Goal: Task Accomplishment & Management: Manage account settings

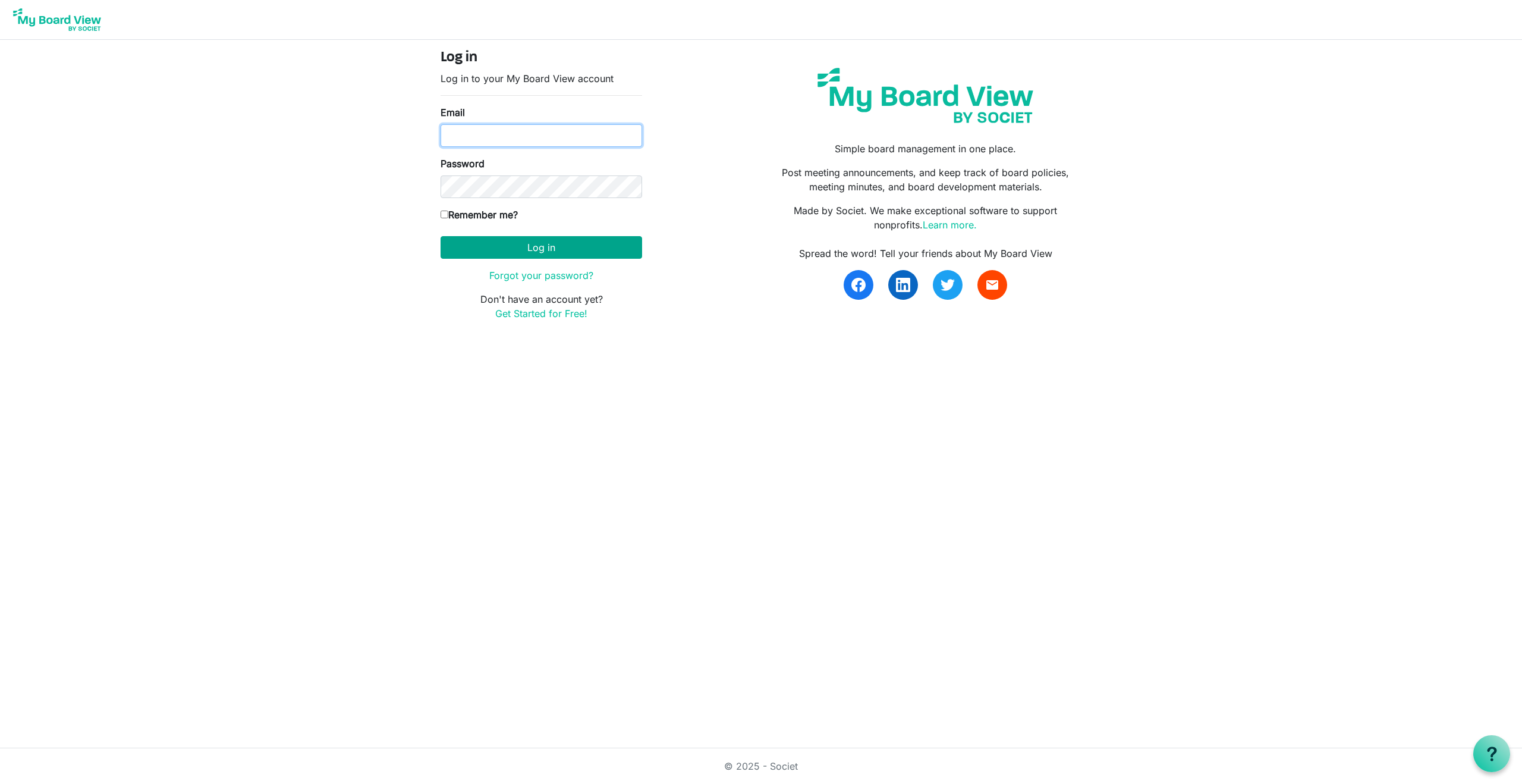
type input "[EMAIL_ADDRESS][DOMAIN_NAME]"
click at [570, 249] on button "Log in" at bounding box center [541, 247] width 202 height 22
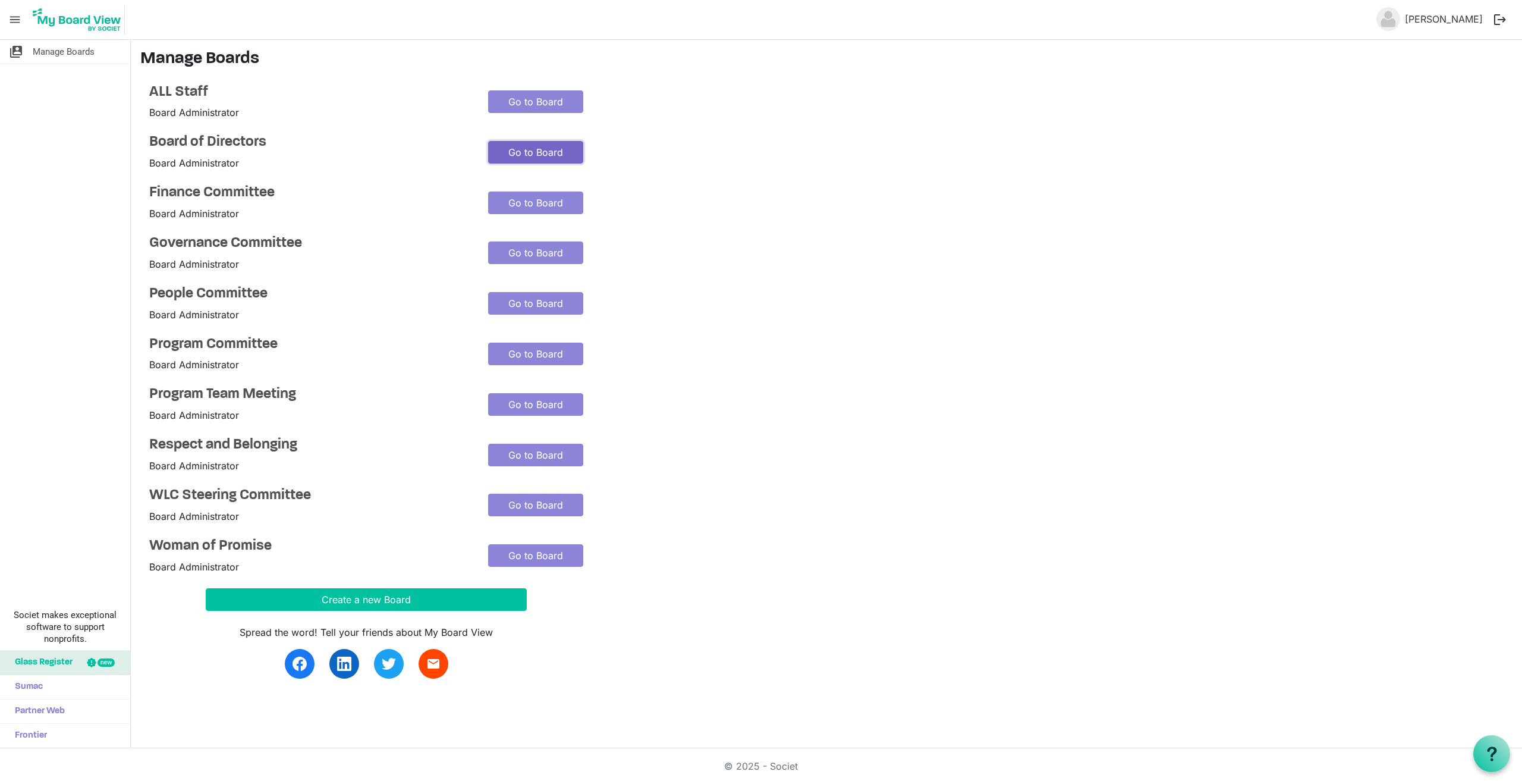
click at [533, 153] on link "Go to Board" at bounding box center [535, 152] width 95 height 22
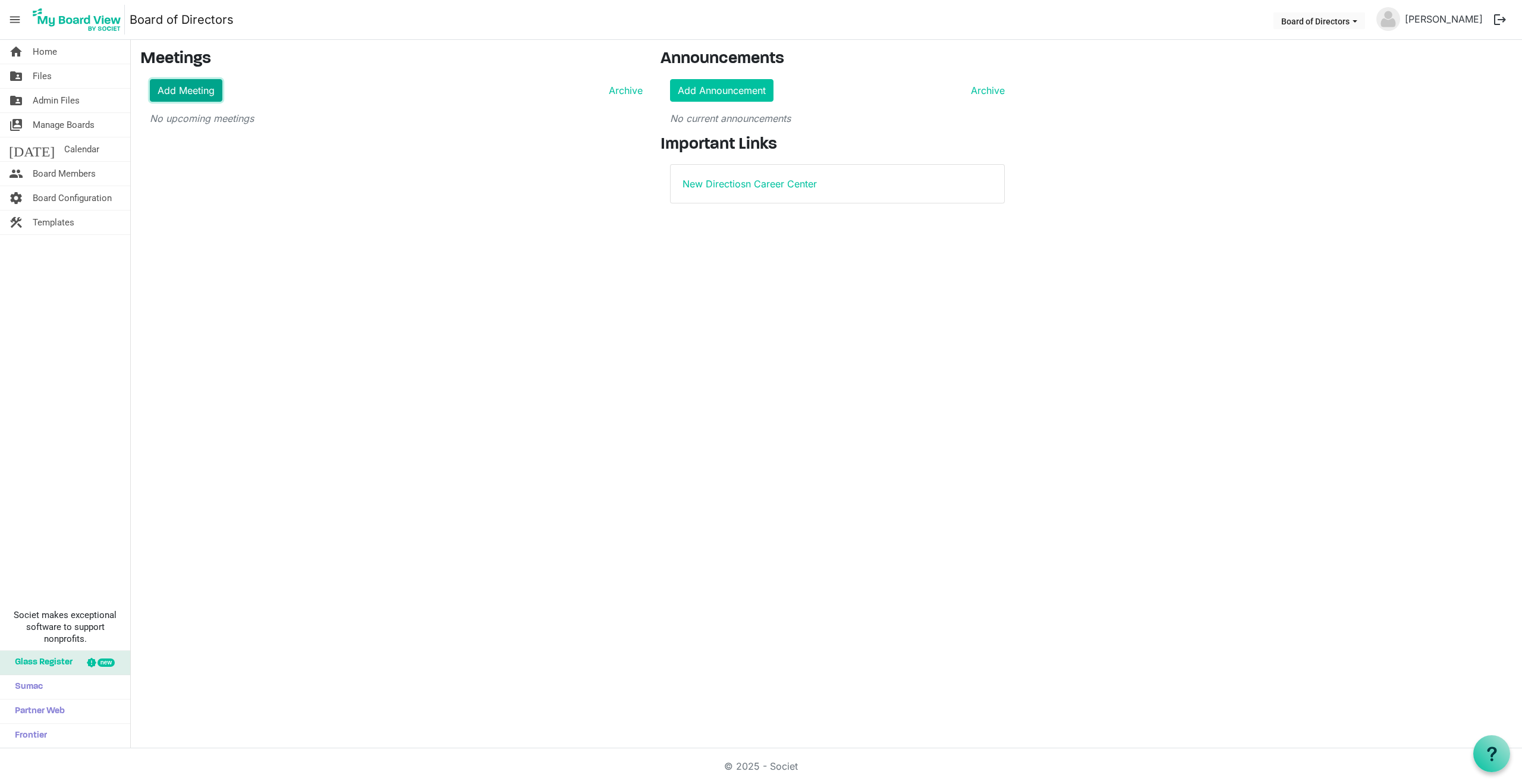
click at [167, 89] on link "Add Meeting" at bounding box center [186, 90] width 73 height 22
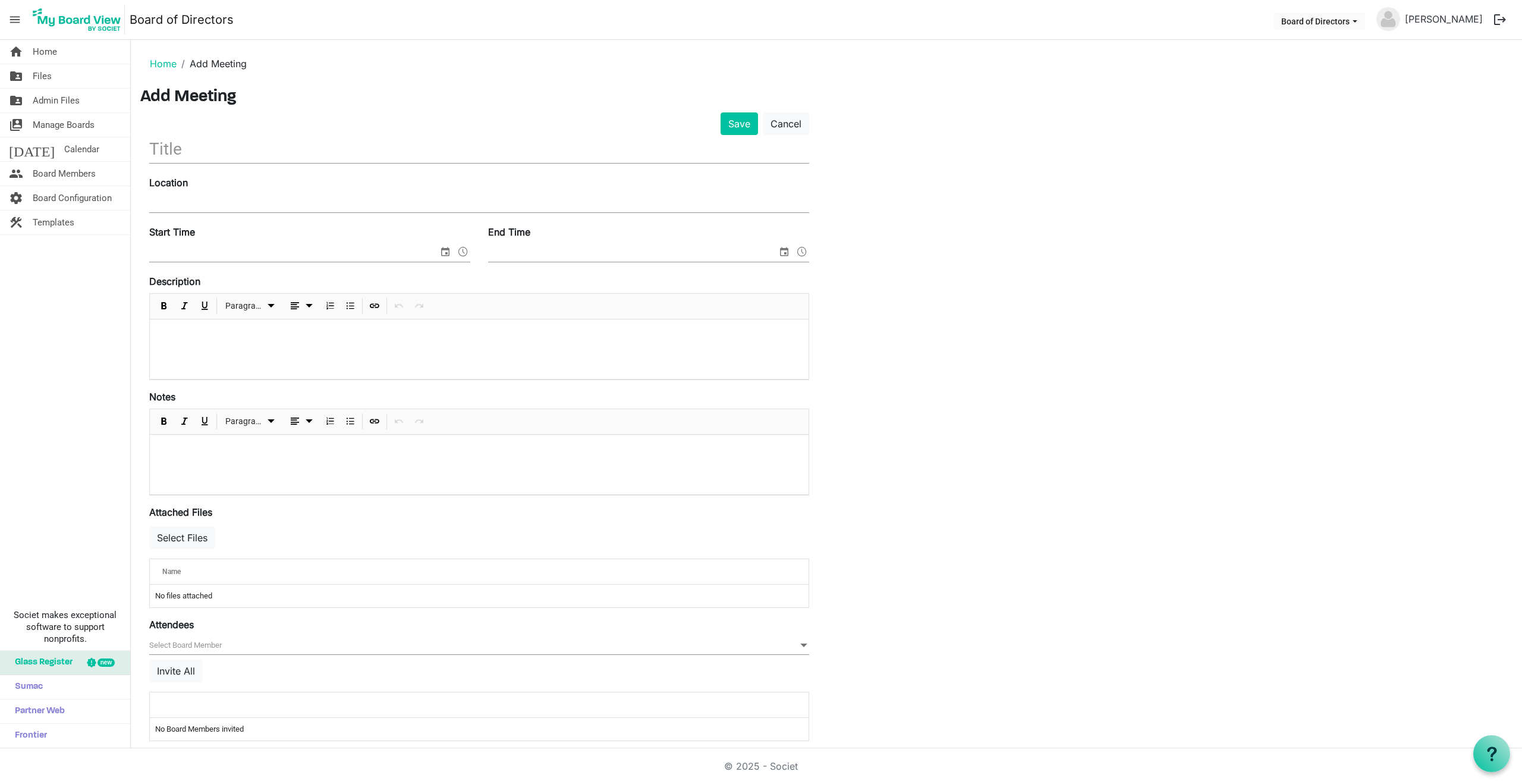
click at [239, 150] on input "text" at bounding box center [479, 149] width 660 height 28
type input "August 26, 2025 Board Meeting"
click at [191, 200] on input "Location" at bounding box center [479, 204] width 660 height 18
type input "NDCC - 2760 Airport Drive Suite 125"
click at [249, 249] on input "Start Time" at bounding box center [294, 253] width 289 height 18
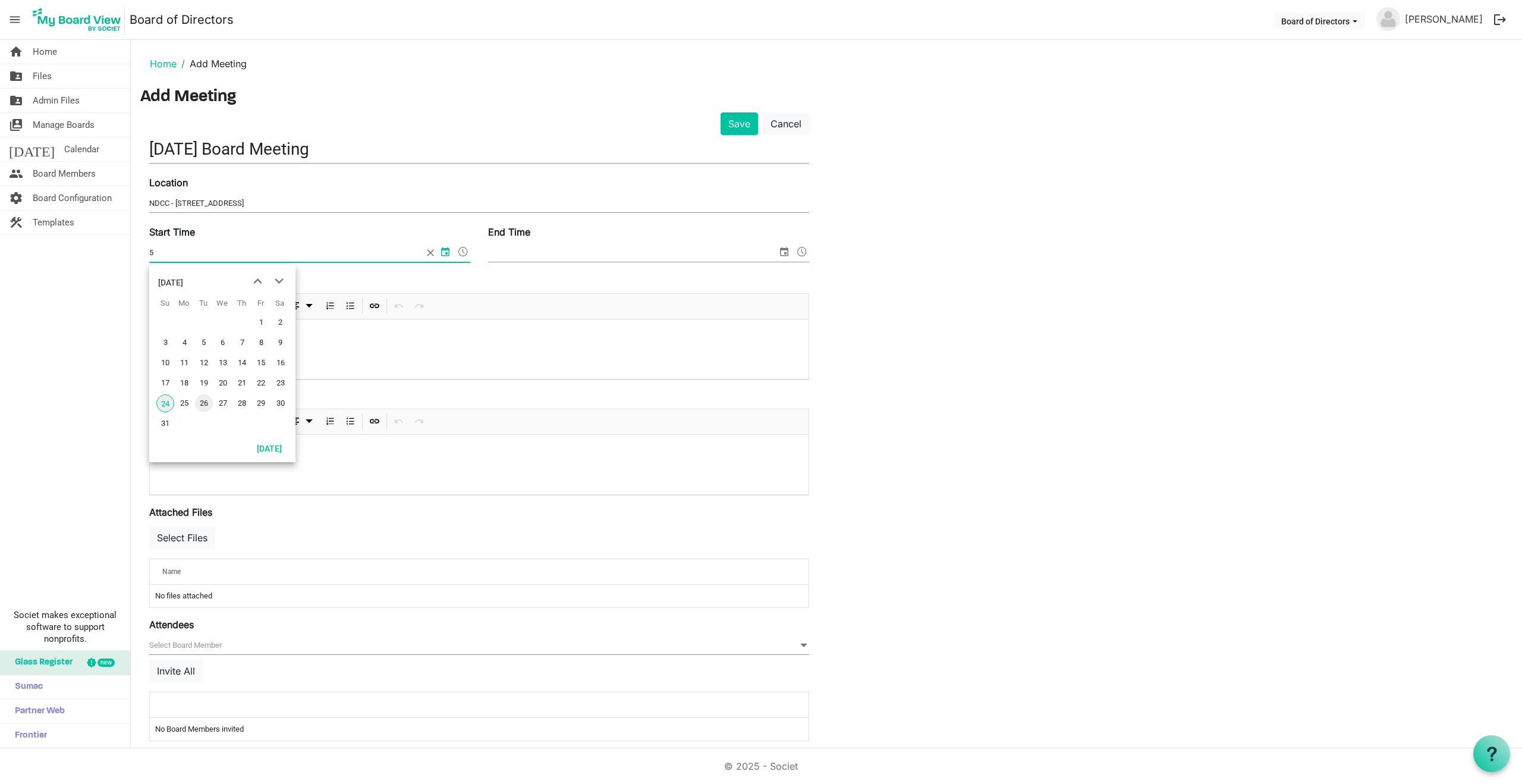
click at [203, 400] on span "26" at bounding box center [204, 404] width 18 height 18
click at [461, 250] on span at bounding box center [463, 251] width 14 height 15
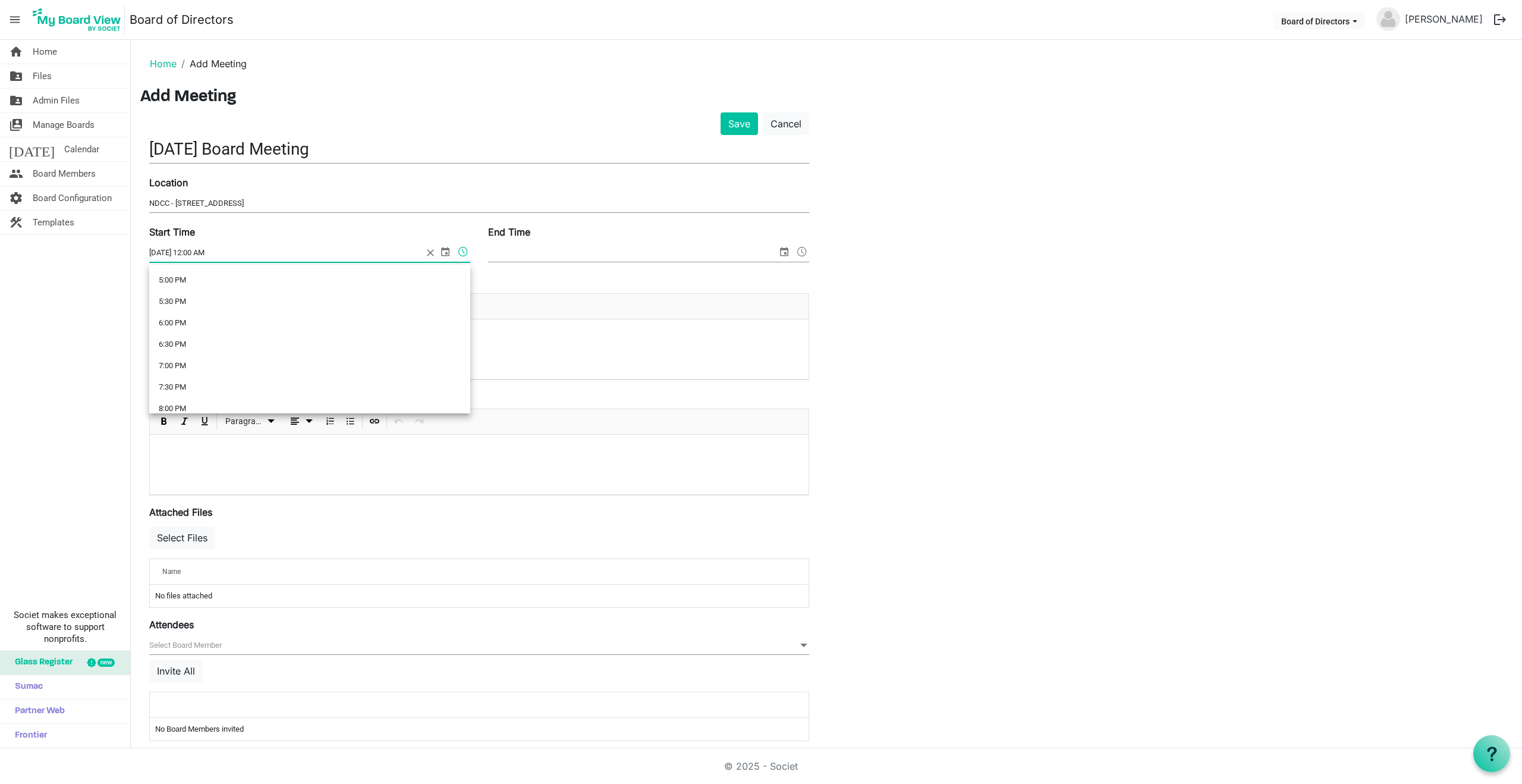
scroll to position [726, 0]
click at [161, 296] on li "5:30 PM" at bounding box center [310, 303] width 321 height 22
click at [198, 251] on input "8/26/2025 5:30 PM" at bounding box center [286, 253] width 274 height 18
type input "8/26/2025 5:45 PM"
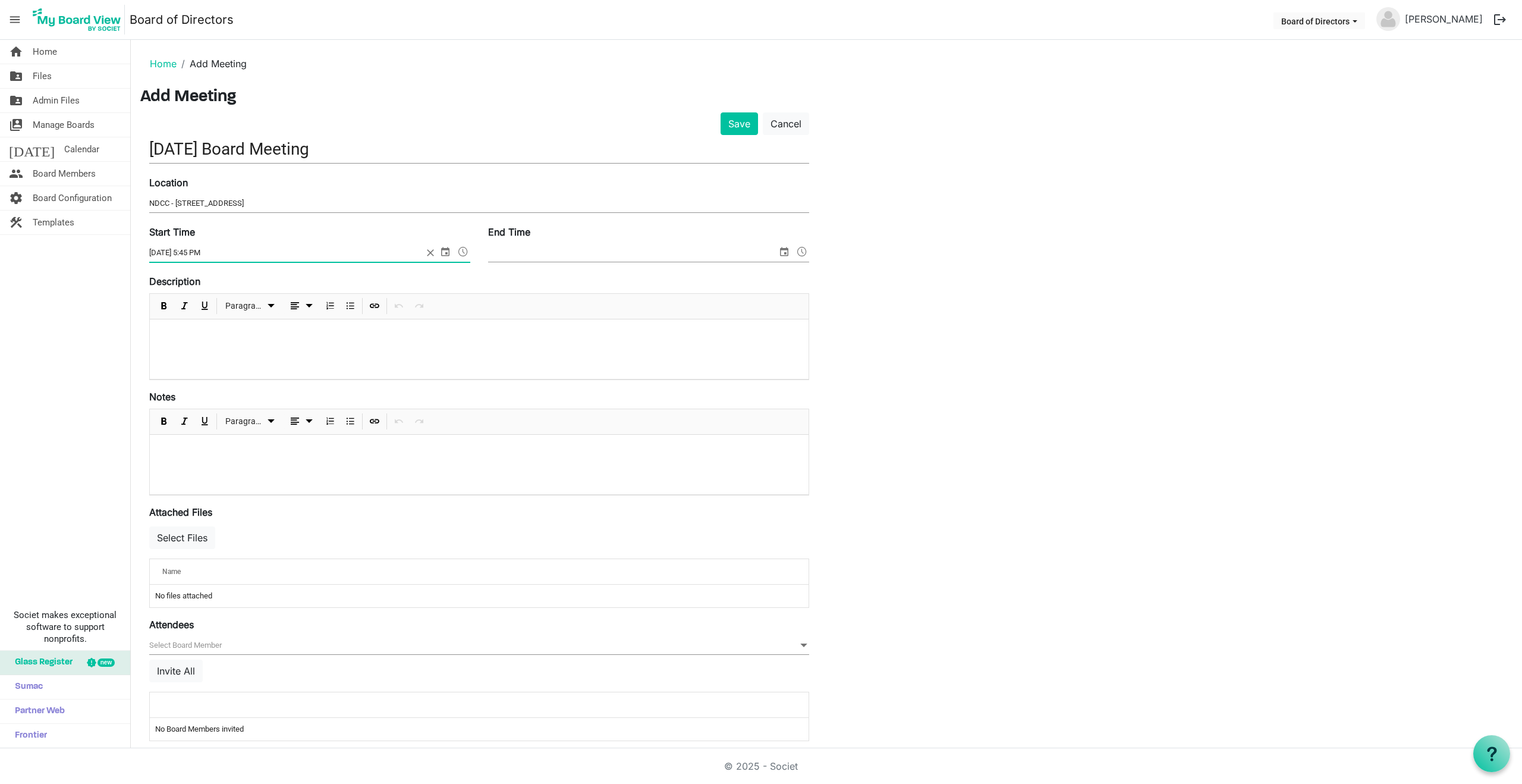
click at [580, 250] on input "End Time" at bounding box center [633, 253] width 289 height 18
click at [543, 404] on span "26" at bounding box center [543, 404] width 18 height 18
click at [784, 253] on span "select" at bounding box center [784, 251] width 14 height 15
click at [796, 251] on span at bounding box center [802, 251] width 14 height 15
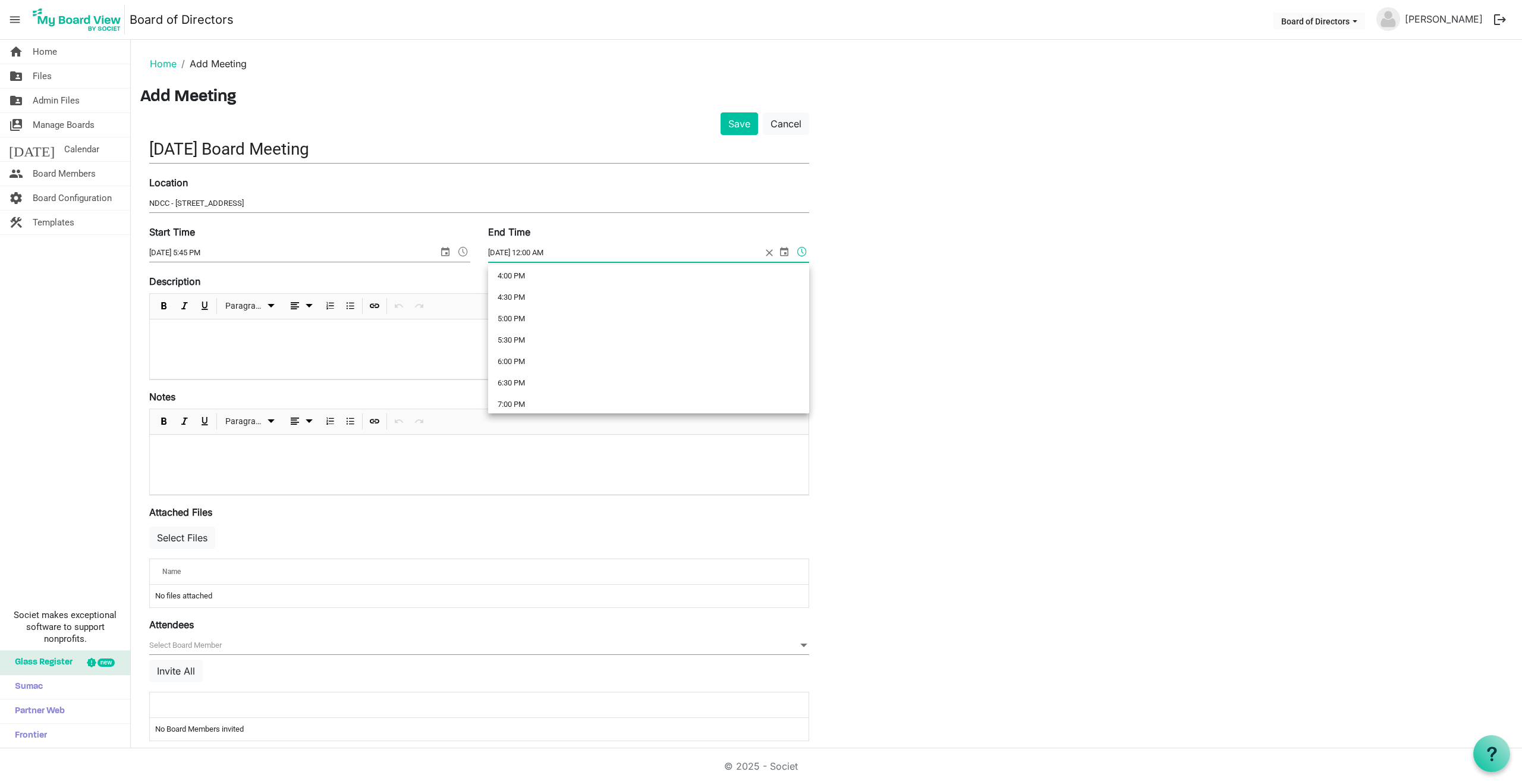
scroll to position [690, 0]
click at [506, 401] on li "7:00 PM" at bounding box center [649, 403] width 321 height 22
click at [539, 251] on input "8/26/2025 7:00 PM" at bounding box center [625, 253] width 274 height 18
click at [538, 251] on input "8/26/2025 7:00 PM" at bounding box center [625, 253] width 274 height 18
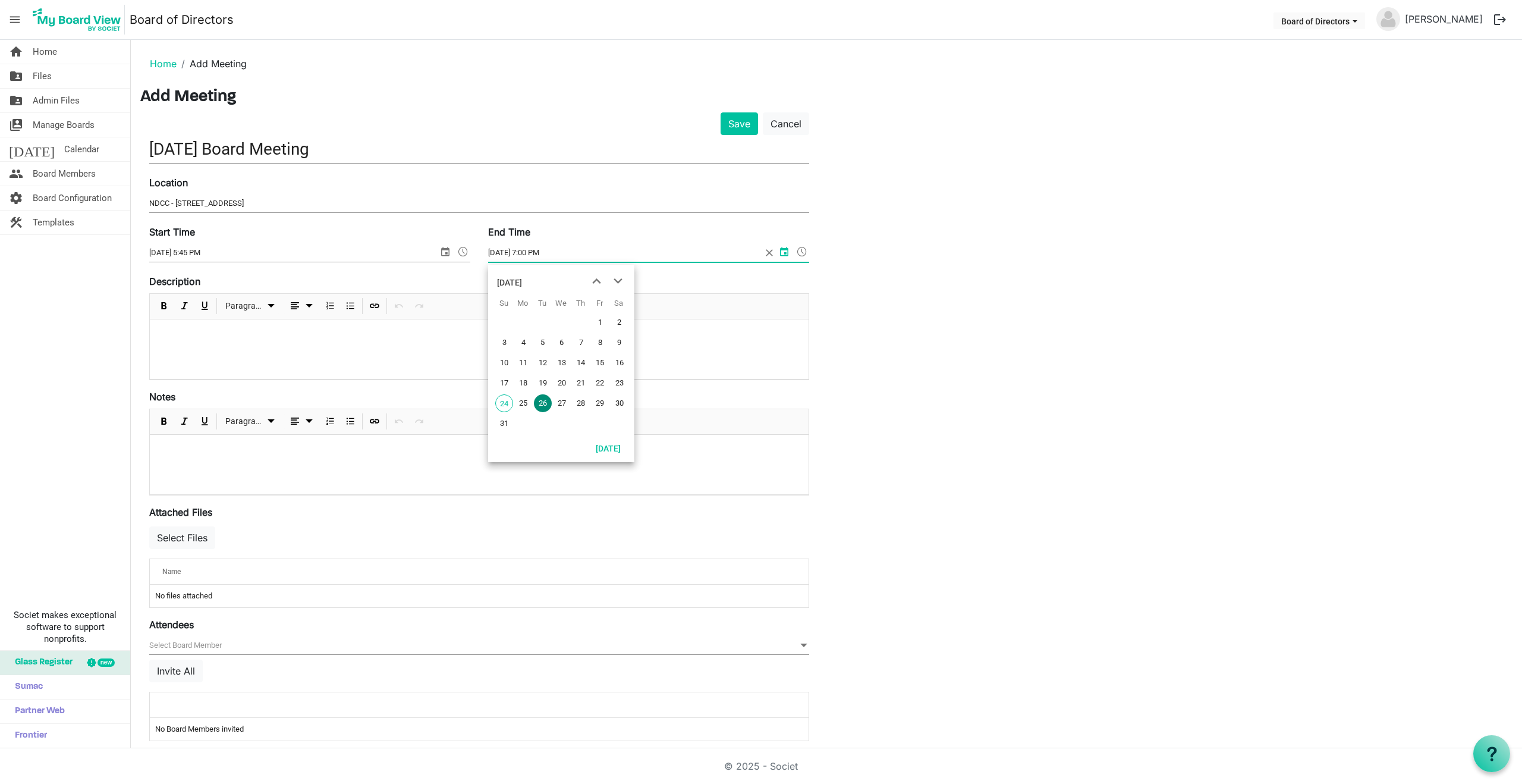
click at [538, 251] on input "8/26/2025 7:00 PM" at bounding box center [625, 253] width 274 height 18
click at [804, 251] on span at bounding box center [802, 251] width 14 height 15
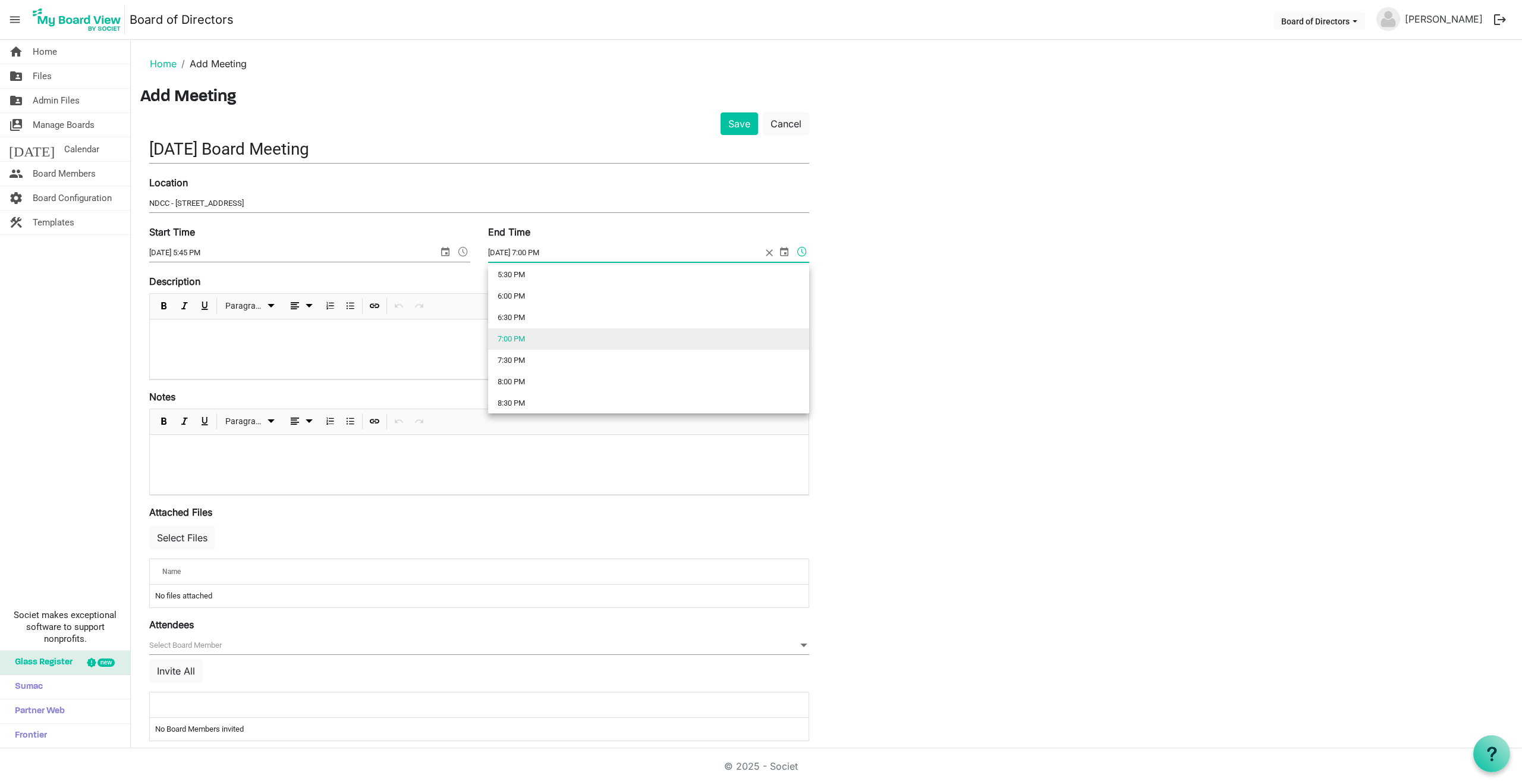
click at [538, 251] on input "8/26/2025 7:00 PM" at bounding box center [625, 253] width 274 height 18
click at [596, 248] on input "8/26/2025 7:00 PM" at bounding box center [625, 253] width 274 height 18
click at [507, 335] on li "7:00 PM" at bounding box center [649, 339] width 321 height 22
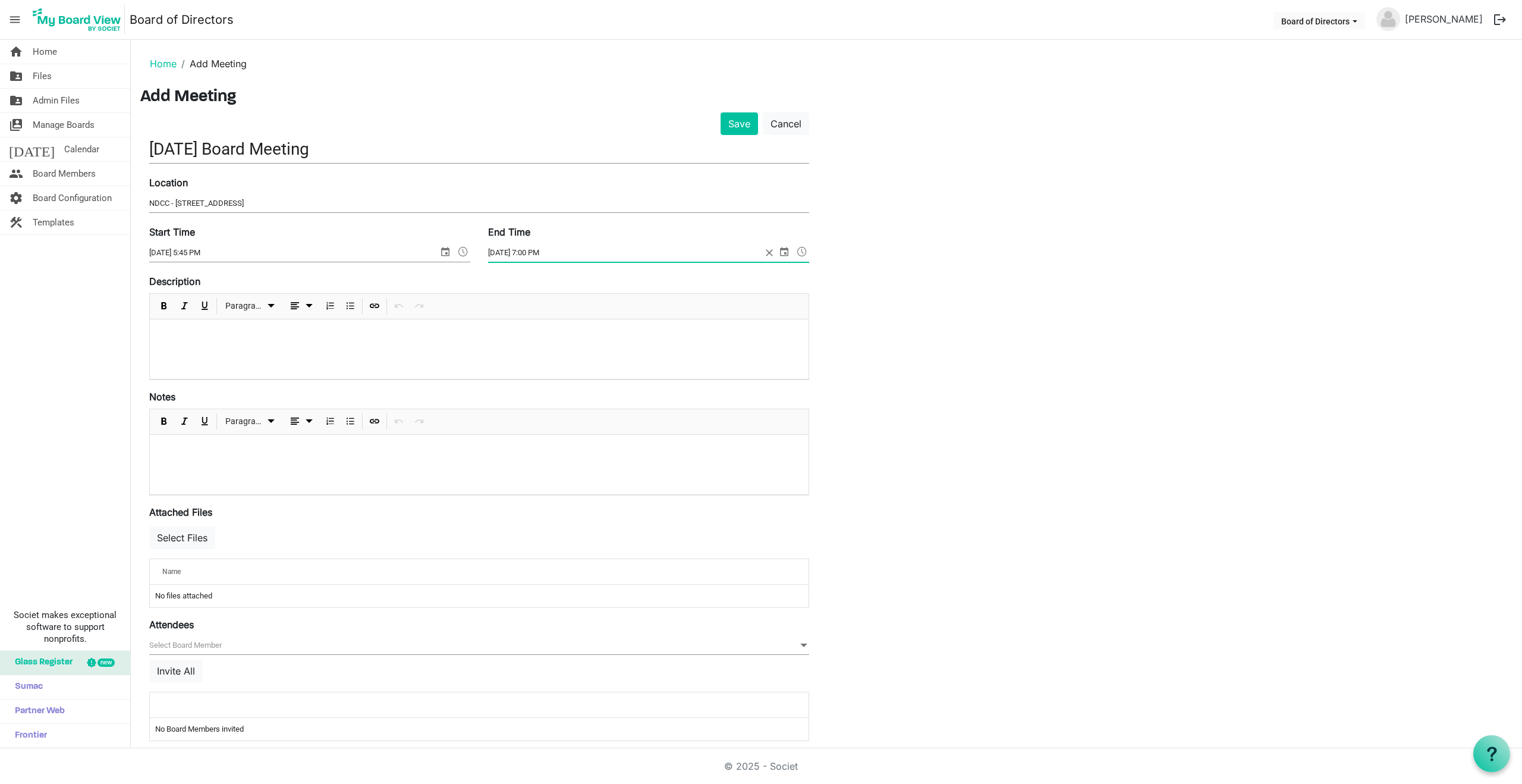
click at [535, 251] on input "8/26/2025 7:00 PM" at bounding box center [625, 253] width 274 height 18
type input "8/26/2025 7:15 PM"
click at [225, 339] on p at bounding box center [479, 335] width 640 height 13
click at [374, 306] on span "Insert Link" at bounding box center [374, 306] width 14 height 15
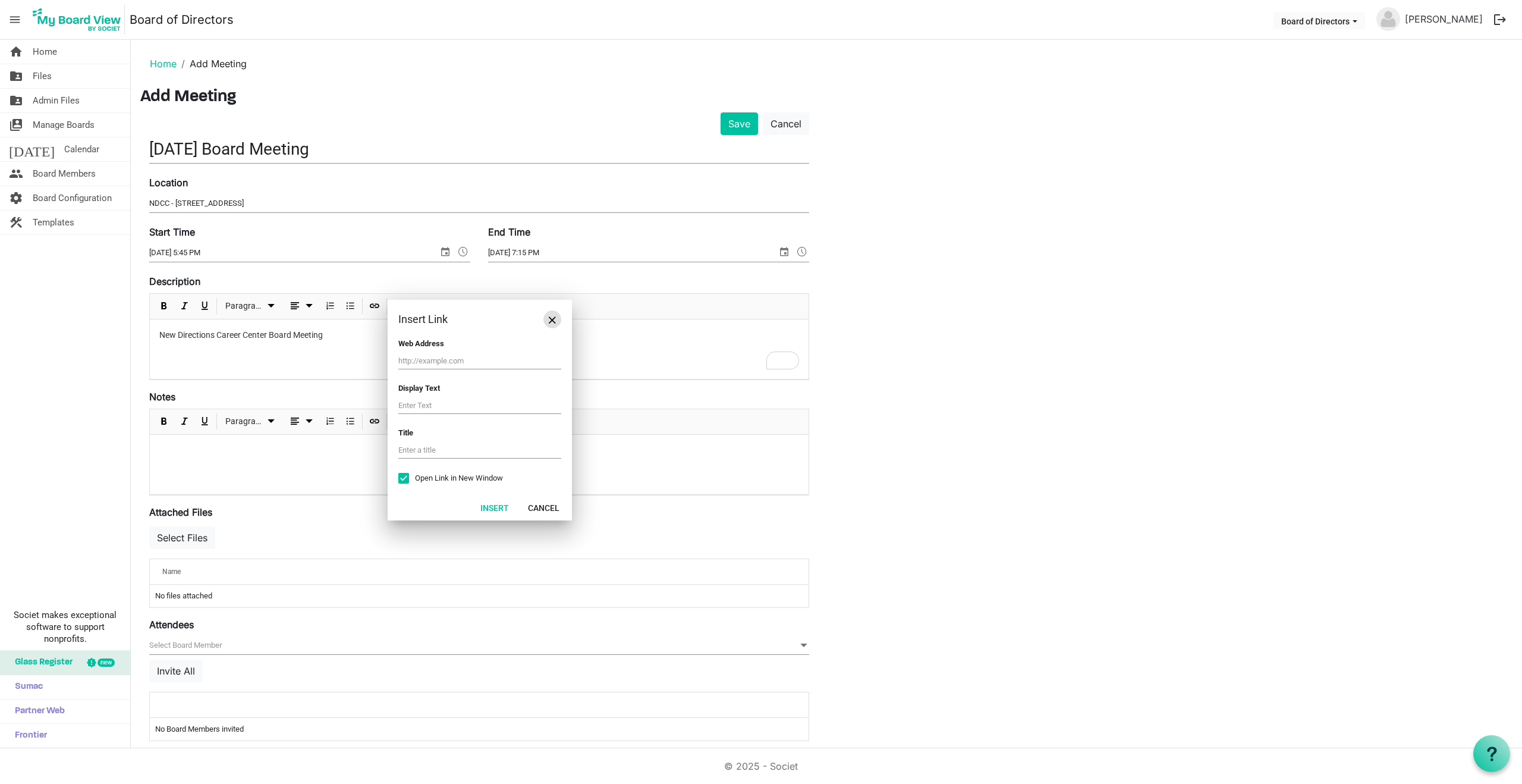
click at [554, 320] on span "Close" at bounding box center [552, 320] width 7 height 7
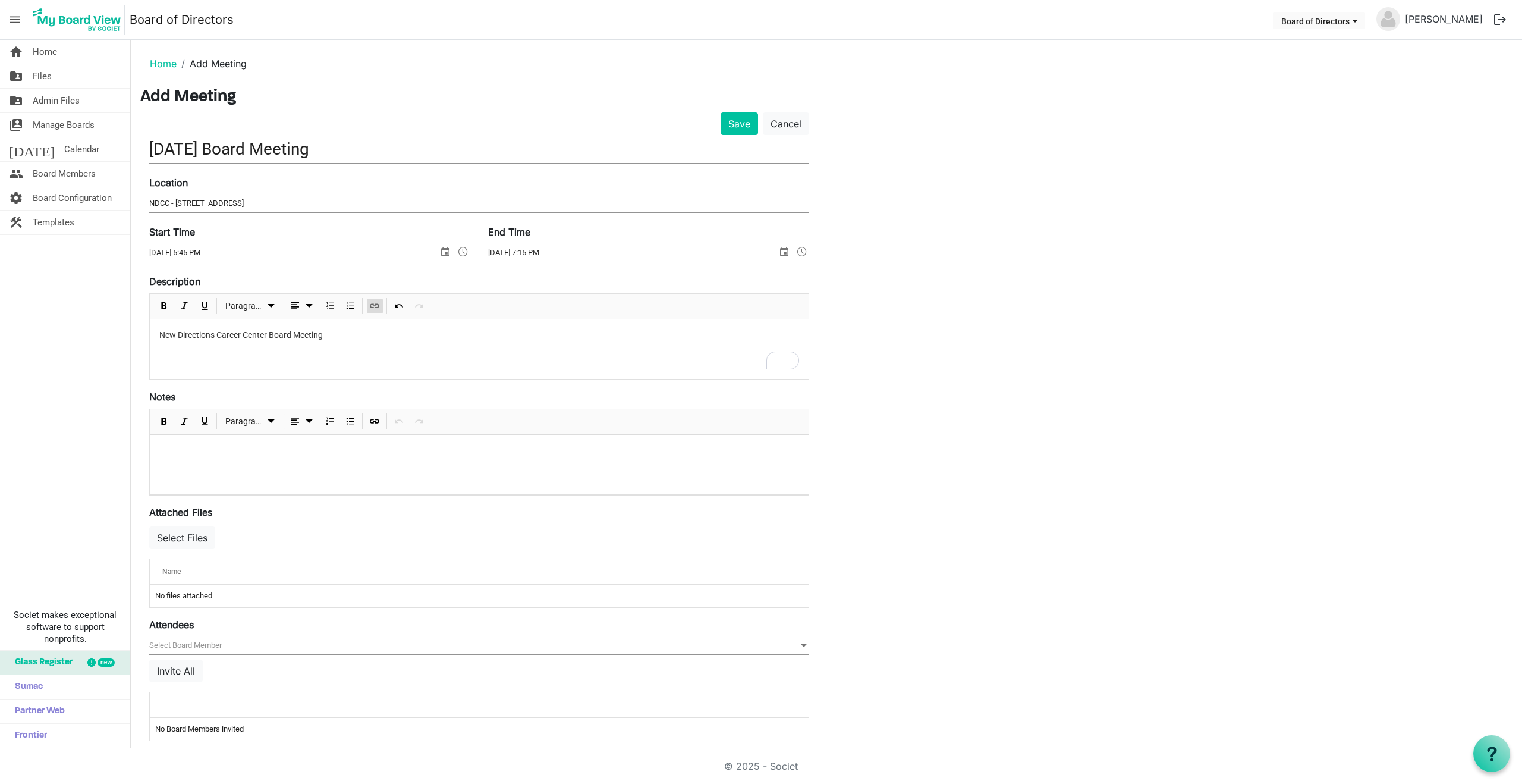
click at [379, 304] on span "Insert Link" at bounding box center [374, 306] width 14 height 15
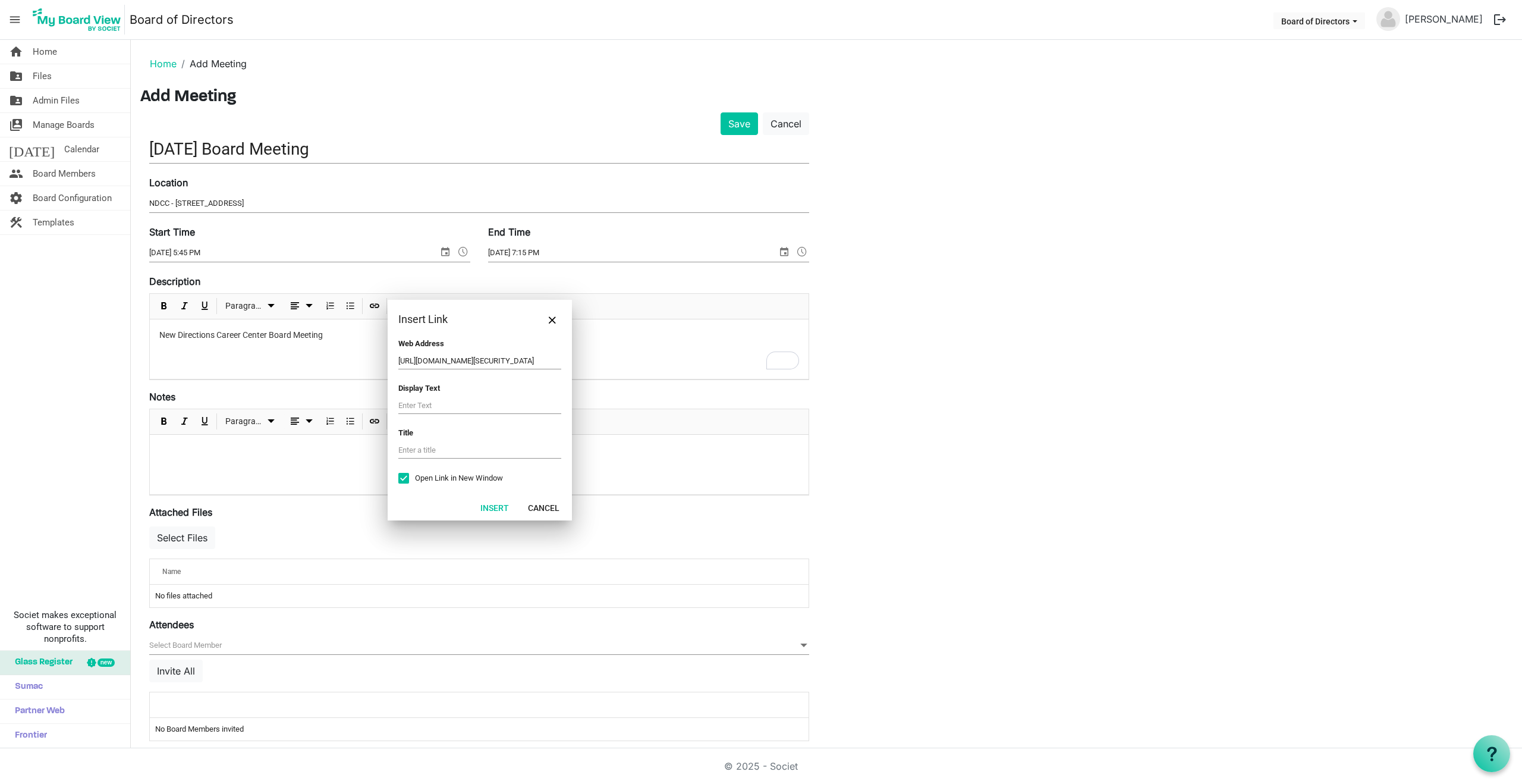
scroll to position [0, 150]
type input "https://us06web.zoom.us/j/9163015908?pwd=dXVsWDhsVEUySHg2WlVGVU0wUm5vdz09"
click at [436, 448] on input "text" at bounding box center [480, 450] width 163 height 17
type input "Zoom Link"
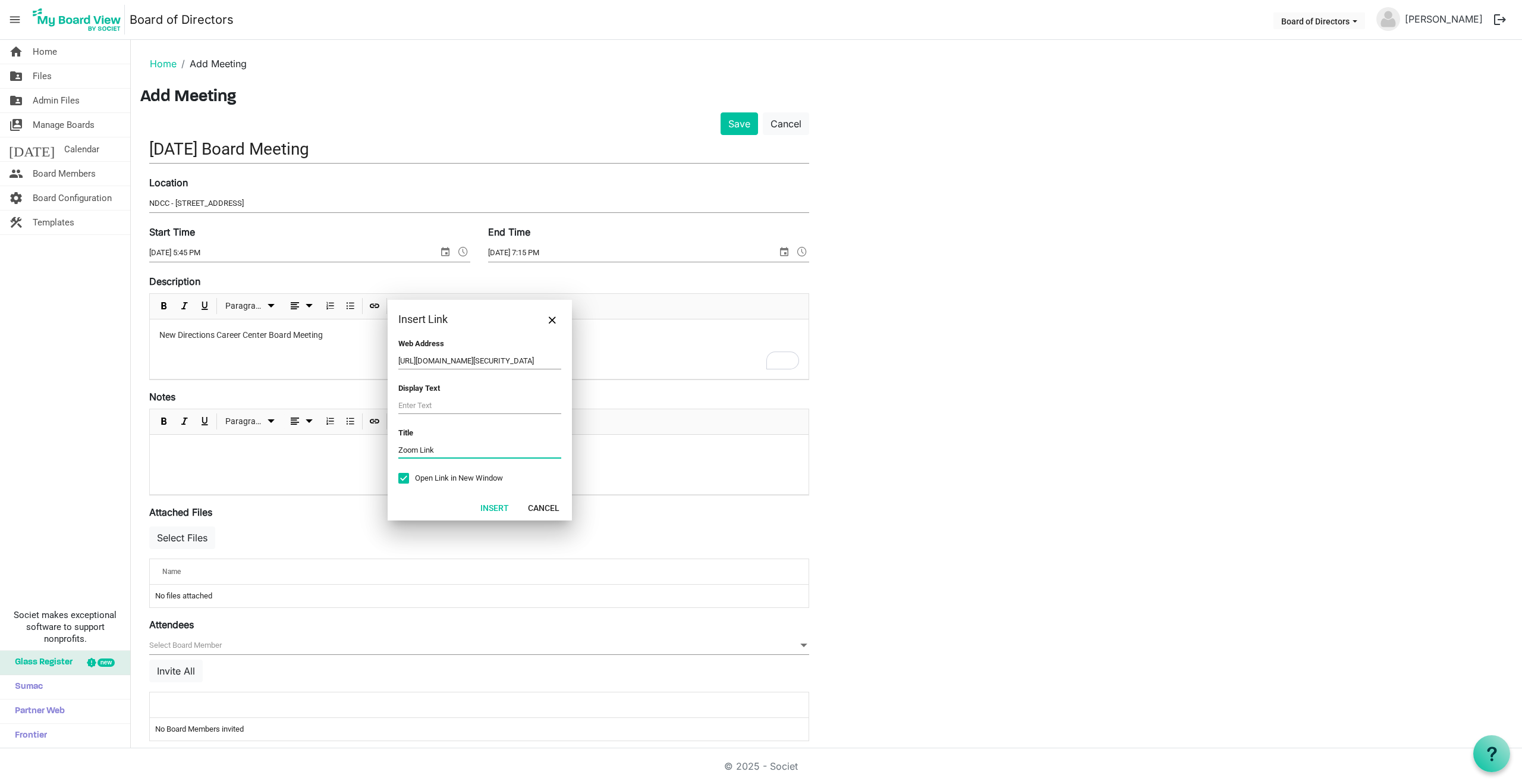
scroll to position [12, 0]
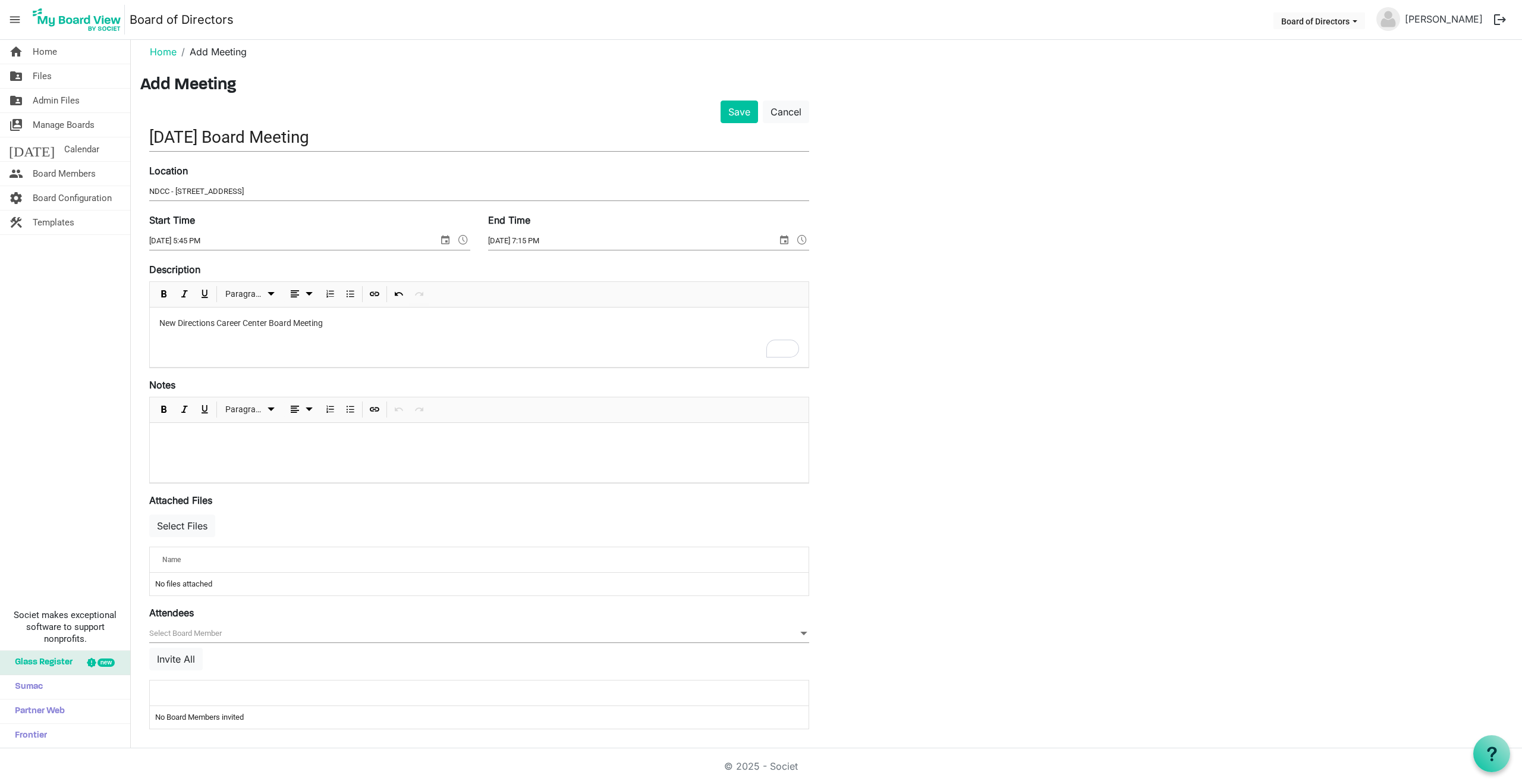
click at [290, 362] on div "New Directions Career Center Board Meeting" at bounding box center [480, 336] width 659 height 59
click at [375, 296] on span "Insert Link" at bounding box center [374, 294] width 14 height 15
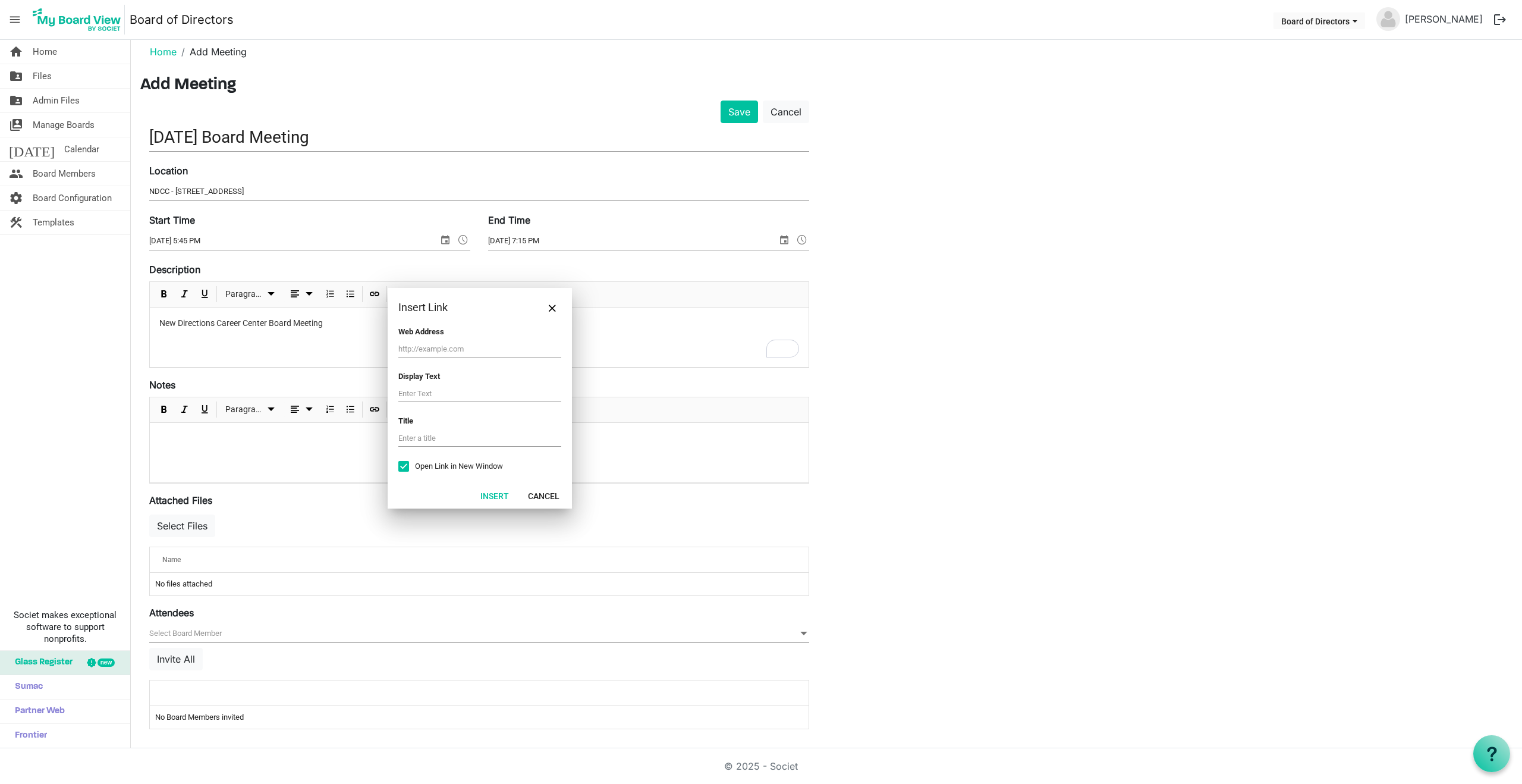
click at [319, 343] on div "New Directions Career Center Board Meeting" at bounding box center [480, 336] width 659 height 59
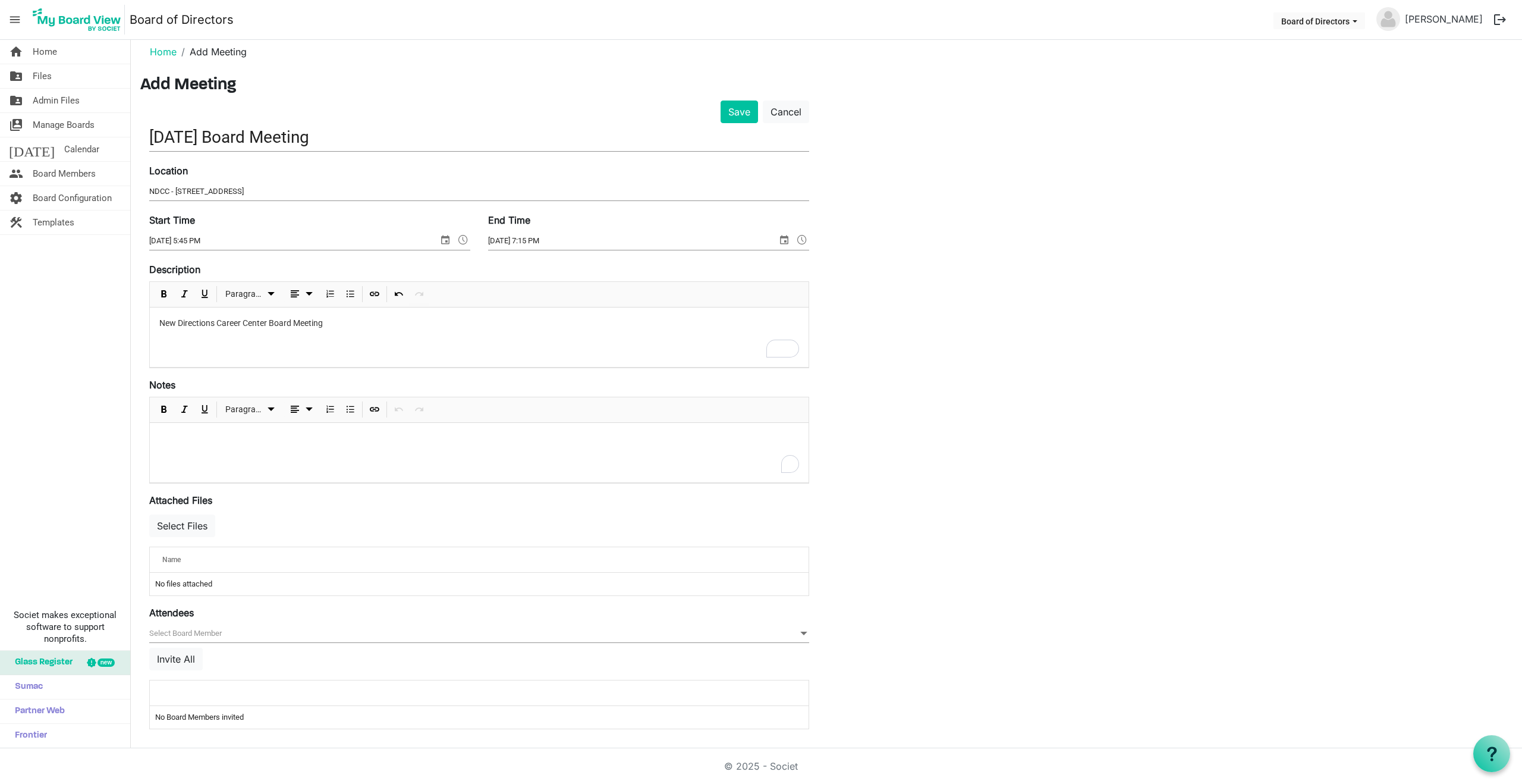
click at [191, 436] on p "To enrich screen reader interactions, please activate Accessibility in Grammarl…" at bounding box center [479, 438] width 640 height 13
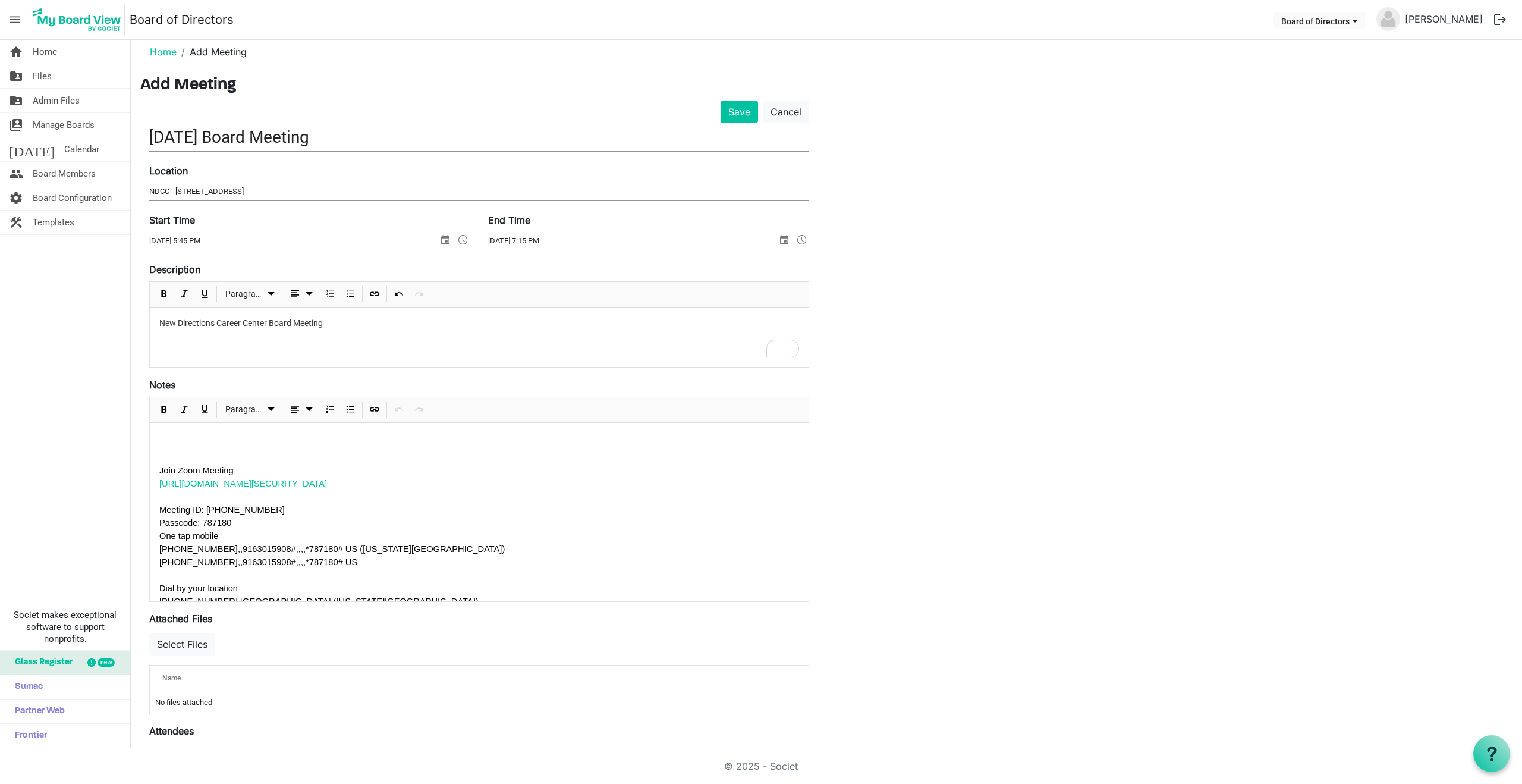
click at [207, 448] on div "Join Zoom Meeting https://us06web.zoom.us/j/9163015908?pwd=dXVsWDhsVEUySHg2WlVG…" at bounding box center [480, 682] width 659 height 518
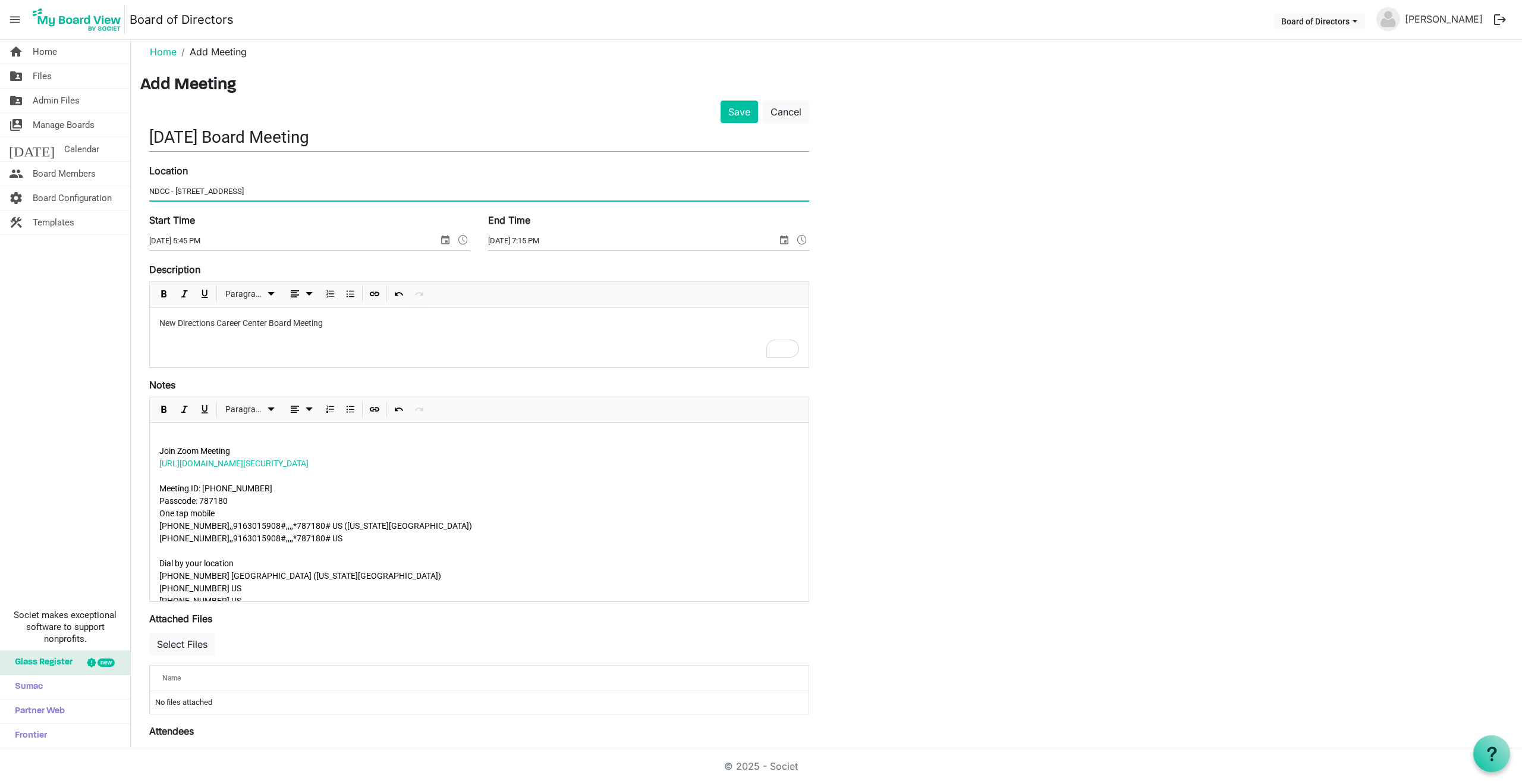
click at [287, 192] on input "NDCC - 2760 Airport Drive Suite 125" at bounding box center [479, 191] width 660 height 18
drag, startPoint x: 510, startPoint y: 462, endPoint x: 219, endPoint y: 473, distance: 291.2
click at [129, 457] on div "home Home folder_shared Files folder_shared Admin Files switch_account Manage B…" at bounding box center [761, 394] width 1522 height 708
copy link "https://us06web.zoom.us/j/9163015908?pwd=dXVsWDhsVEUySHg2WlVGVU0wUm5vdz09"
click at [338, 187] on input "NDCC - 2760 Airport Drive Suite 125 - Zoom" at bounding box center [479, 191] width 660 height 18
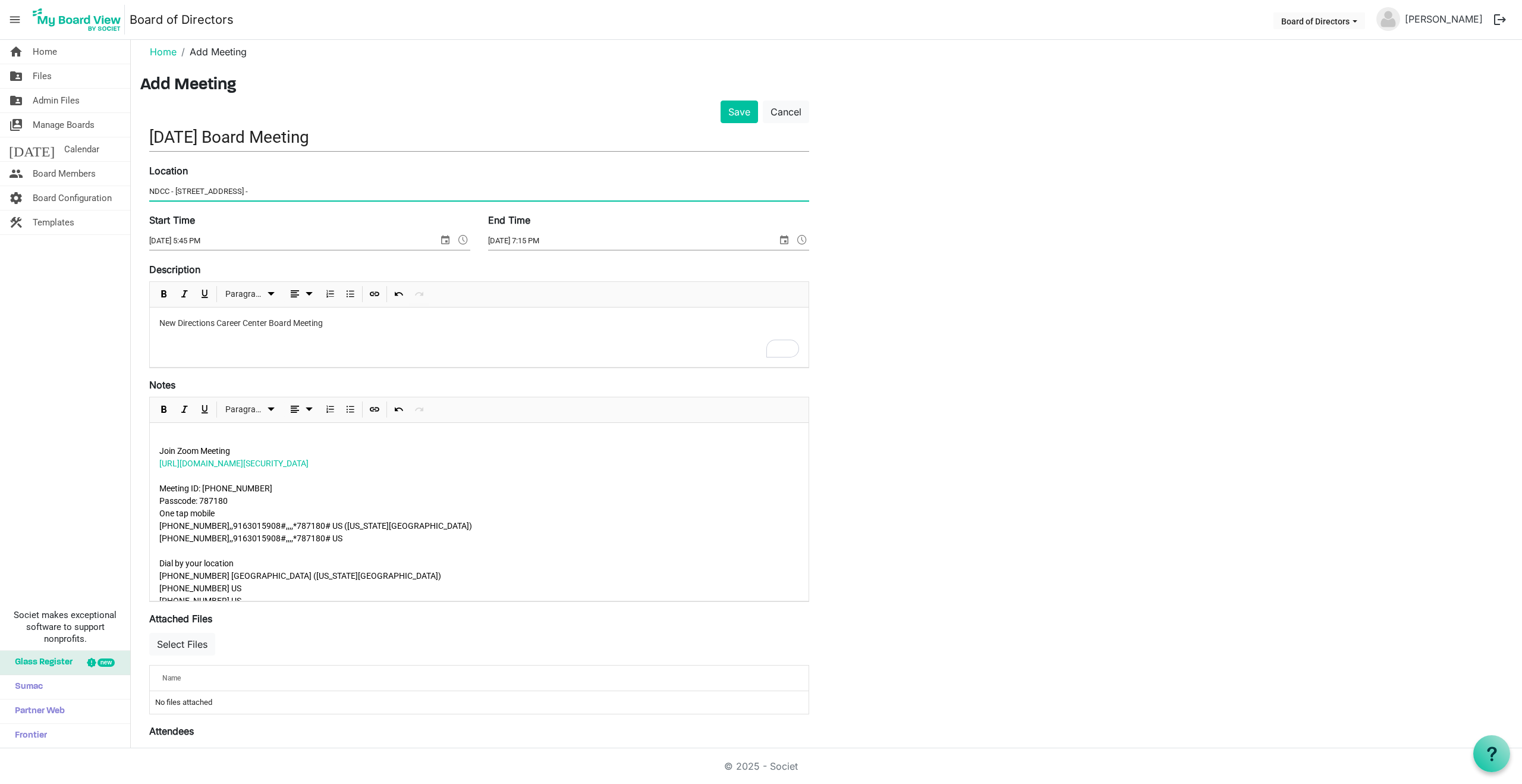
paste input "https://us06web.zoom.us/j/9163015908?pwd=dXVsWDhsVEUySHg2WlVGVU0wUm5vdz09"
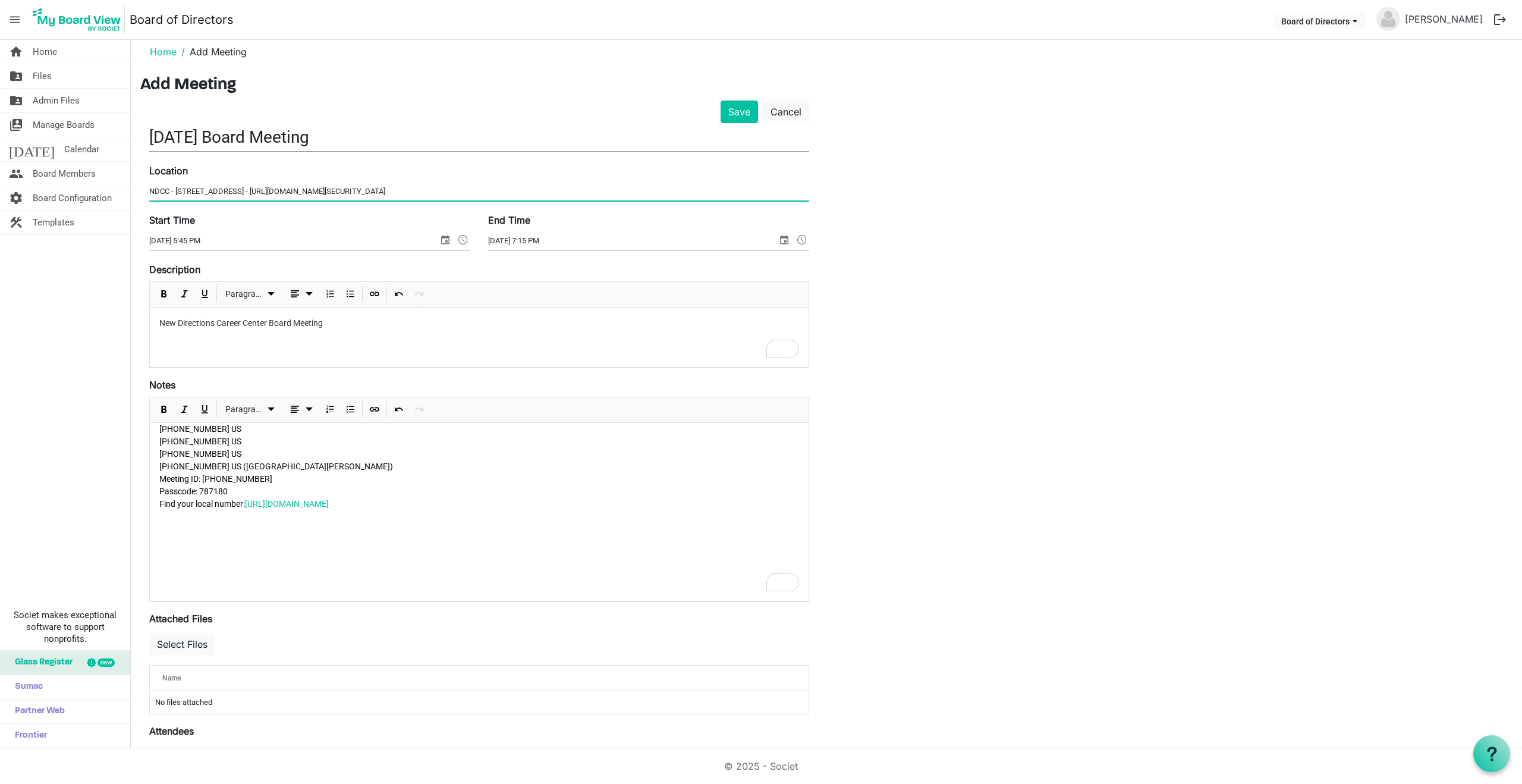
scroll to position [131, 0]
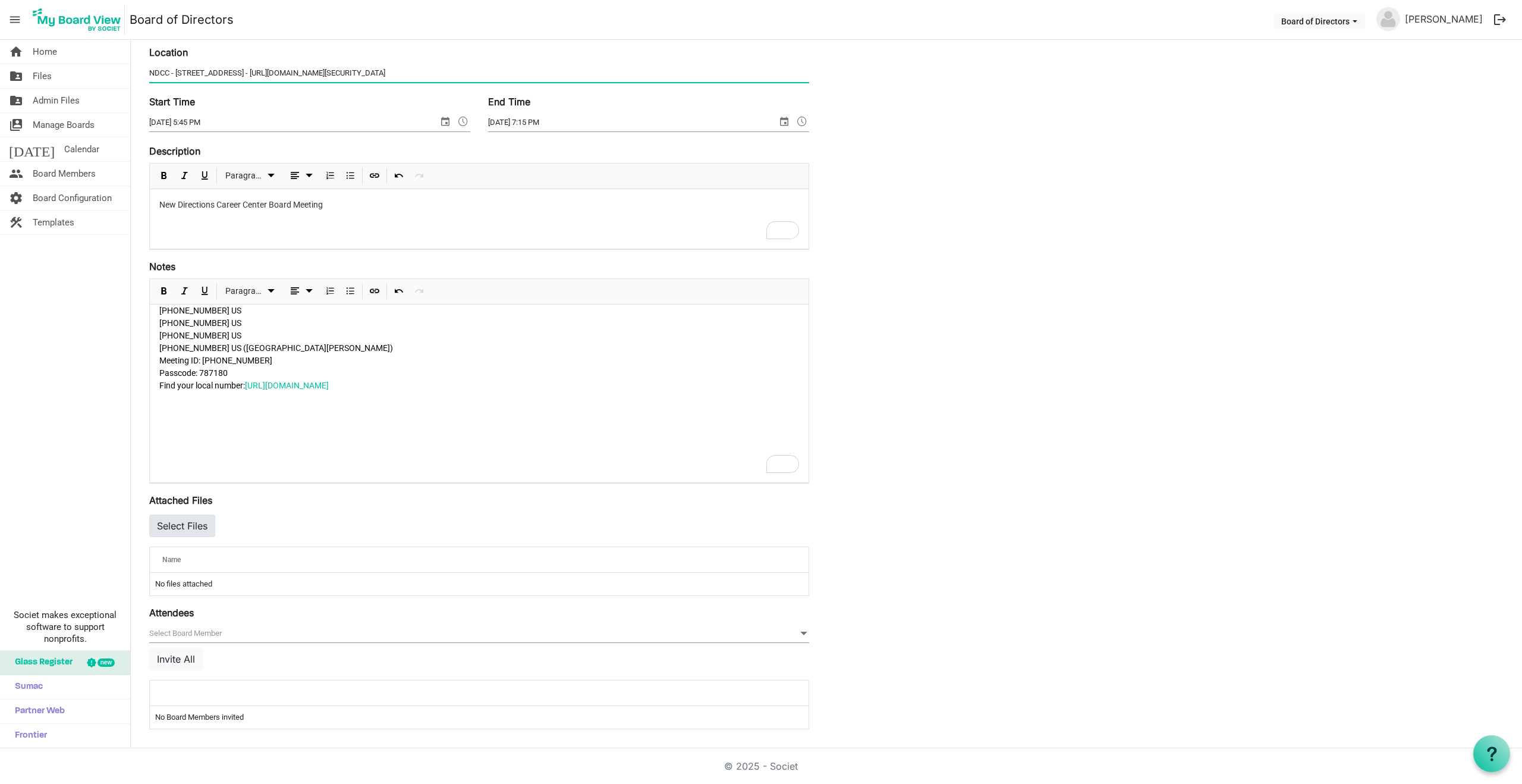
type input "NDCC - 2760 Airport Drive Suite 125 - Zoom - https://us06web.zoom.us/j/91630159…"
click at [195, 526] on button "Select Files" at bounding box center [182, 526] width 66 height 22
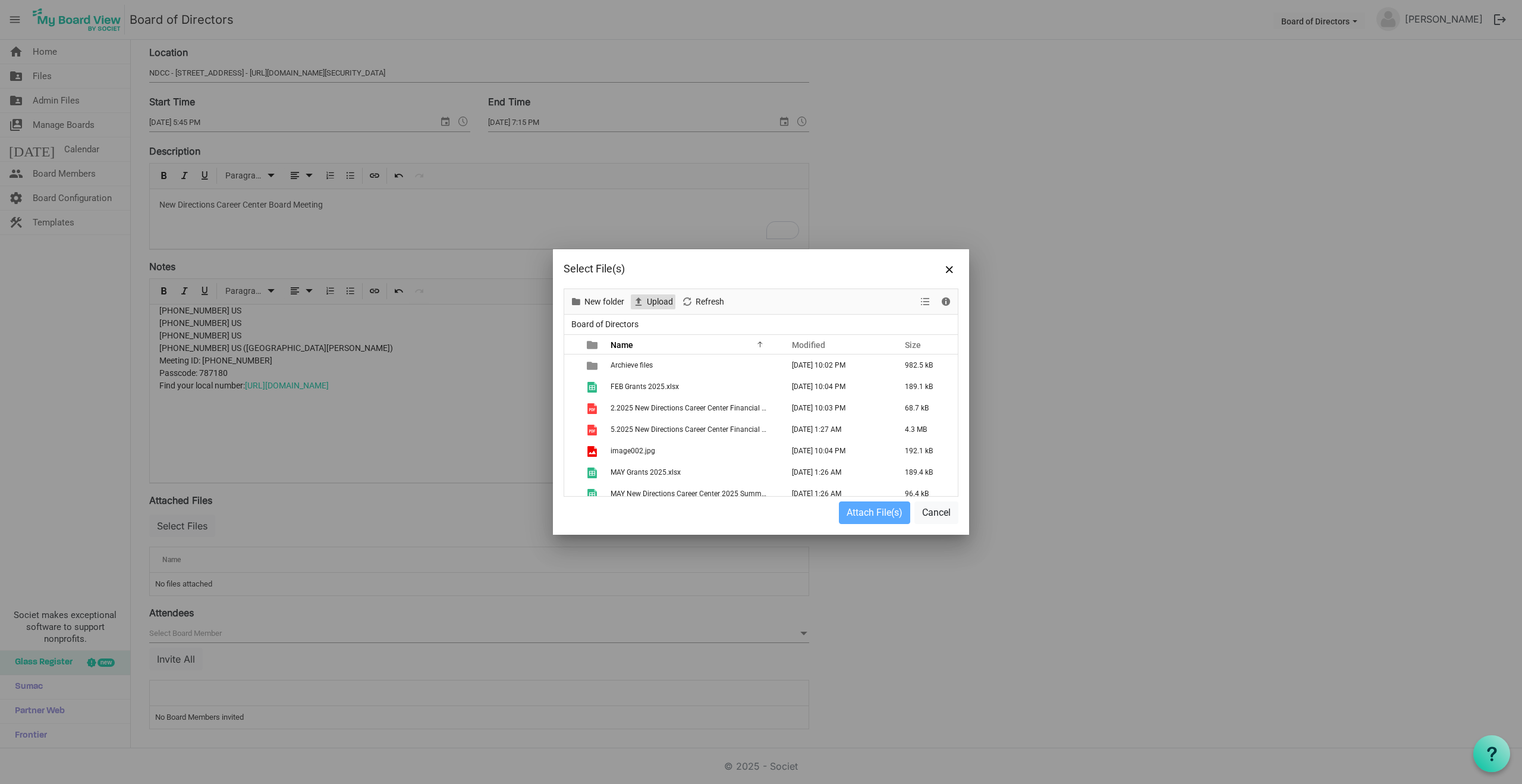
click at [672, 300] on span "Upload" at bounding box center [660, 302] width 29 height 15
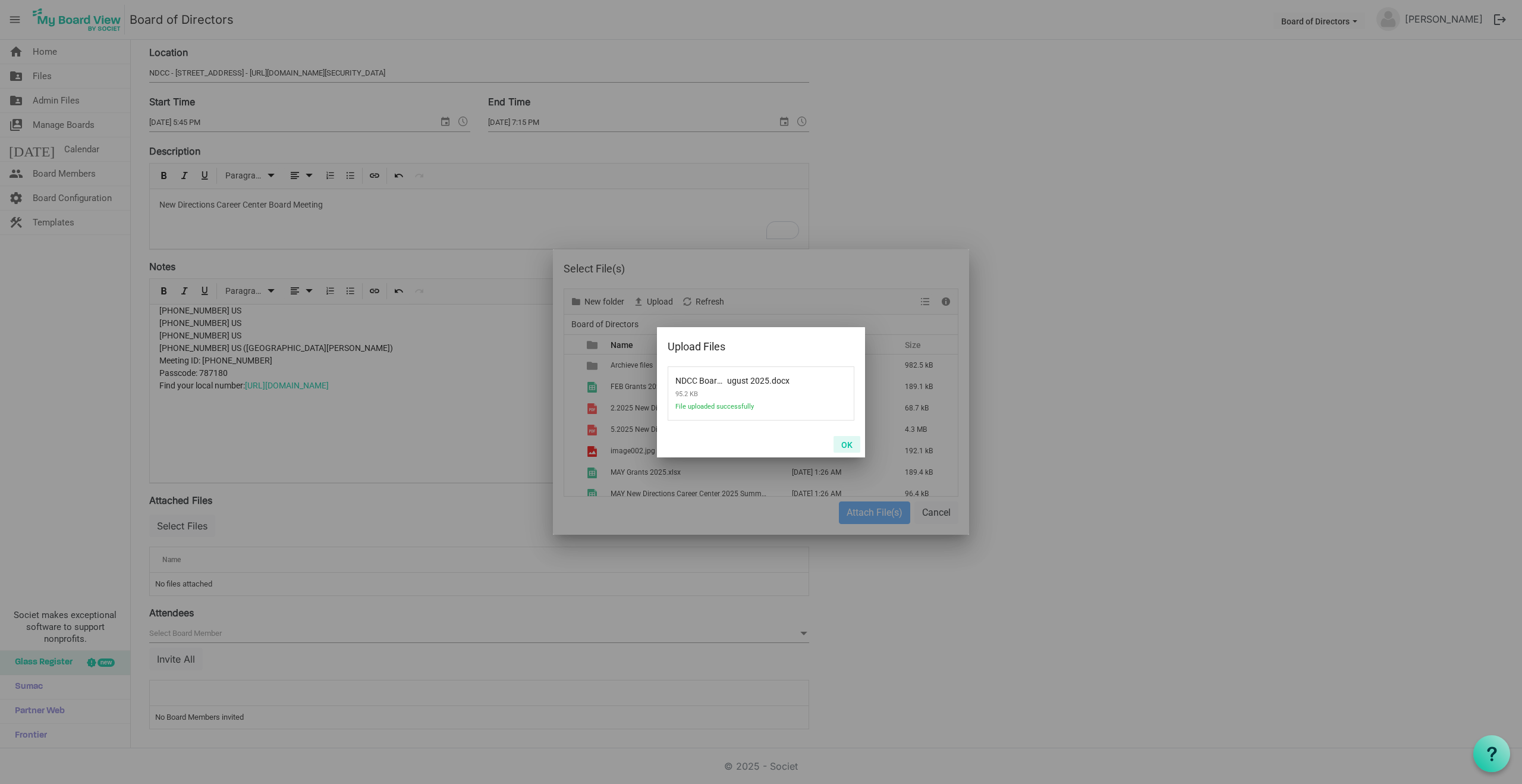
click at [850, 443] on button "OK" at bounding box center [847, 444] width 27 height 17
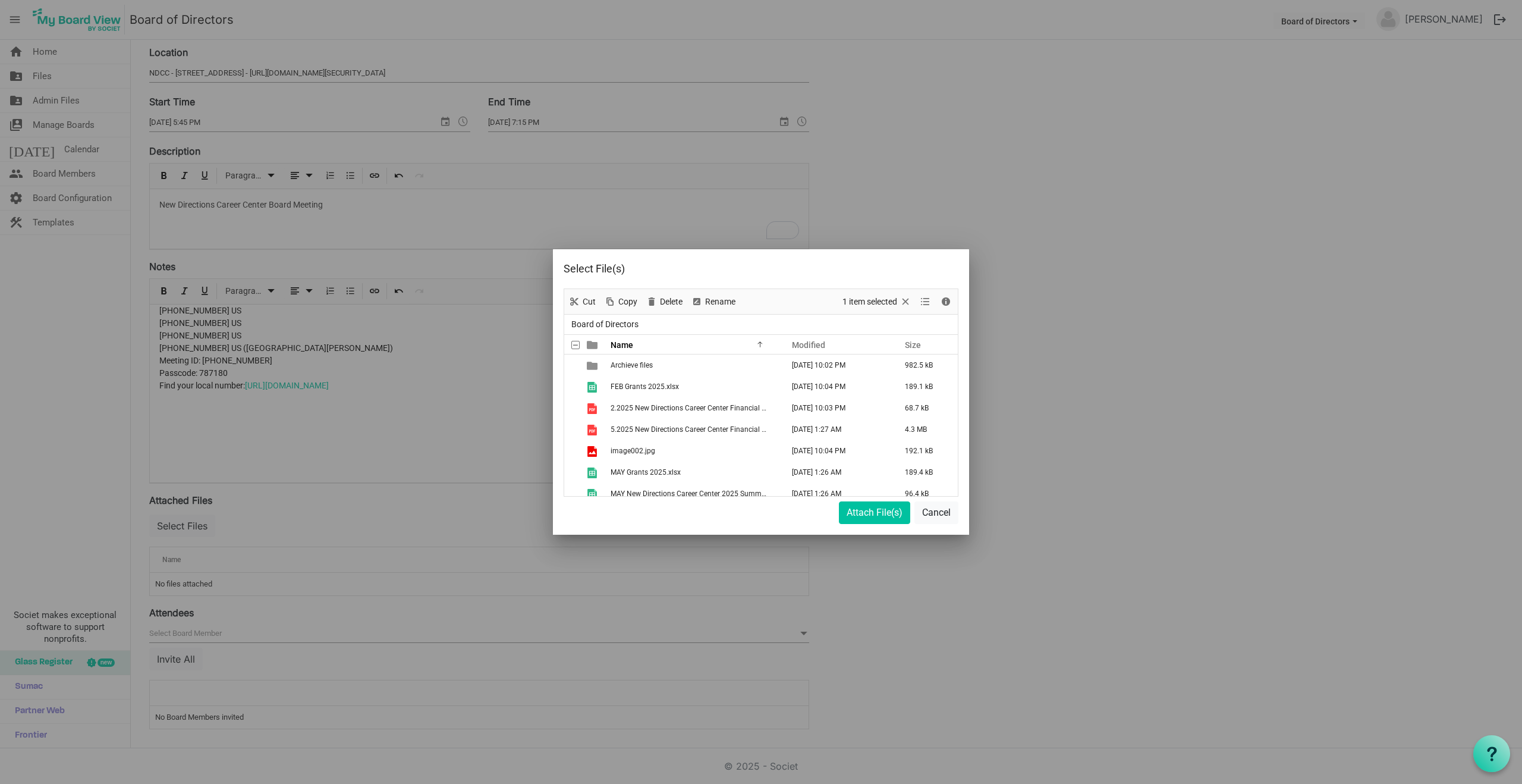
scroll to position [110, 0]
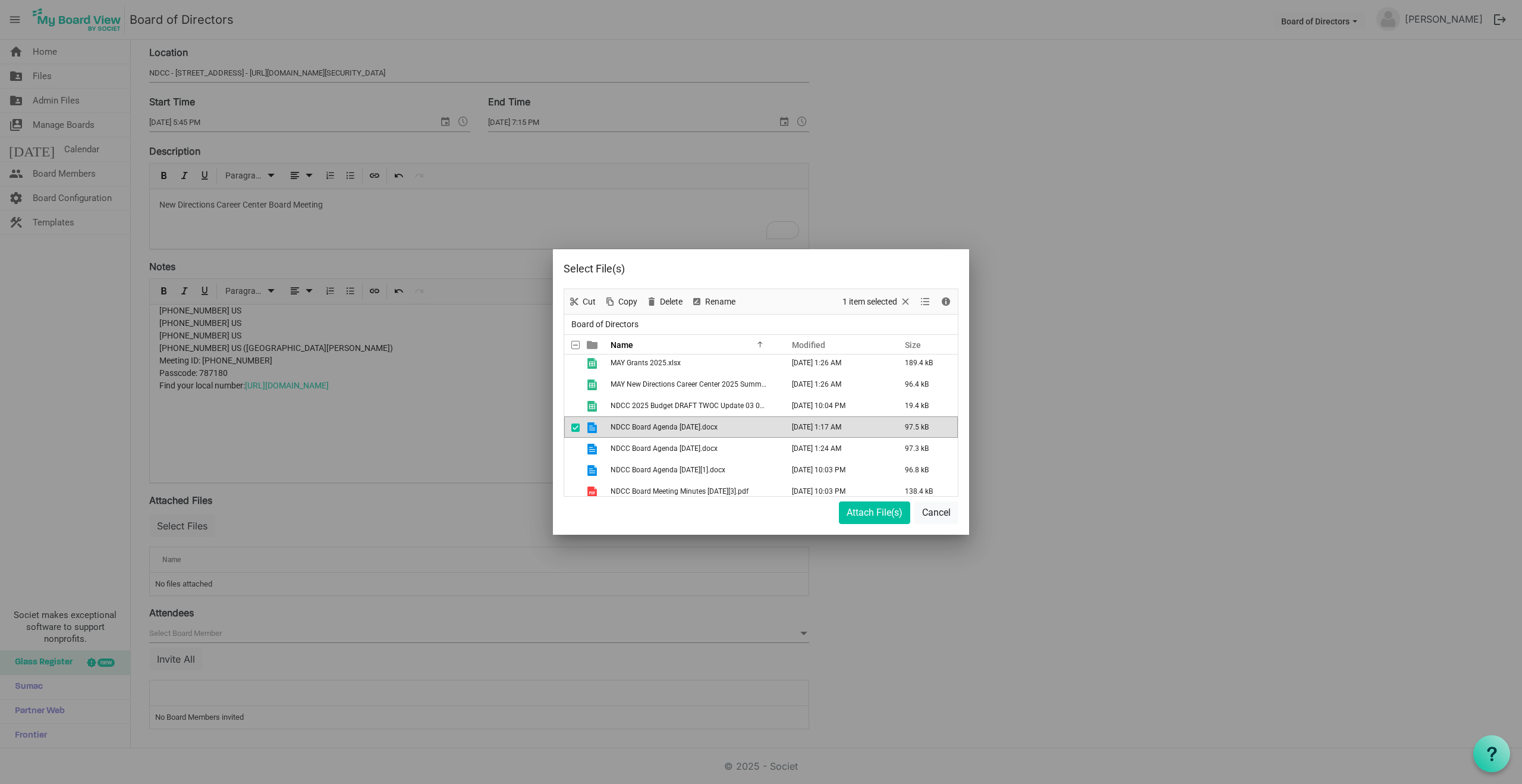
click at [418, 427] on div at bounding box center [761, 392] width 1522 height 784
click at [927, 300] on span "View dropdownbutton" at bounding box center [925, 302] width 14 height 15
click at [960, 324] on li "Large icons" at bounding box center [963, 325] width 90 height 22
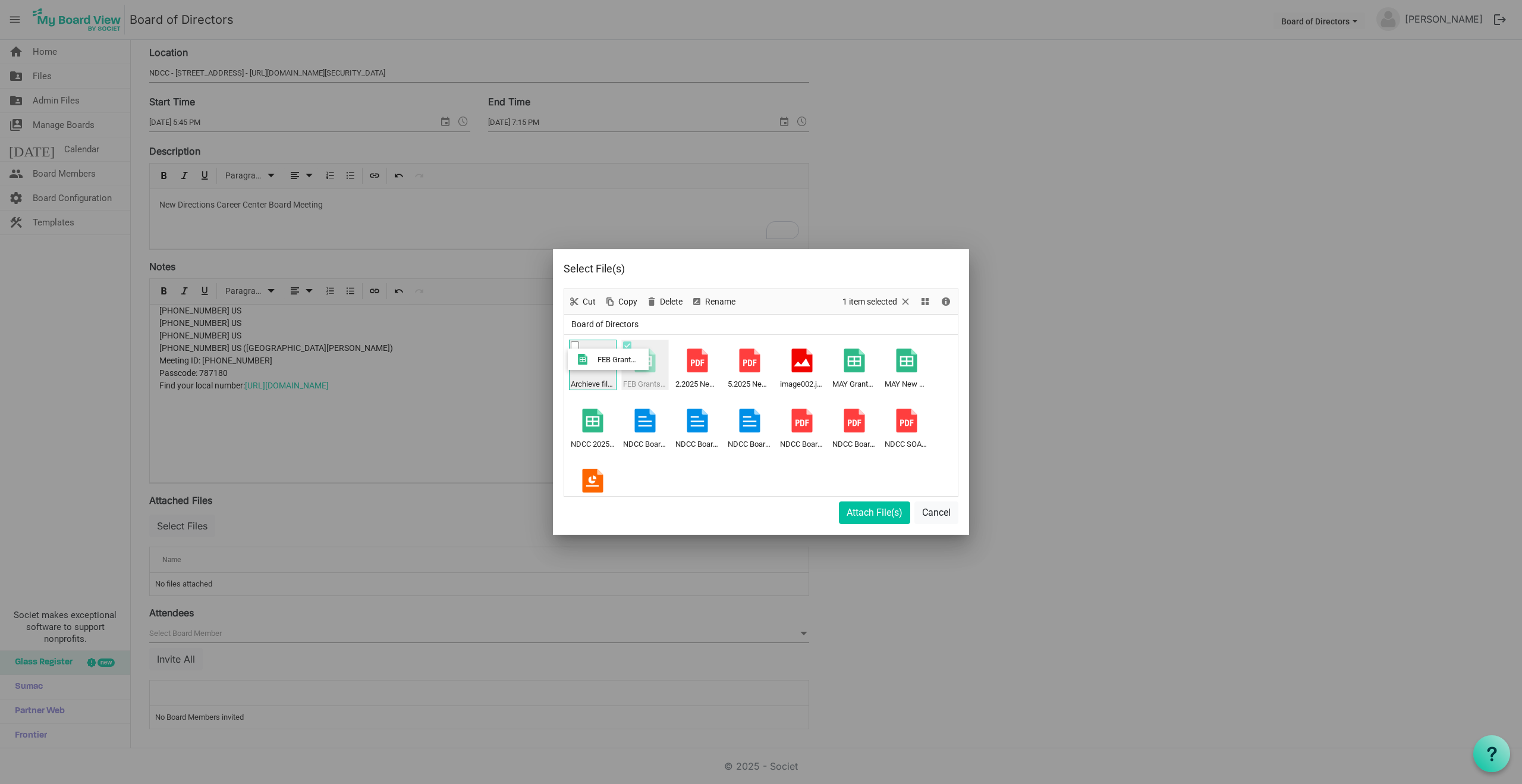
drag, startPoint x: 642, startPoint y: 356, endPoint x: 594, endPoint y: 359, distance: 48.1
click at [594, 359] on ul "Archieve files FEB Grants 2025.xlsx 2.2025 New Directions Career Center Financi…" at bounding box center [761, 415] width 394 height 161
drag, startPoint x: 649, startPoint y: 357, endPoint x: 591, endPoint y: 362, distance: 58.2
click at [588, 362] on ul "Archieve files 2.2025 New Directions Career Center Financial Reports[1].pdf 5.2…" at bounding box center [761, 415] width 394 height 161
drag, startPoint x: 651, startPoint y: 359, endPoint x: 587, endPoint y: 362, distance: 64.1
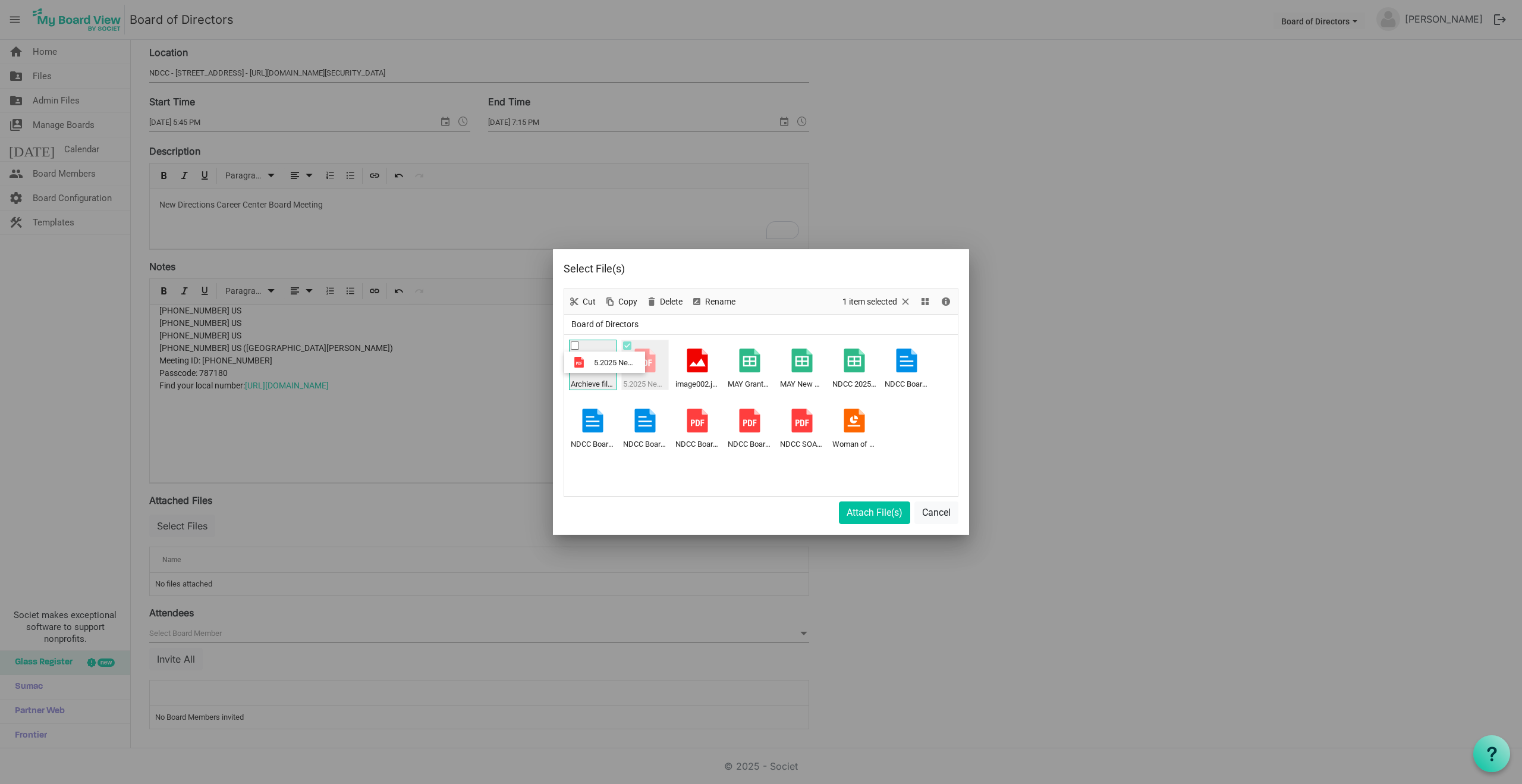
click at [587, 362] on ul "Archieve files 5.2025 New Directions Career Center Financial Reports.pdf image0…" at bounding box center [761, 415] width 394 height 161
drag, startPoint x: 650, startPoint y: 361, endPoint x: 605, endPoint y: 363, distance: 45.0
click at [605, 363] on ul "Archieve files image002.jpg MAY Grants 2025.xlsx MAY New Directions Career Cent…" at bounding box center [761, 415] width 394 height 161
drag, startPoint x: 650, startPoint y: 362, endPoint x: 602, endPoint y: 364, distance: 48.0
click at [602, 364] on ul "Archieve files MAY Grants 2025.xlsx MAY New Directions Career Center 2025 Summa…" at bounding box center [761, 415] width 394 height 161
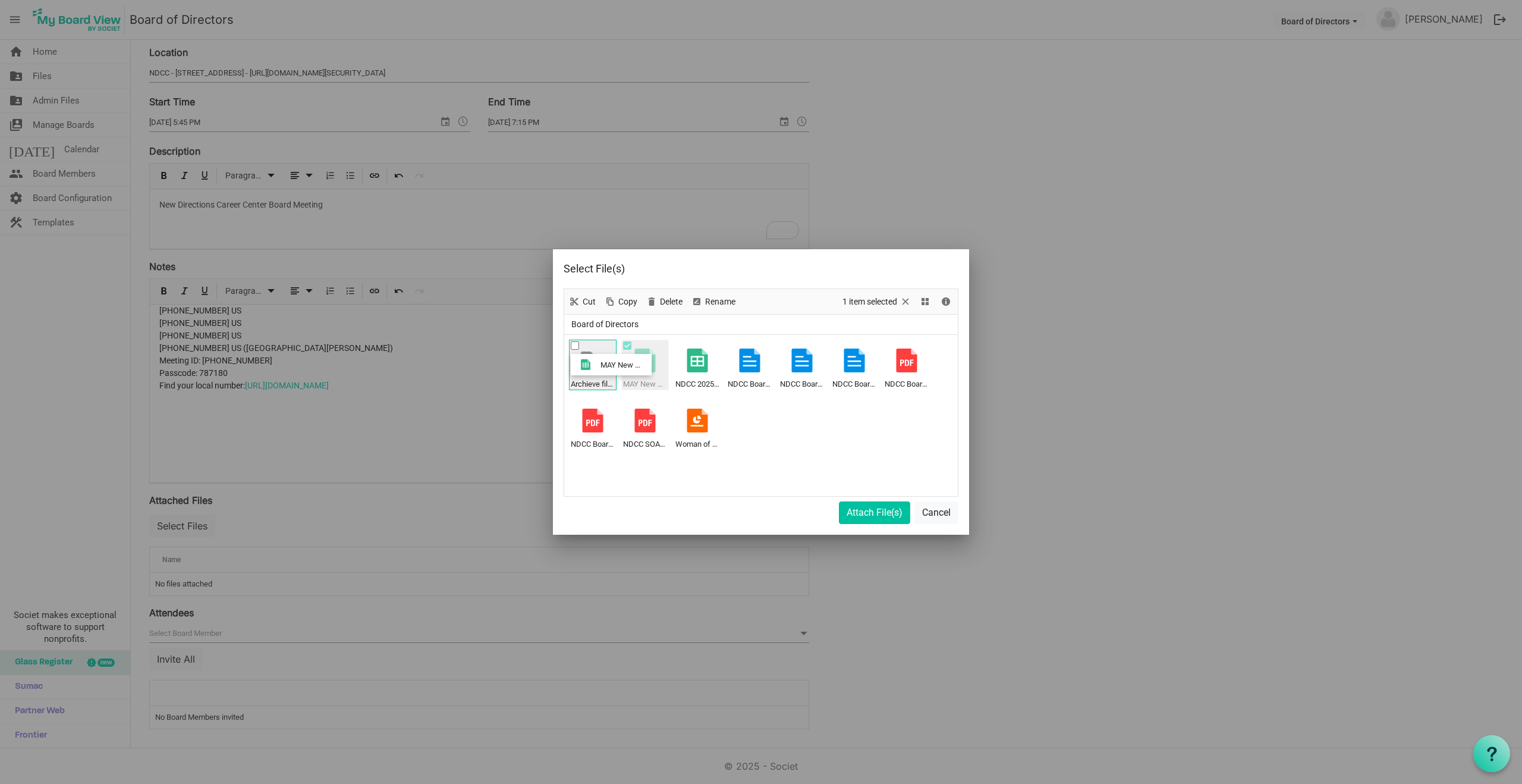
drag, startPoint x: 653, startPoint y: 361, endPoint x: 597, endPoint y: 364, distance: 56.1
click at [597, 364] on ul "Archieve files MAY New Directions Career Center 2025 Summary.xlsx NDCC 2025 Bud…" at bounding box center [761, 415] width 394 height 161
click at [651, 363] on div at bounding box center [645, 360] width 24 height 24
drag, startPoint x: 645, startPoint y: 363, endPoint x: 600, endPoint y: 364, distance: 45.0
click at [600, 364] on ul "Archieve files NDCC 2025 Budget DRAFT TWOC Update 03 04 25.xlsx NDCC Board Agen…" at bounding box center [761, 415] width 394 height 161
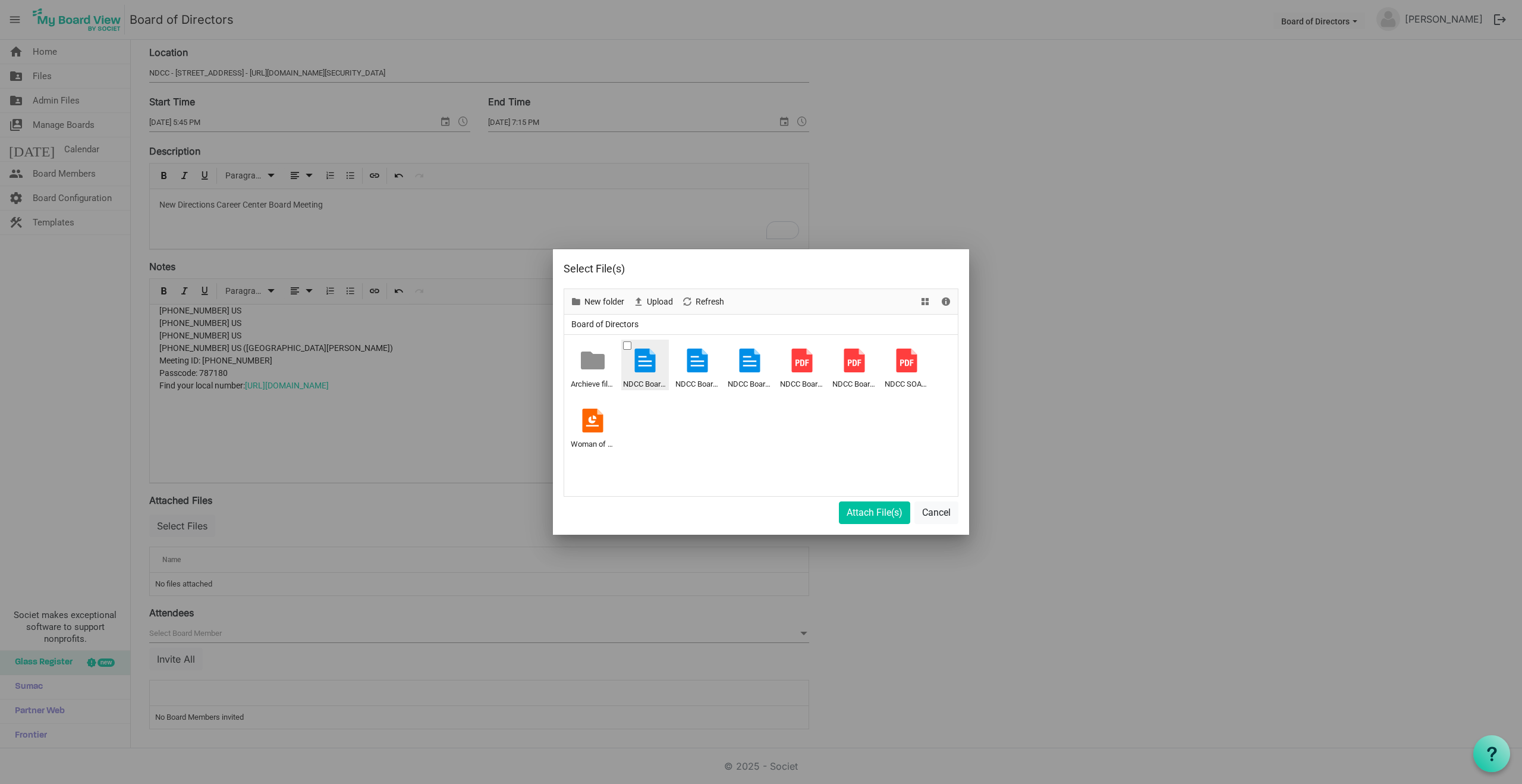
click at [641, 358] on div at bounding box center [645, 360] width 24 height 24
click at [656, 376] on div "NDCC Board Agenda [DATE].docx" at bounding box center [645, 364] width 44 height 47
click at [640, 364] on div at bounding box center [645, 360] width 24 height 24
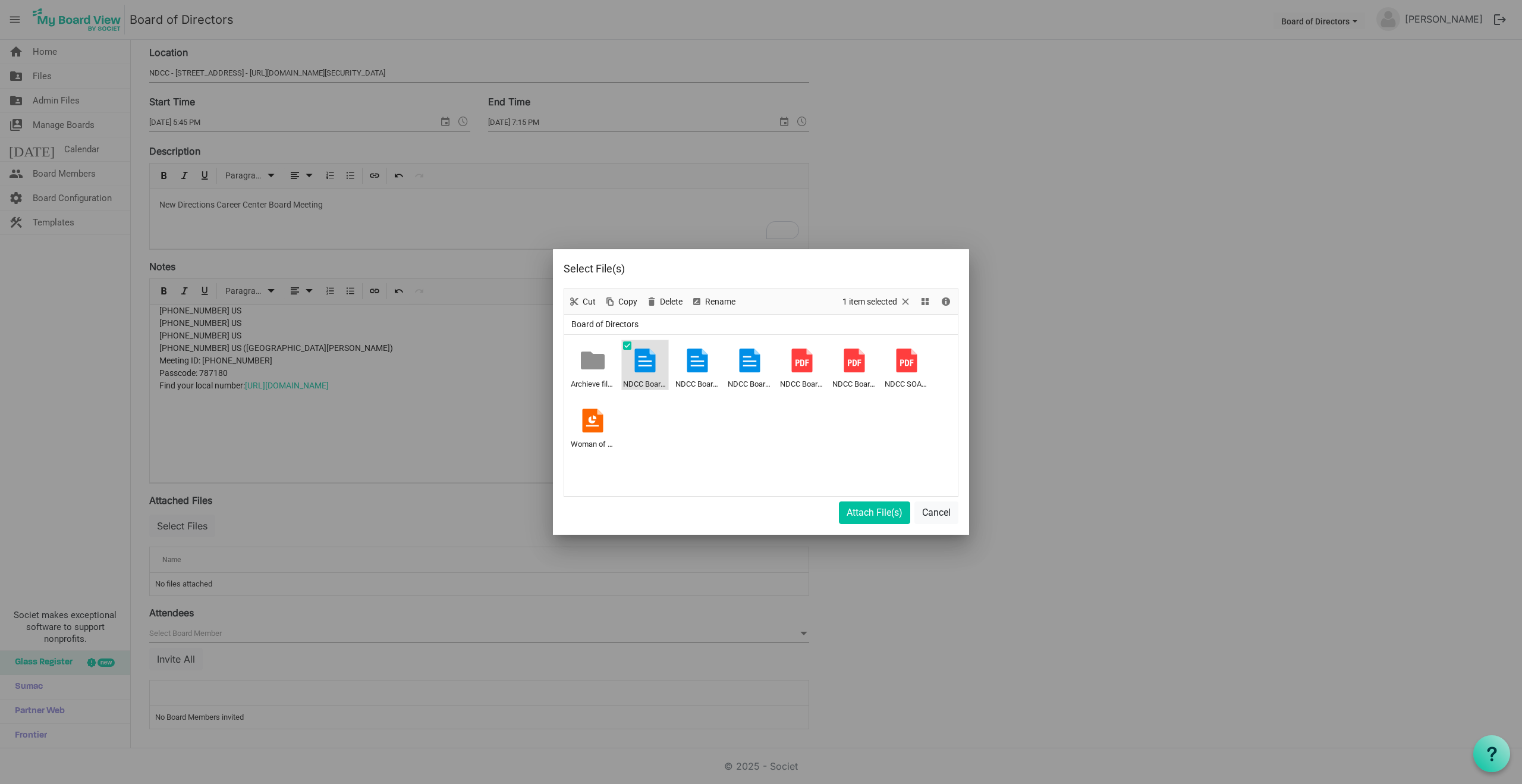
click at [665, 413] on ul "Archieve files NDCC Board Agenda August 2025.docx NDCC Board Agenda June 2025.d…" at bounding box center [761, 415] width 394 height 161
drag, startPoint x: 648, startPoint y: 368, endPoint x: 603, endPoint y: 368, distance: 45.0
click at [603, 368] on ul "Archieve files NDCC Board Agenda August 2025.docx NDCC Board Agenda June 2025.d…" at bounding box center [761, 415] width 394 height 161
click at [611, 299] on span "New folder" at bounding box center [605, 302] width 42 height 15
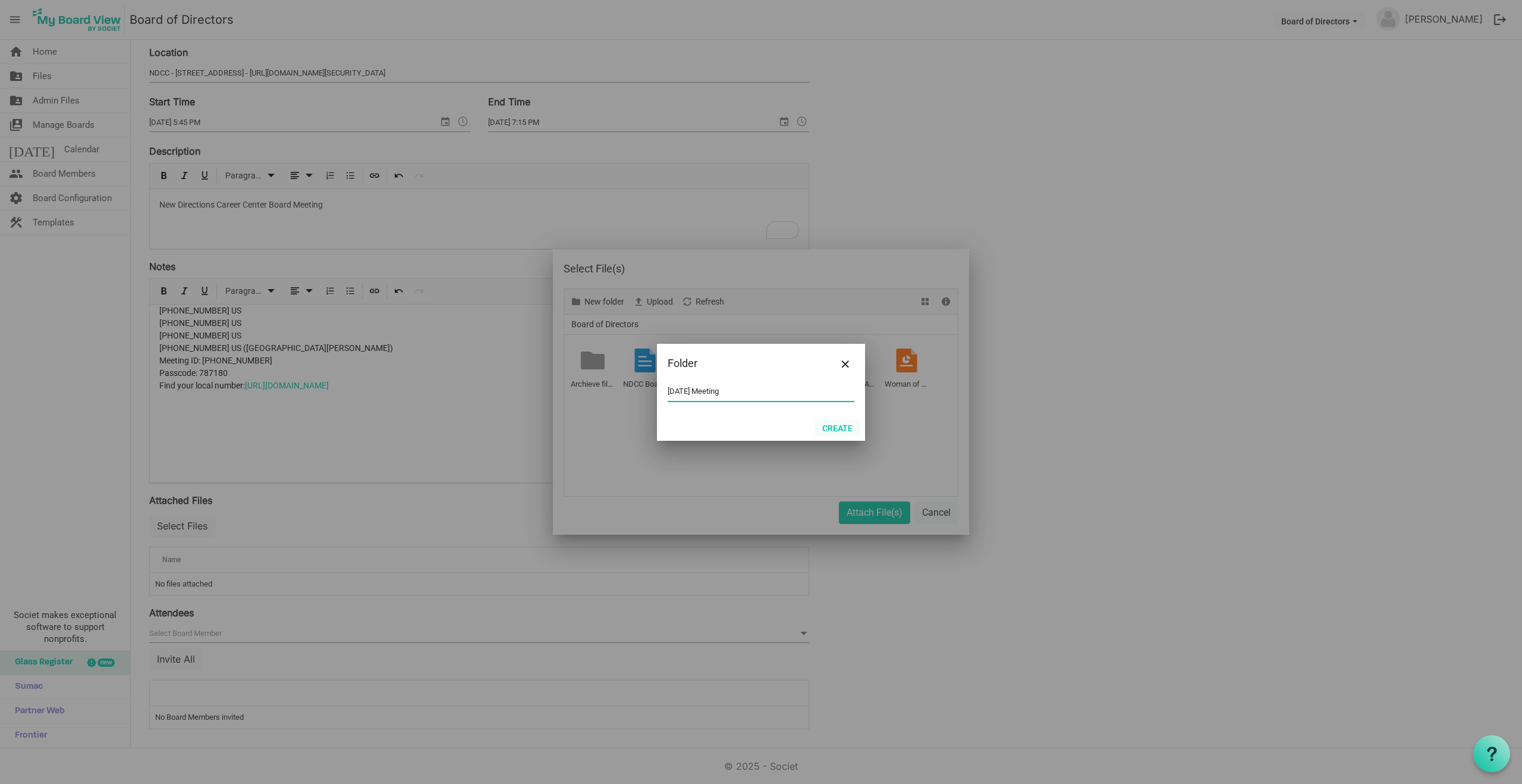
type input "[DATE] Meeting"
click at [834, 427] on button "Create" at bounding box center [838, 427] width 46 height 17
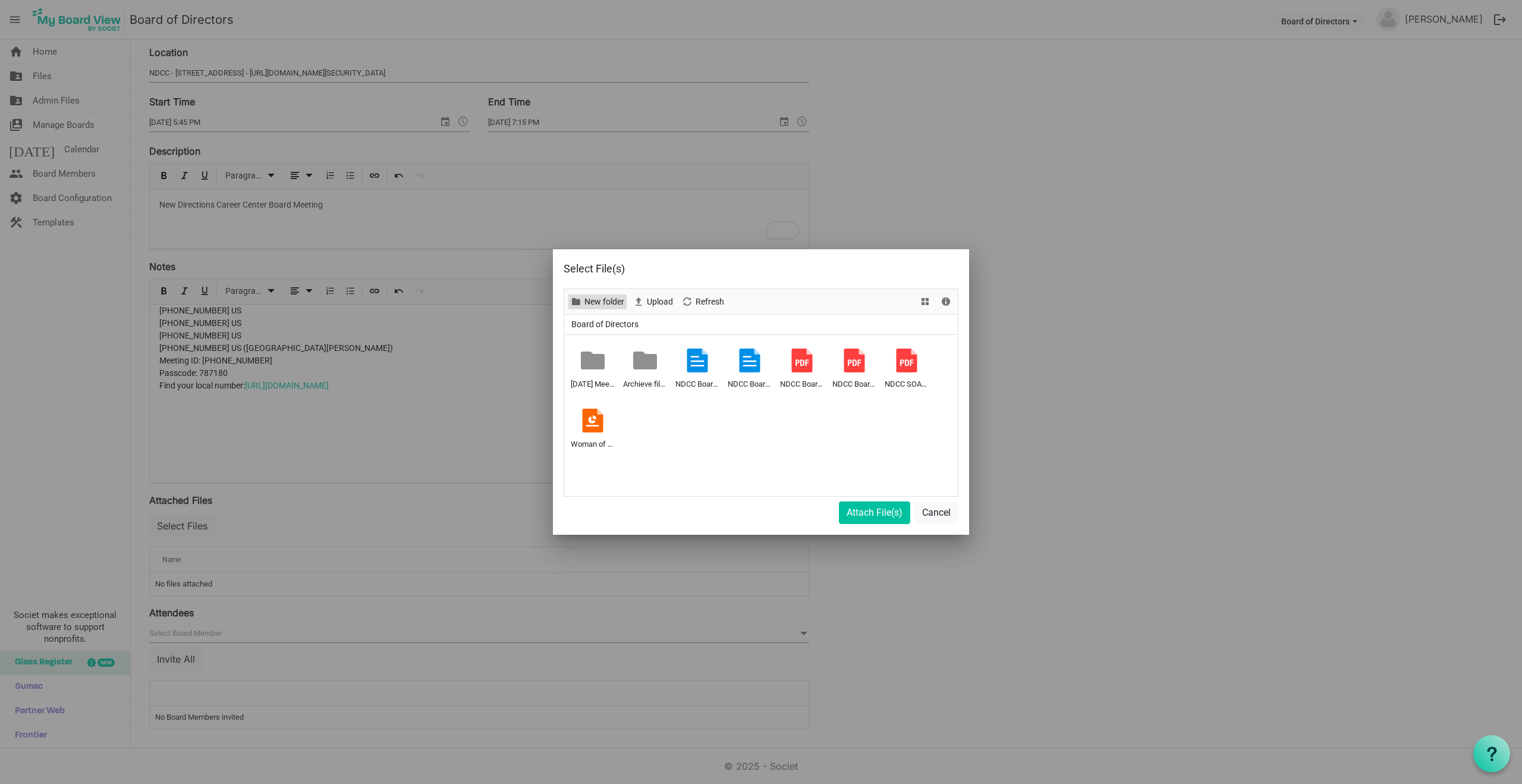
click at [610, 302] on span "New folder" at bounding box center [605, 302] width 42 height 15
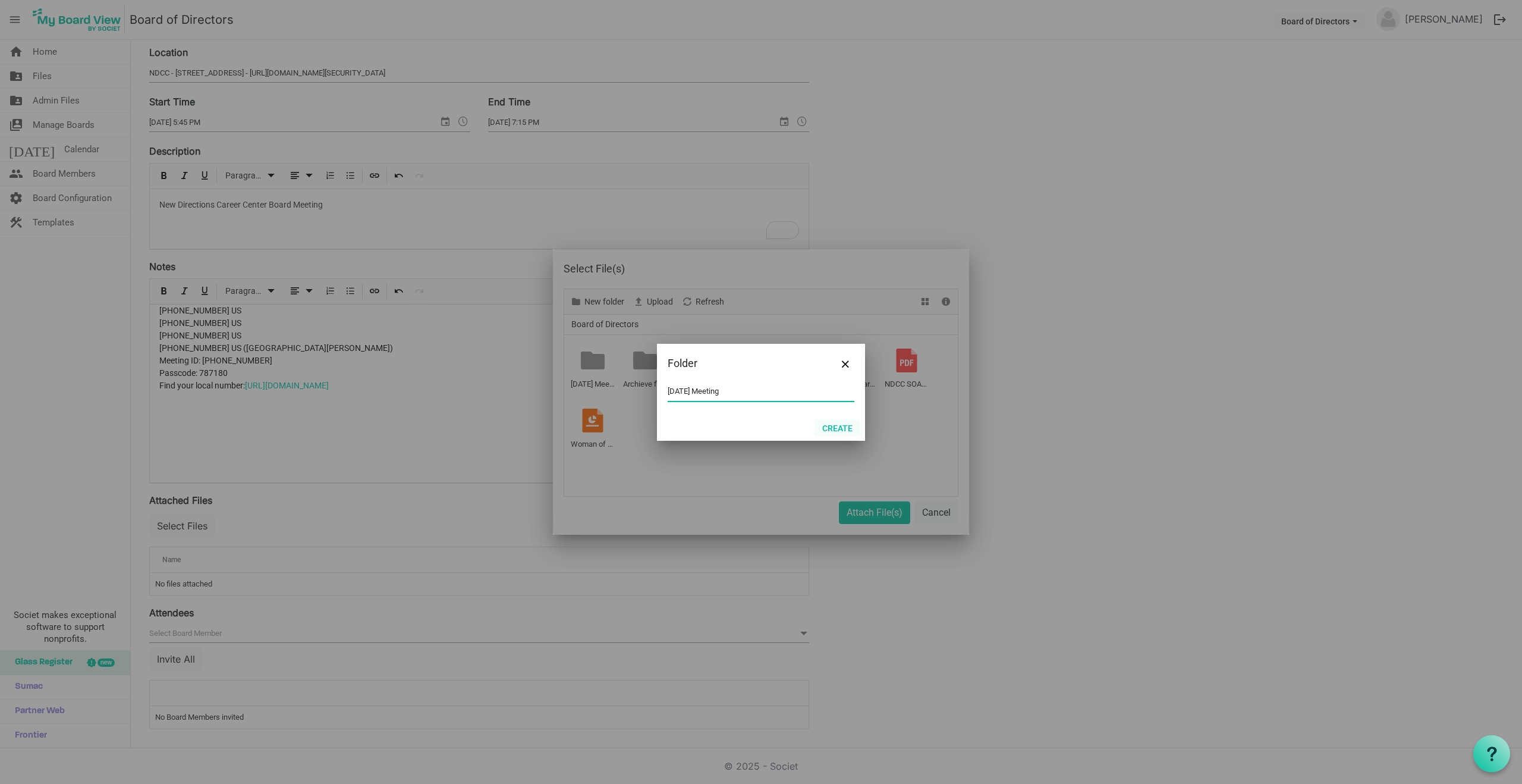
type input "[DATE] Meeting"
click at [836, 427] on button "Create" at bounding box center [838, 427] width 46 height 17
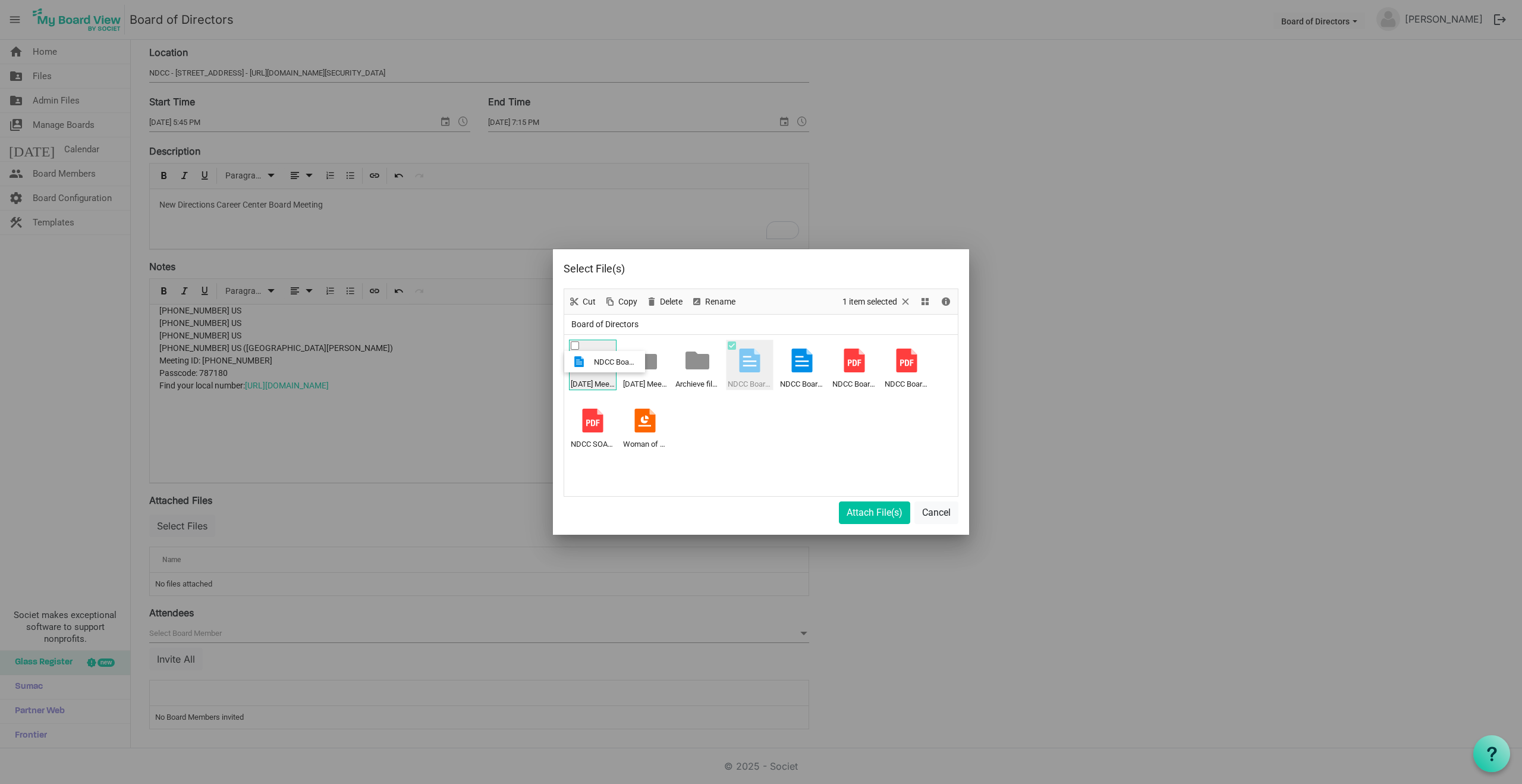
drag, startPoint x: 748, startPoint y: 364, endPoint x: 590, endPoint y: 362, distance: 158.0
click at [590, 362] on ul "6.25.25 Meeting 8.26.25 Meeting Archieve files NDCC Board Agenda June 2025.docx…" at bounding box center [761, 415] width 394 height 161
drag, startPoint x: 749, startPoint y: 355, endPoint x: 706, endPoint y: 362, distance: 43.6
click at [706, 362] on ul "6.25.25 Meeting 8.26.25 Meeting Archieve files NDCC Board Agenda Mar 2025[1].do…" at bounding box center [761, 415] width 394 height 161
drag, startPoint x: 754, startPoint y: 362, endPoint x: 709, endPoint y: 363, distance: 45.0
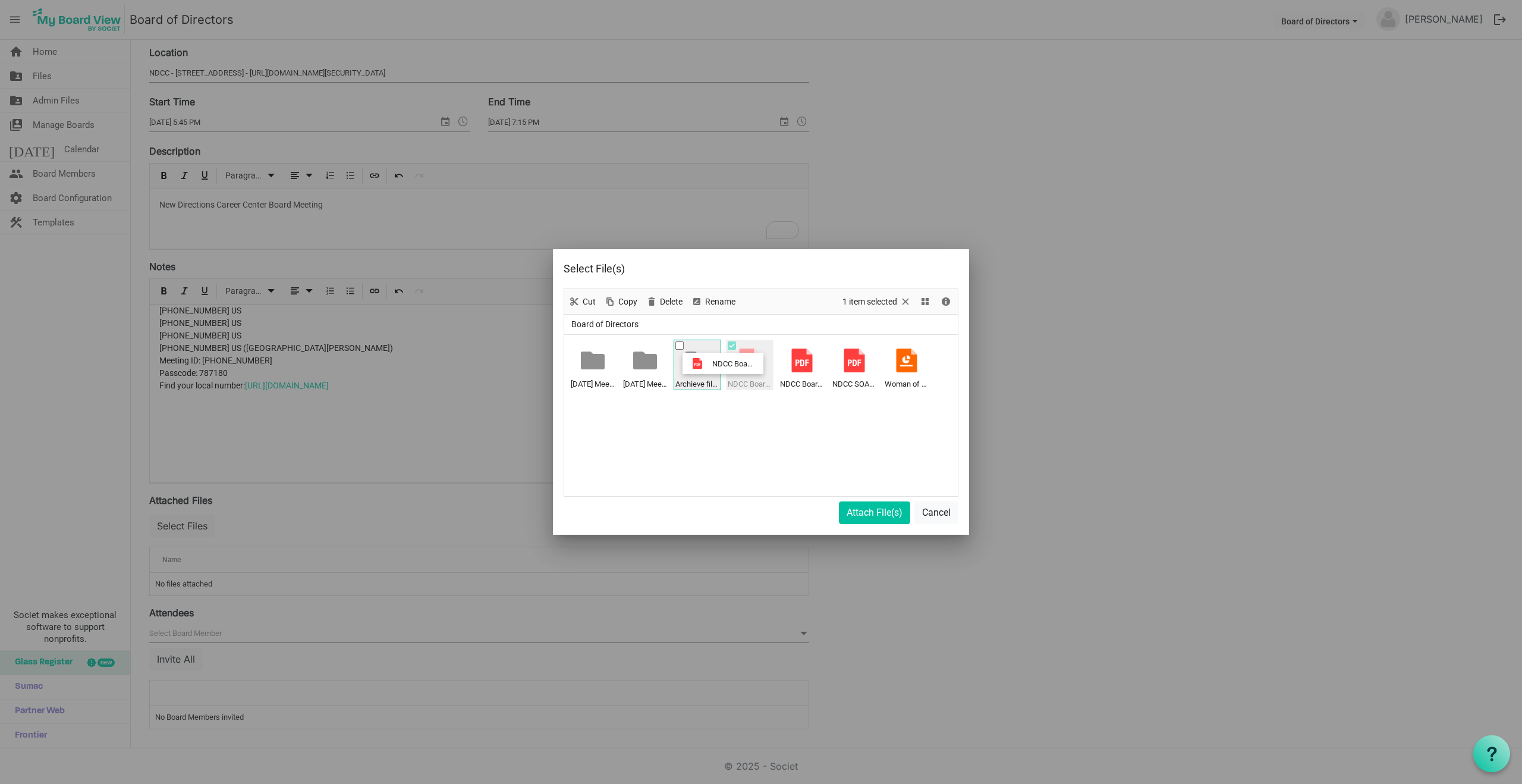
click at [709, 363] on ul "6.25.25 Meeting 8.26.25 Meeting Archieve files NDCC Board Meeting Minutes Feb 2…" at bounding box center [761, 415] width 394 height 161
drag, startPoint x: 751, startPoint y: 360, endPoint x: 598, endPoint y: 361, distance: 153.0
click at [598, 361] on ul "6.25.25 Meeting 8.26.25 Meeting Archieve files NDCC Board Meeting Minutes May 2…" at bounding box center [761, 415] width 394 height 161
drag, startPoint x: 748, startPoint y: 361, endPoint x: 760, endPoint y: 364, distance: 12.4
click at [760, 364] on div at bounding box center [750, 360] width 24 height 24
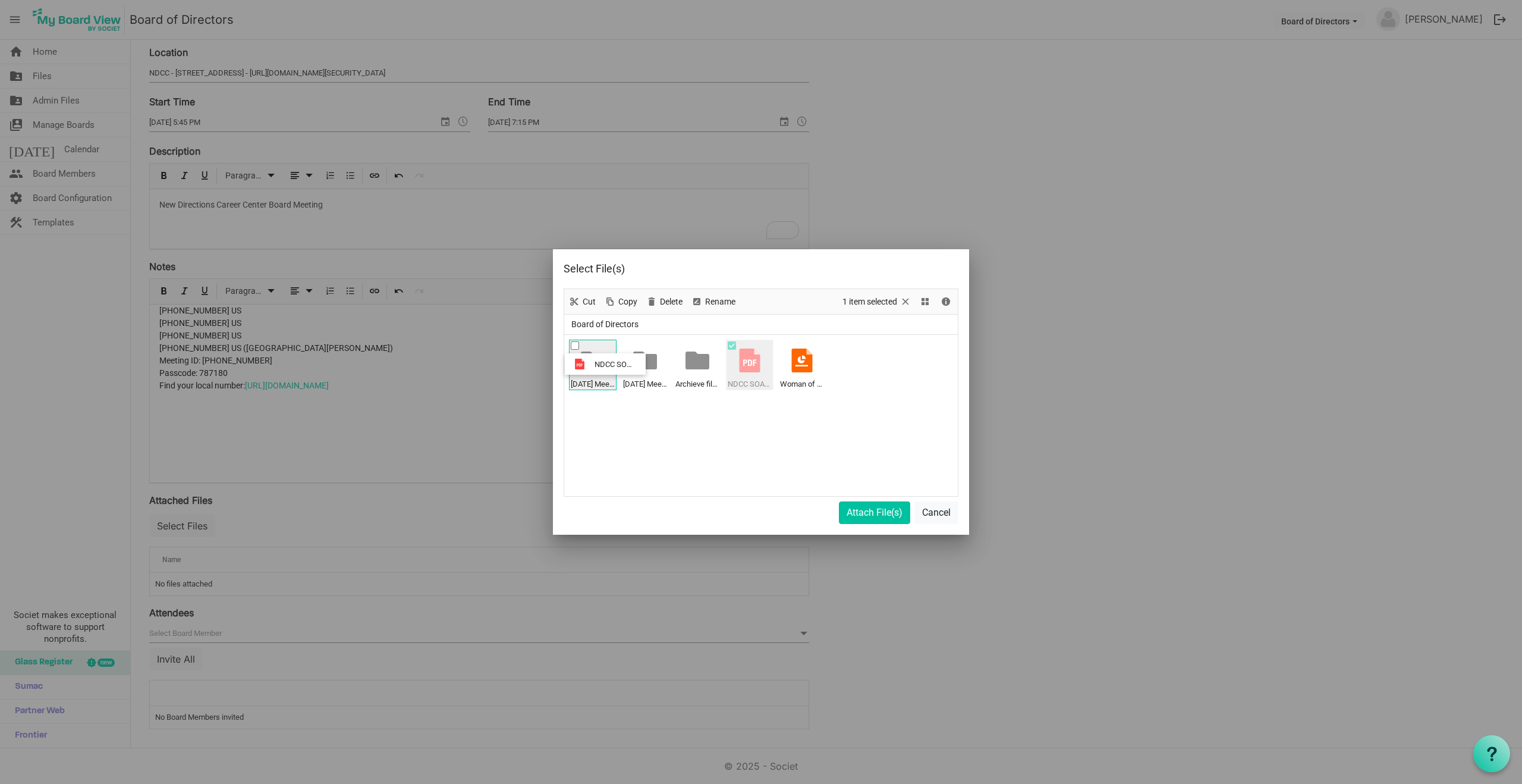
drag, startPoint x: 751, startPoint y: 362, endPoint x: 591, endPoint y: 364, distance: 160.0
click at [591, 364] on ul "6.25.25 Meeting 8.26.25 Meeting Archieve files NDCC SOAR - Retreat.pdf Woman of…" at bounding box center [761, 415] width 394 height 161
click at [741, 411] on ul "6.25.25 Meeting 8.26.25 Meeting Archieve files Woman of Promise selection overv…" at bounding box center [761, 415] width 394 height 161
drag, startPoint x: 749, startPoint y: 360, endPoint x: 609, endPoint y: 362, distance: 140.0
click at [609, 362] on ul "6.25.25 Meeting 8.26.25 Meeting Archieve files Woman of Promise selection overv…" at bounding box center [761, 415] width 394 height 161
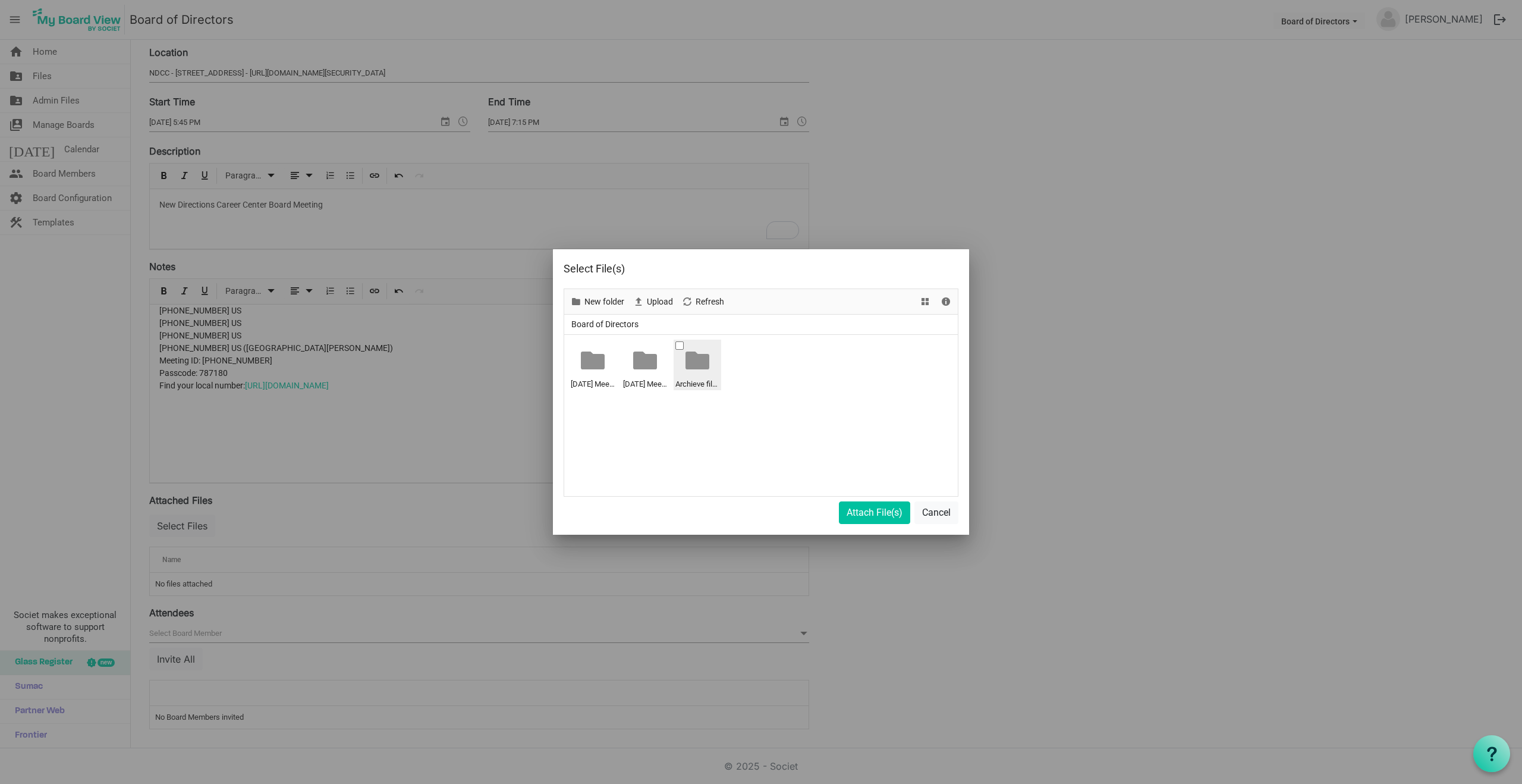
click at [702, 367] on div at bounding box center [697, 360] width 24 height 24
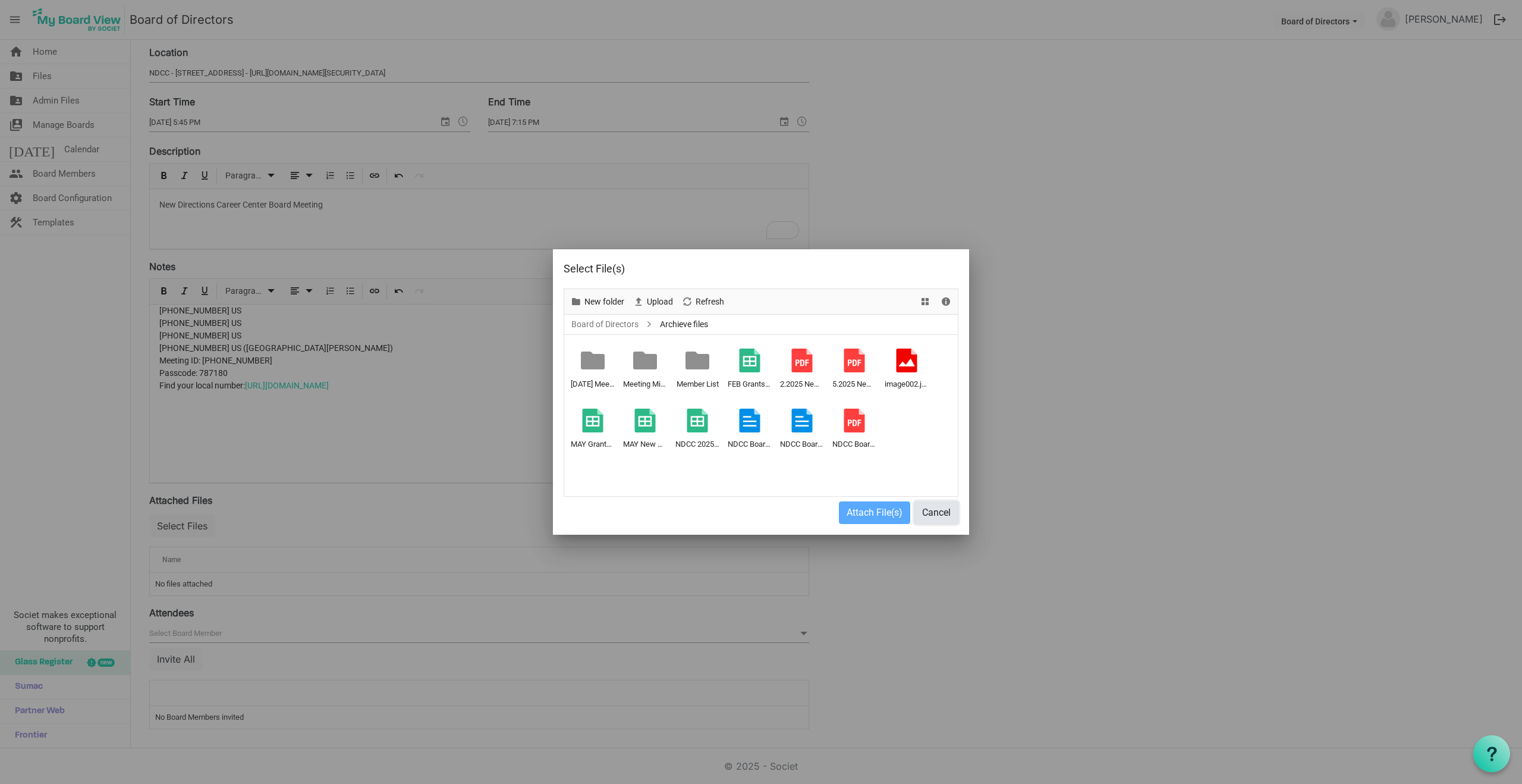
click at [943, 515] on button "Cancel" at bounding box center [936, 512] width 44 height 22
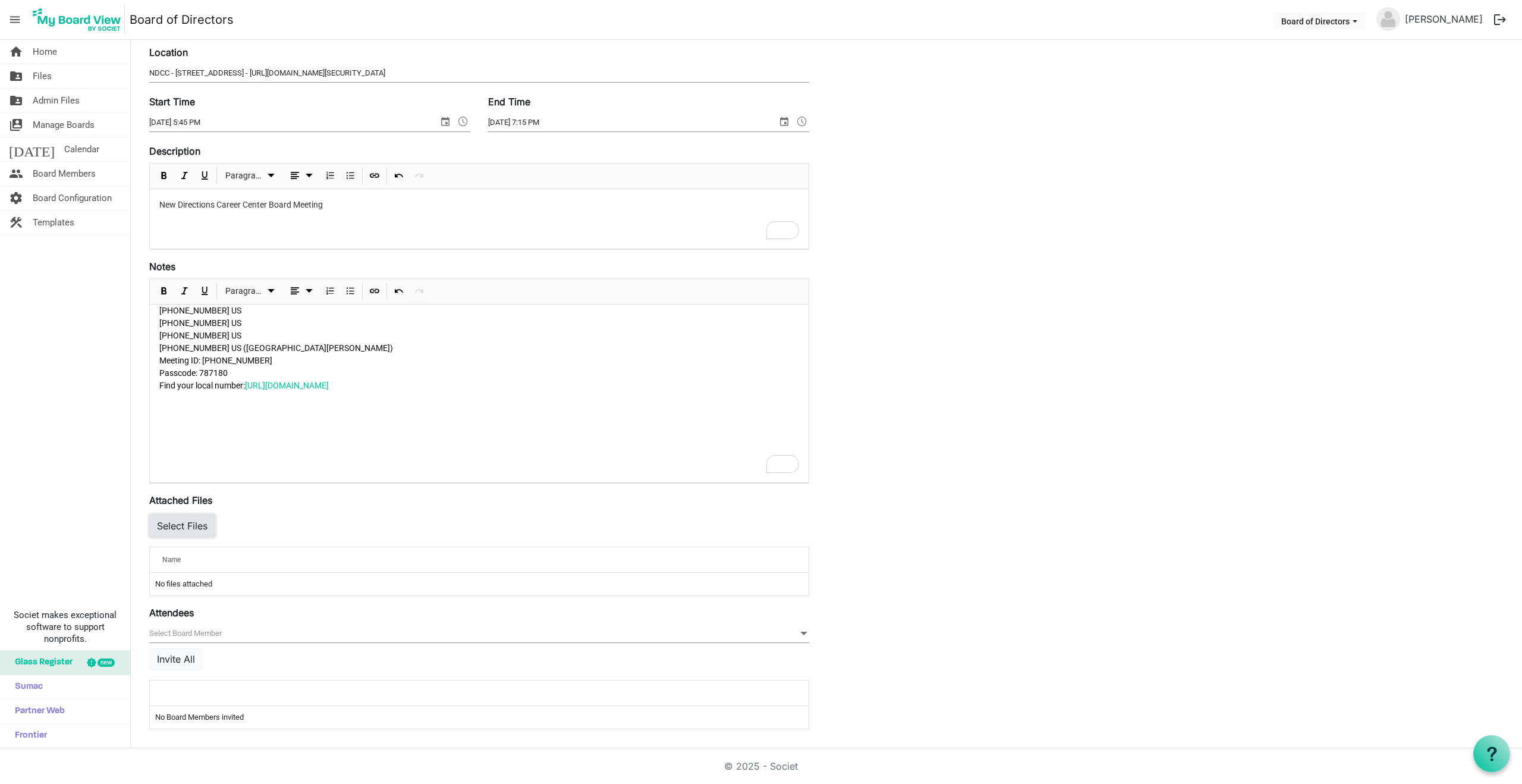
click at [181, 525] on button "Select Files" at bounding box center [182, 526] width 66 height 22
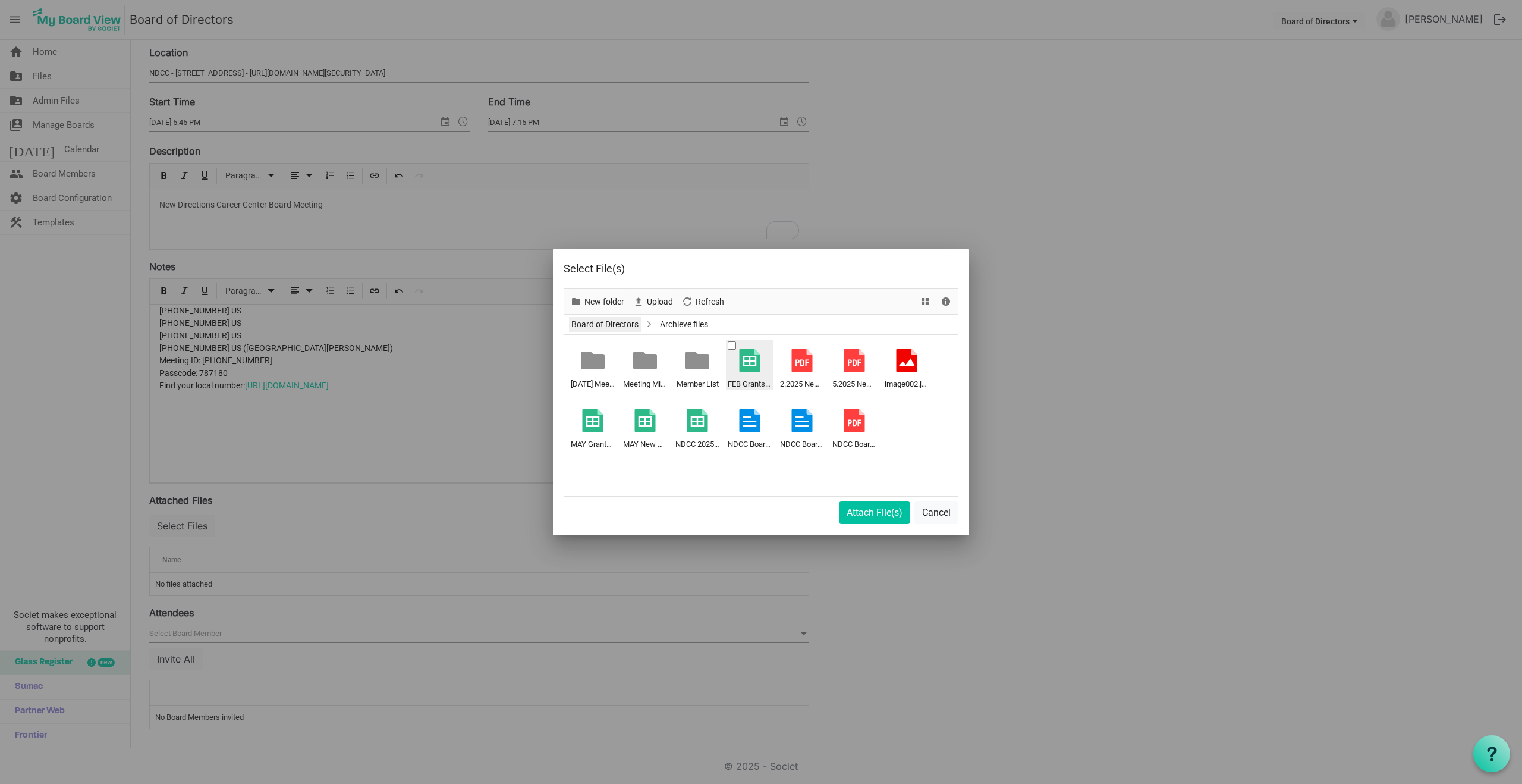
click at [617, 324] on link "Board of Directors" at bounding box center [605, 324] width 72 height 15
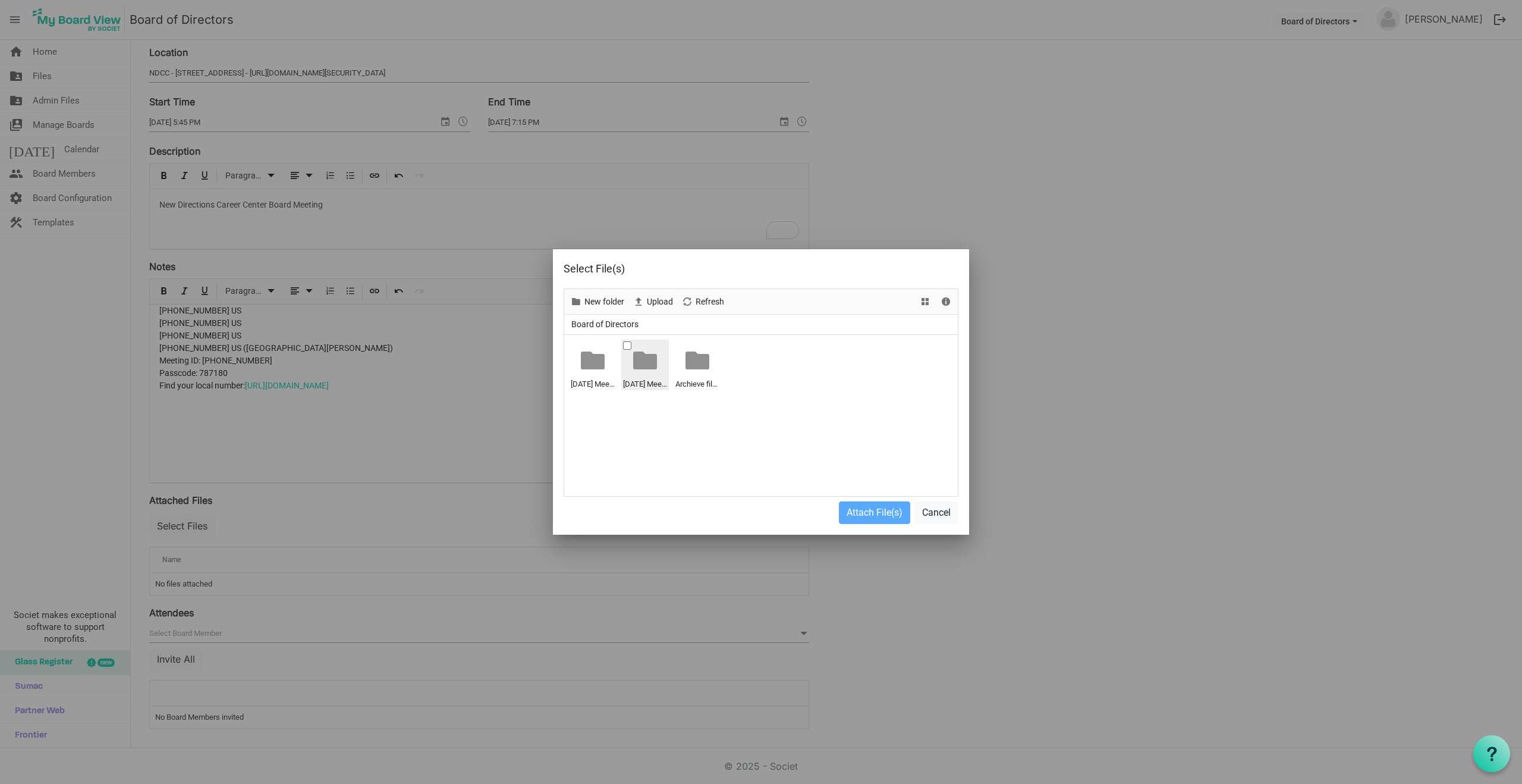
click at [651, 364] on div at bounding box center [645, 360] width 24 height 24
click at [653, 295] on span "Upload" at bounding box center [660, 302] width 29 height 15
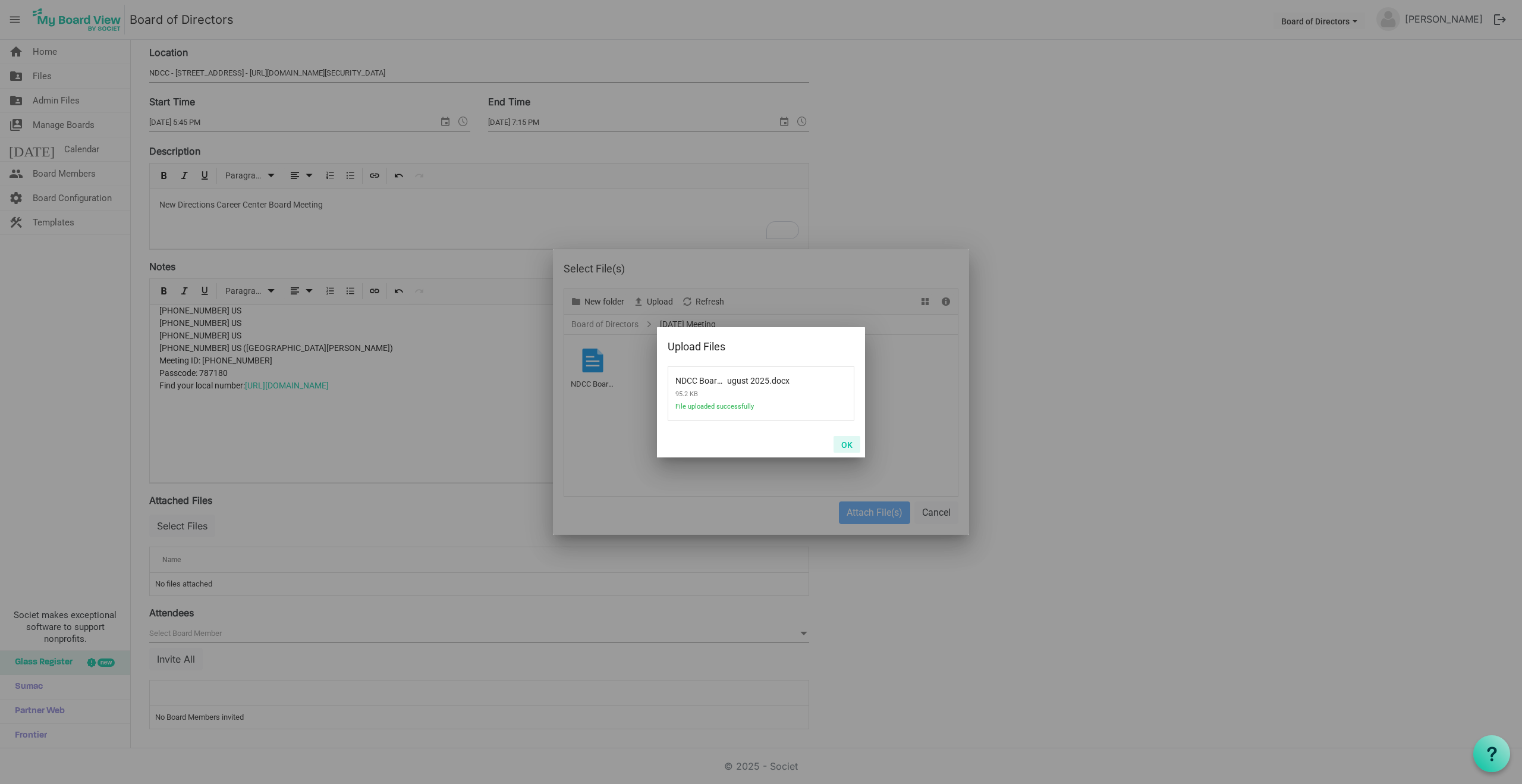
click at [848, 445] on button "OK" at bounding box center [847, 444] width 27 height 17
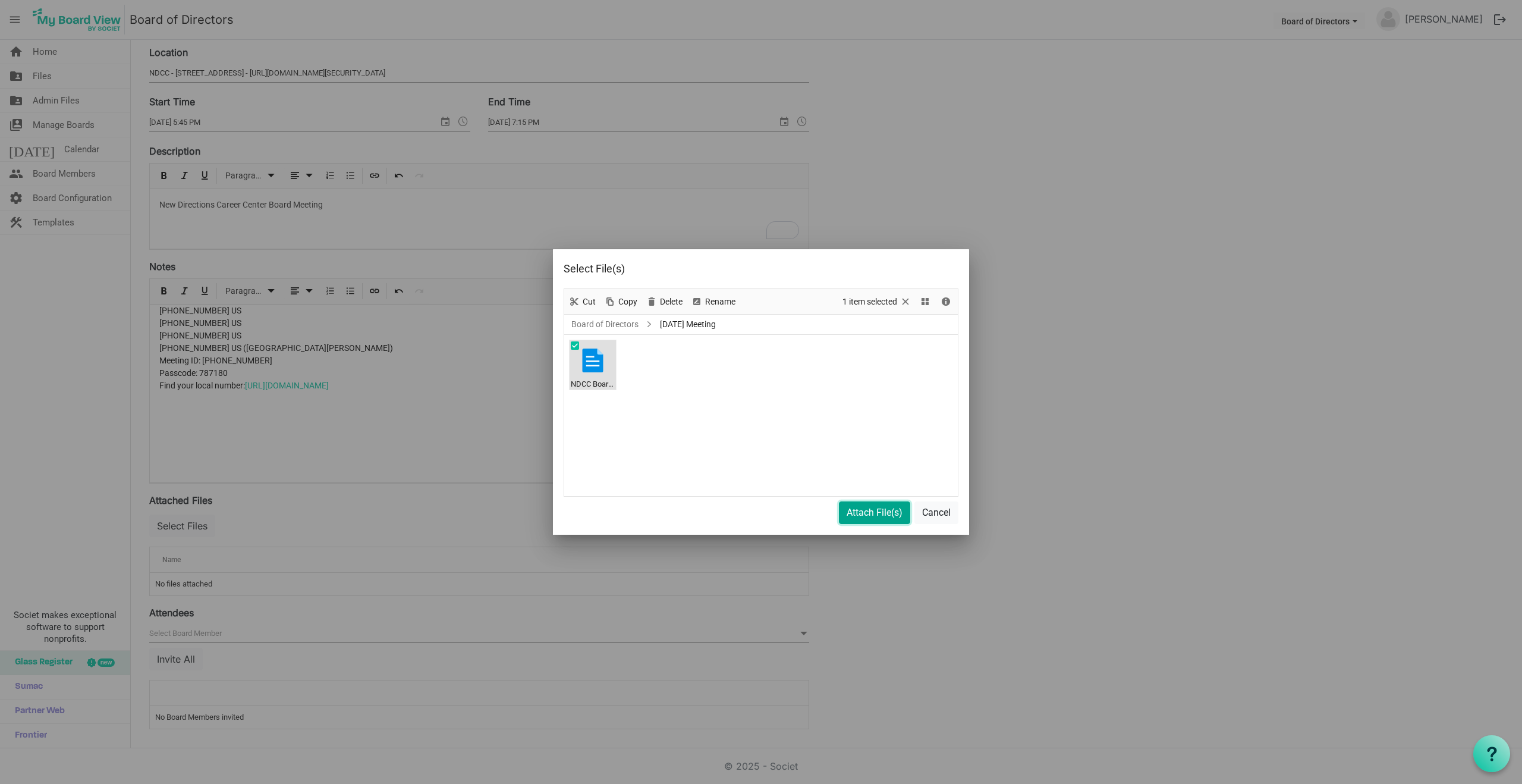
click at [872, 509] on button "Attach File(s)" at bounding box center [875, 512] width 71 height 22
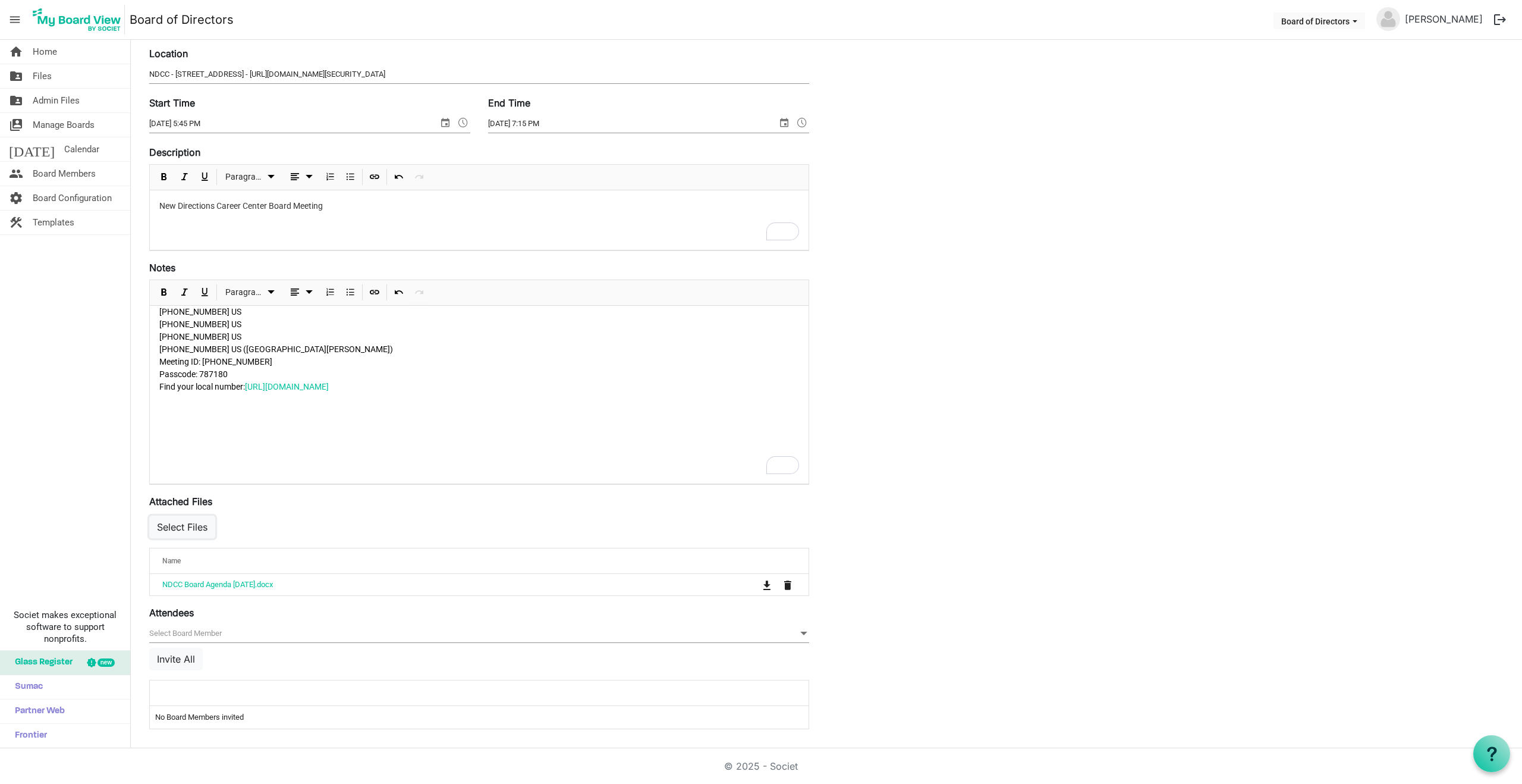
drag, startPoint x: 195, startPoint y: 522, endPoint x: 216, endPoint y: 523, distance: 21.0
click at [196, 522] on button "Select Files" at bounding box center [182, 526] width 66 height 22
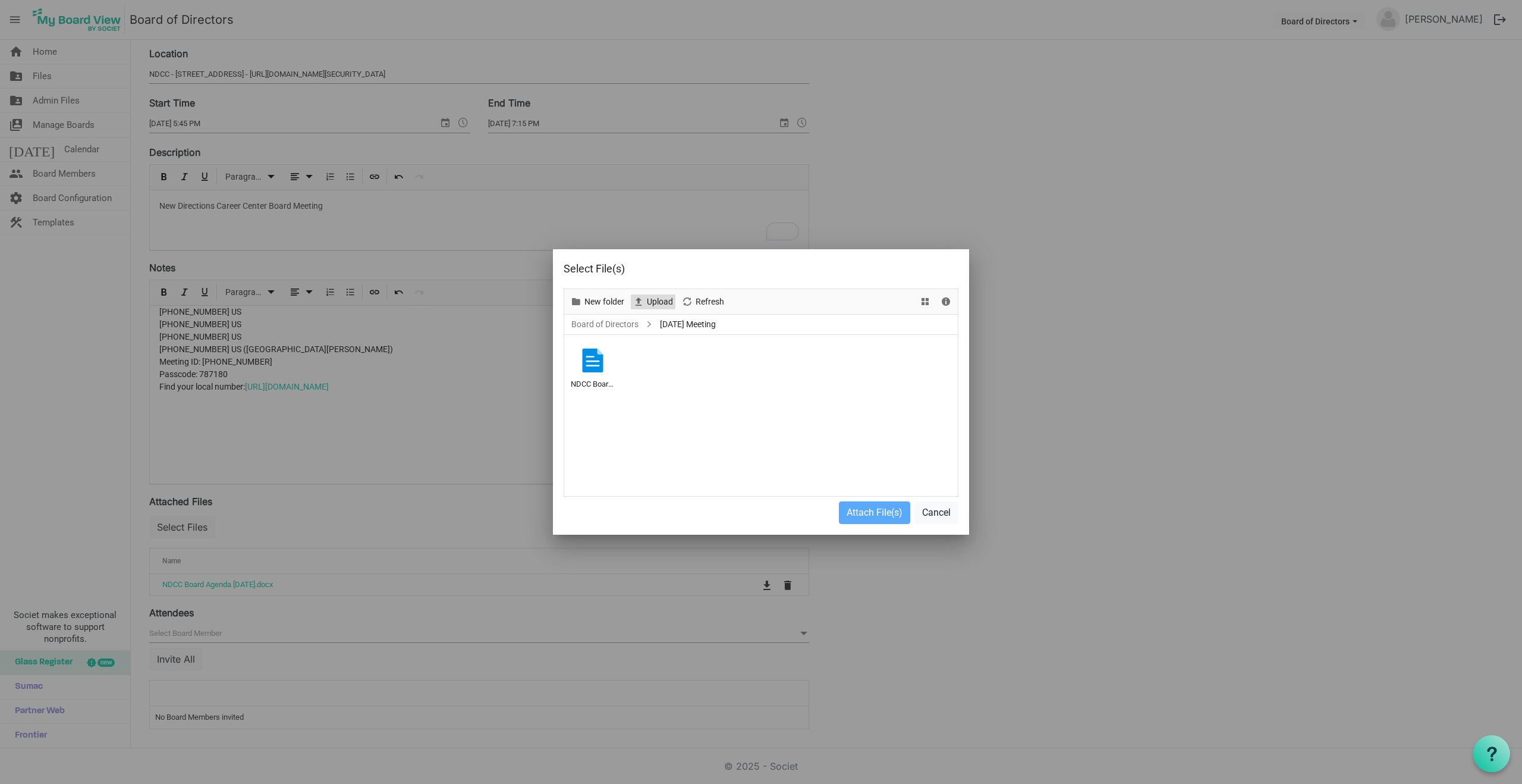
click at [659, 303] on span "Upload" at bounding box center [660, 302] width 29 height 15
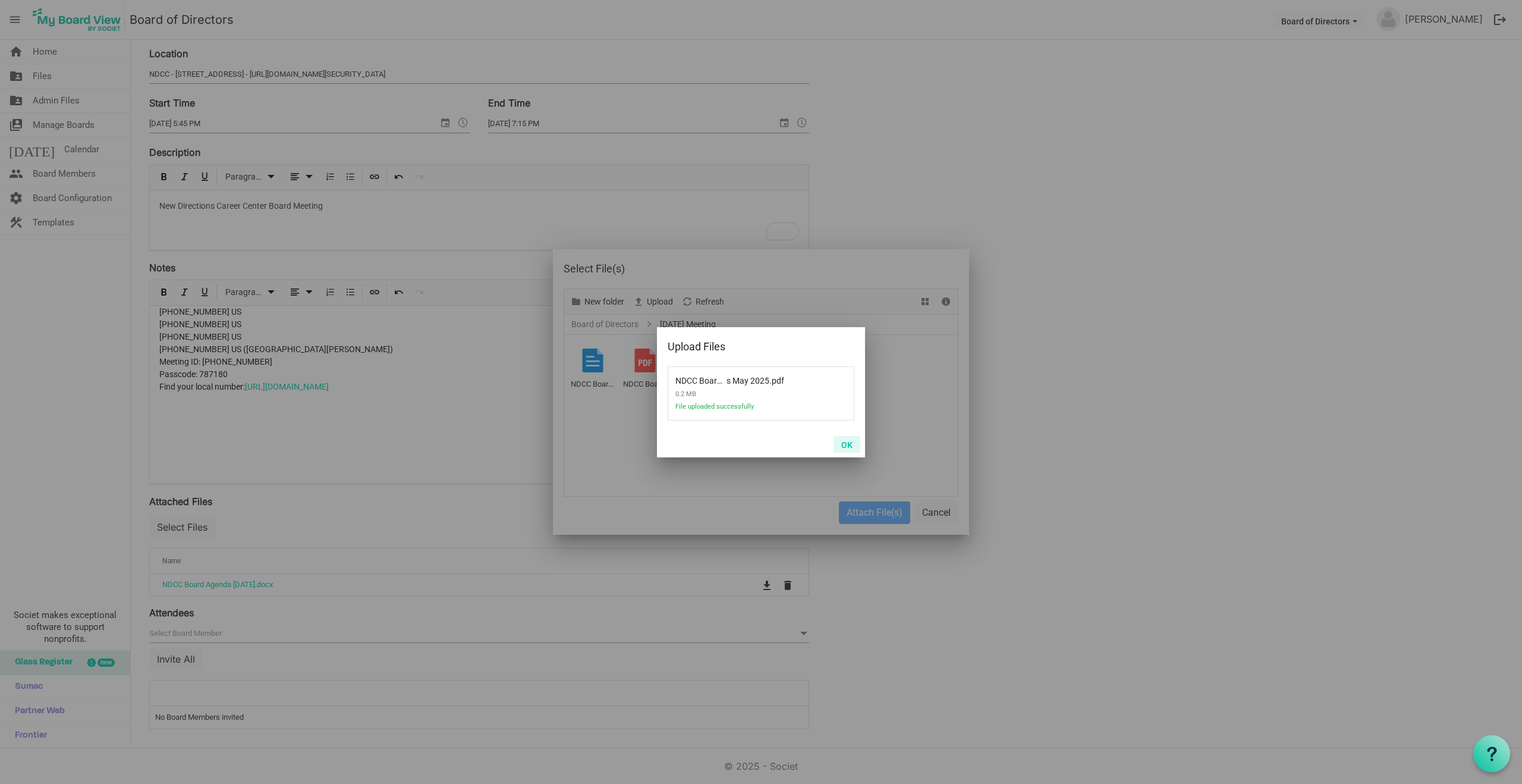
click at [848, 443] on button "OK" at bounding box center [847, 444] width 27 height 17
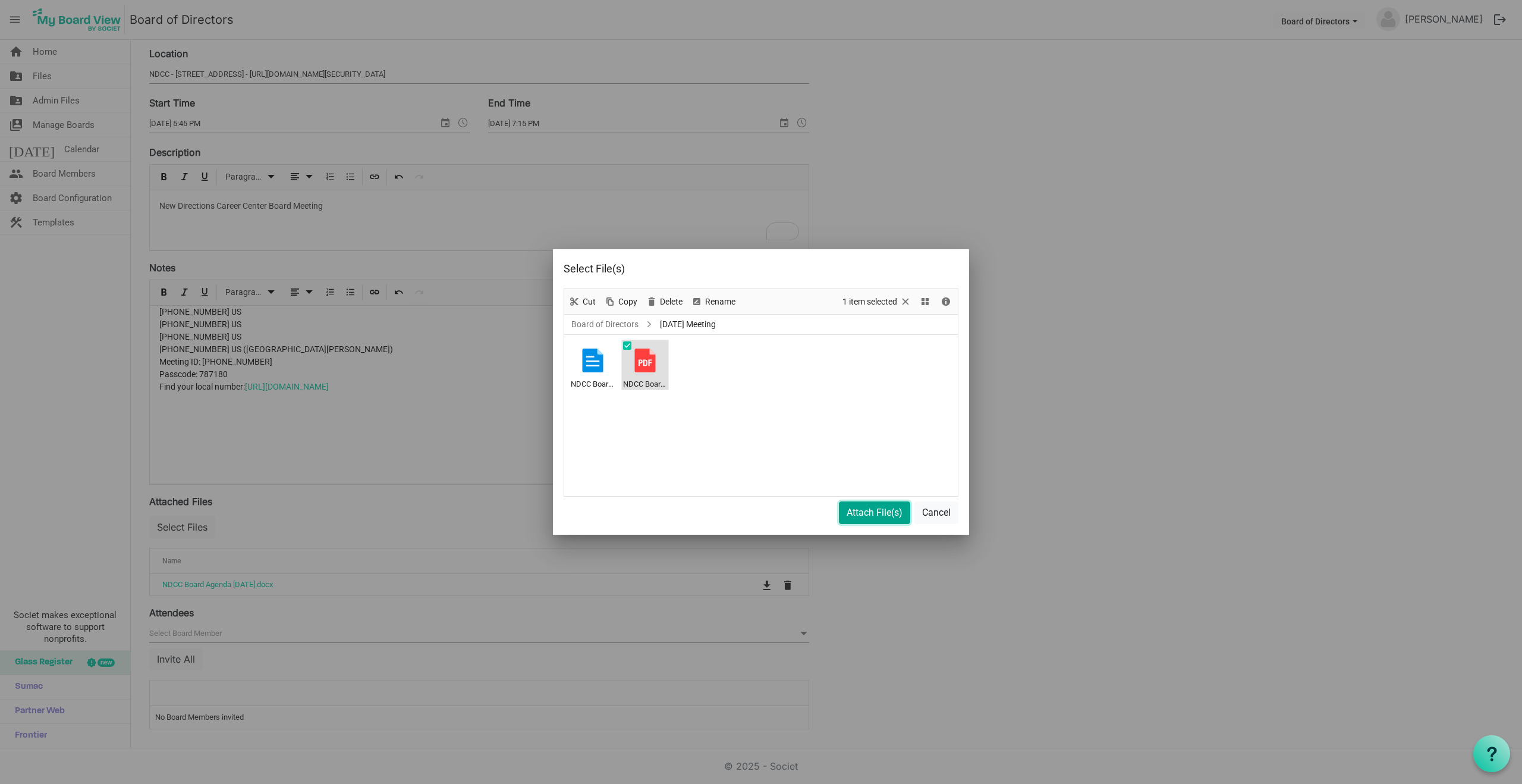
click at [875, 515] on button "Attach File(s)" at bounding box center [875, 512] width 71 height 22
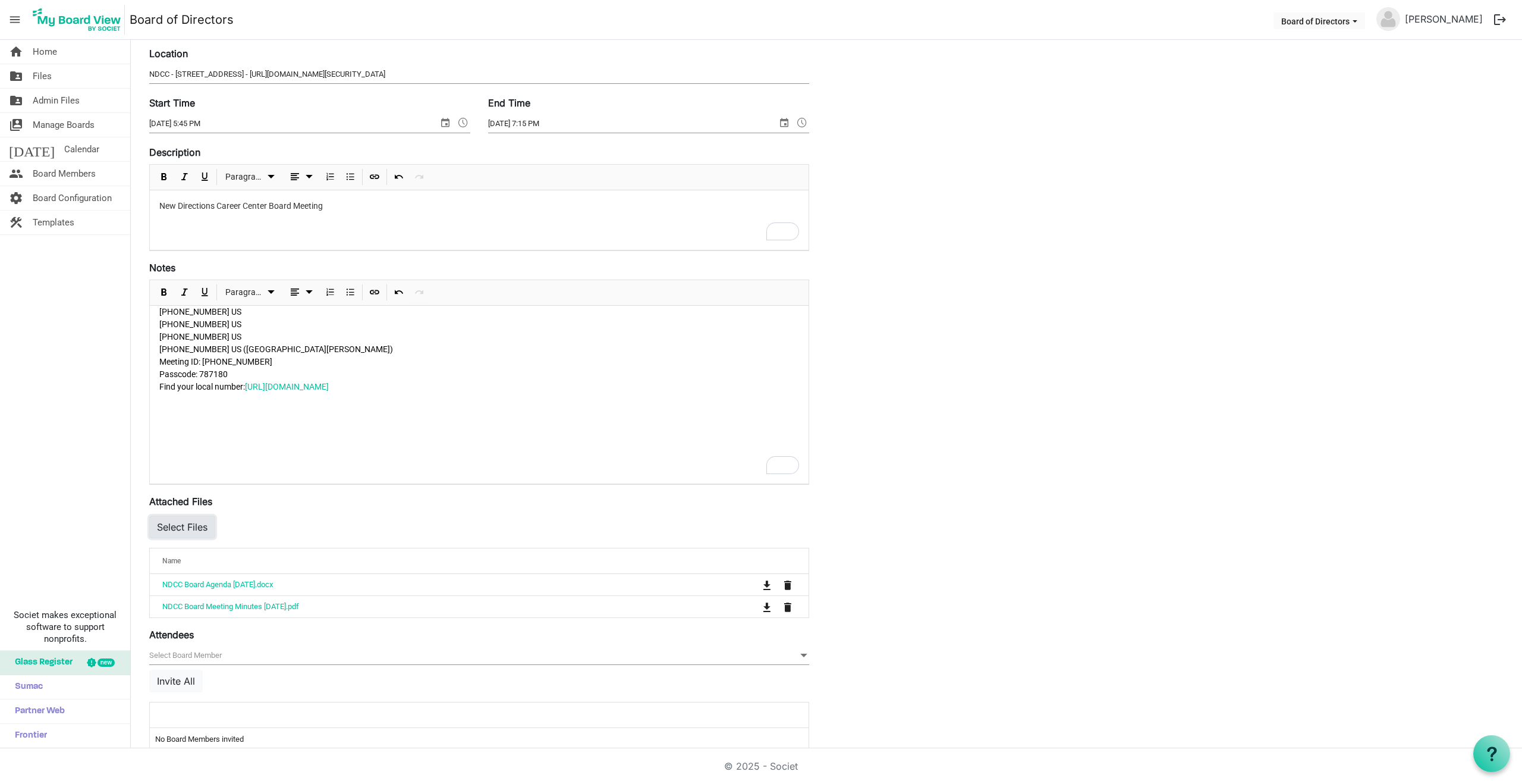
click at [187, 527] on button "Select Files" at bounding box center [182, 526] width 66 height 22
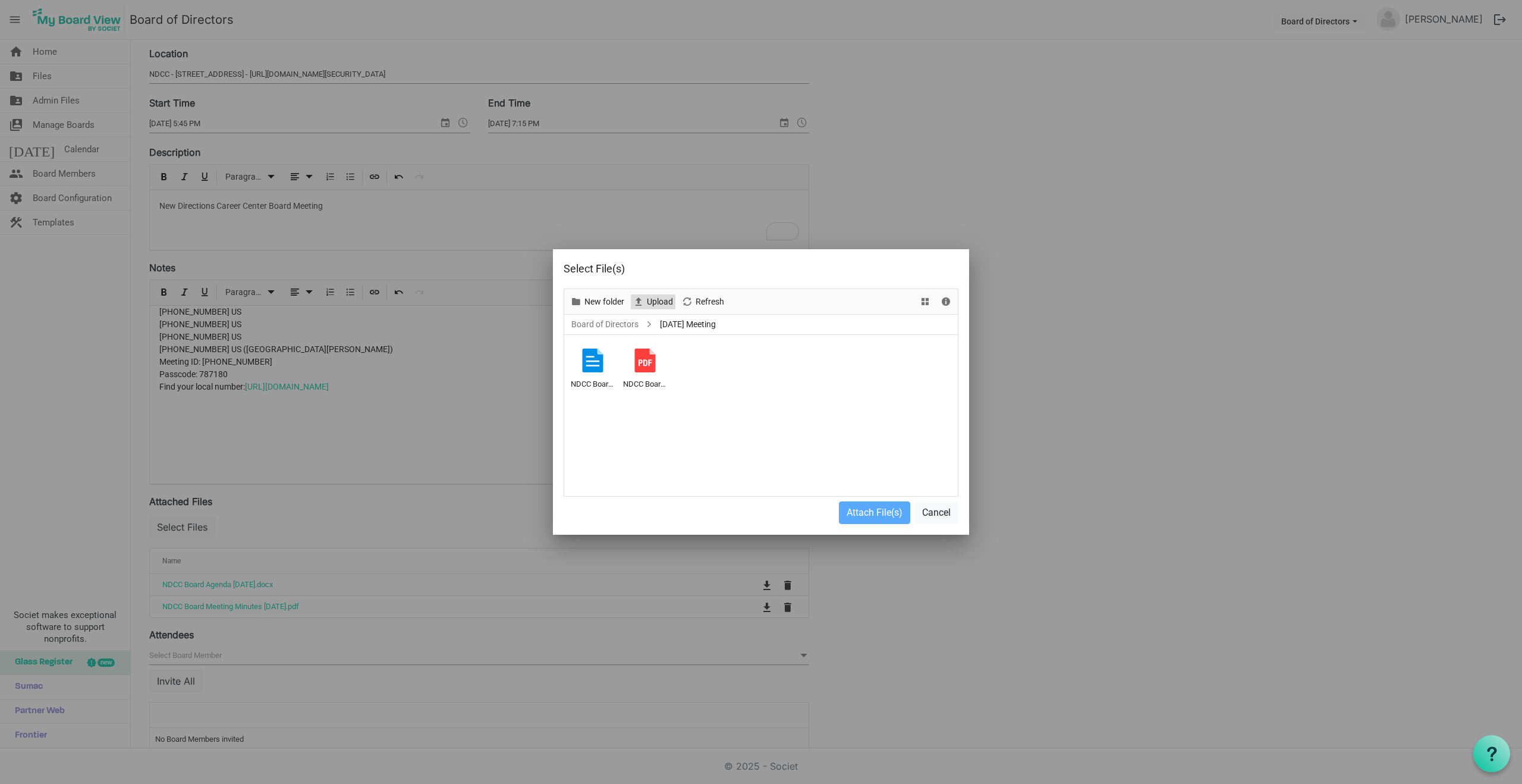
click at [657, 299] on span "Upload" at bounding box center [660, 302] width 29 height 15
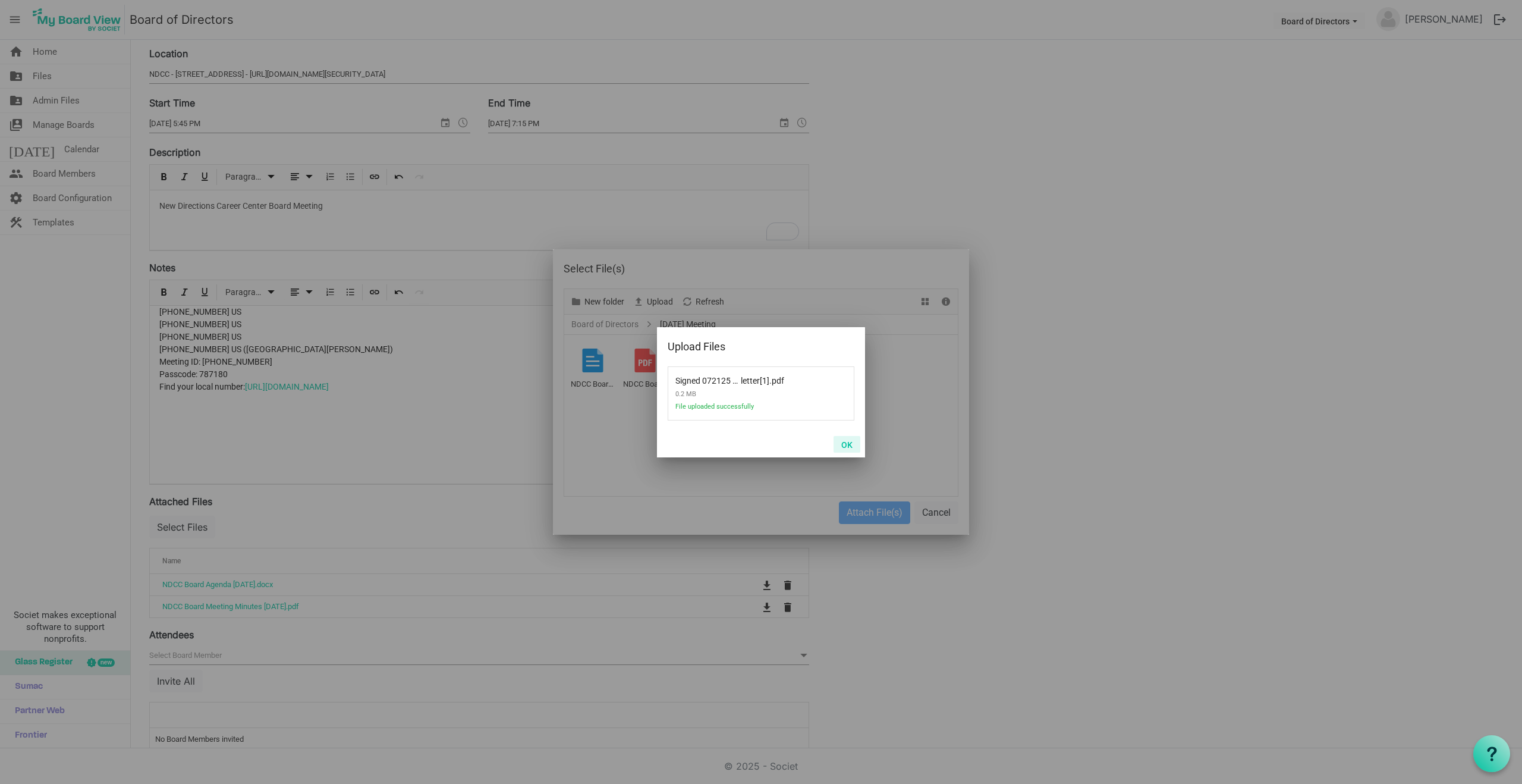
click at [849, 445] on button "OK" at bounding box center [847, 444] width 27 height 17
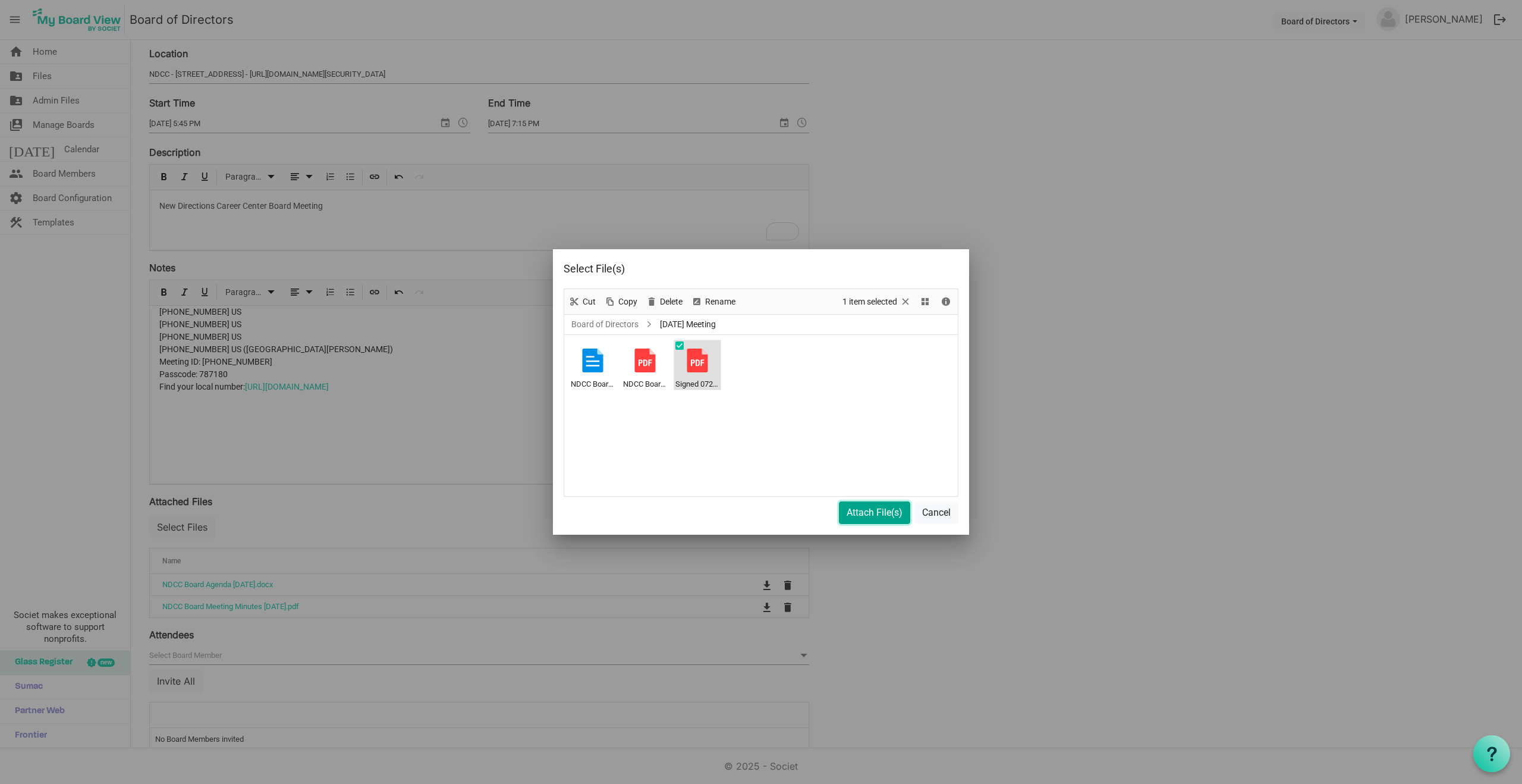
click at [871, 512] on button "Attach File(s)" at bounding box center [875, 512] width 71 height 22
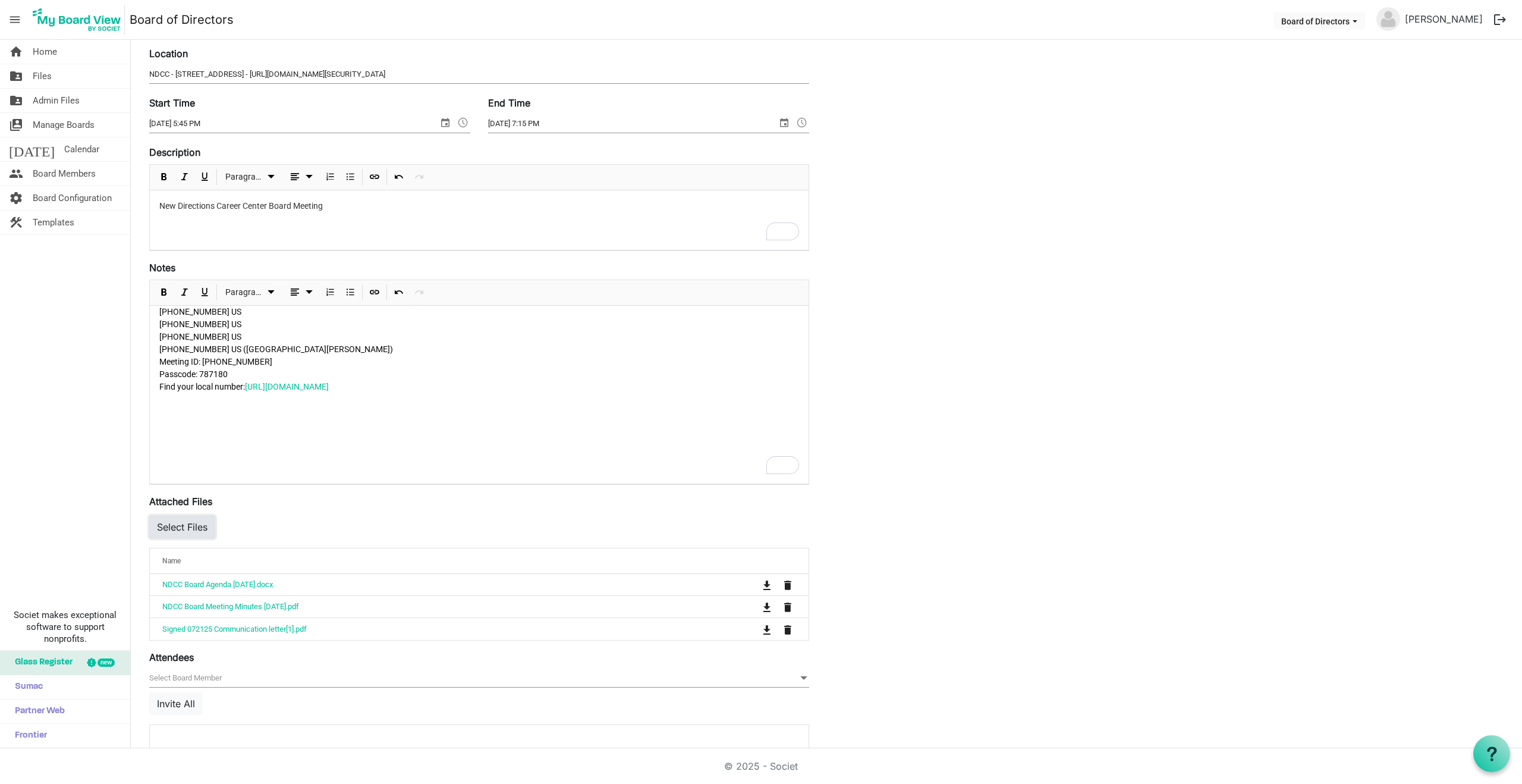
click at [186, 527] on button "Select Files" at bounding box center [182, 526] width 66 height 22
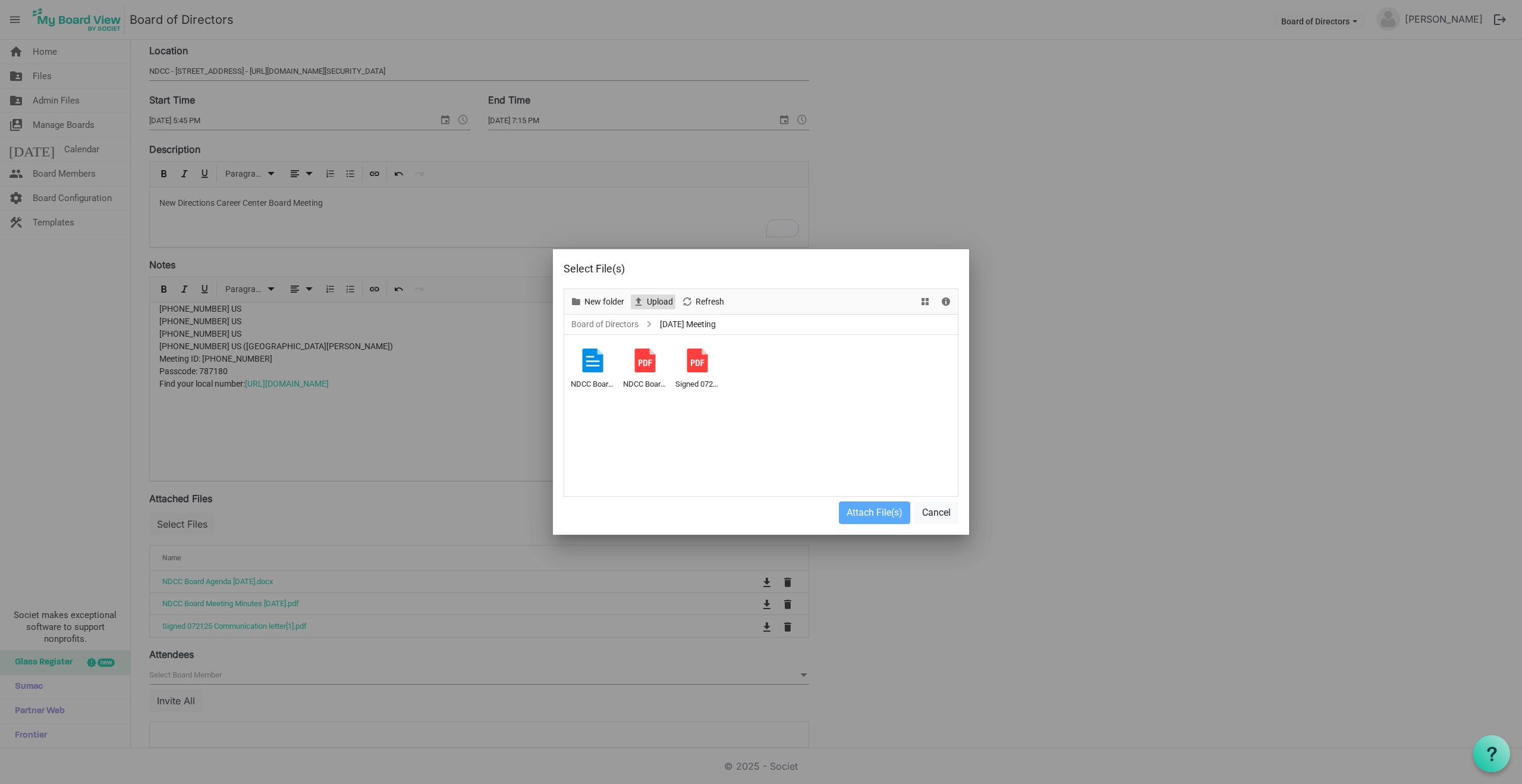
click at [660, 301] on span "Upload" at bounding box center [660, 302] width 29 height 15
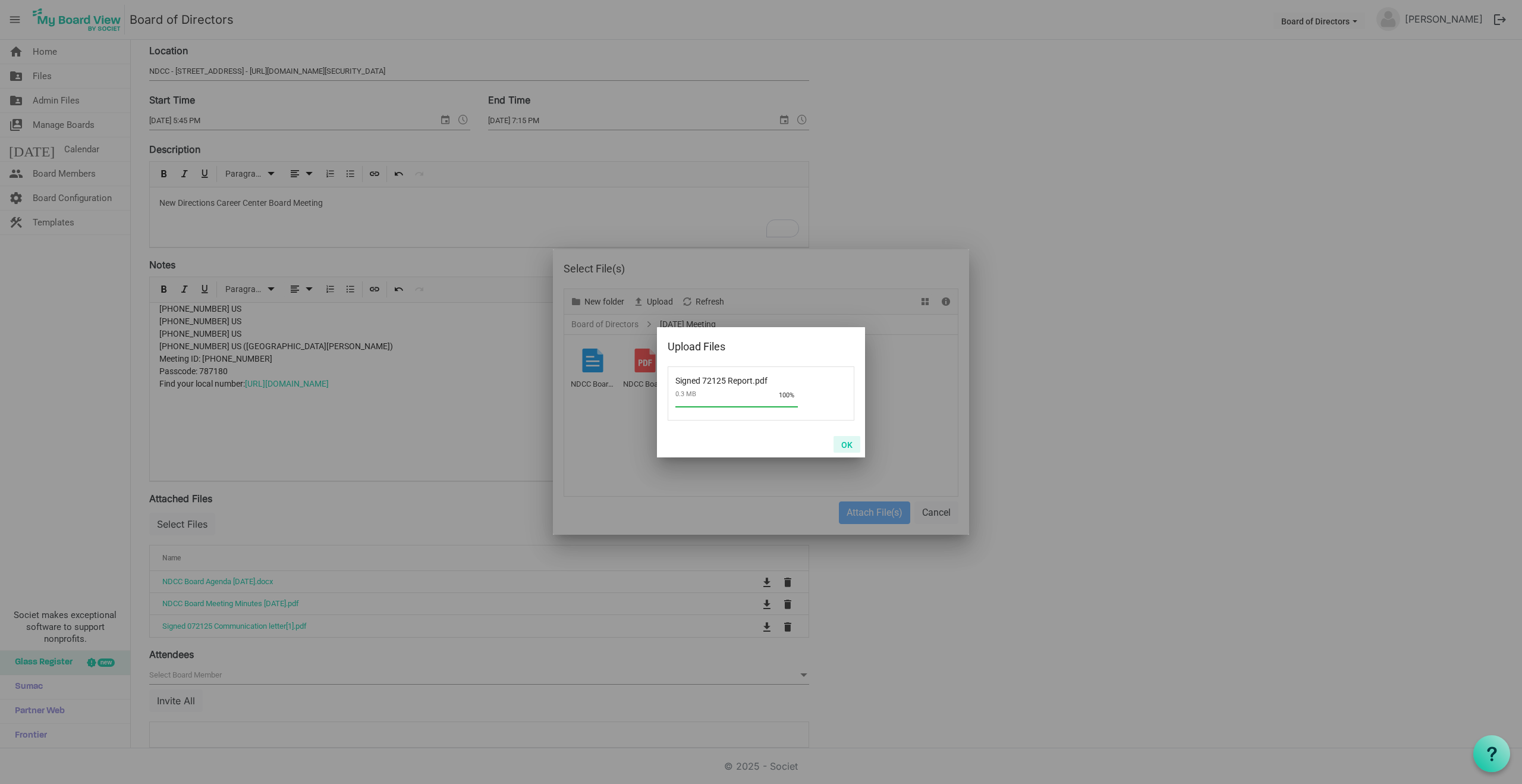
click at [851, 444] on button "OK" at bounding box center [847, 444] width 27 height 17
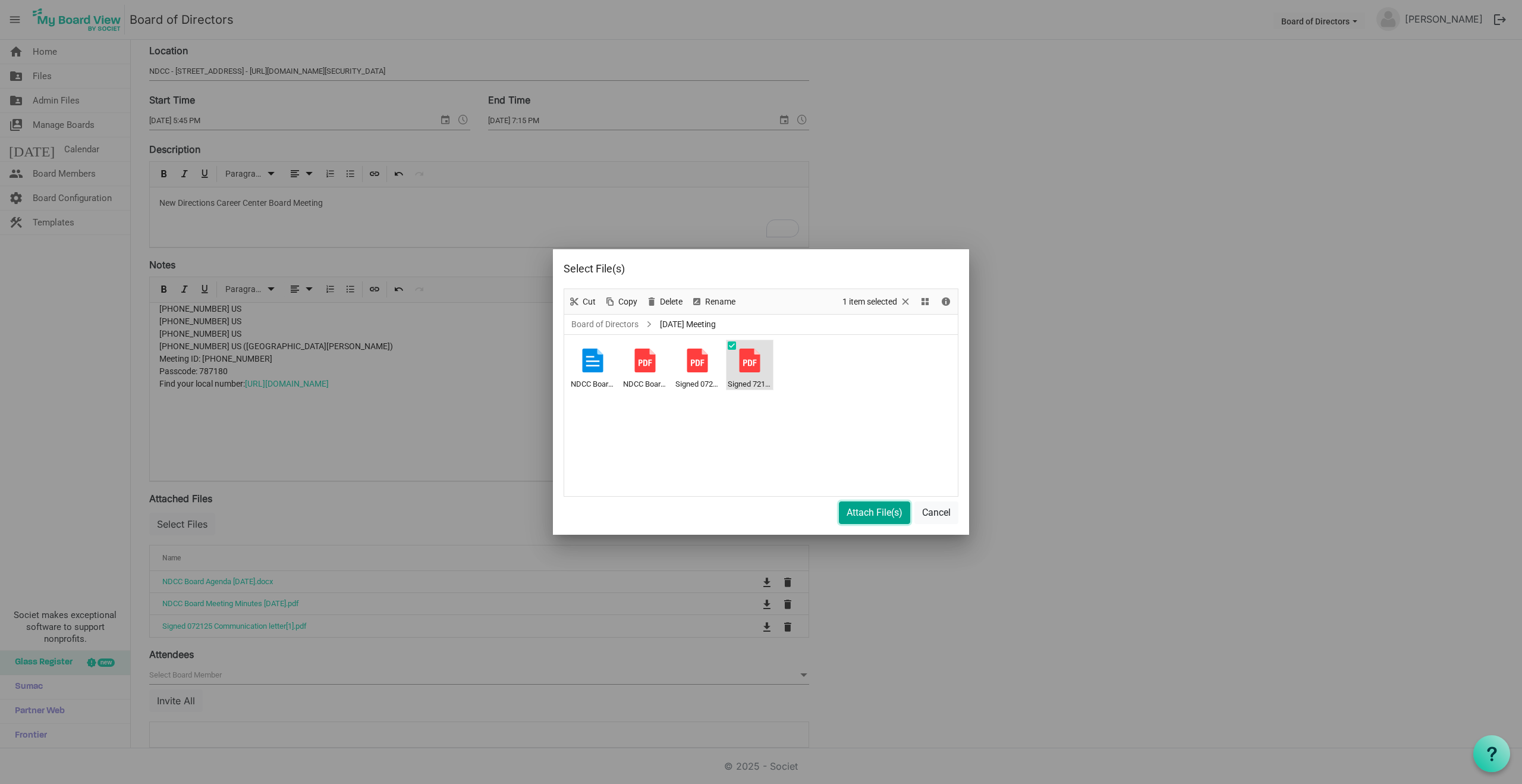
click at [880, 514] on button "Attach File(s)" at bounding box center [875, 512] width 71 height 22
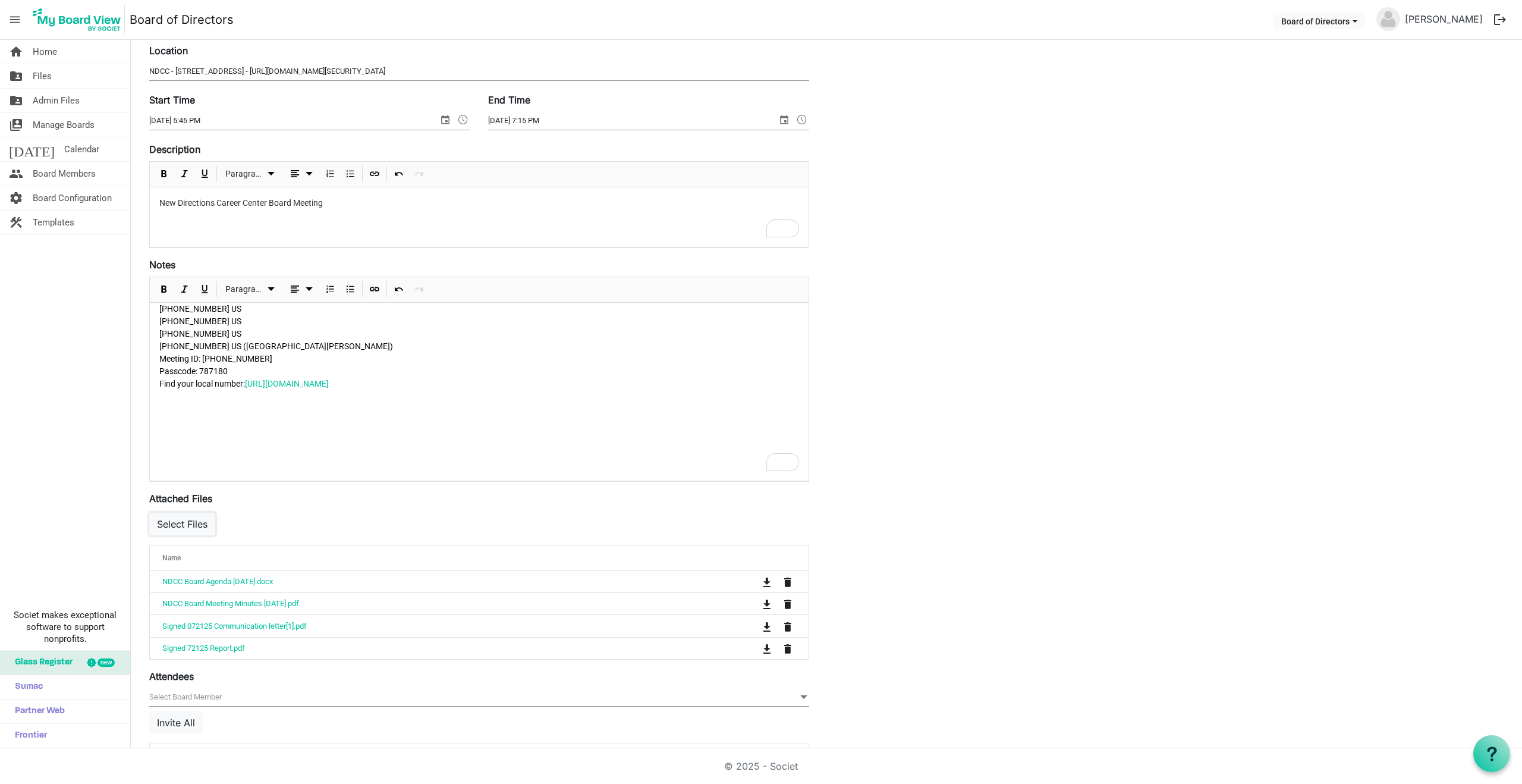
click at [194, 517] on button "Select Files" at bounding box center [182, 524] width 66 height 22
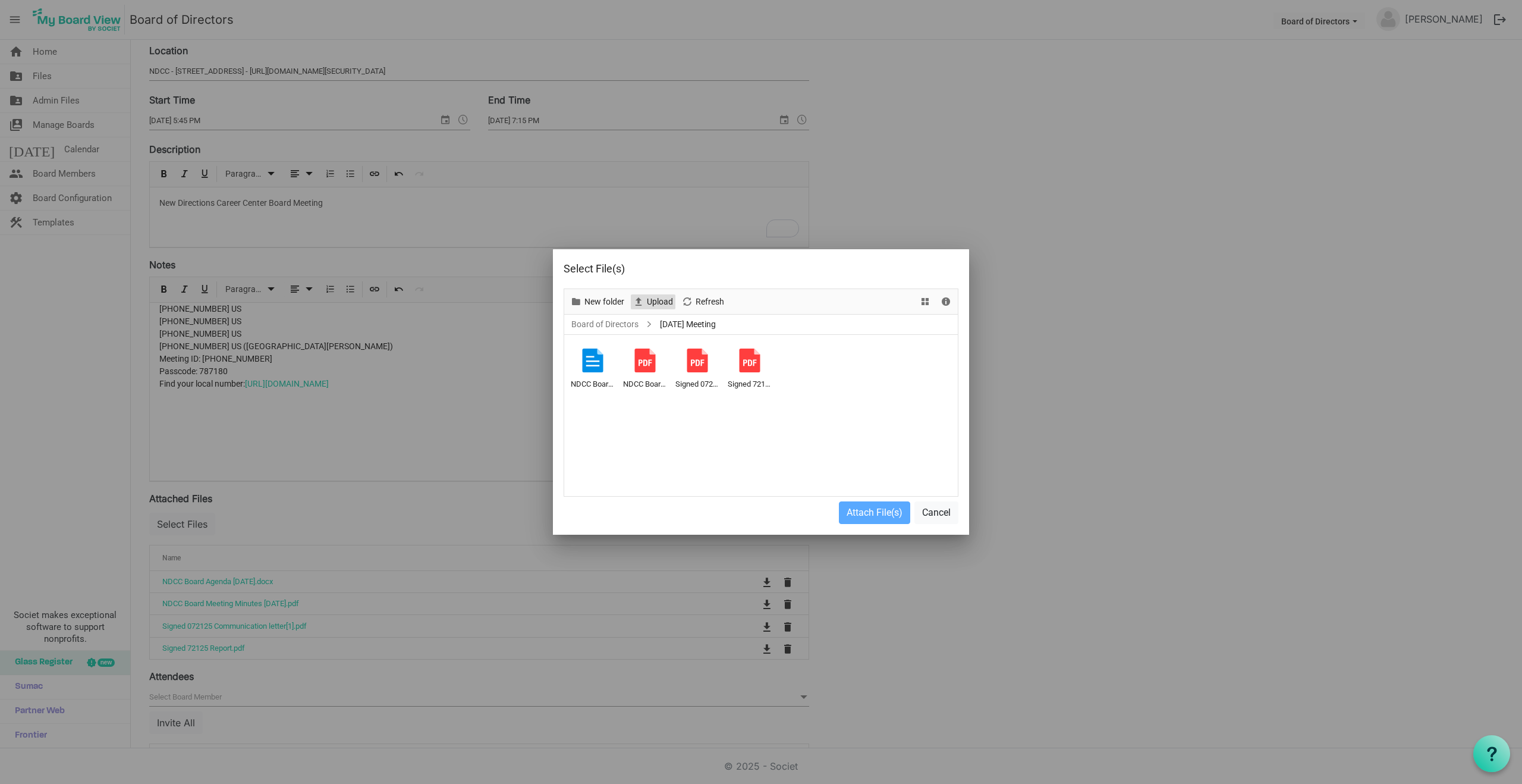
click at [656, 299] on span "Upload" at bounding box center [660, 302] width 29 height 15
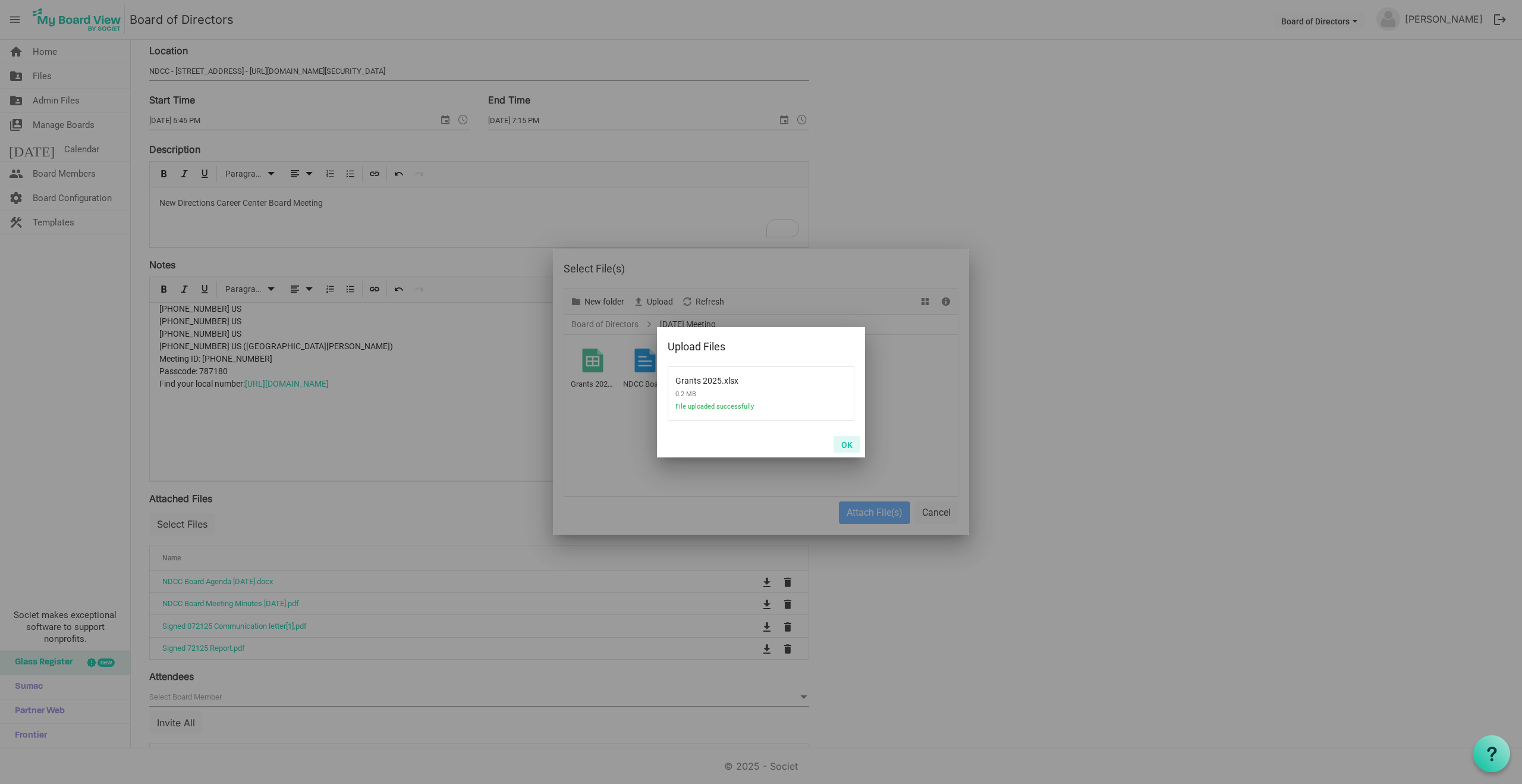
click at [848, 444] on button "OK" at bounding box center [847, 444] width 27 height 17
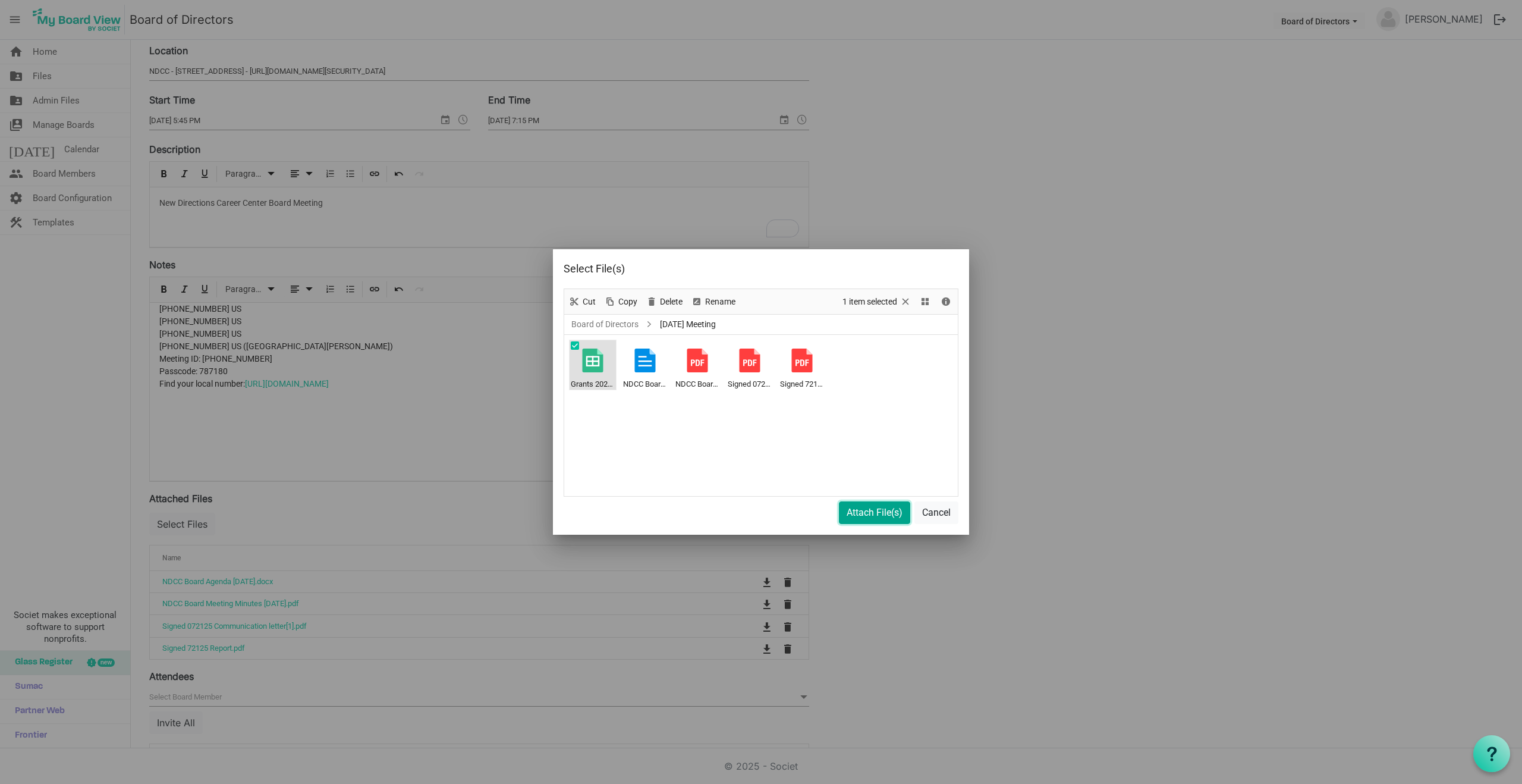
click at [864, 515] on button "Attach File(s)" at bounding box center [875, 512] width 71 height 22
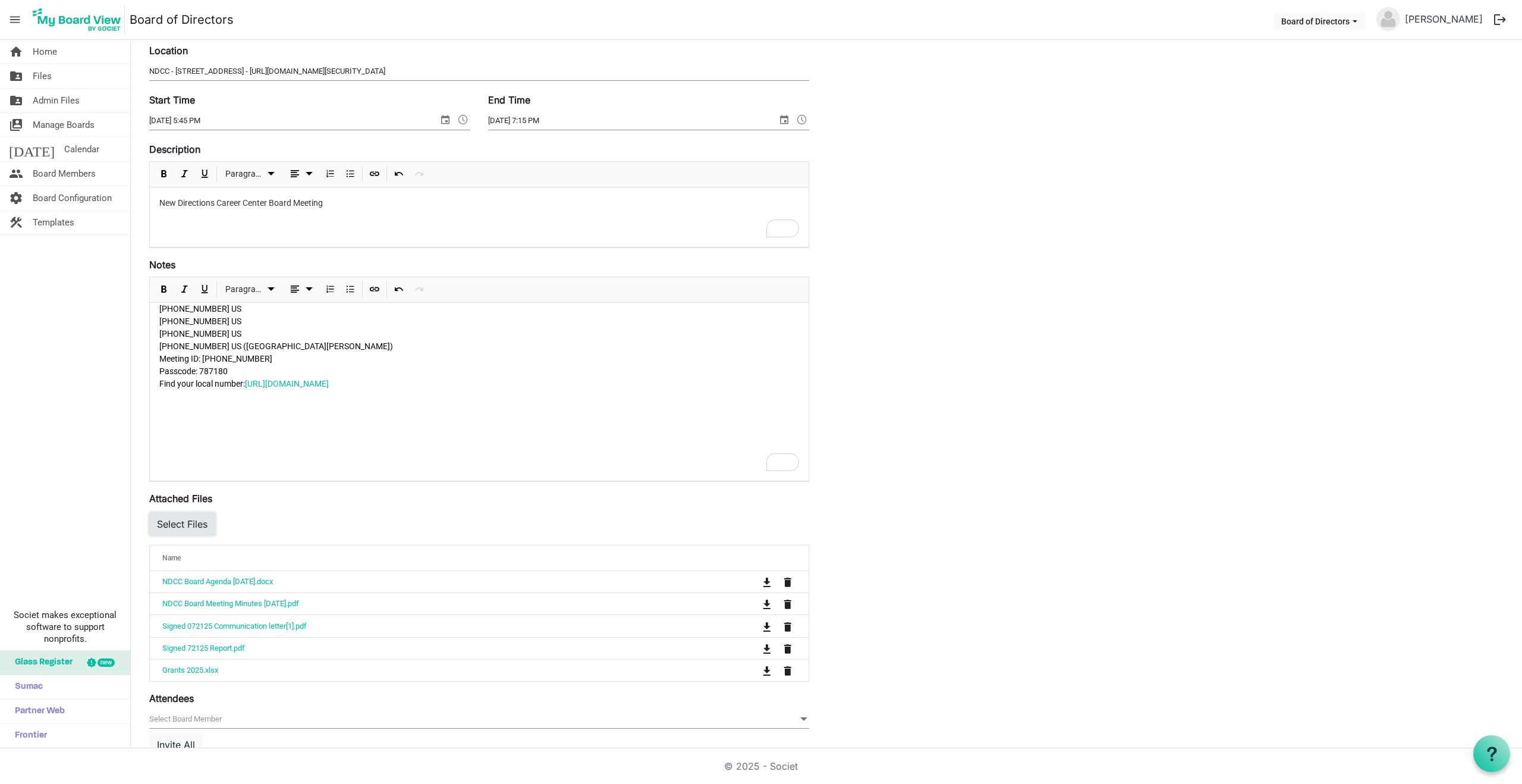
click at [187, 525] on button "Select Files" at bounding box center [182, 524] width 66 height 22
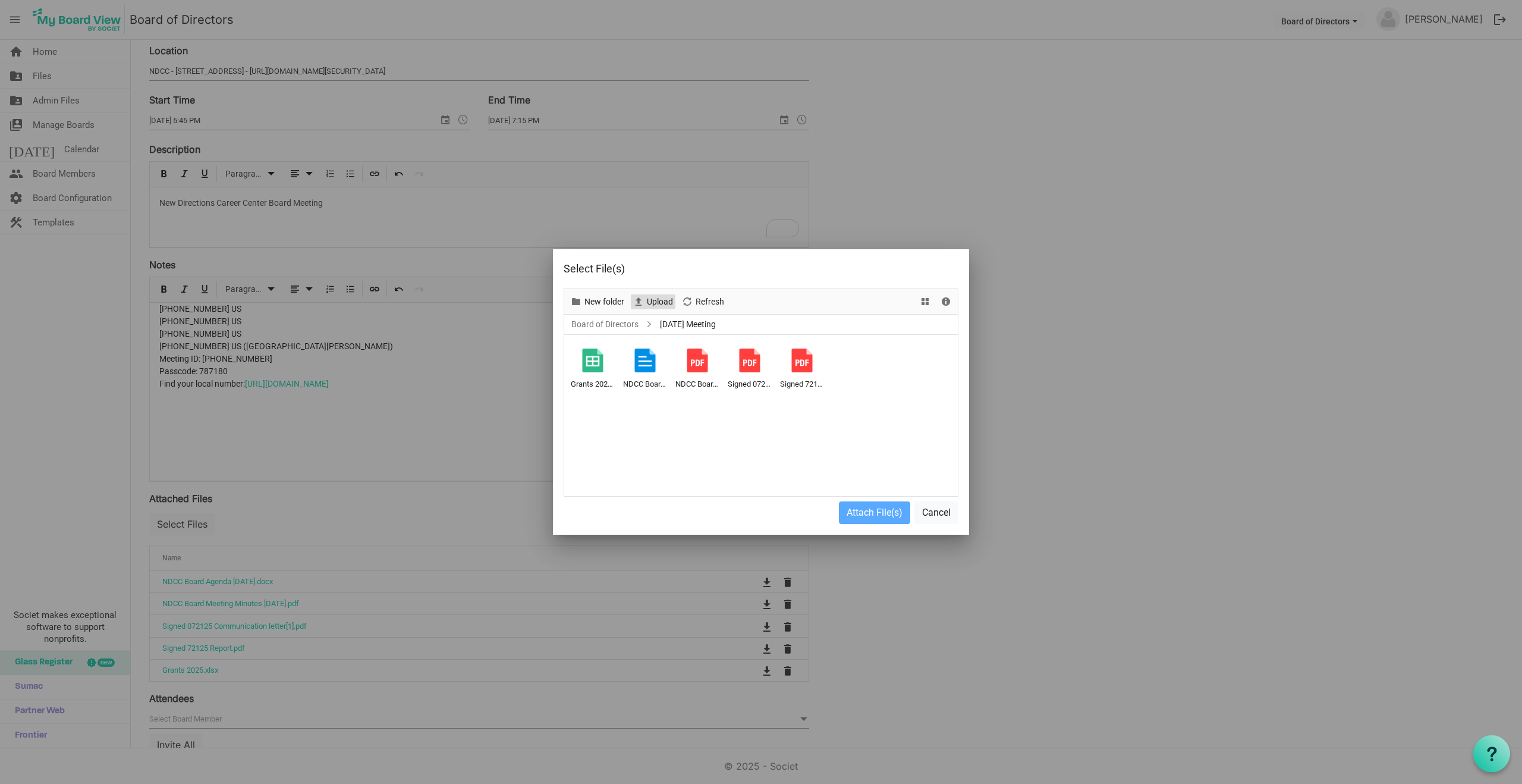
click at [656, 303] on span "Upload" at bounding box center [660, 302] width 29 height 15
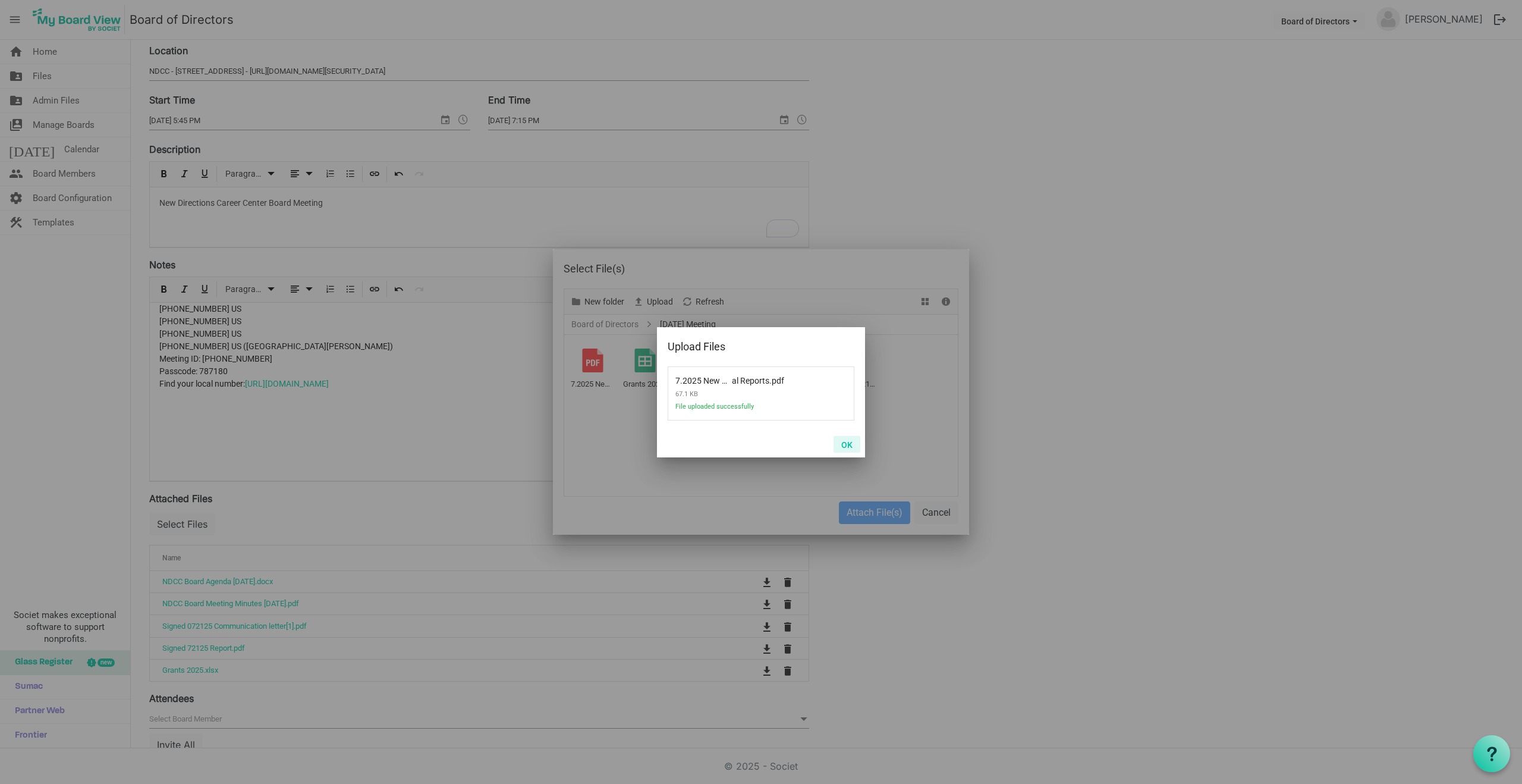
click at [852, 448] on button "OK" at bounding box center [847, 444] width 27 height 17
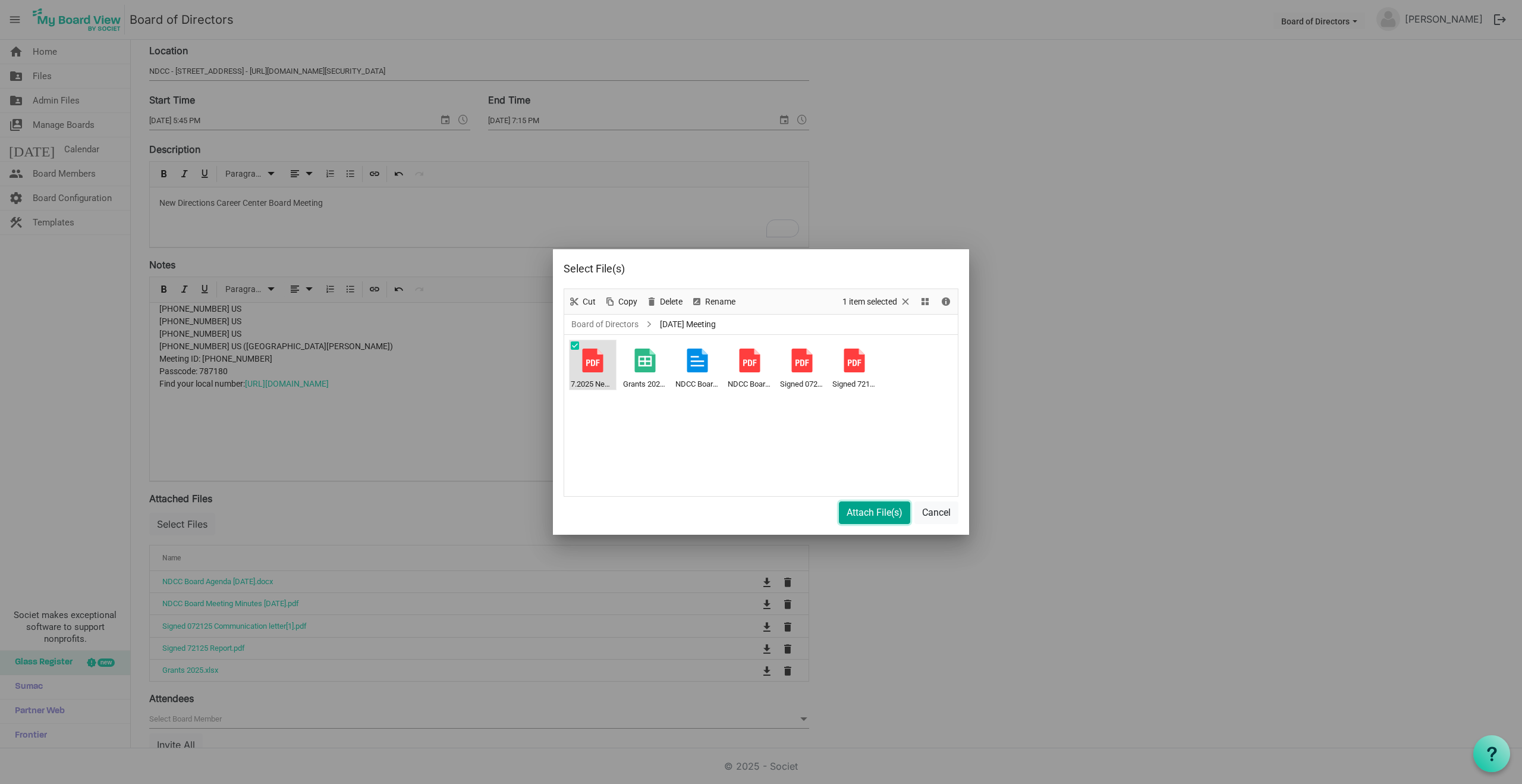
click at [878, 510] on button "Attach File(s)" at bounding box center [875, 512] width 71 height 22
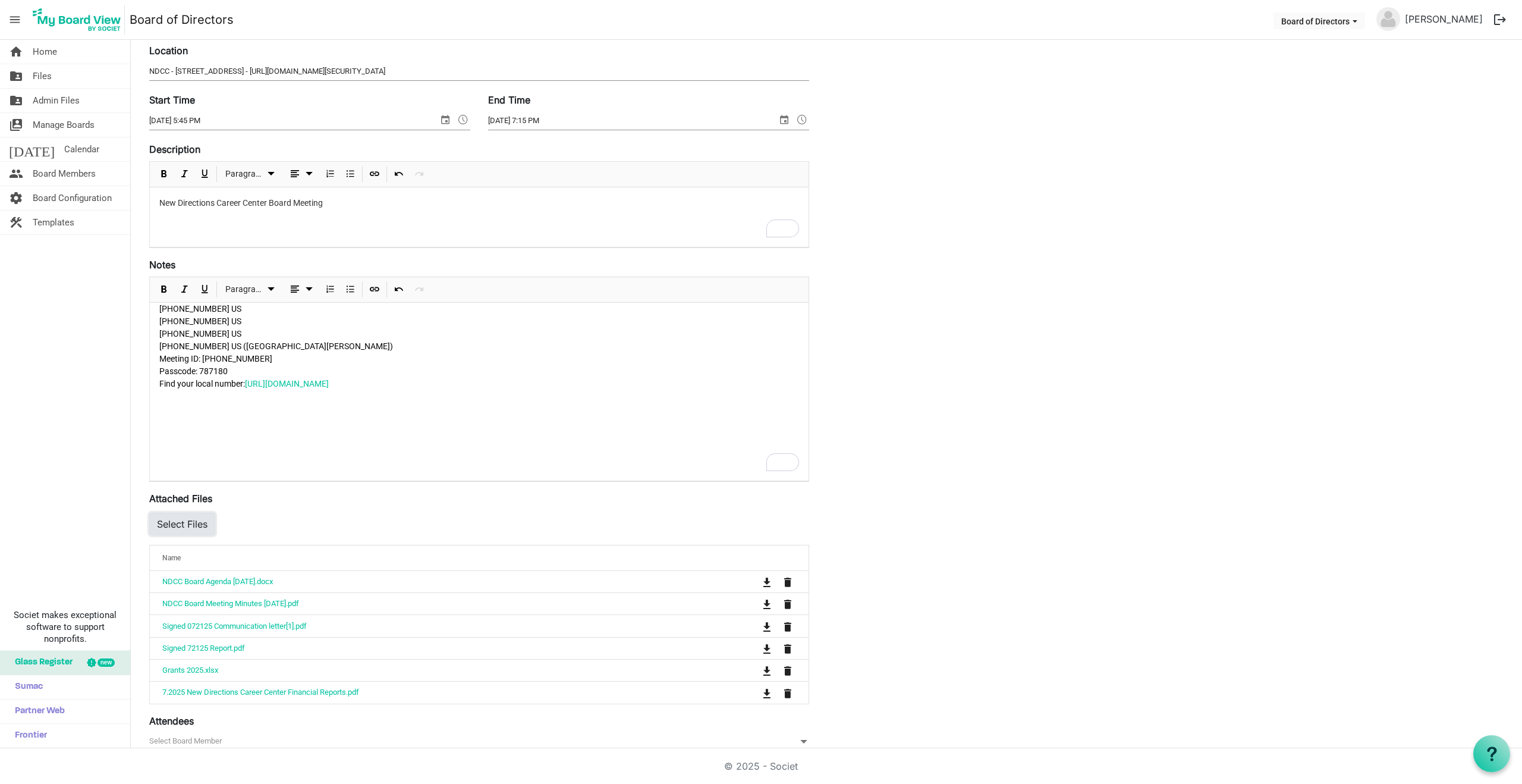
click at [176, 521] on button "Select Files" at bounding box center [182, 524] width 66 height 22
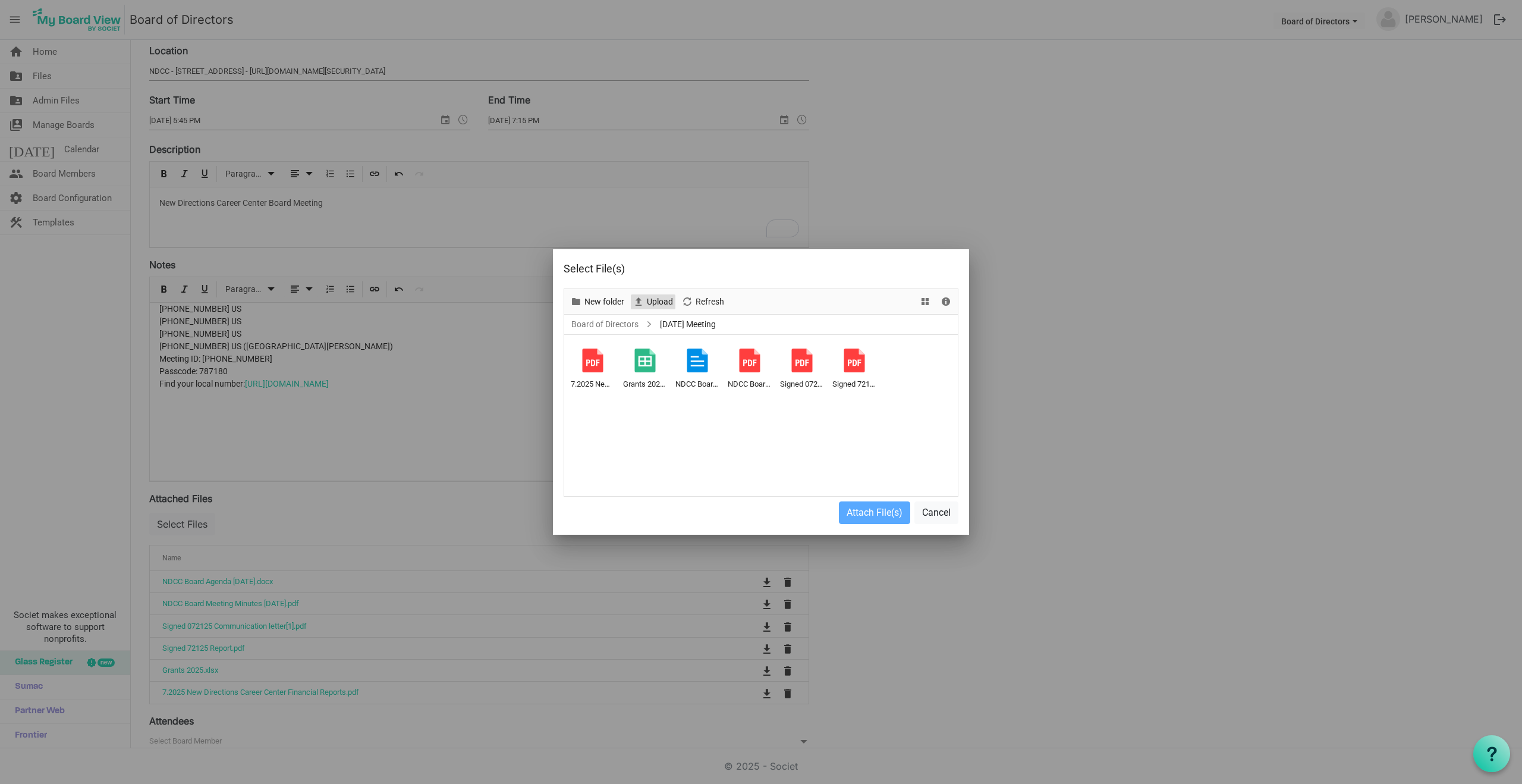
click at [653, 302] on span "Upload" at bounding box center [660, 302] width 29 height 15
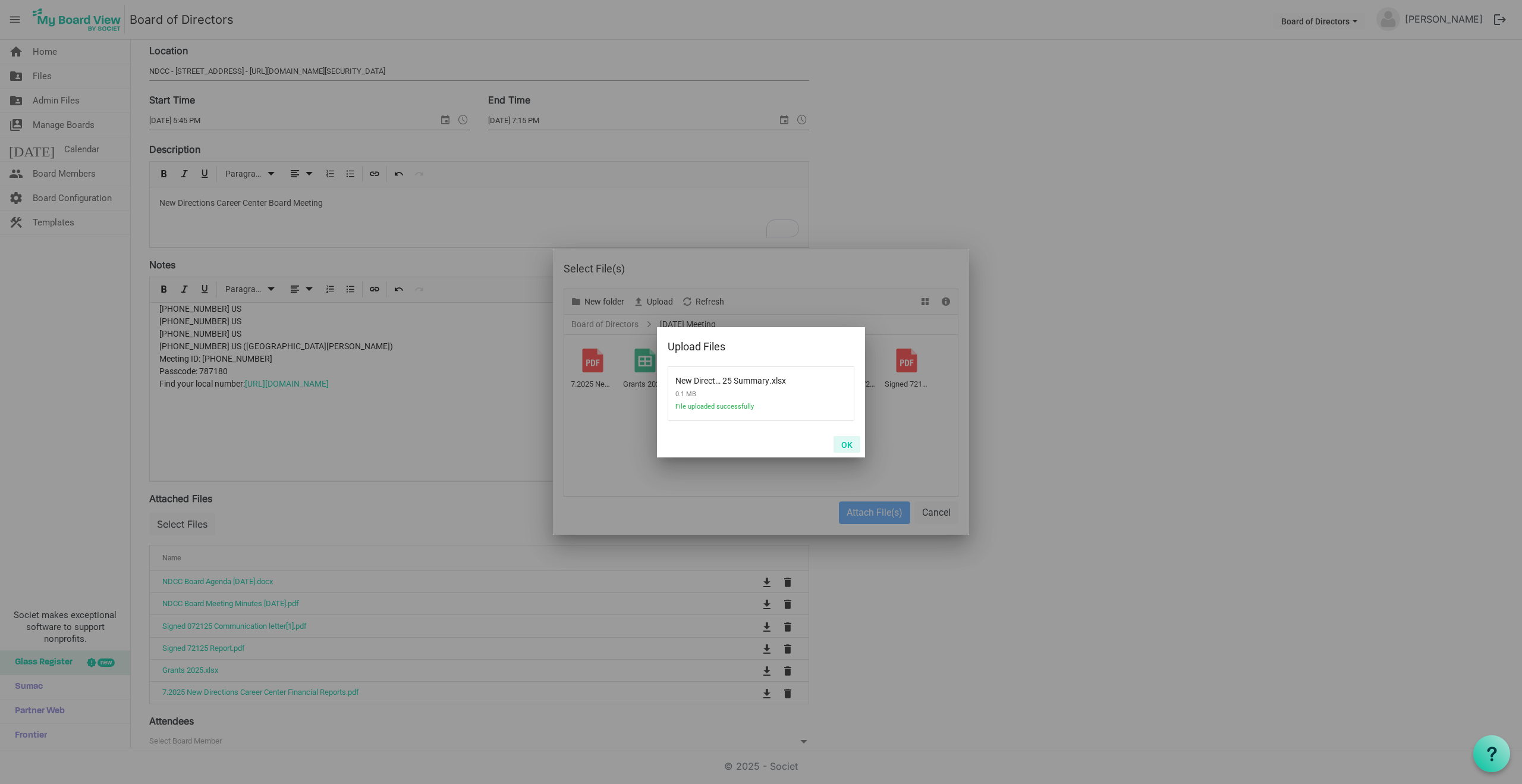
click at [849, 444] on button "OK" at bounding box center [847, 444] width 27 height 17
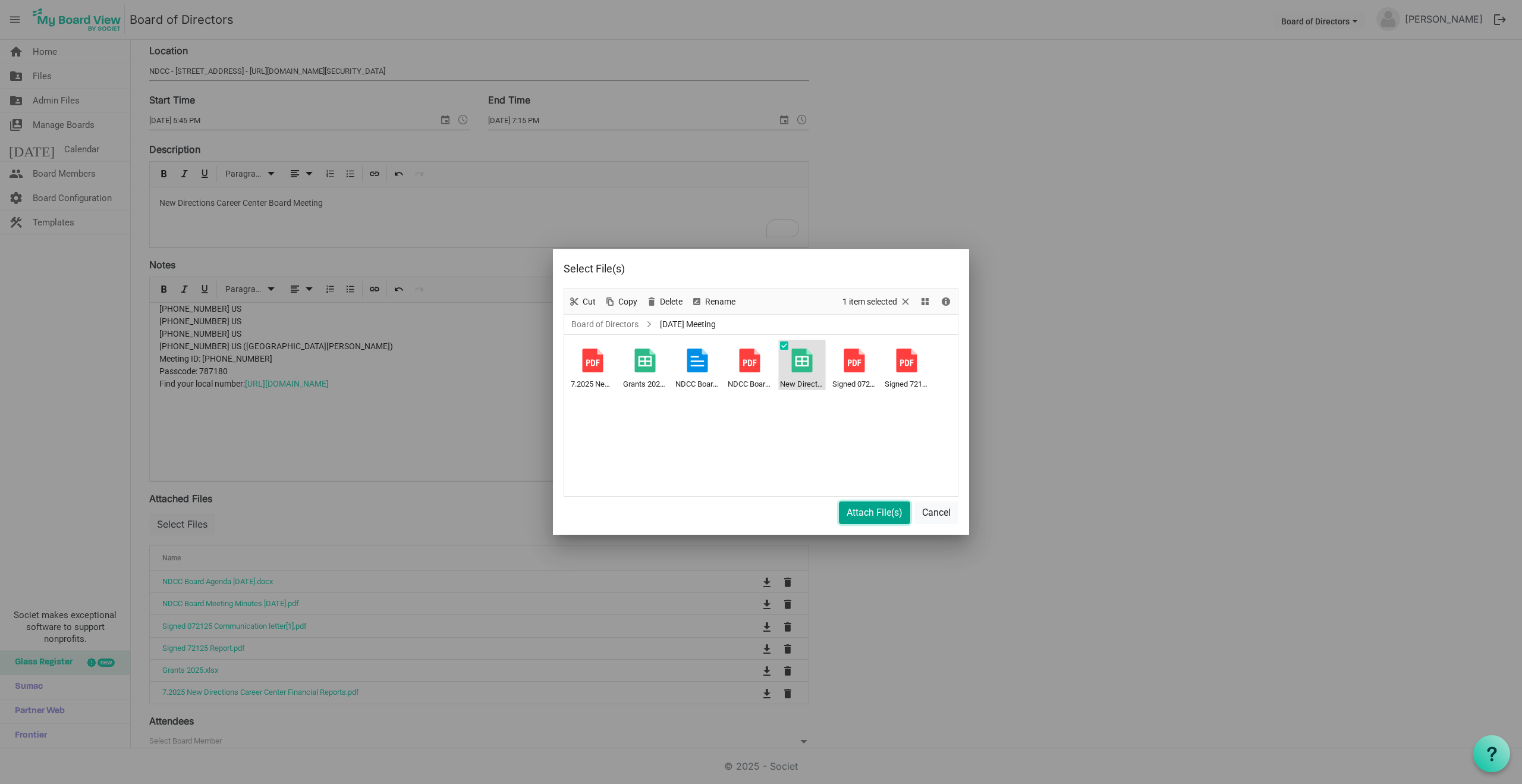
click at [876, 517] on button "Attach File(s)" at bounding box center [875, 512] width 71 height 22
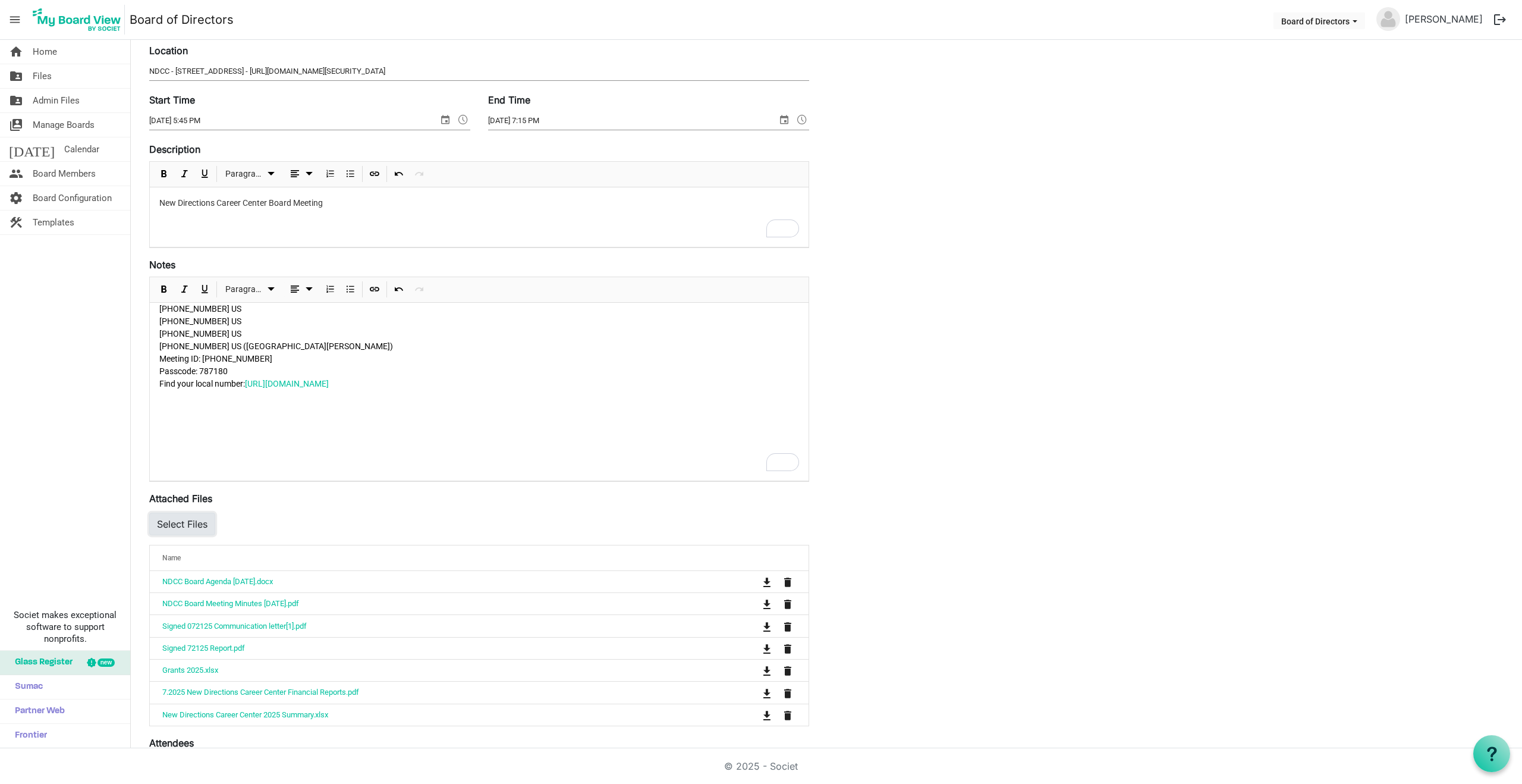
click at [182, 521] on button "Select Files" at bounding box center [182, 524] width 66 height 22
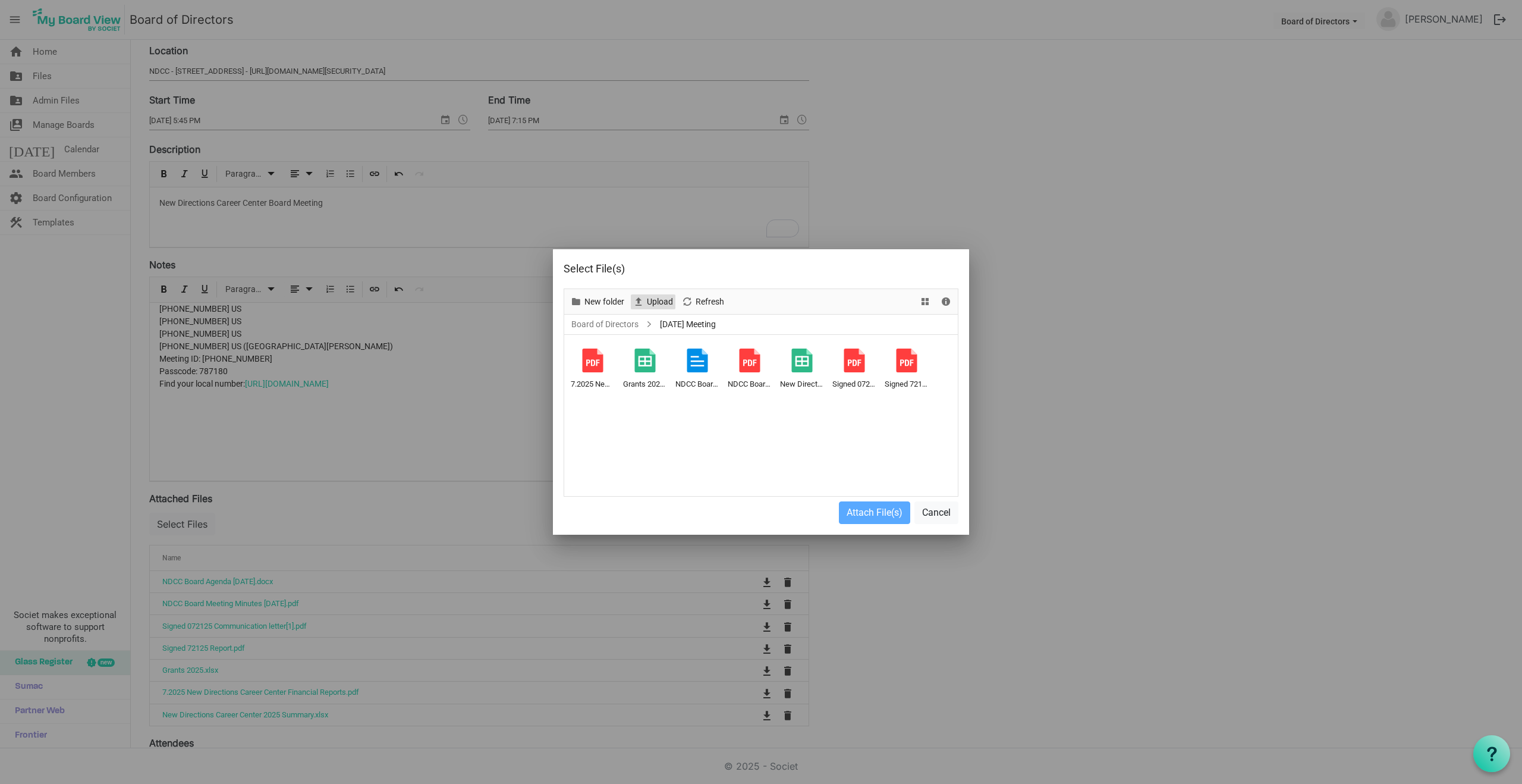
click at [664, 302] on span "Upload" at bounding box center [660, 302] width 29 height 15
click at [944, 515] on button "Cancel" at bounding box center [936, 512] width 44 height 22
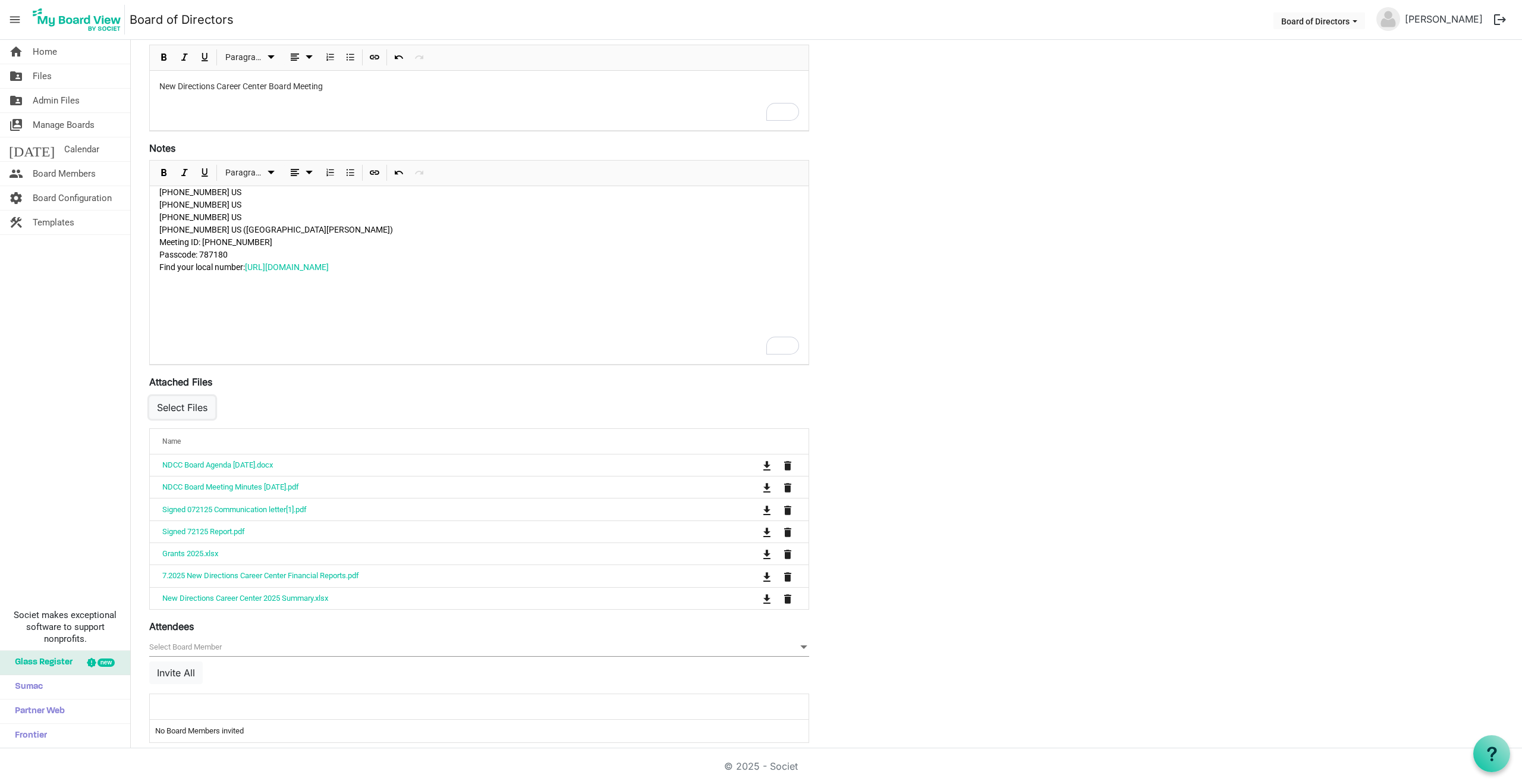
scroll to position [262, 0]
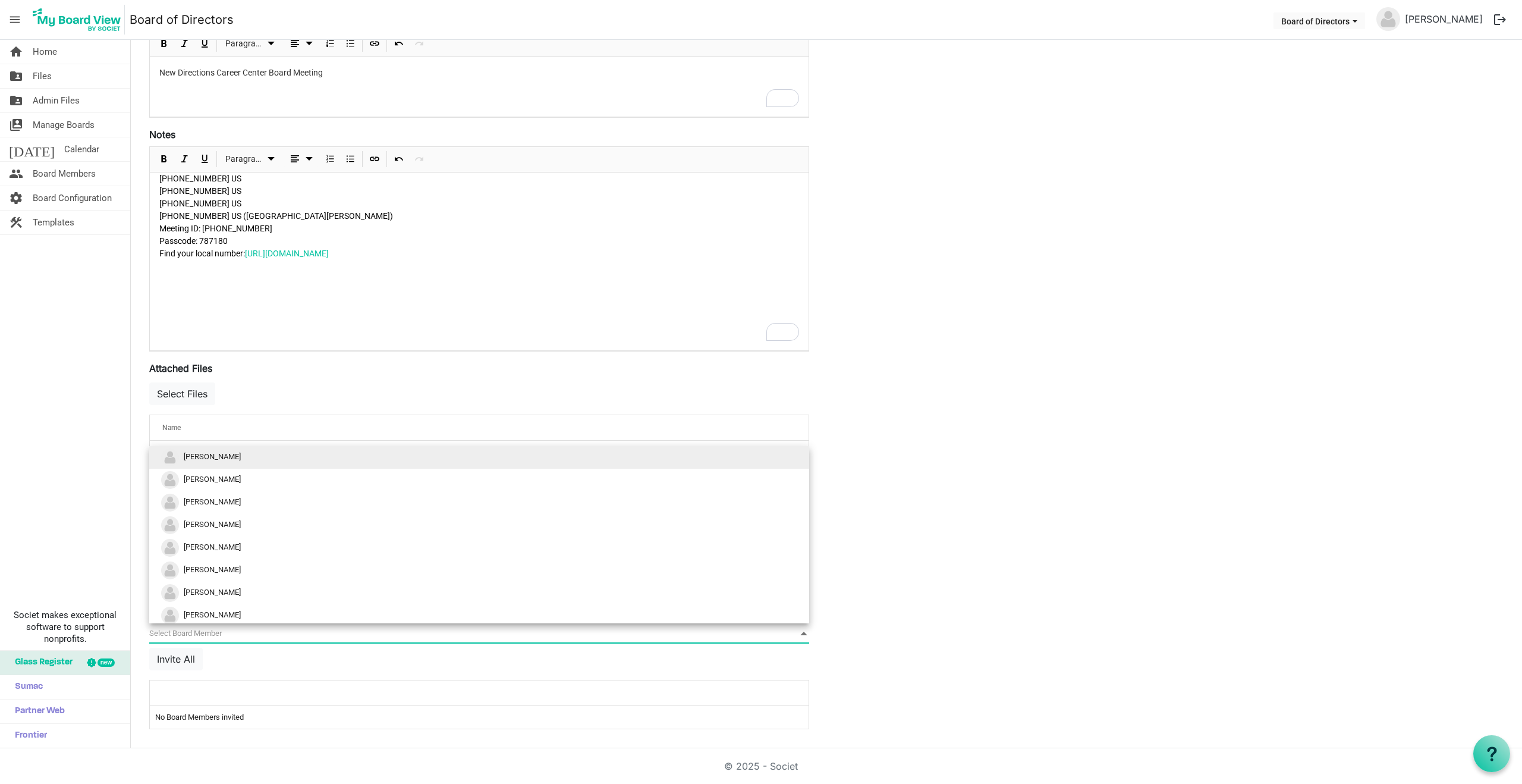
click at [195, 634] on span "null" at bounding box center [479, 633] width 660 height 18
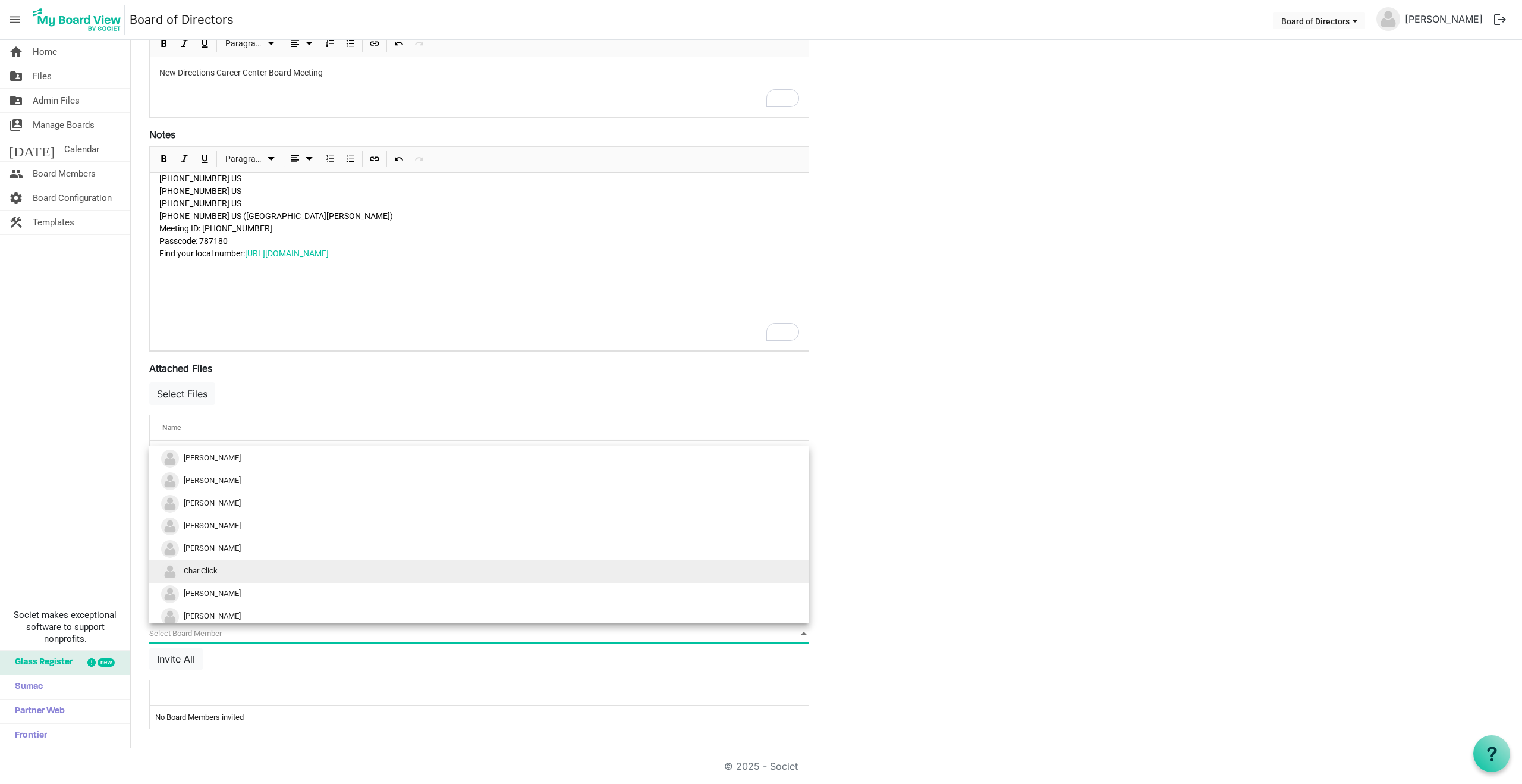
scroll to position [0, 0]
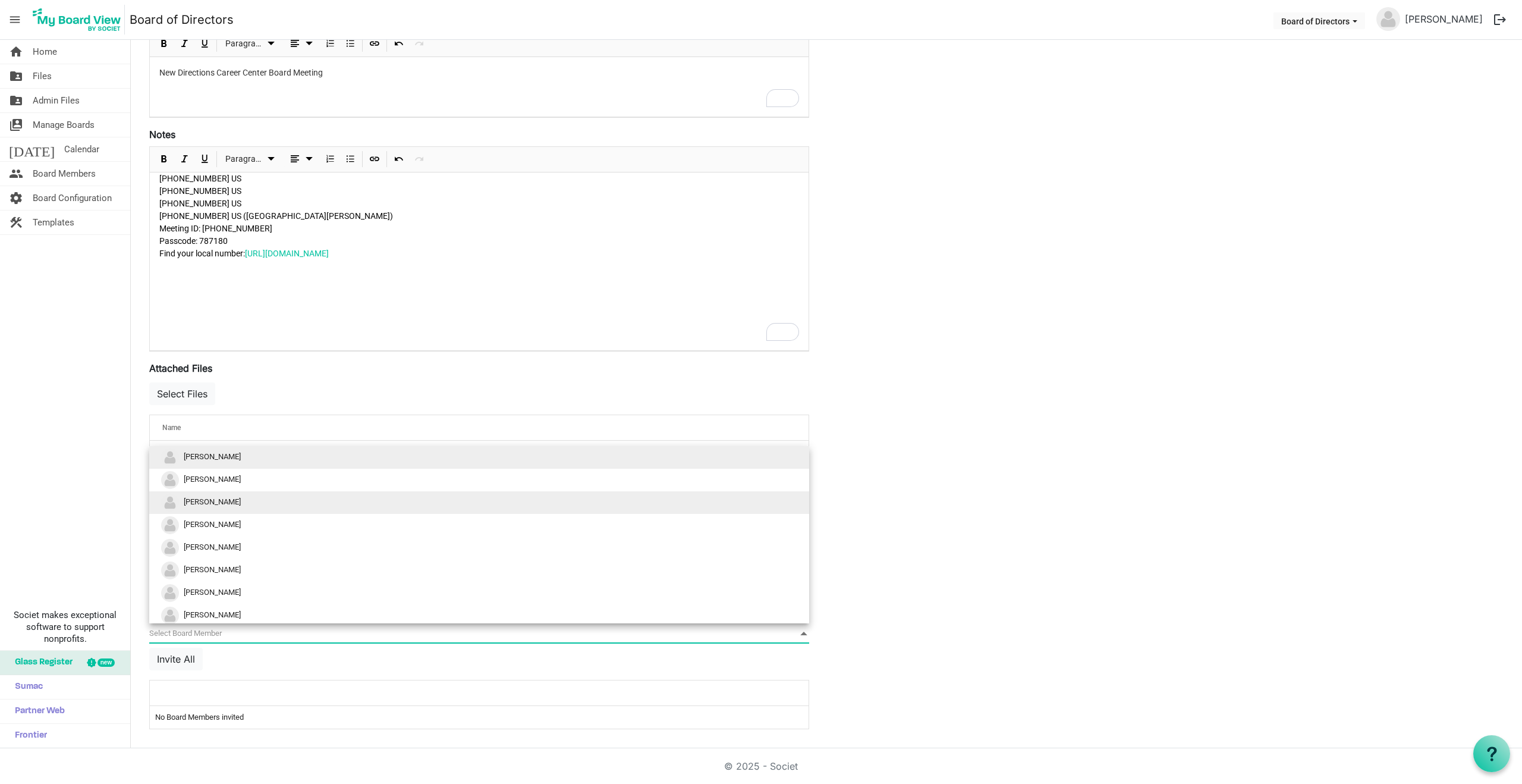
click at [200, 503] on span "Mary Patton" at bounding box center [212, 501] width 57 height 9
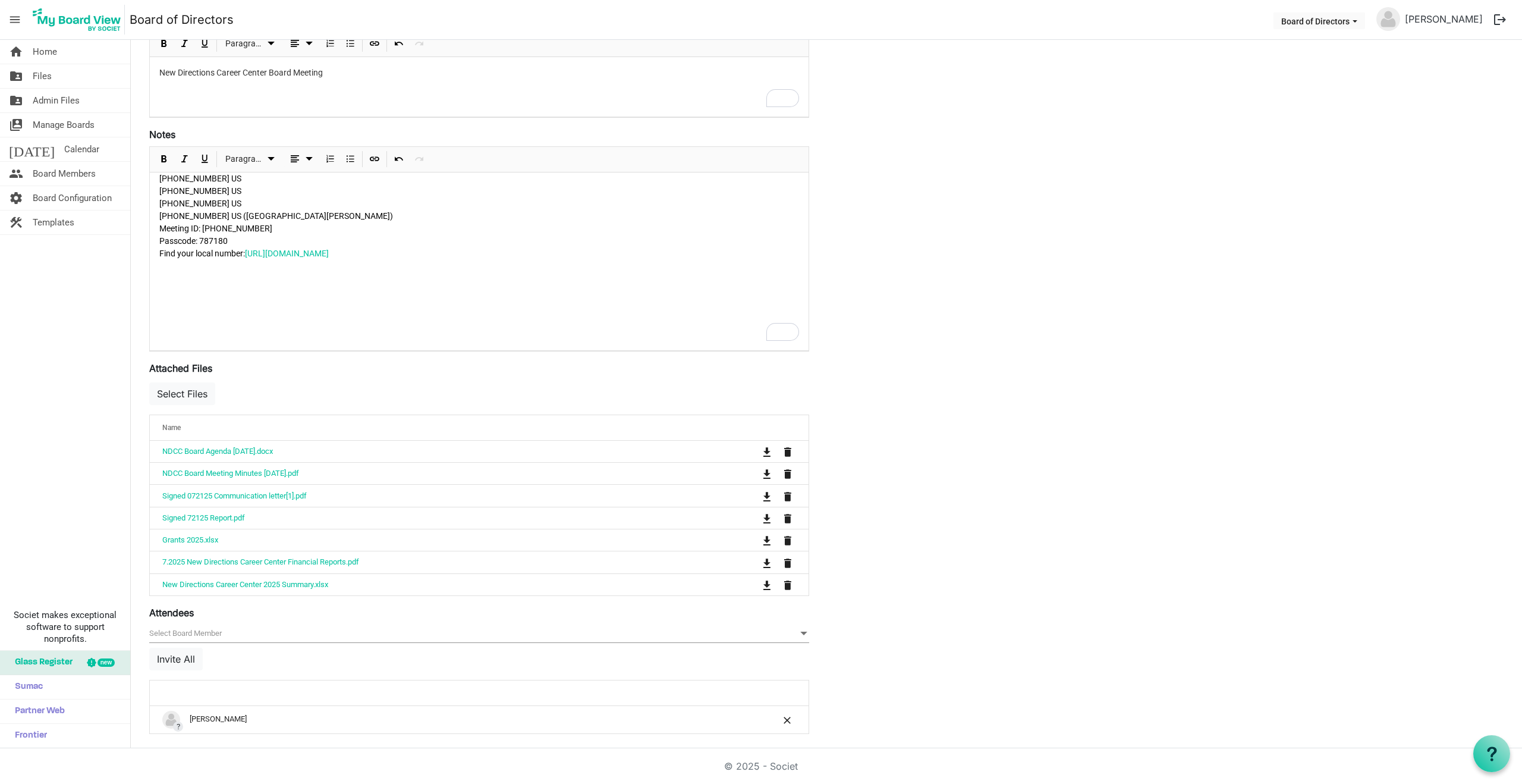
click at [190, 632] on span "null" at bounding box center [479, 633] width 660 height 18
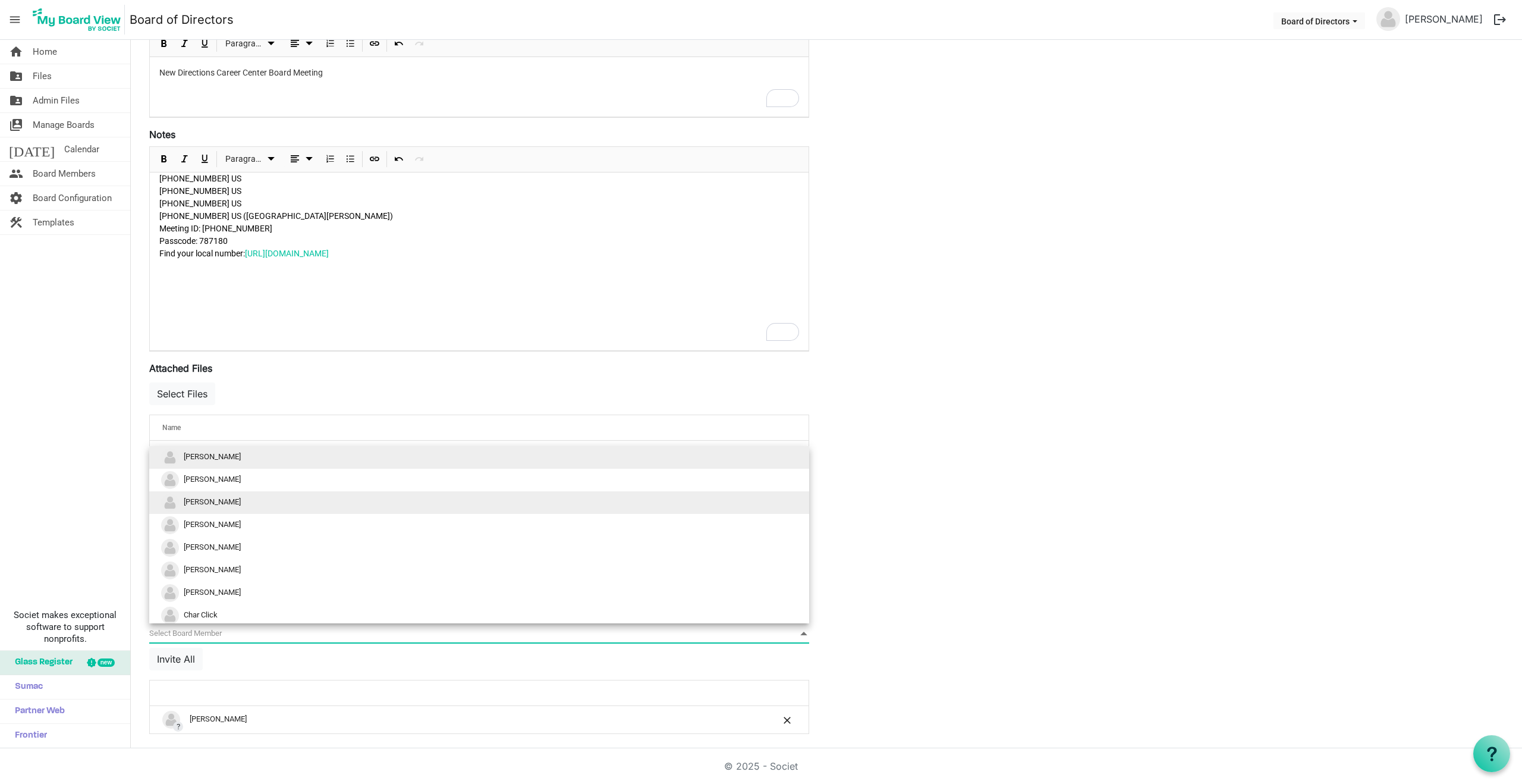
click at [204, 497] on span "Teresa King" at bounding box center [212, 501] width 57 height 9
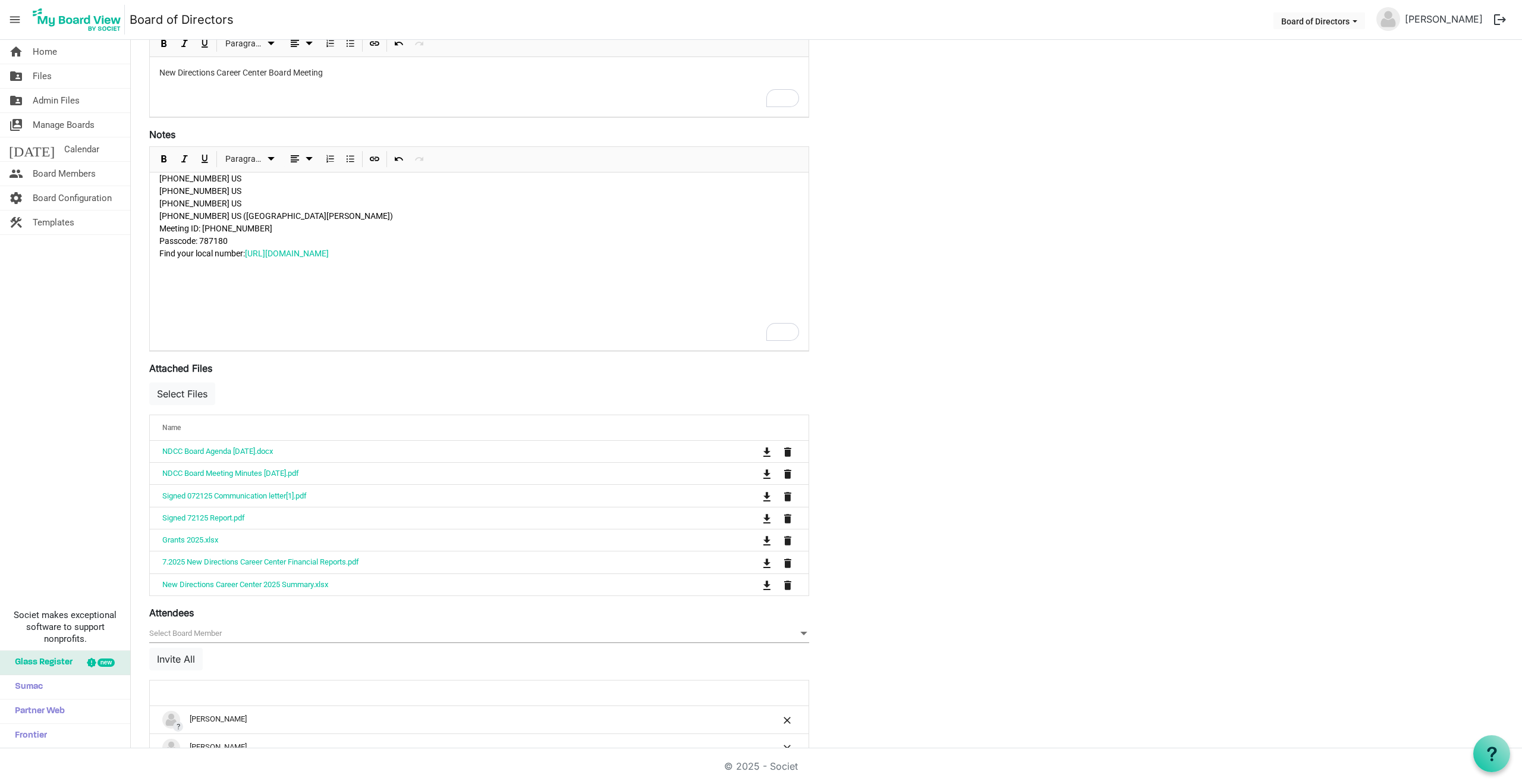
click at [189, 634] on span "null" at bounding box center [479, 633] width 660 height 18
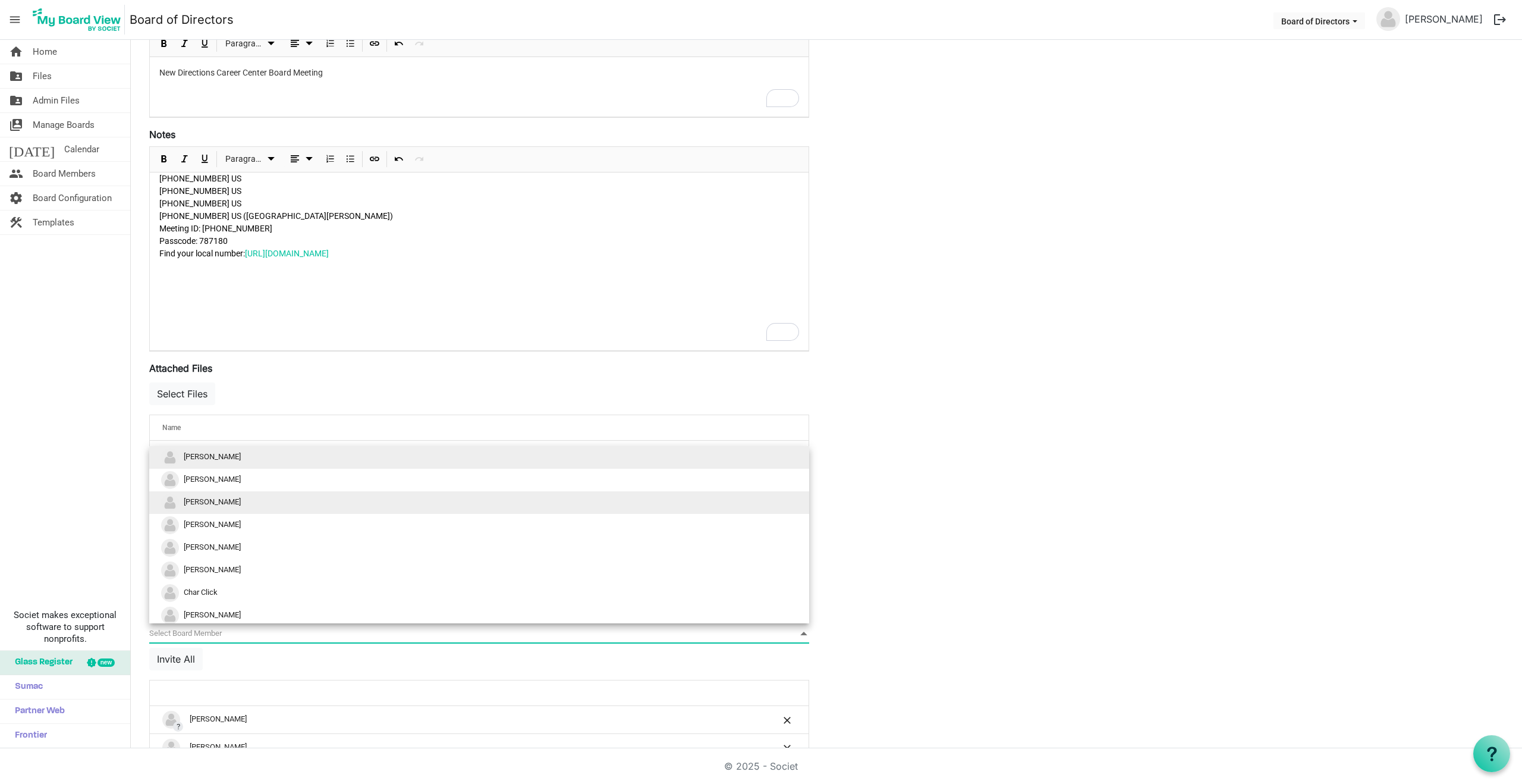
click at [215, 500] on span "Stephanie Wilder" at bounding box center [212, 501] width 57 height 9
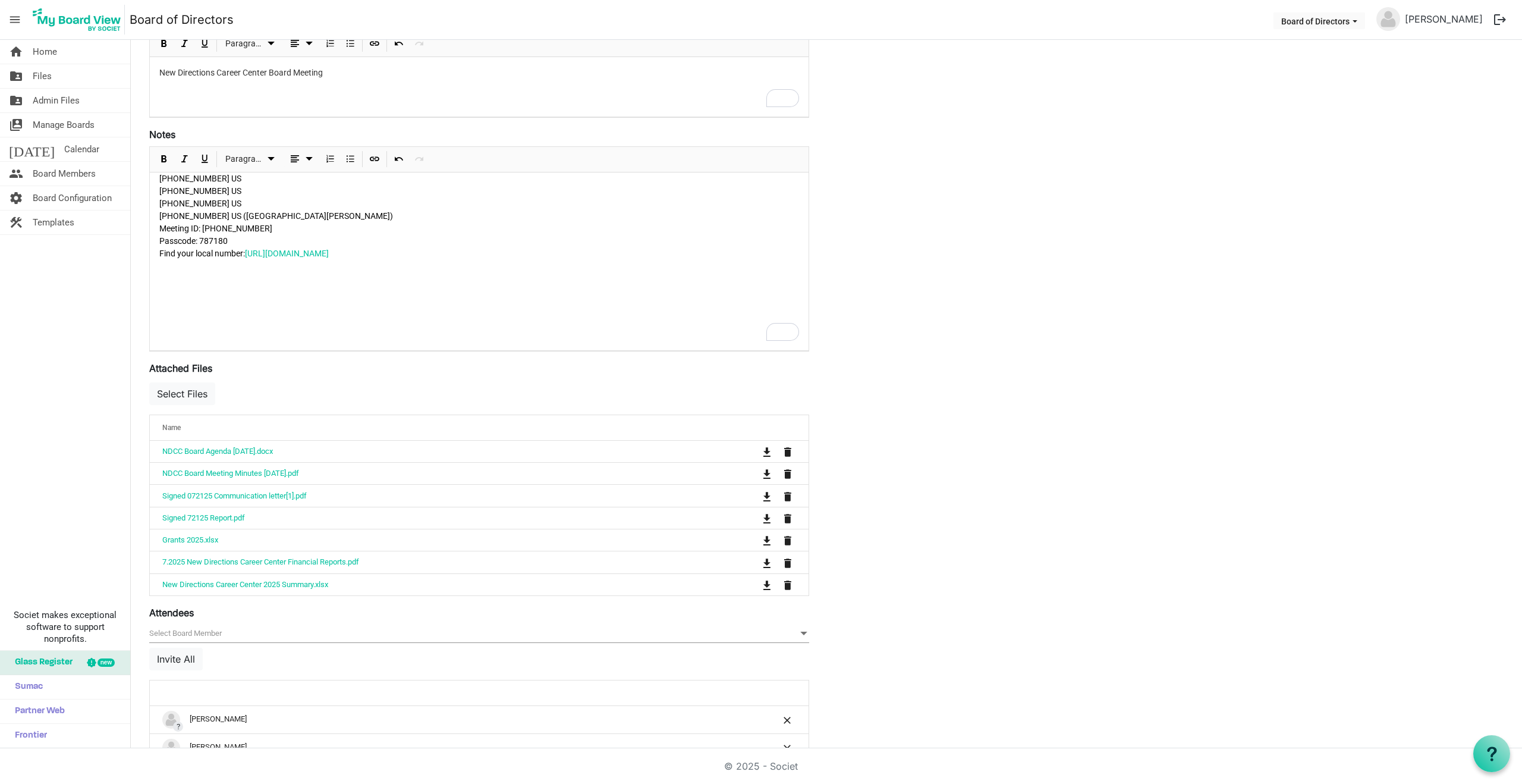
click at [201, 632] on span "null" at bounding box center [479, 633] width 660 height 18
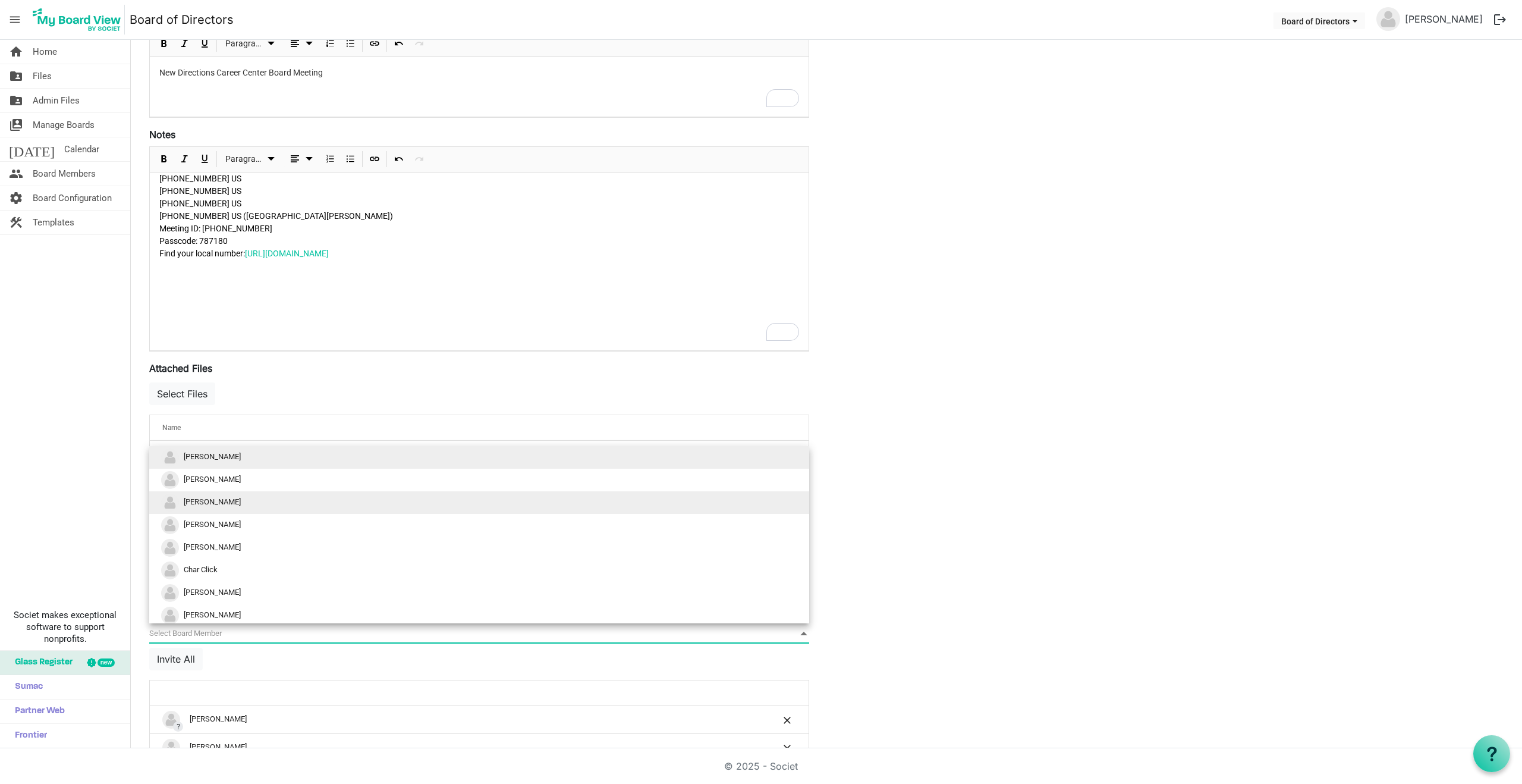
click at [204, 508] on li "Rob Baker" at bounding box center [479, 503] width 660 height 22
click at [198, 630] on span "null" at bounding box center [479, 633] width 660 height 18
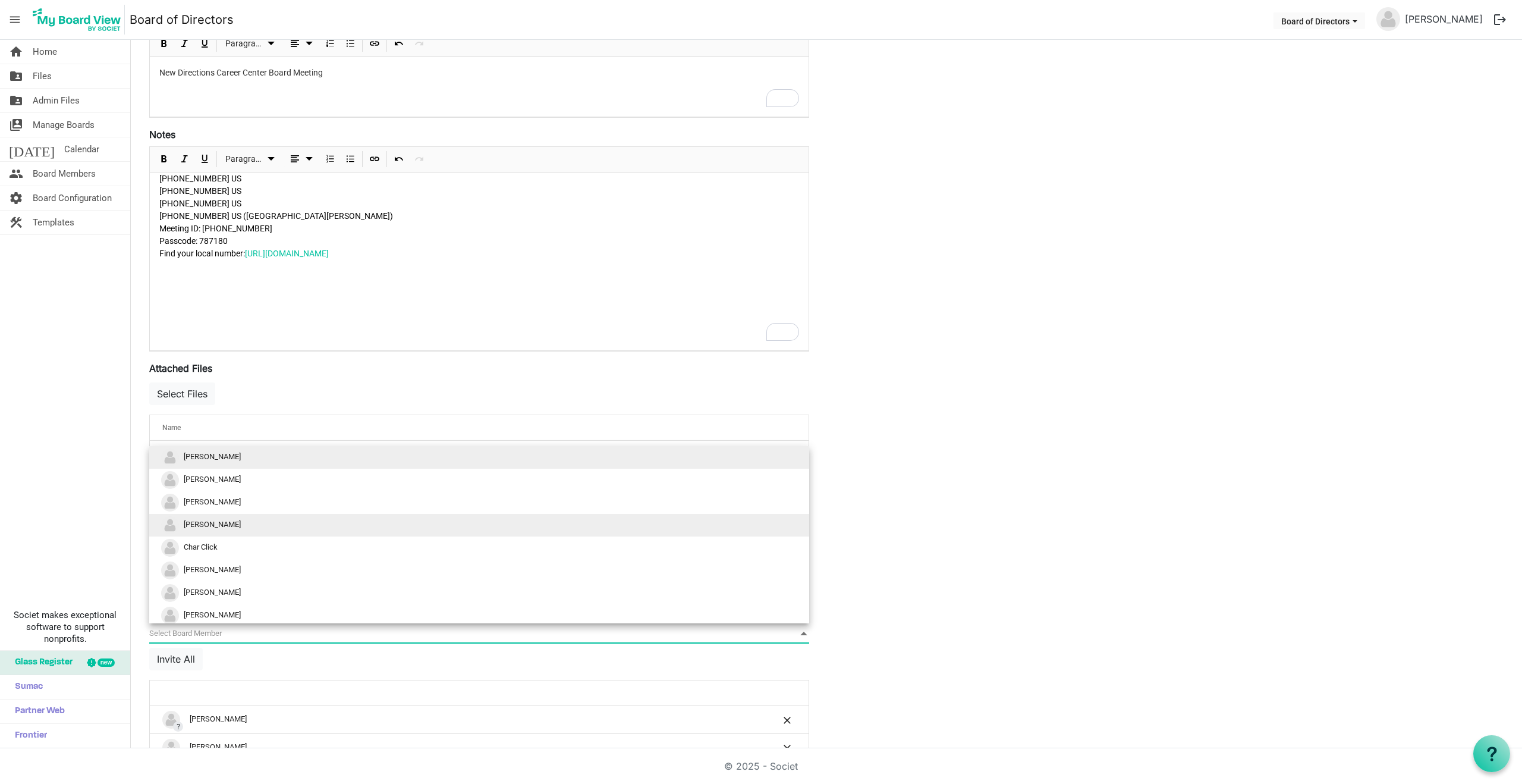
click at [207, 524] on span "Mindy Wright" at bounding box center [212, 524] width 57 height 9
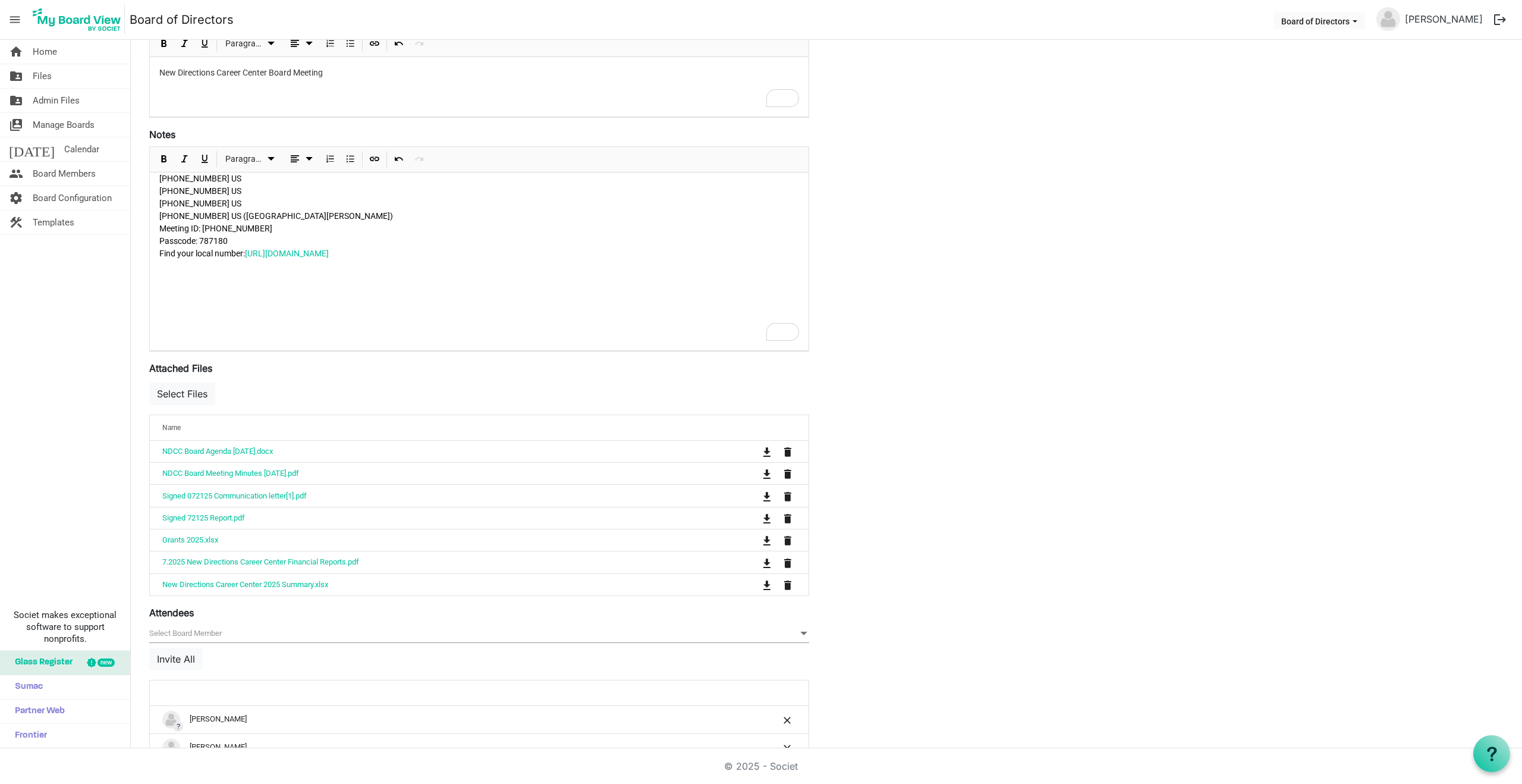
click at [203, 633] on span "null" at bounding box center [479, 633] width 660 height 18
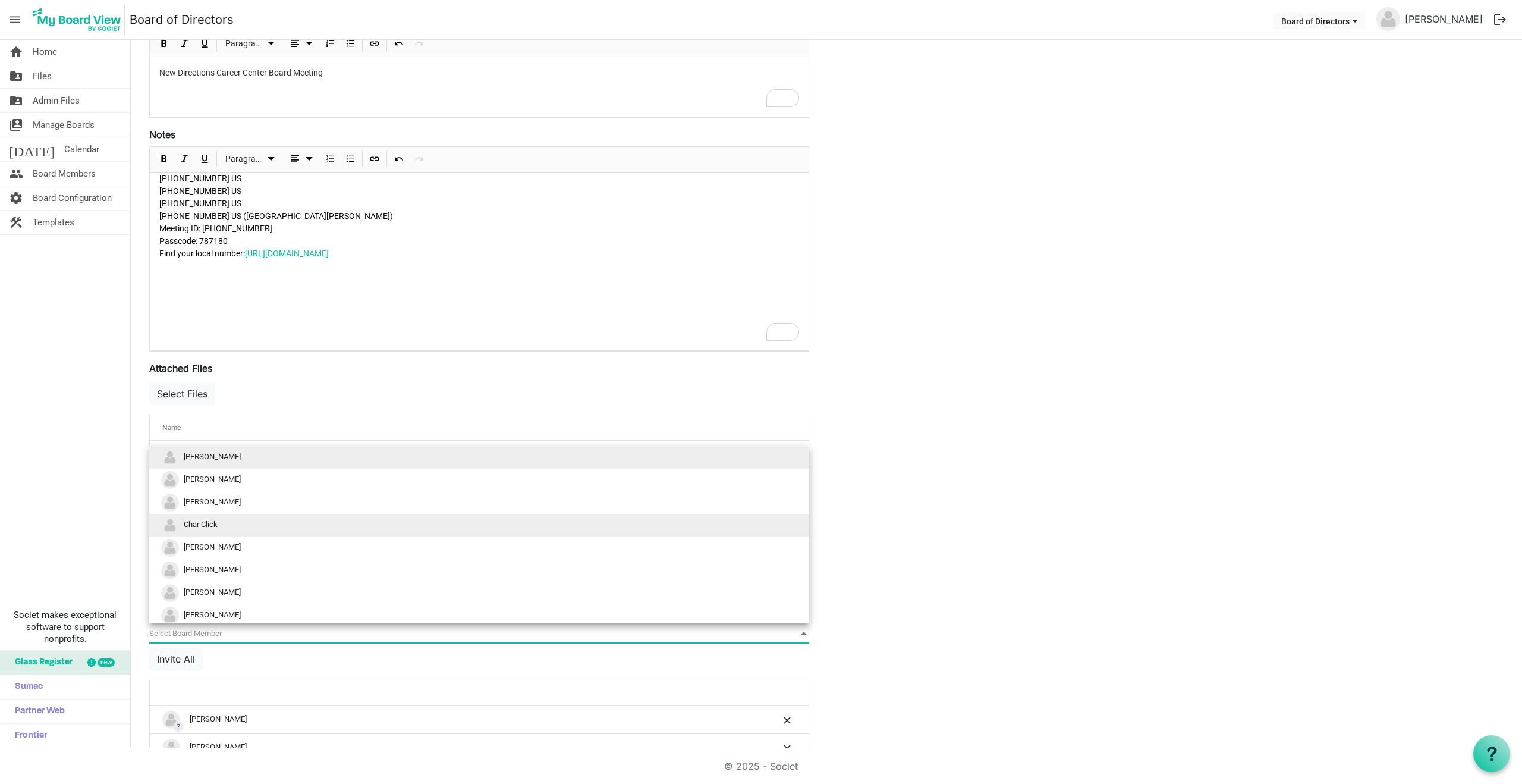
click at [207, 526] on span "Char Click" at bounding box center [200, 524] width 34 height 9
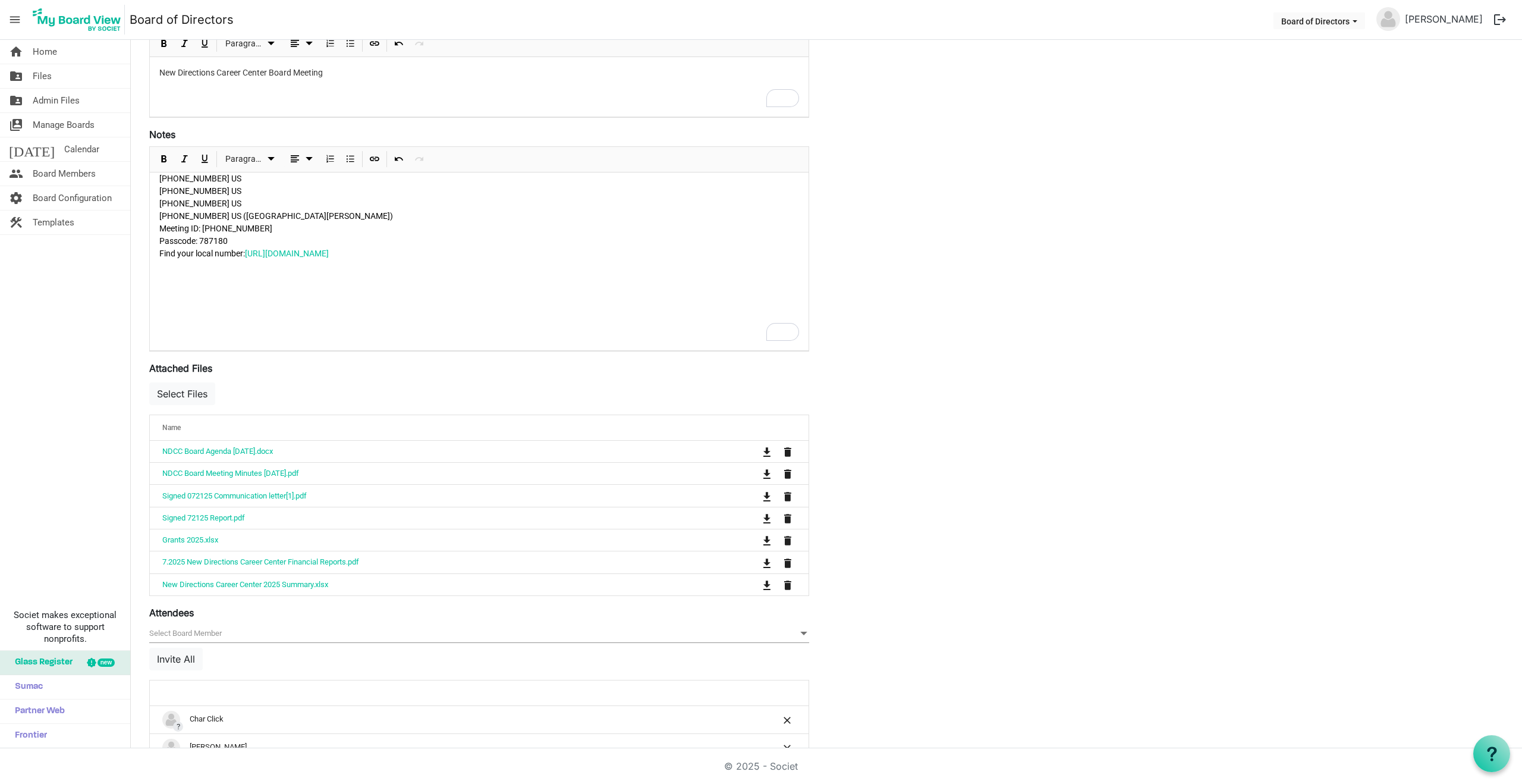
click at [198, 628] on span "null" at bounding box center [479, 633] width 660 height 18
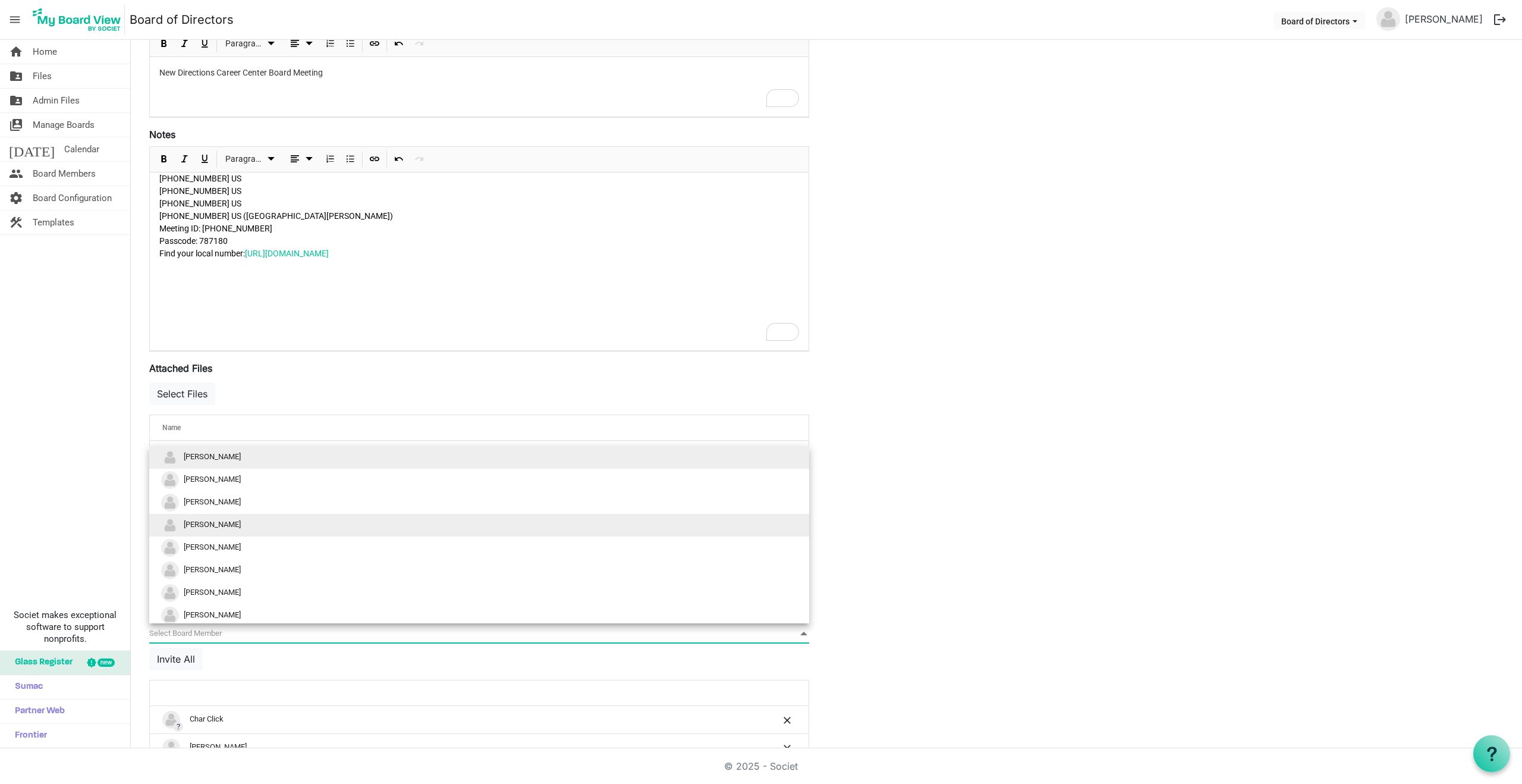
click at [208, 523] on span "Anna Cameron" at bounding box center [212, 524] width 57 height 9
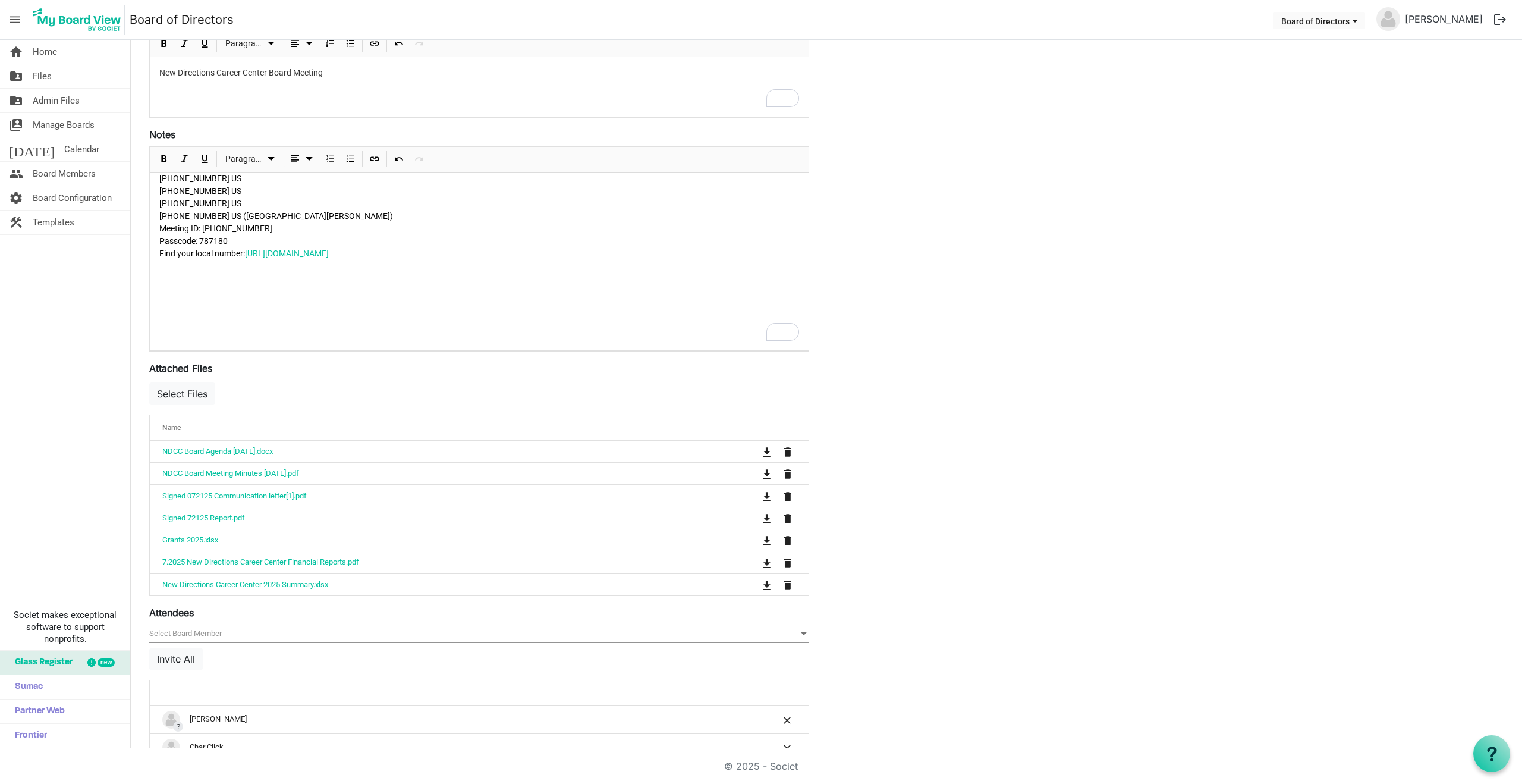
click at [203, 632] on span "null" at bounding box center [479, 633] width 660 height 18
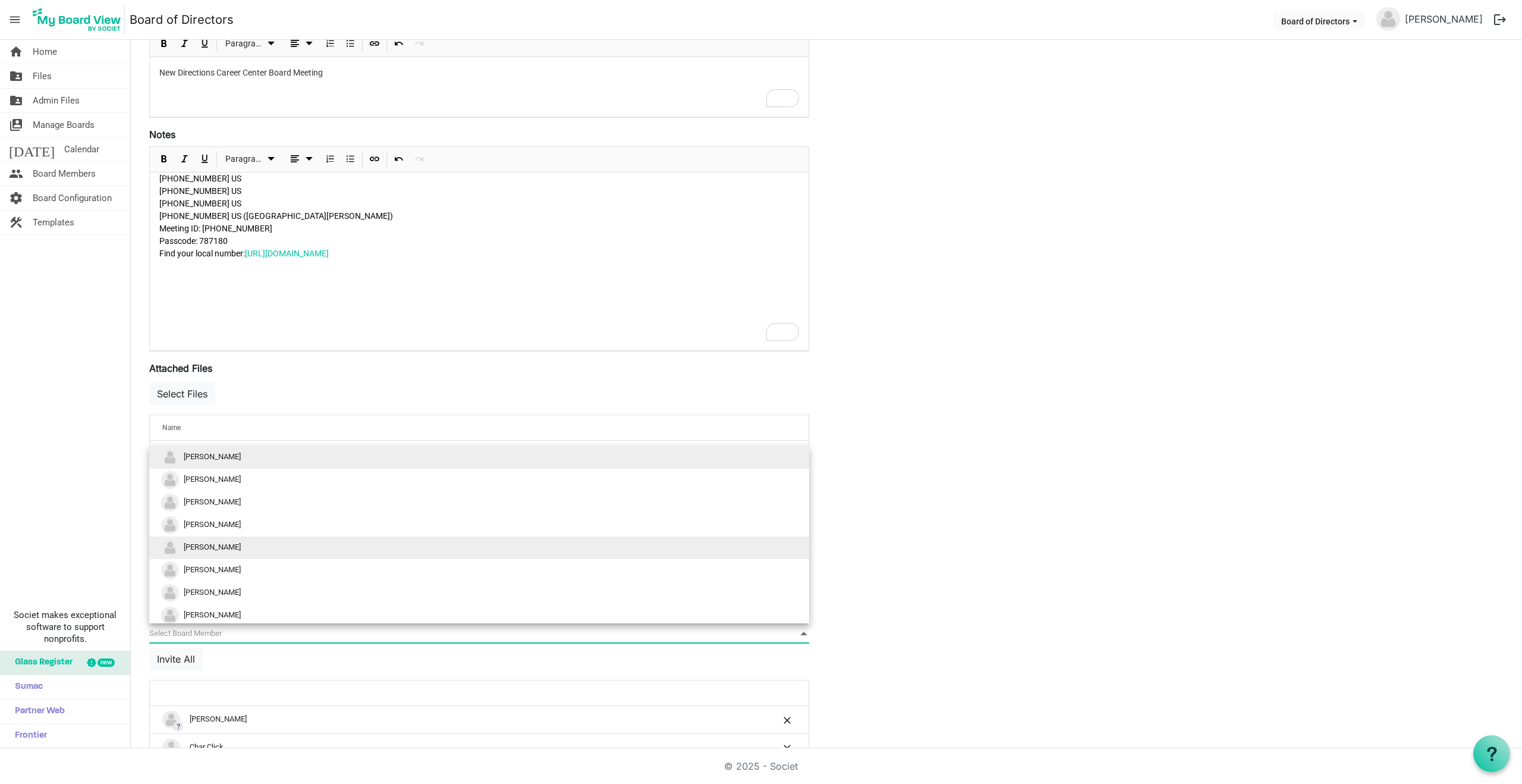
click at [210, 547] on span "TRACY ZEMANEK" at bounding box center [212, 547] width 57 height 9
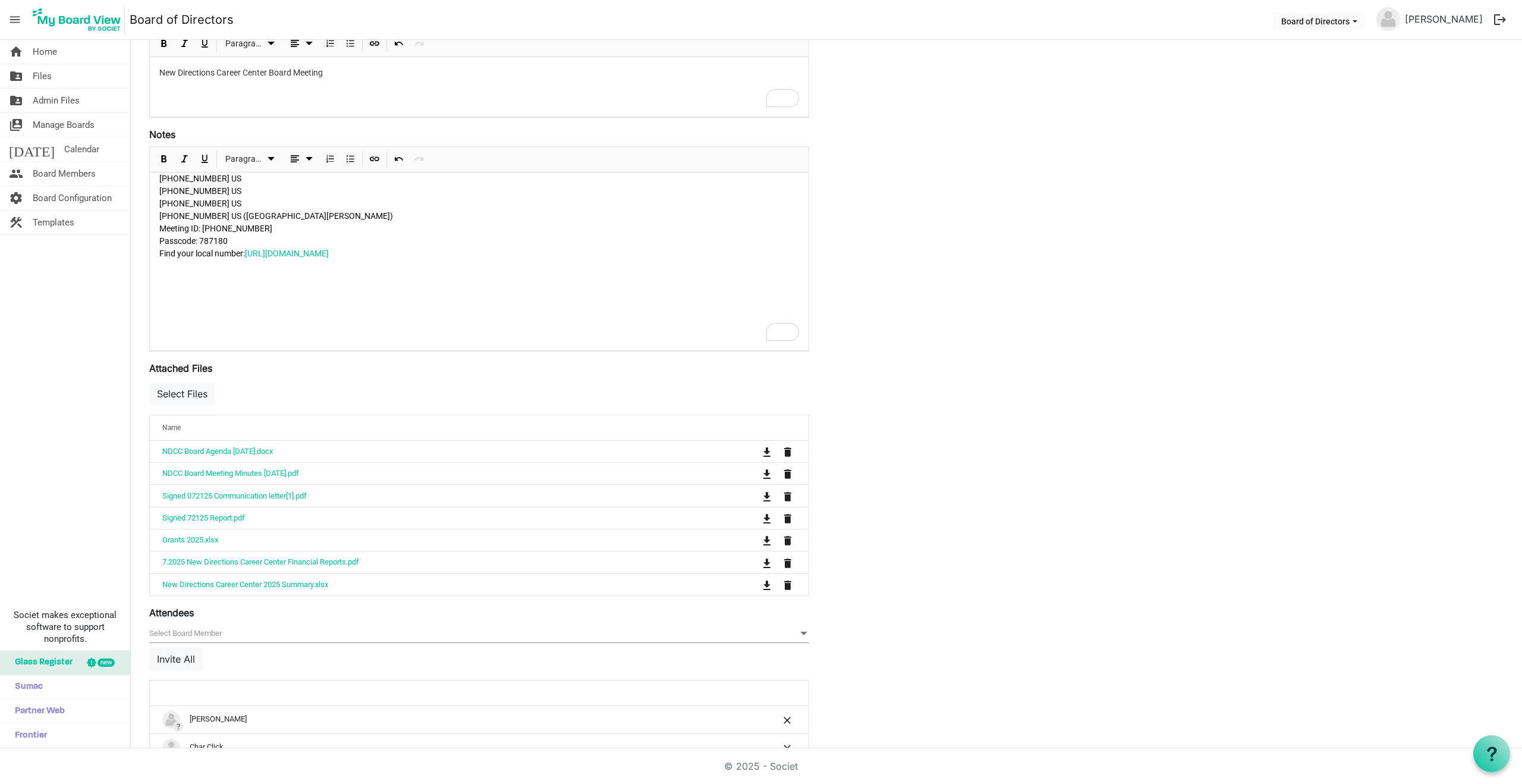
click at [191, 631] on span "null" at bounding box center [479, 633] width 660 height 18
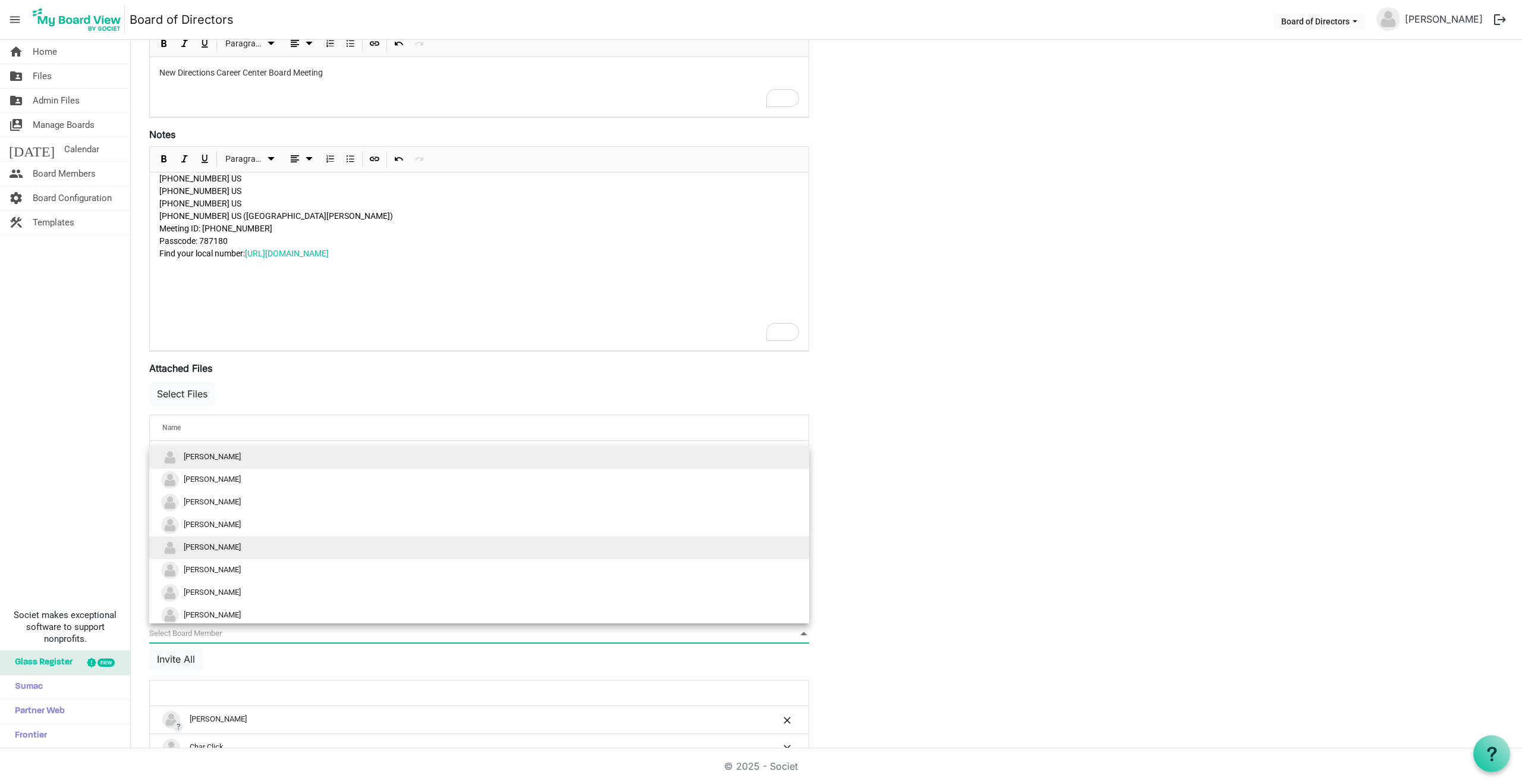
click at [214, 545] on span "Diane Souder" at bounding box center [212, 547] width 57 height 9
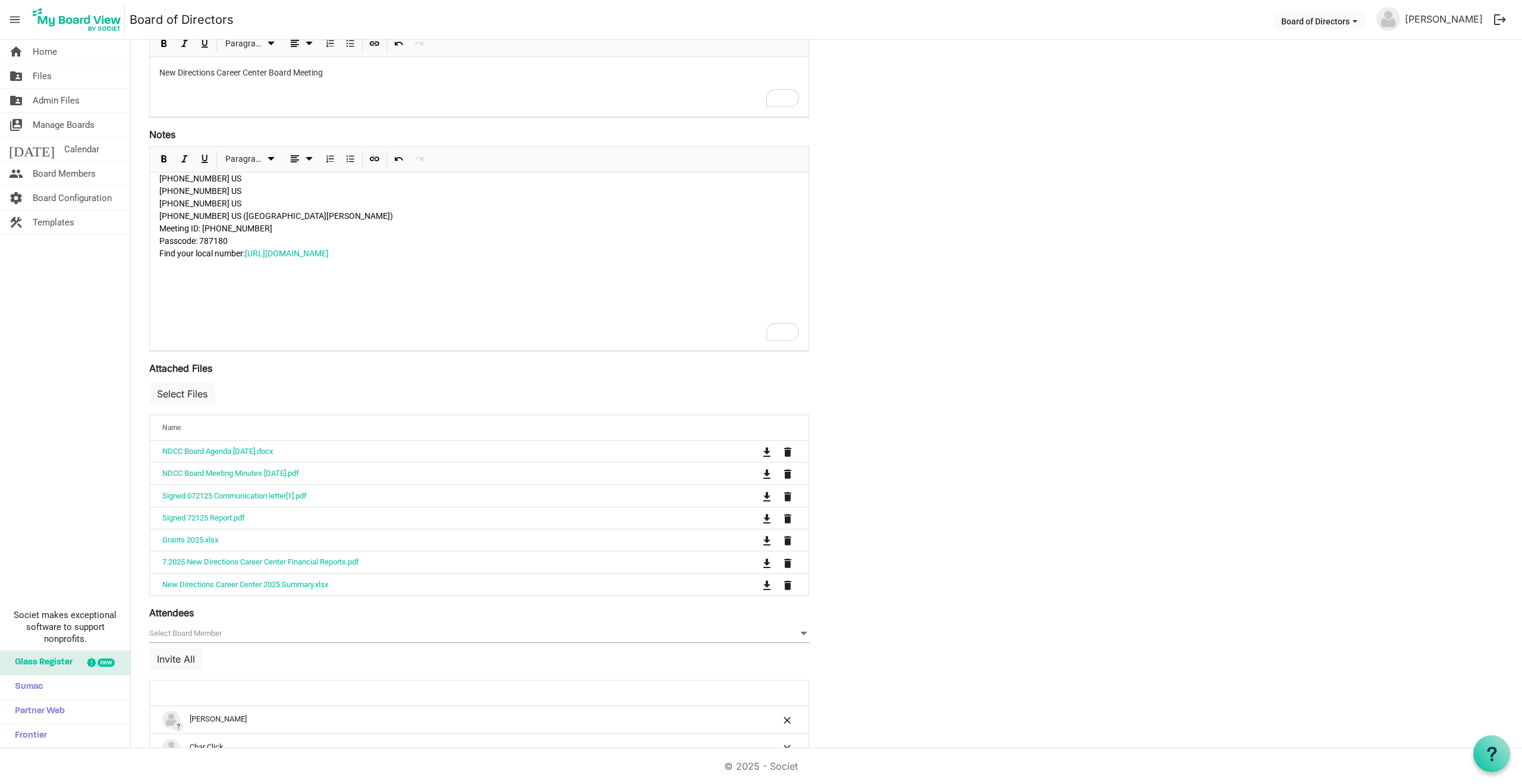
click at [205, 631] on span "null" at bounding box center [479, 633] width 660 height 18
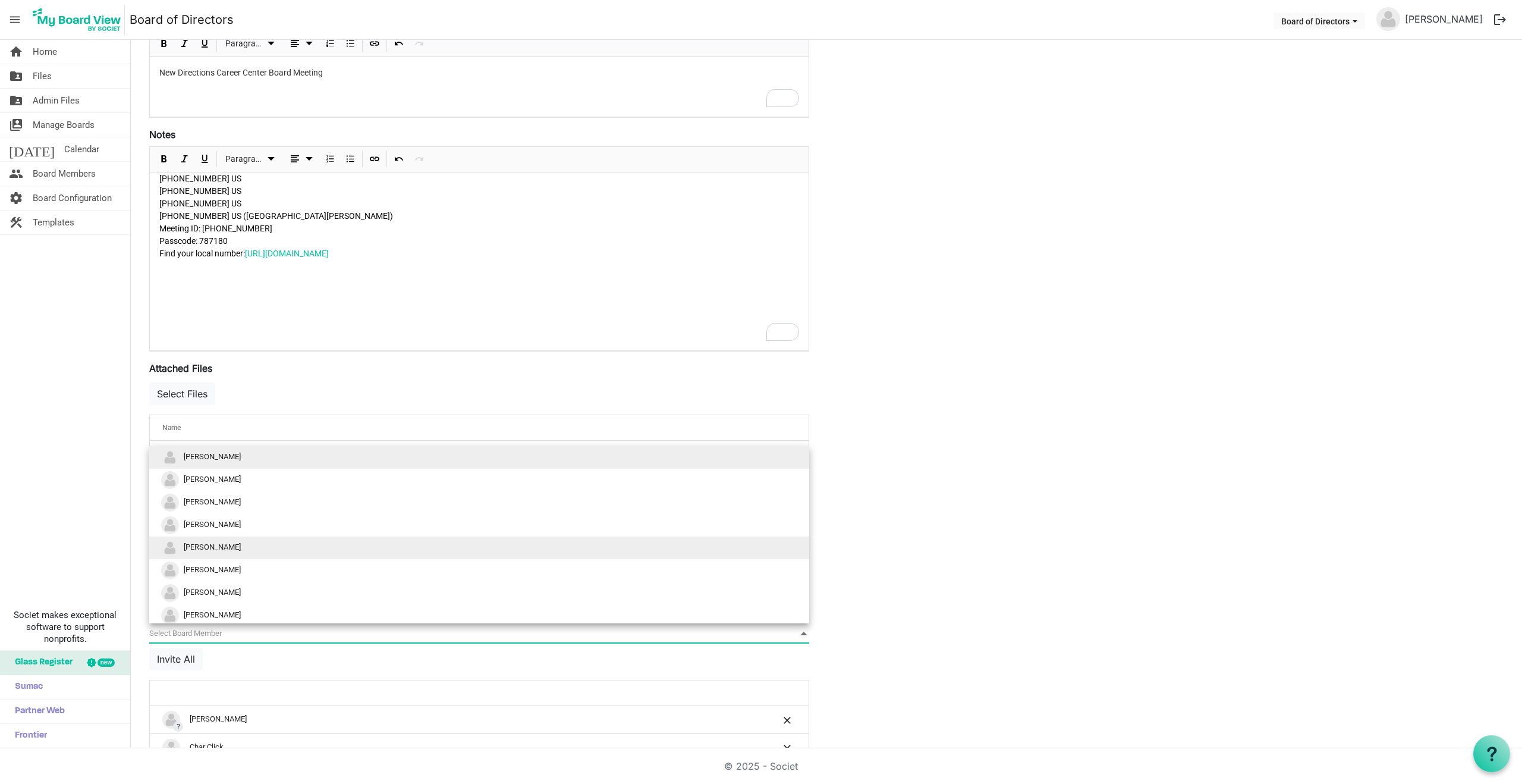
click at [207, 550] on span "DeAnn Young" at bounding box center [212, 547] width 57 height 9
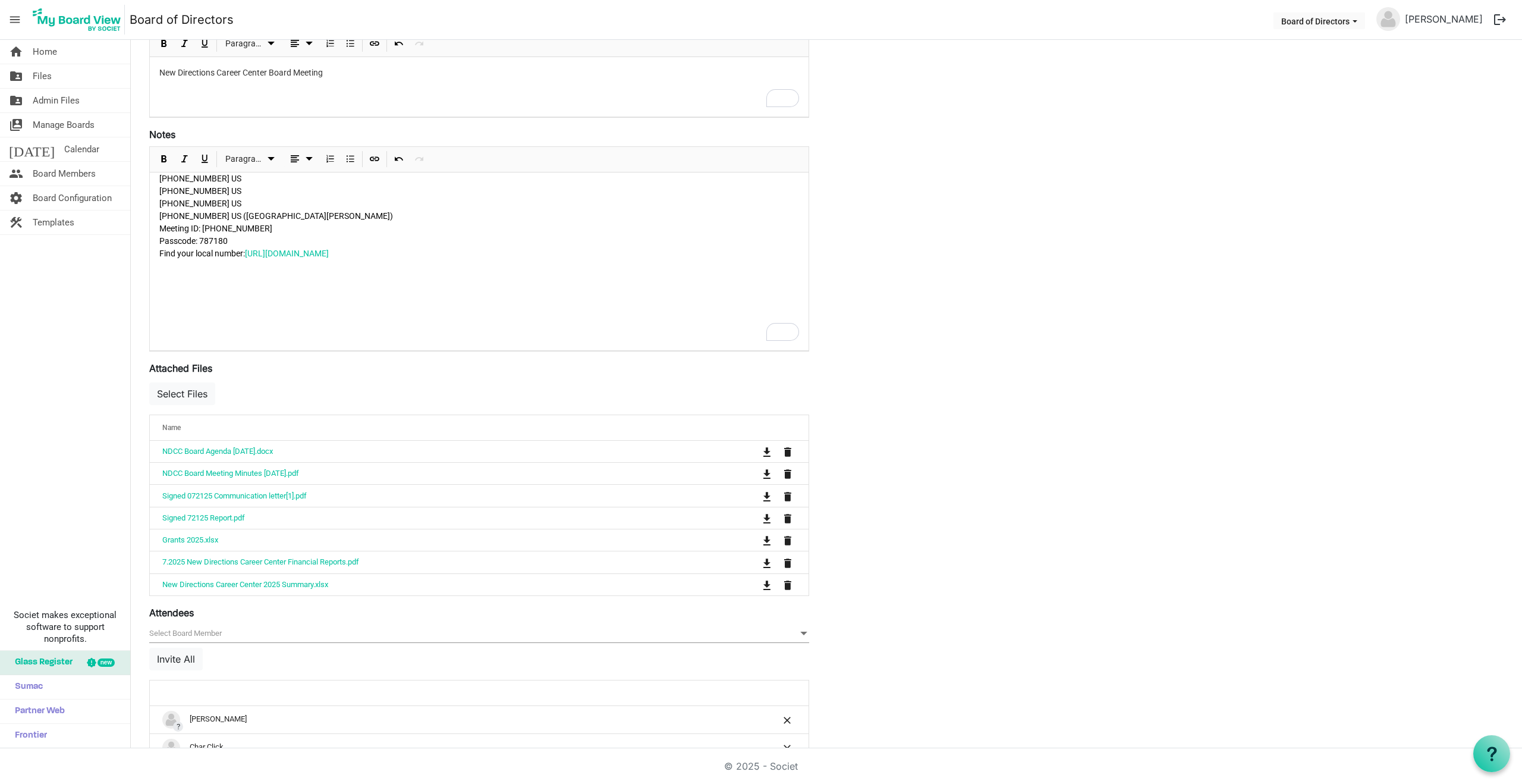
click at [203, 635] on span "null" at bounding box center [479, 633] width 660 height 18
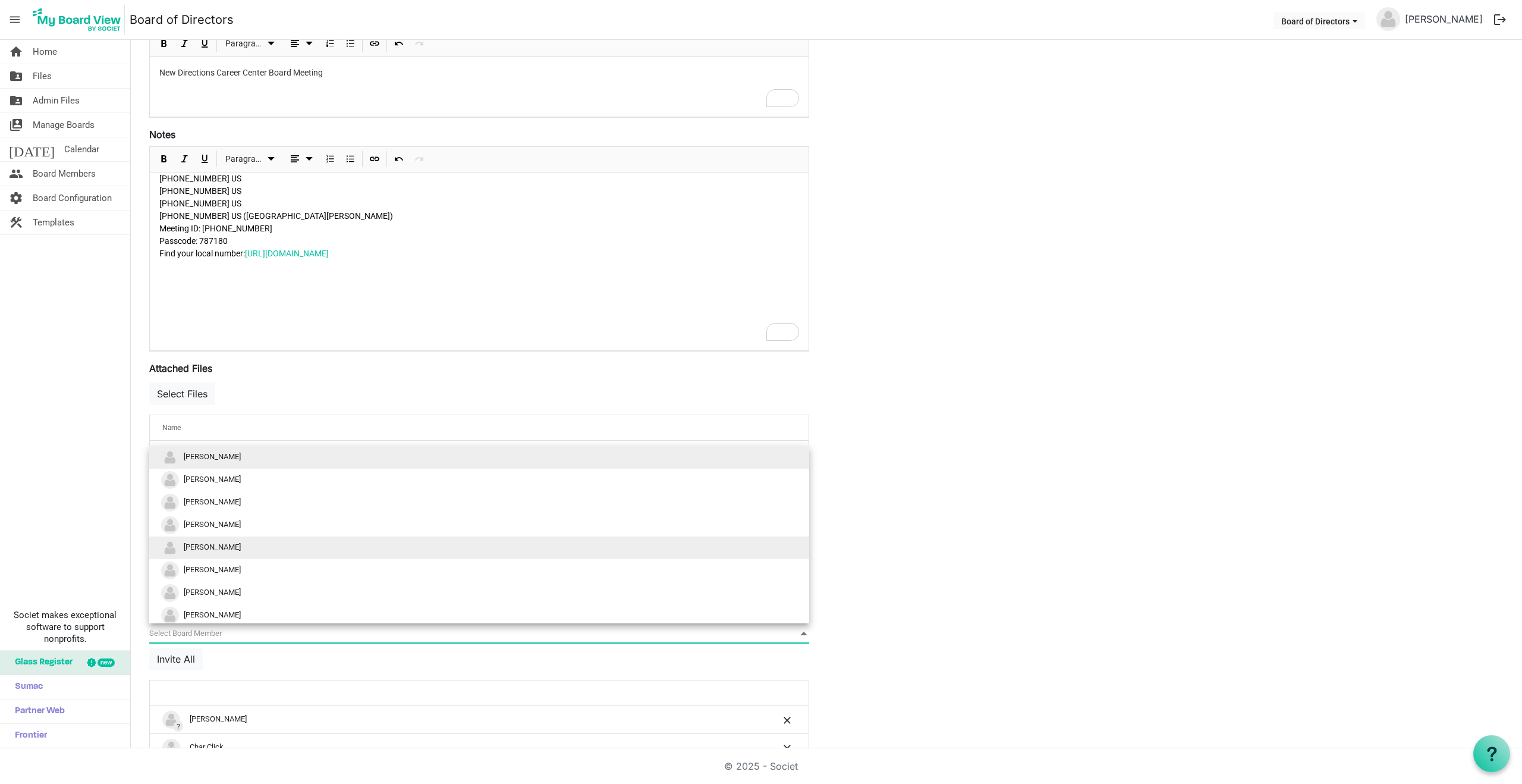
click at [205, 549] on span "Paul Towne" at bounding box center [212, 547] width 57 height 9
drag, startPoint x: 205, startPoint y: 633, endPoint x: 206, endPoint y: 621, distance: 12.0
click at [205, 633] on span "null" at bounding box center [479, 633] width 660 height 18
click at [209, 547] on span "Lisa Naoom" at bounding box center [212, 547] width 57 height 9
drag, startPoint x: 214, startPoint y: 633, endPoint x: 224, endPoint y: 611, distance: 24.2
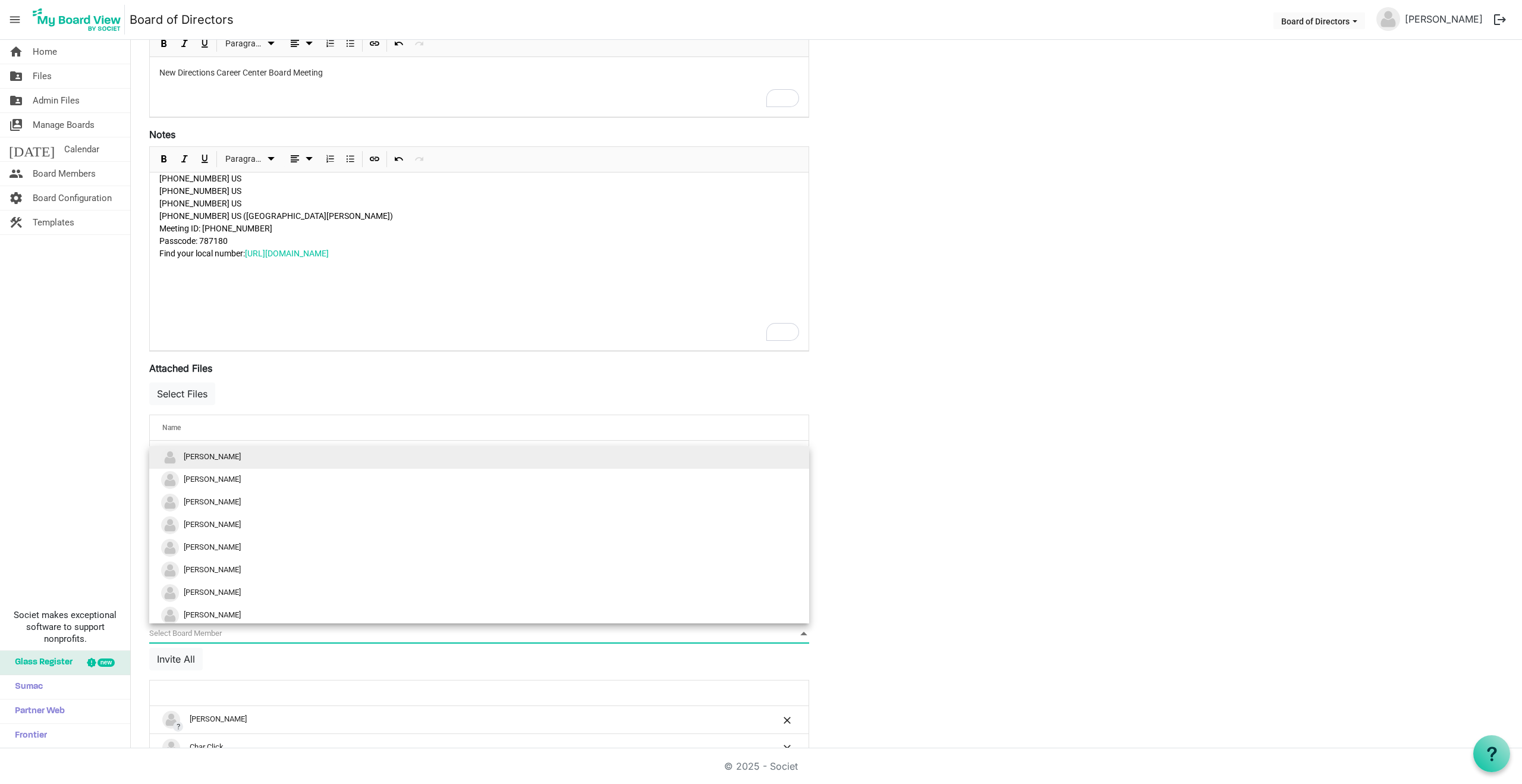
click at [214, 633] on span "null" at bounding box center [479, 633] width 660 height 18
click at [214, 546] on span "Brittani Caddell" at bounding box center [212, 547] width 57 height 9
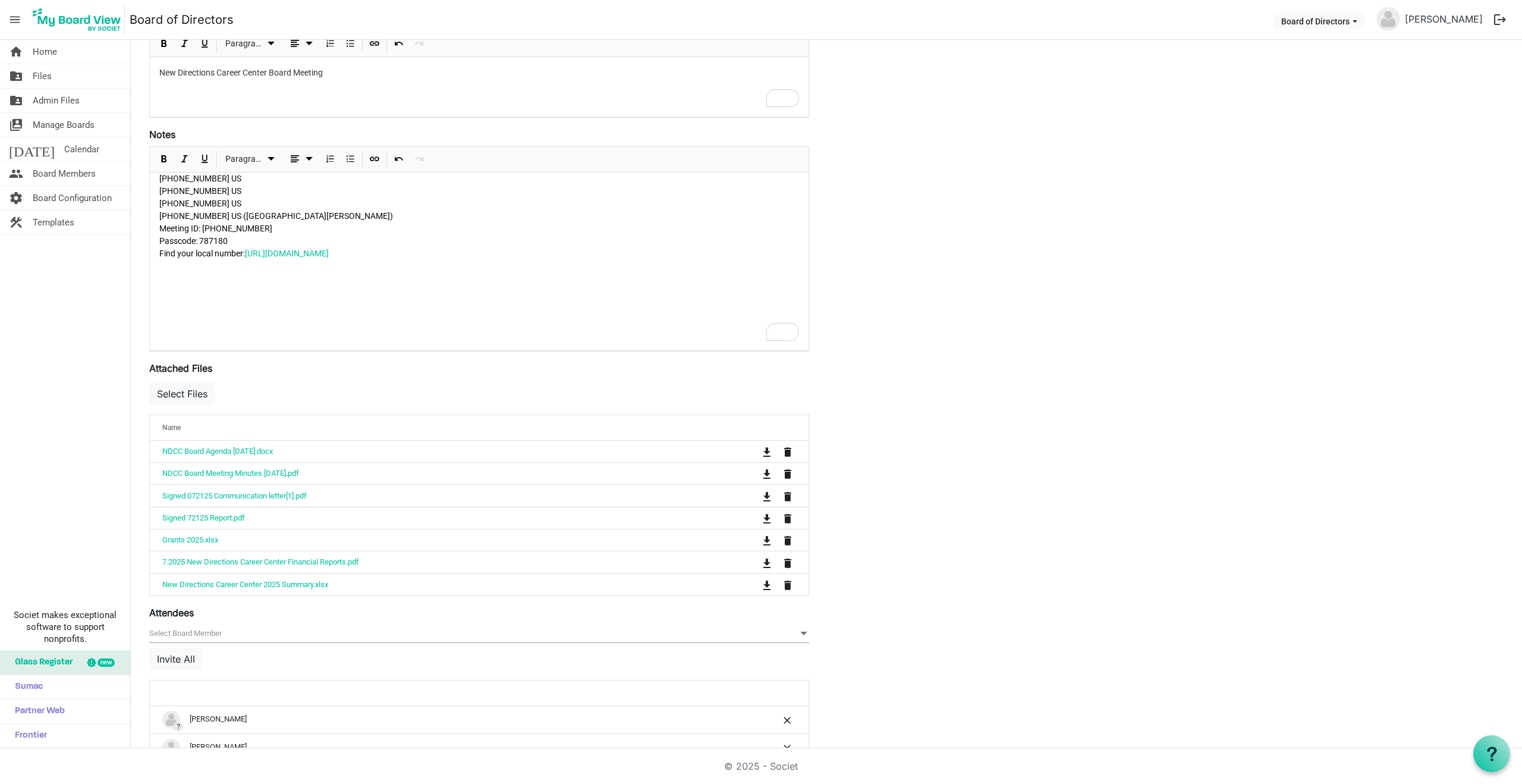
click at [202, 633] on span "null" at bounding box center [479, 633] width 660 height 18
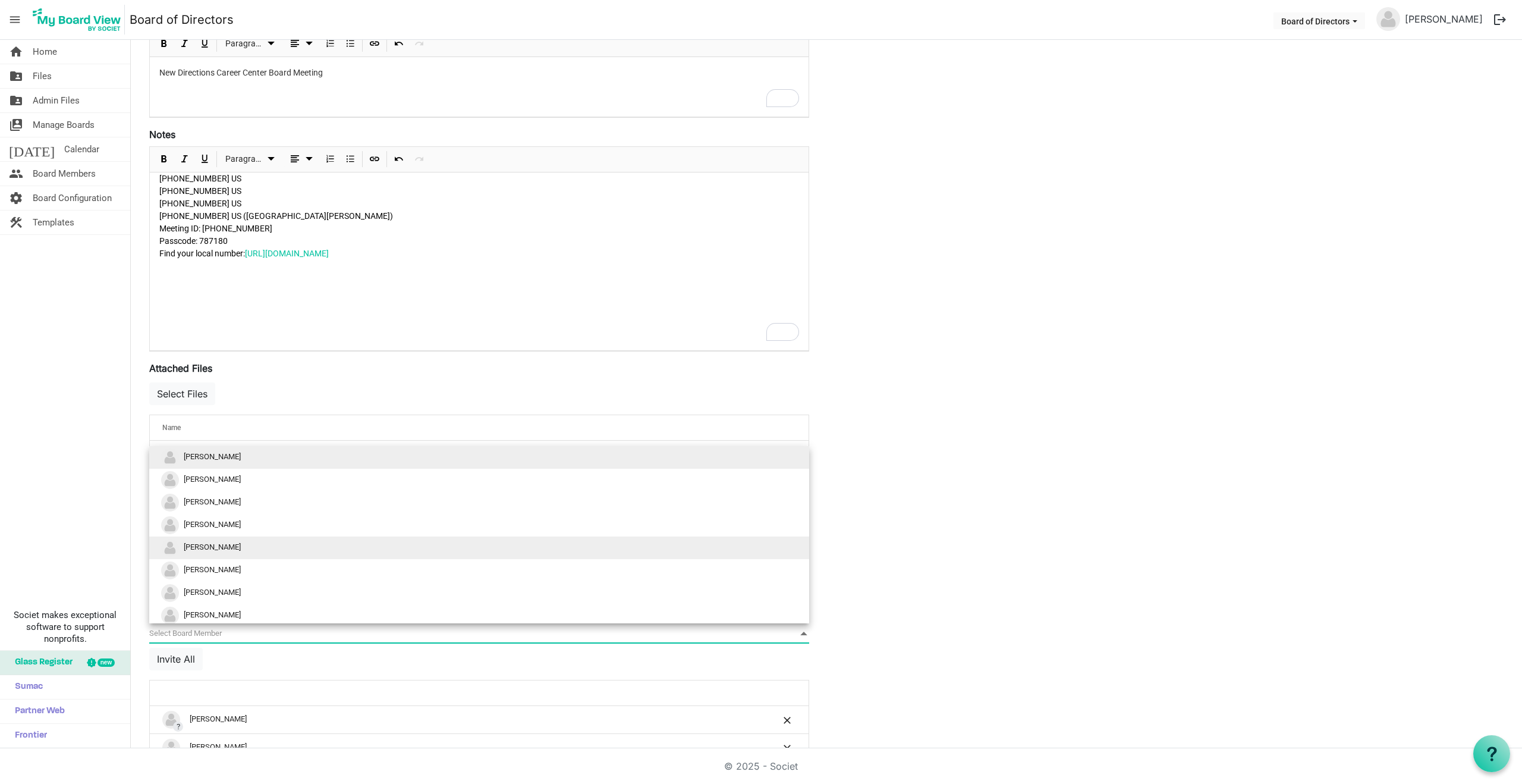
click at [201, 546] on span "Tawana L Mims" at bounding box center [212, 547] width 57 height 9
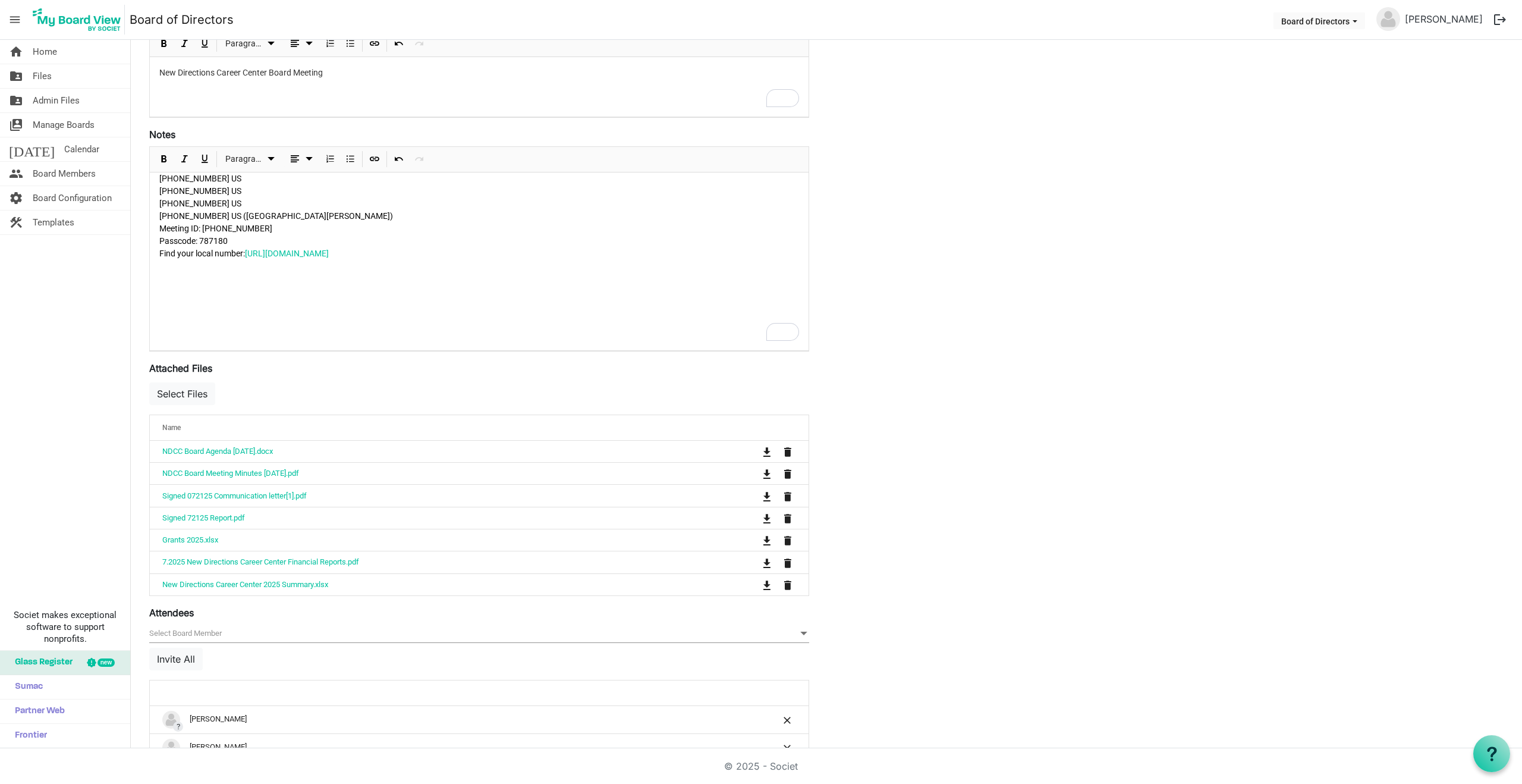
click at [198, 633] on span "null" at bounding box center [479, 633] width 660 height 18
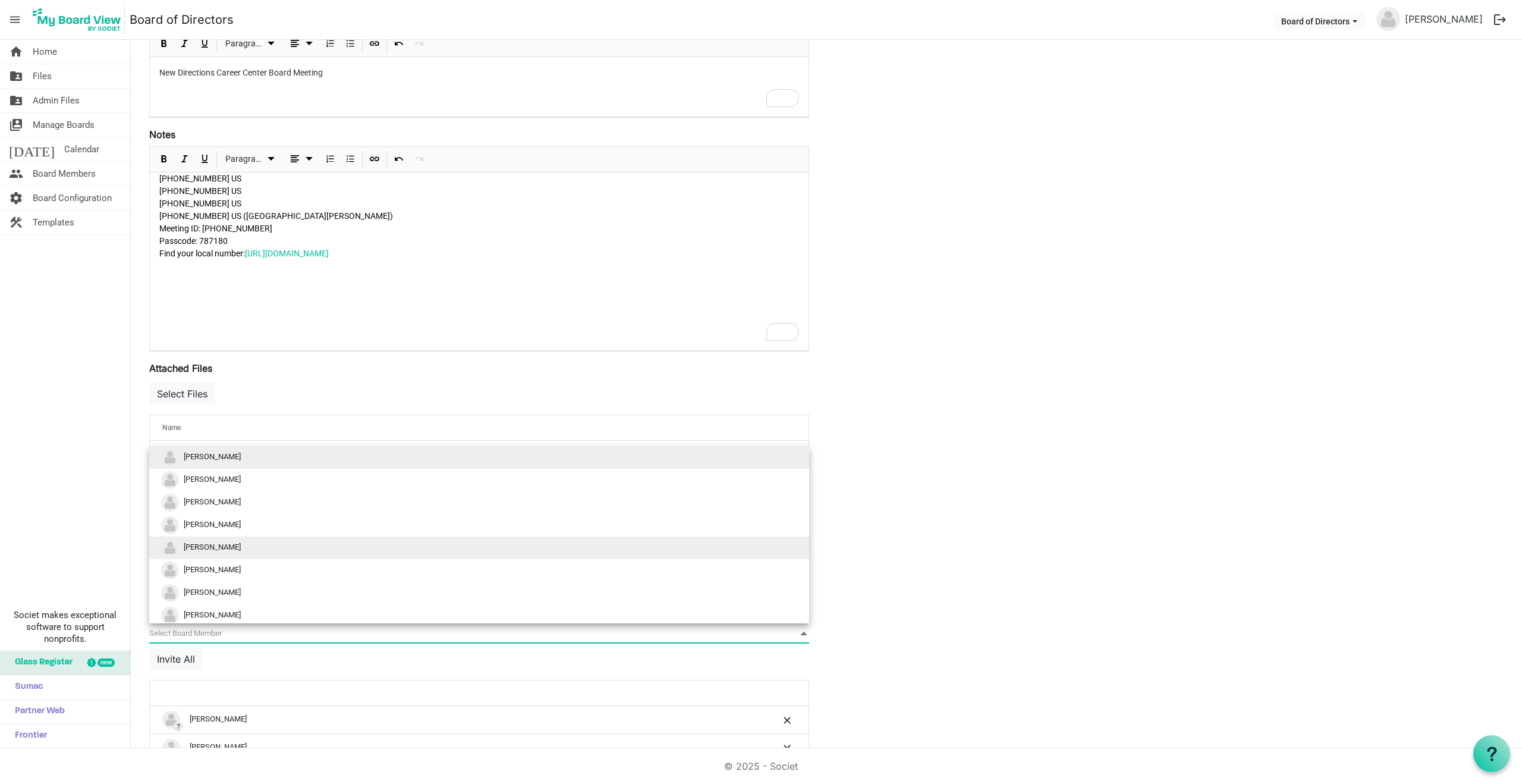
click at [202, 547] on span "Jyothi Cherry" at bounding box center [212, 547] width 57 height 9
click at [202, 634] on span "null" at bounding box center [479, 633] width 660 height 18
click at [204, 551] on span "Terri Davis" at bounding box center [212, 547] width 57 height 9
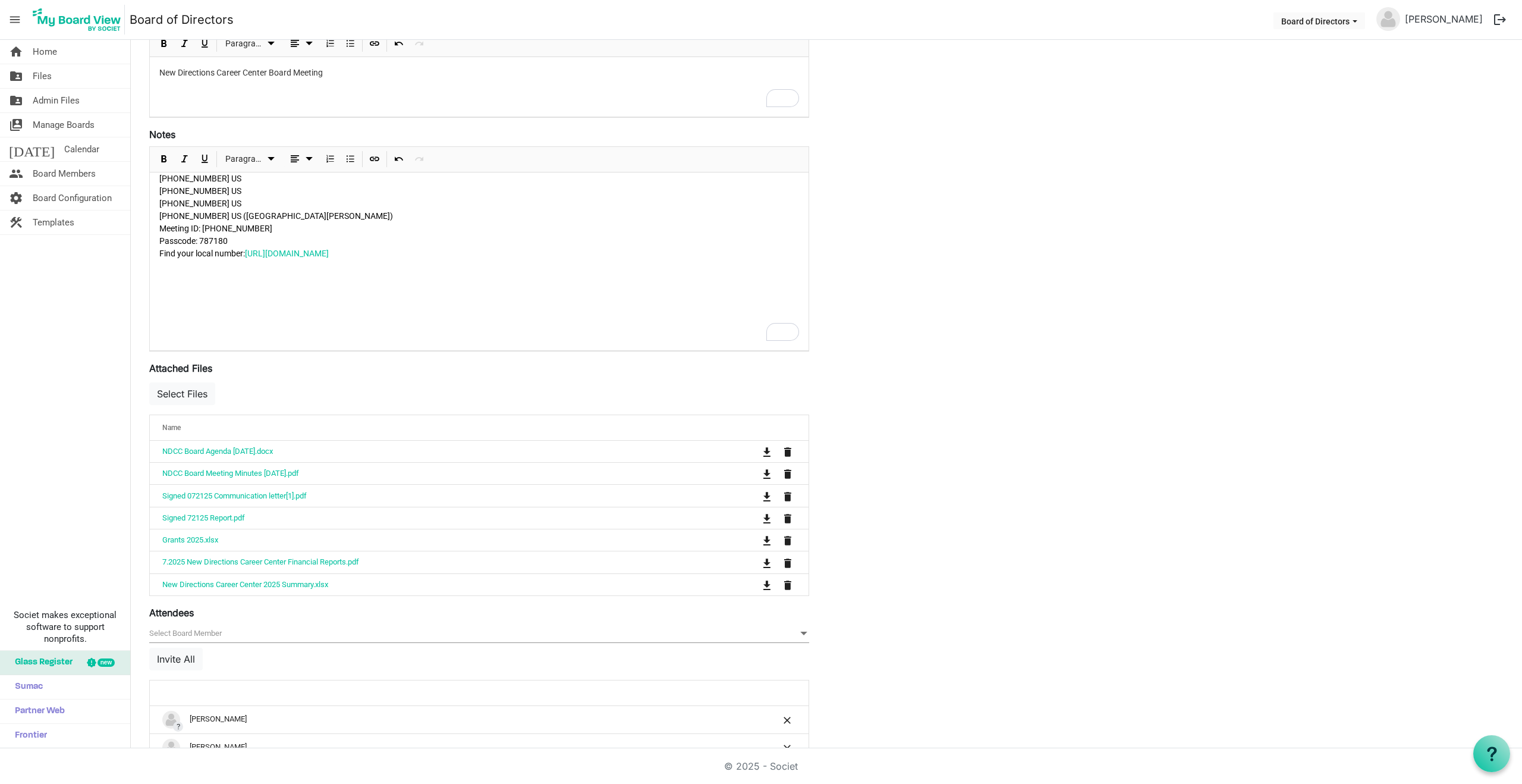
click at [207, 630] on span "null" at bounding box center [479, 633] width 660 height 18
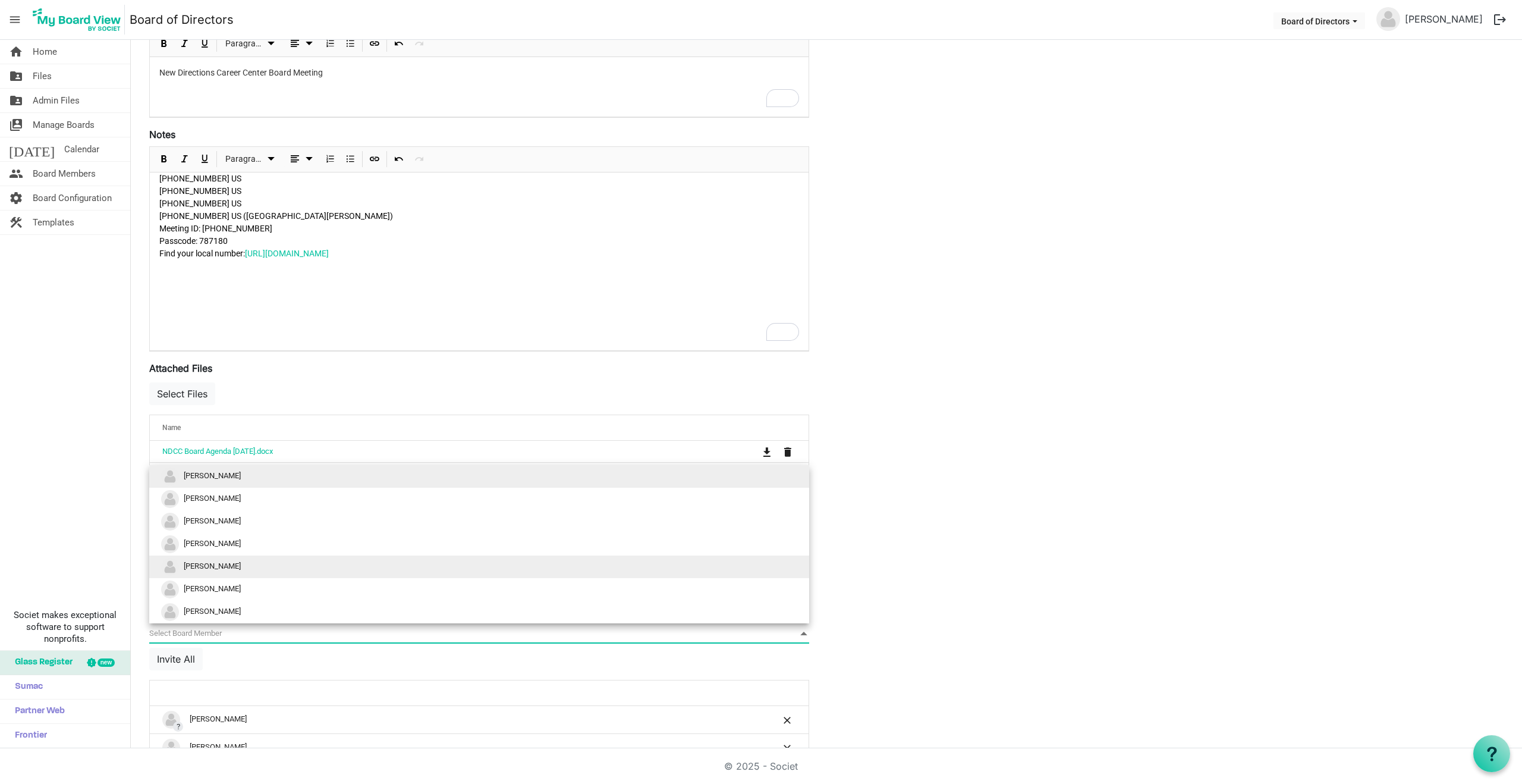
click at [209, 568] on span "Kat Yamaguchi" at bounding box center [212, 565] width 57 height 9
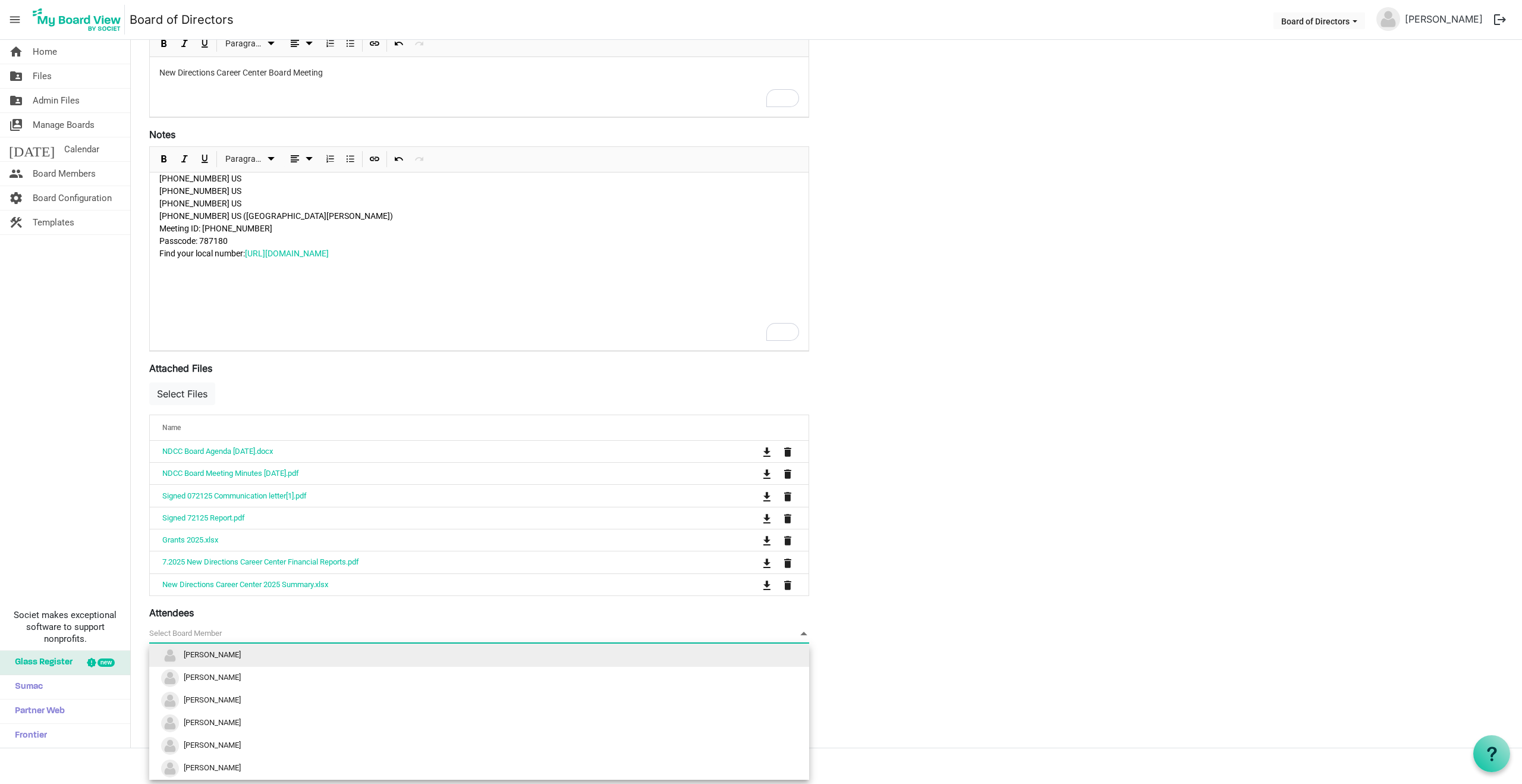
click at [202, 628] on span "null" at bounding box center [479, 633] width 660 height 18
click at [202, 628] on span "null" at bounding box center [479, 633] width 660 height 18
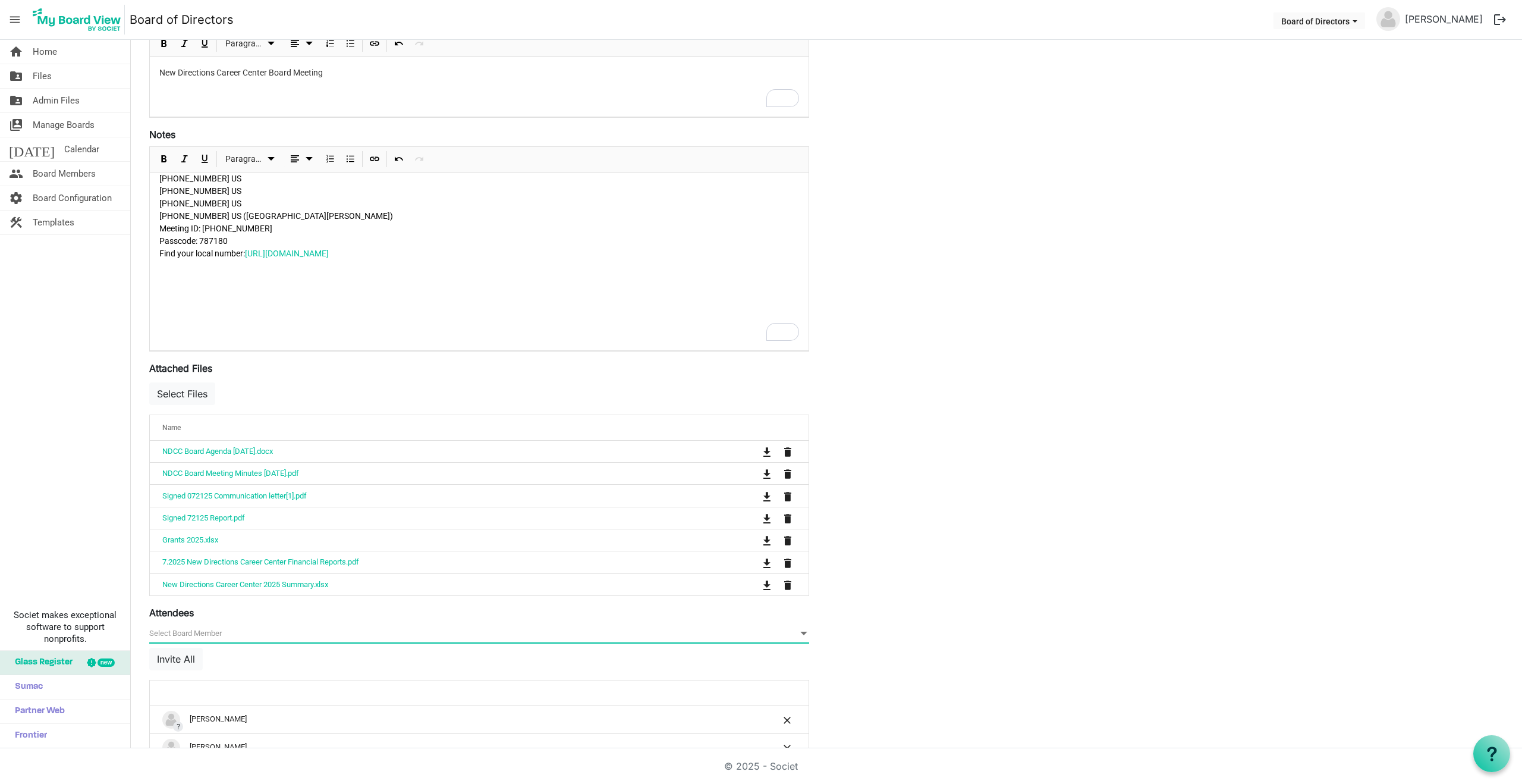
click at [191, 630] on span "null" at bounding box center [479, 633] width 660 height 18
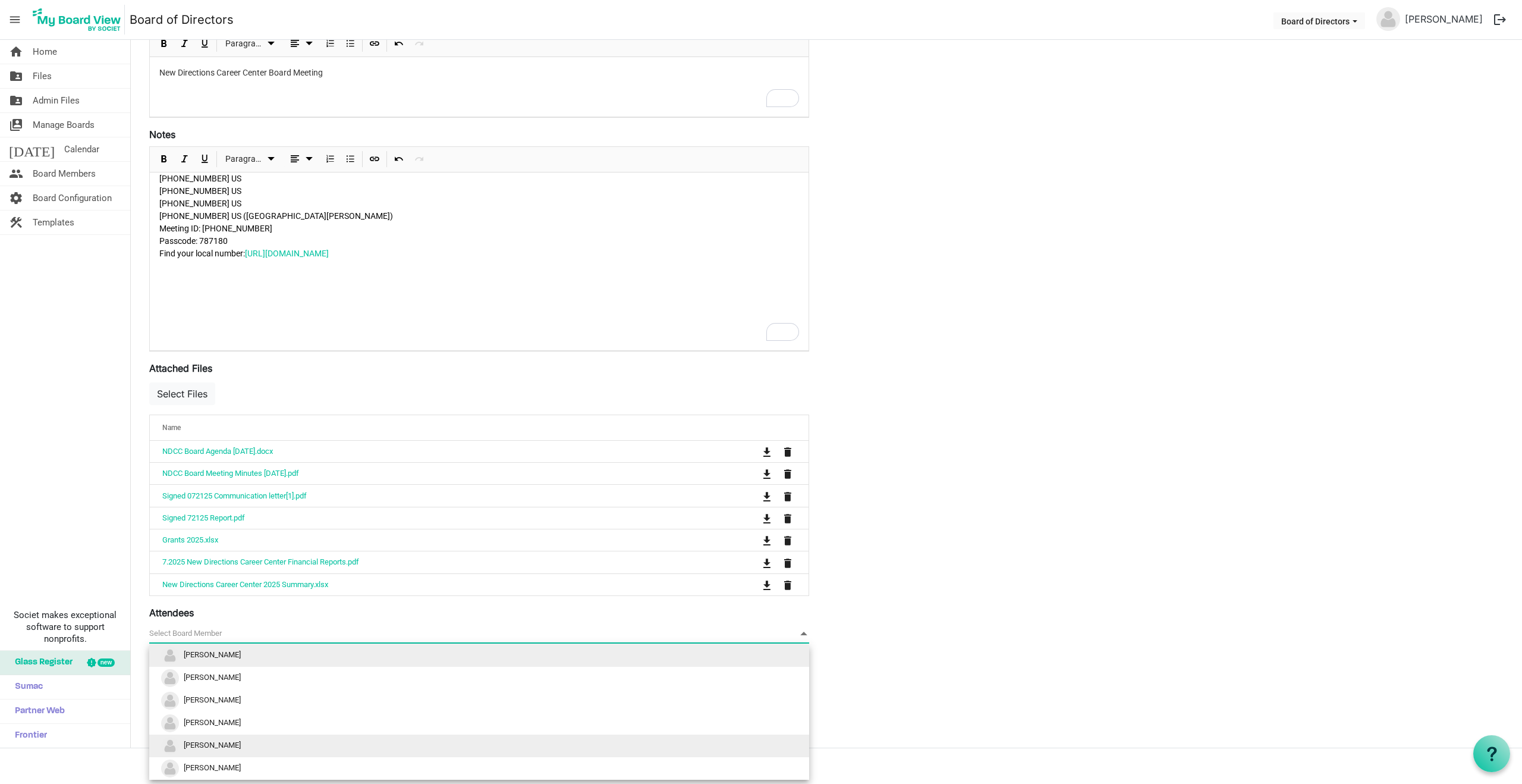
click at [209, 748] on span "Ayanna Jordan" at bounding box center [212, 744] width 57 height 9
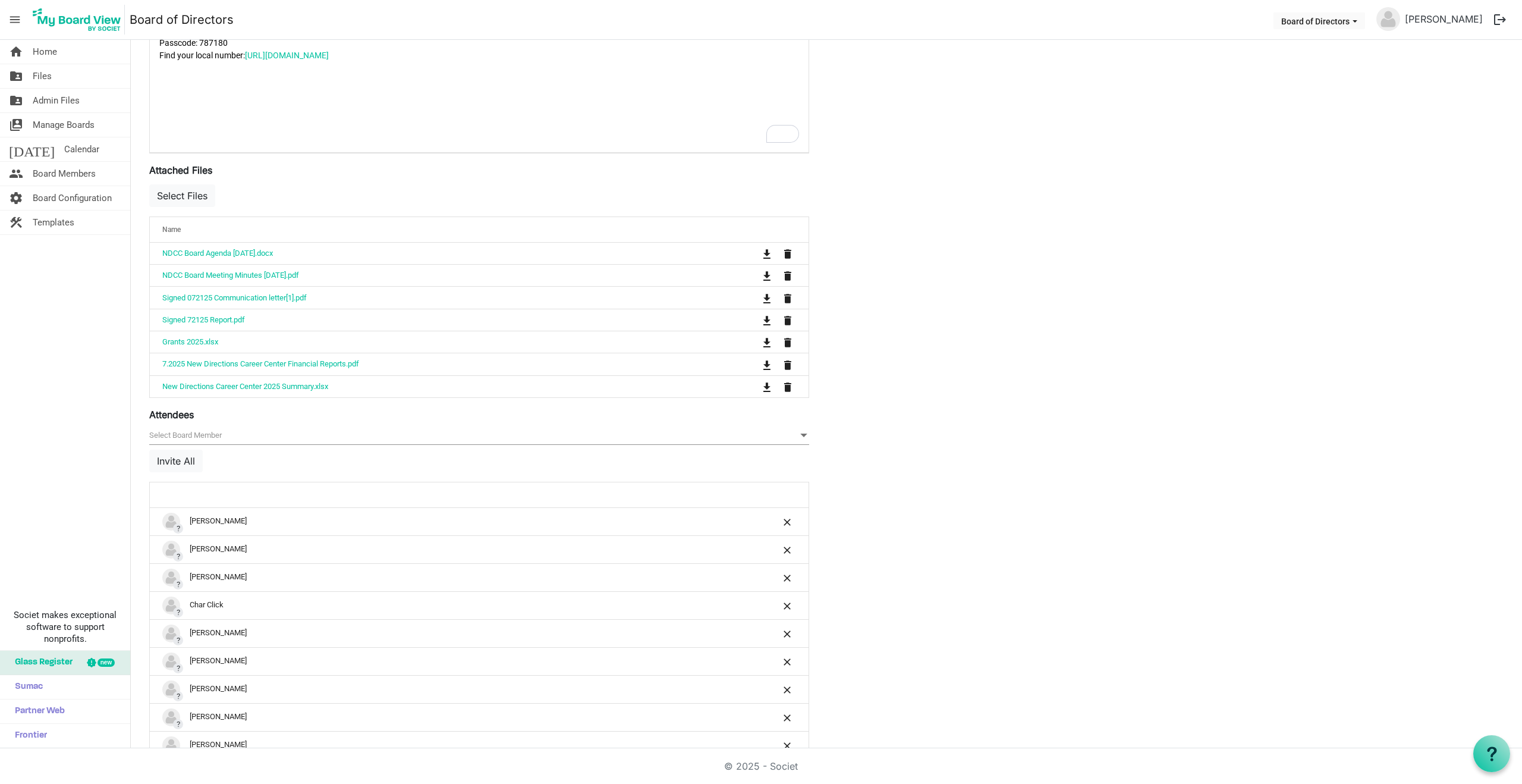
scroll to position [470, 0]
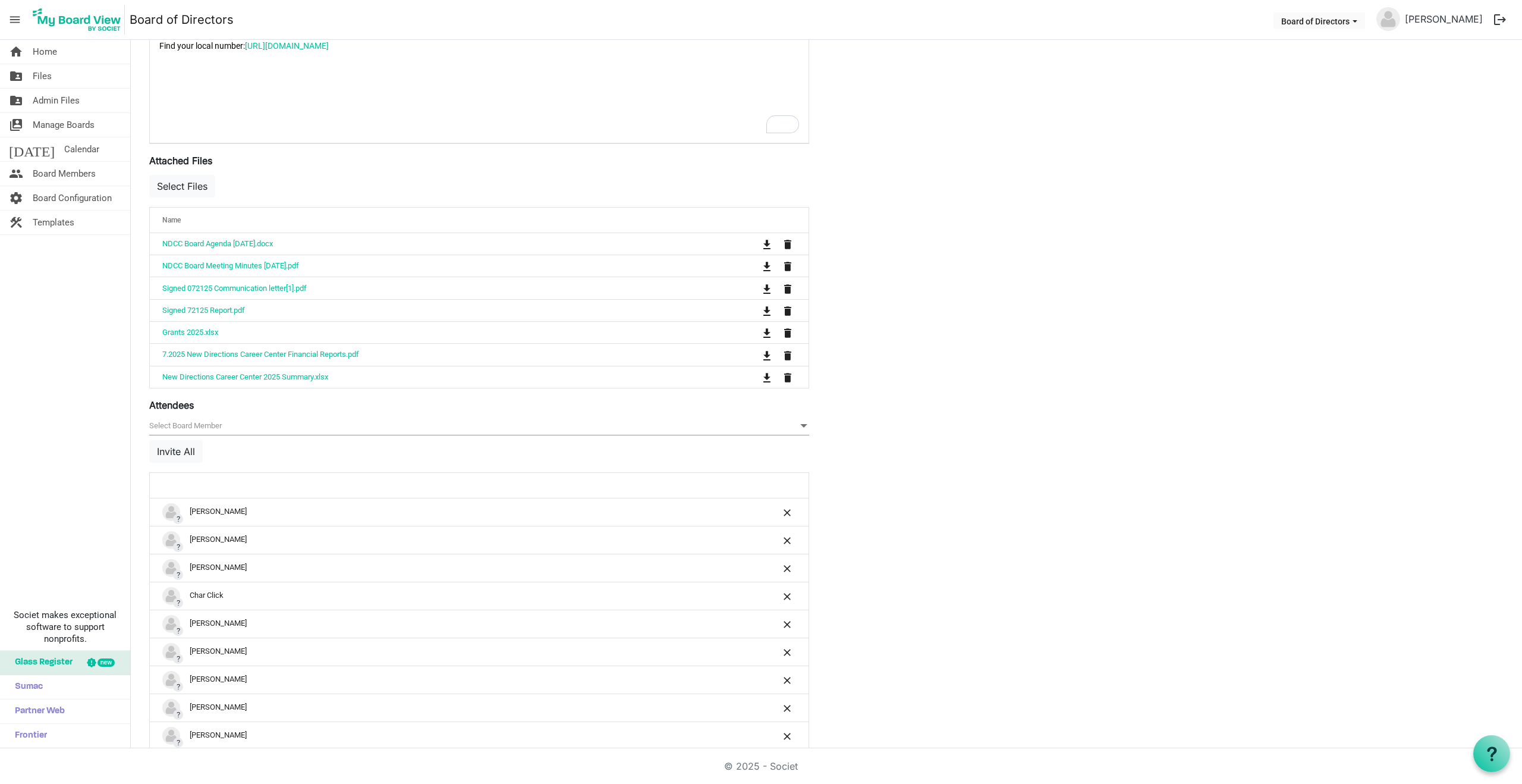
click at [203, 422] on span "null" at bounding box center [479, 426] width 660 height 18
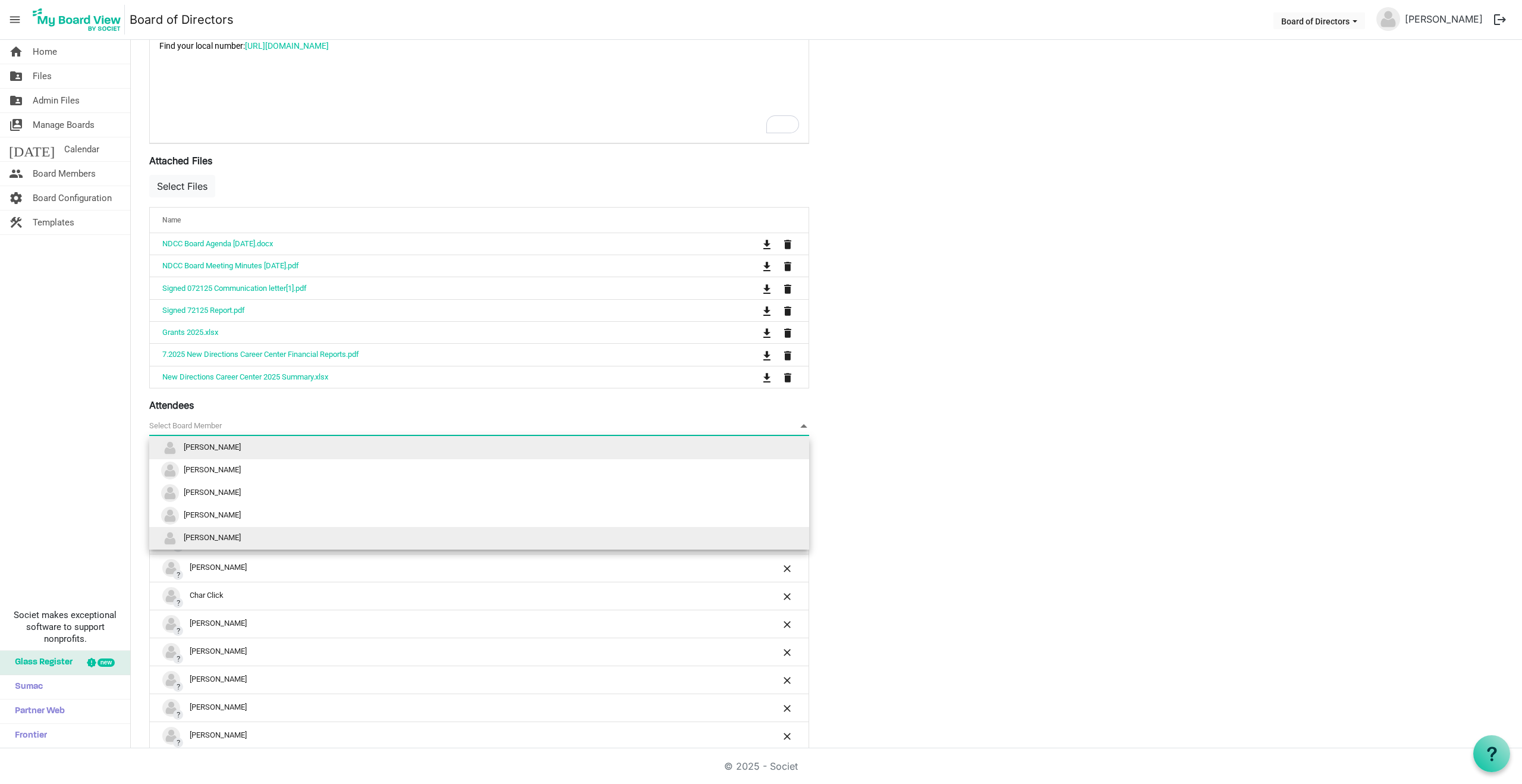
click at [214, 539] on span "Abigail Zimmerman" at bounding box center [212, 537] width 57 height 9
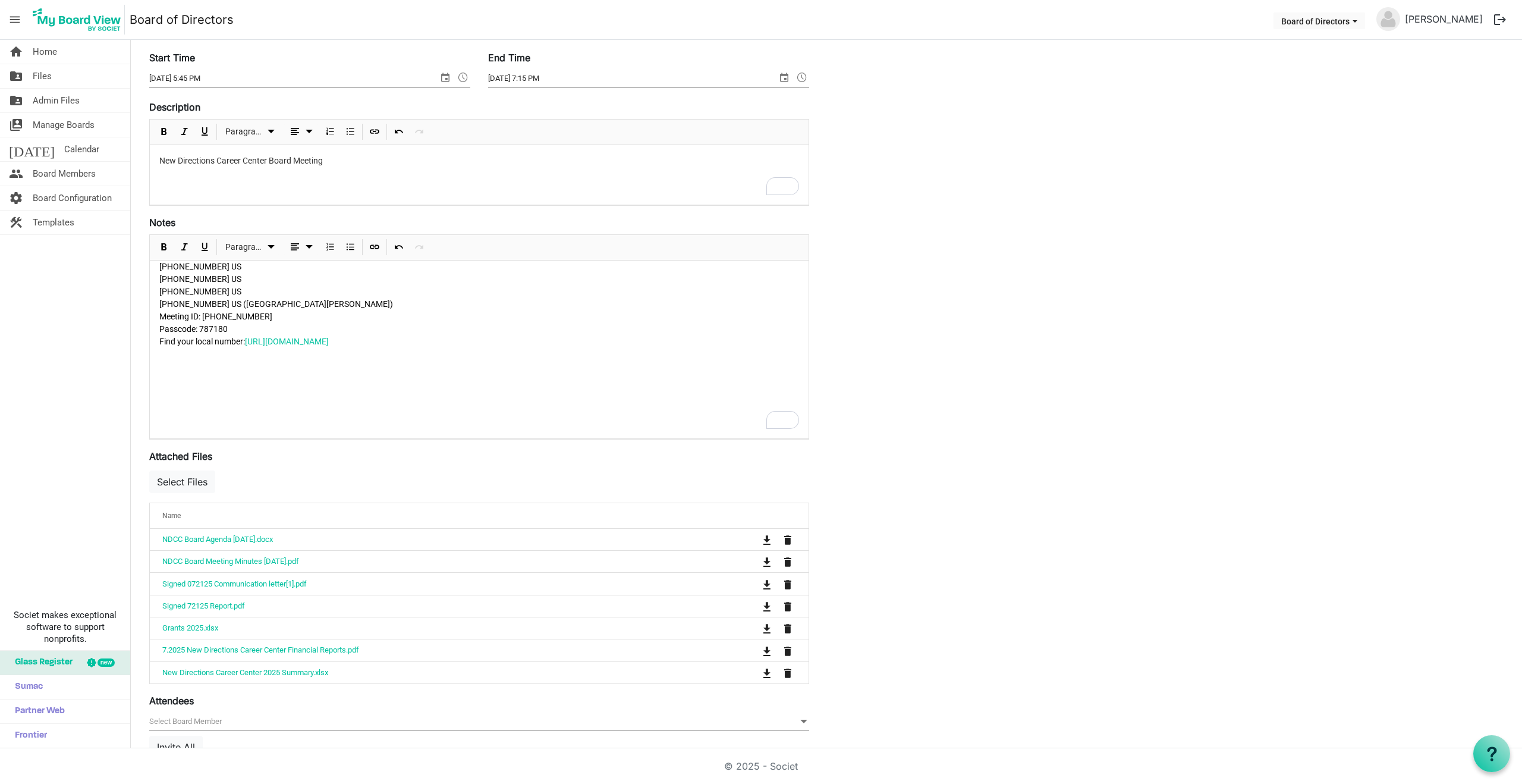
scroll to position [0, 0]
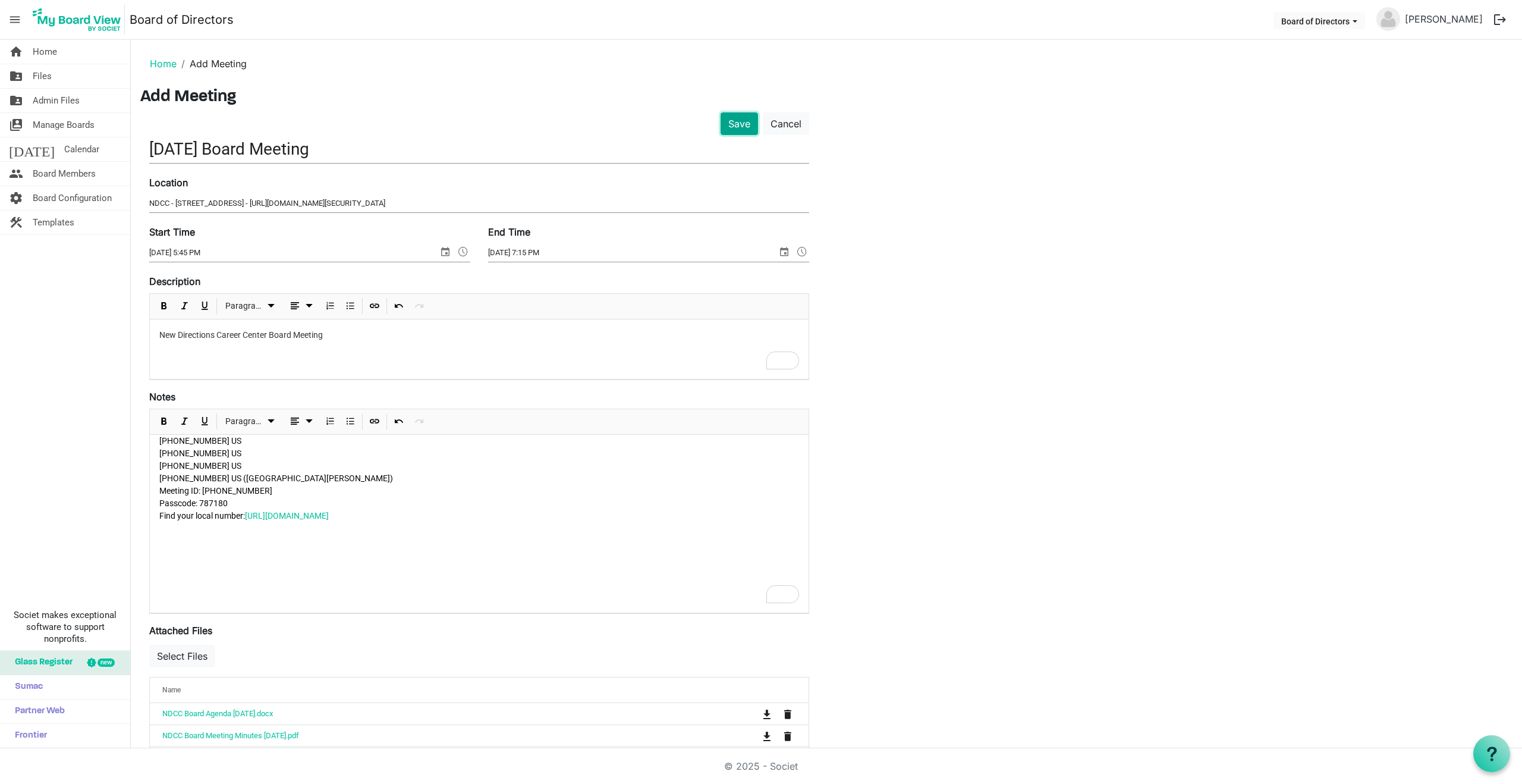
click at [742, 125] on button "Save" at bounding box center [739, 124] width 38 height 22
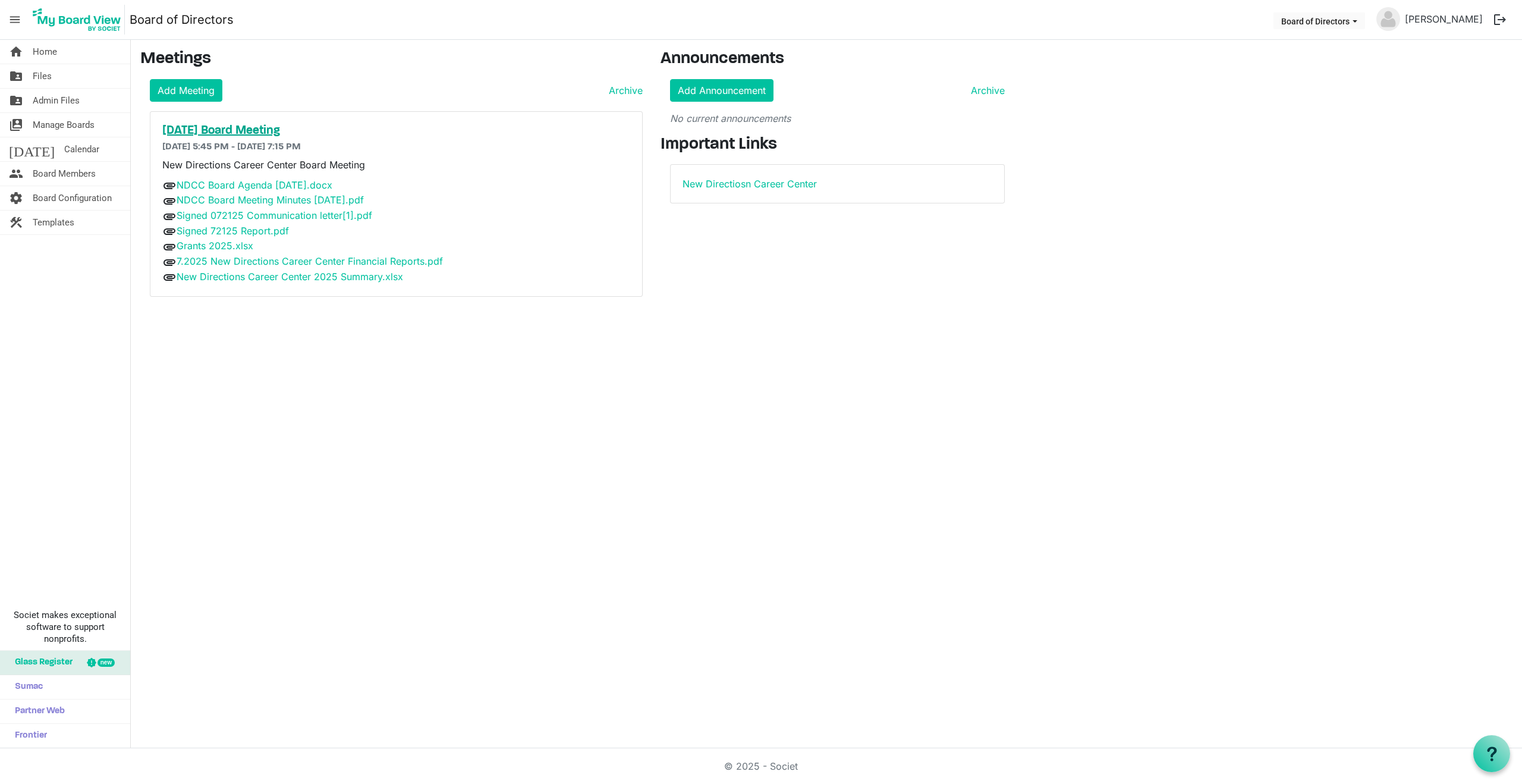
click at [256, 132] on h5 "[DATE] Board Meeting" at bounding box center [397, 131] width 468 height 14
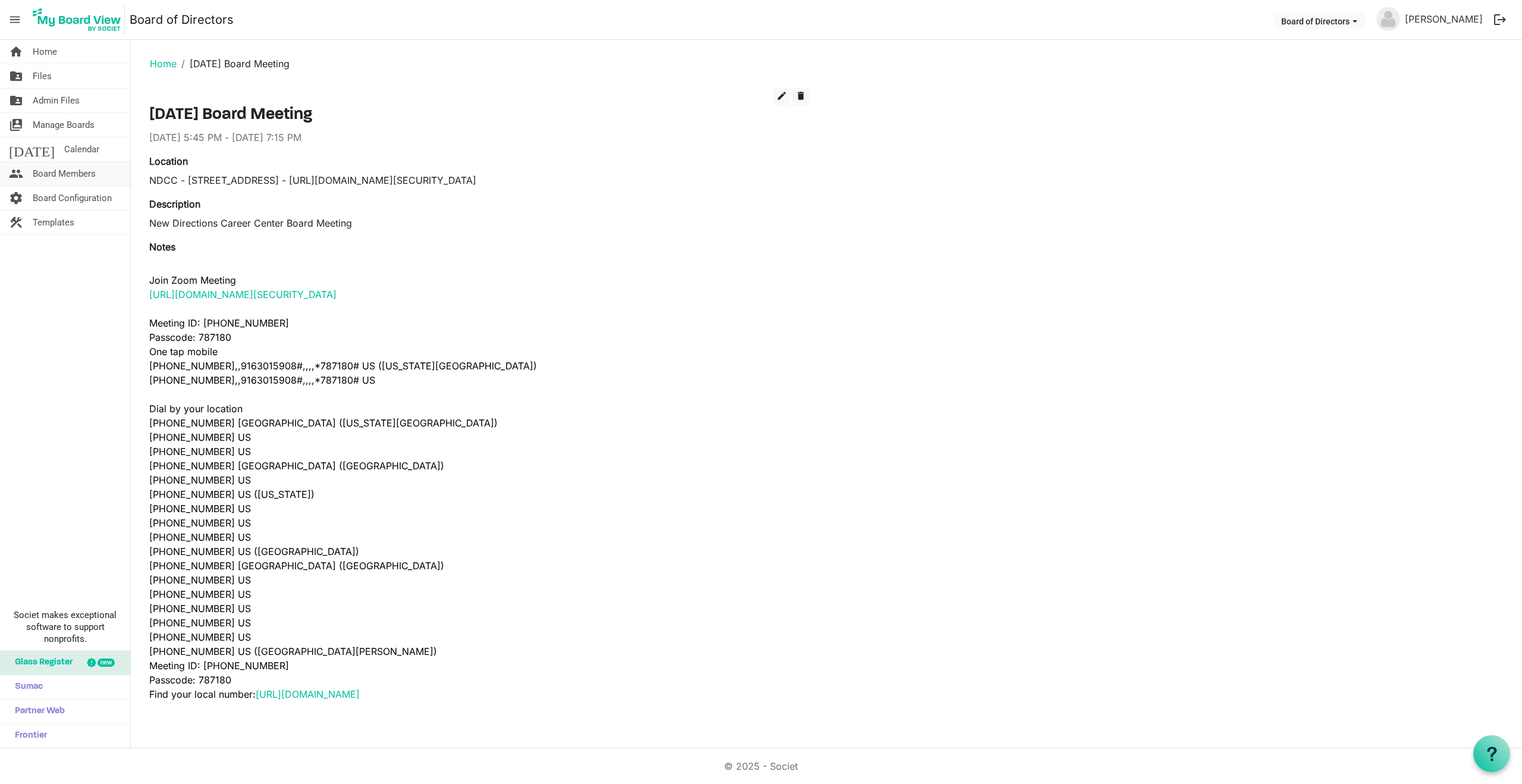
click at [66, 170] on span "Board Members" at bounding box center [64, 174] width 63 height 24
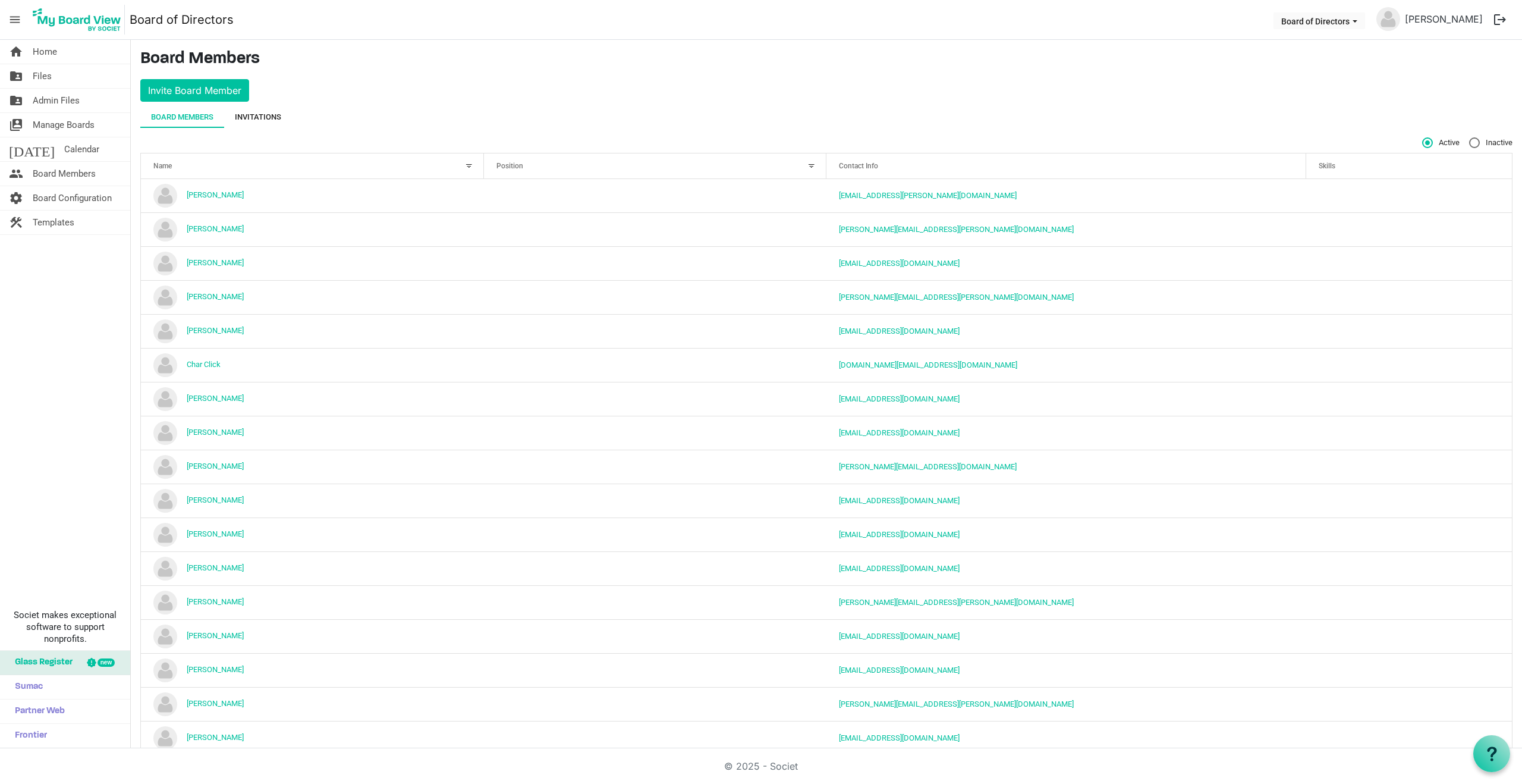
click at [263, 115] on div "Invitations" at bounding box center [258, 117] width 46 height 12
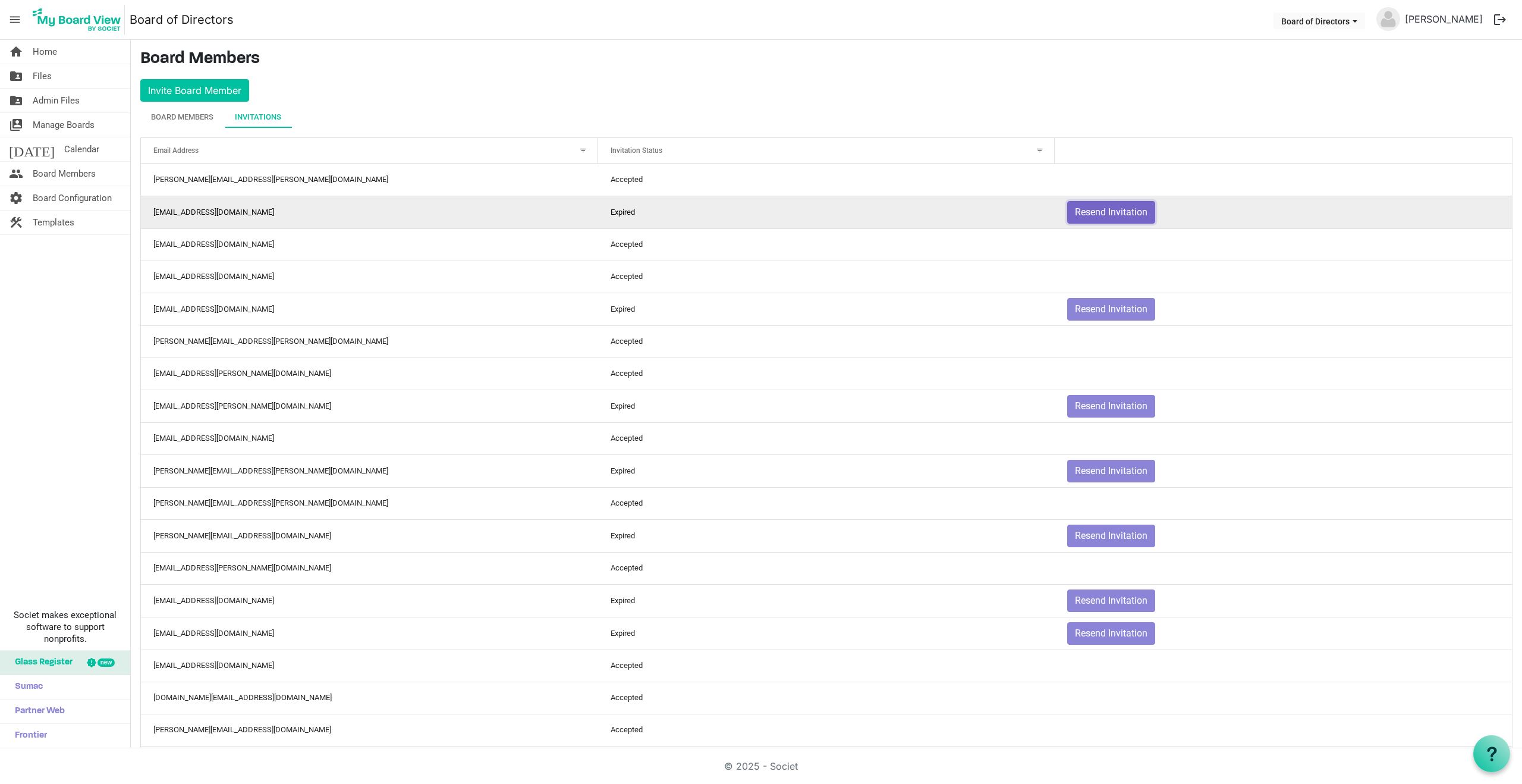
click at [1110, 214] on button "Resend Invitation" at bounding box center [1111, 212] width 88 height 22
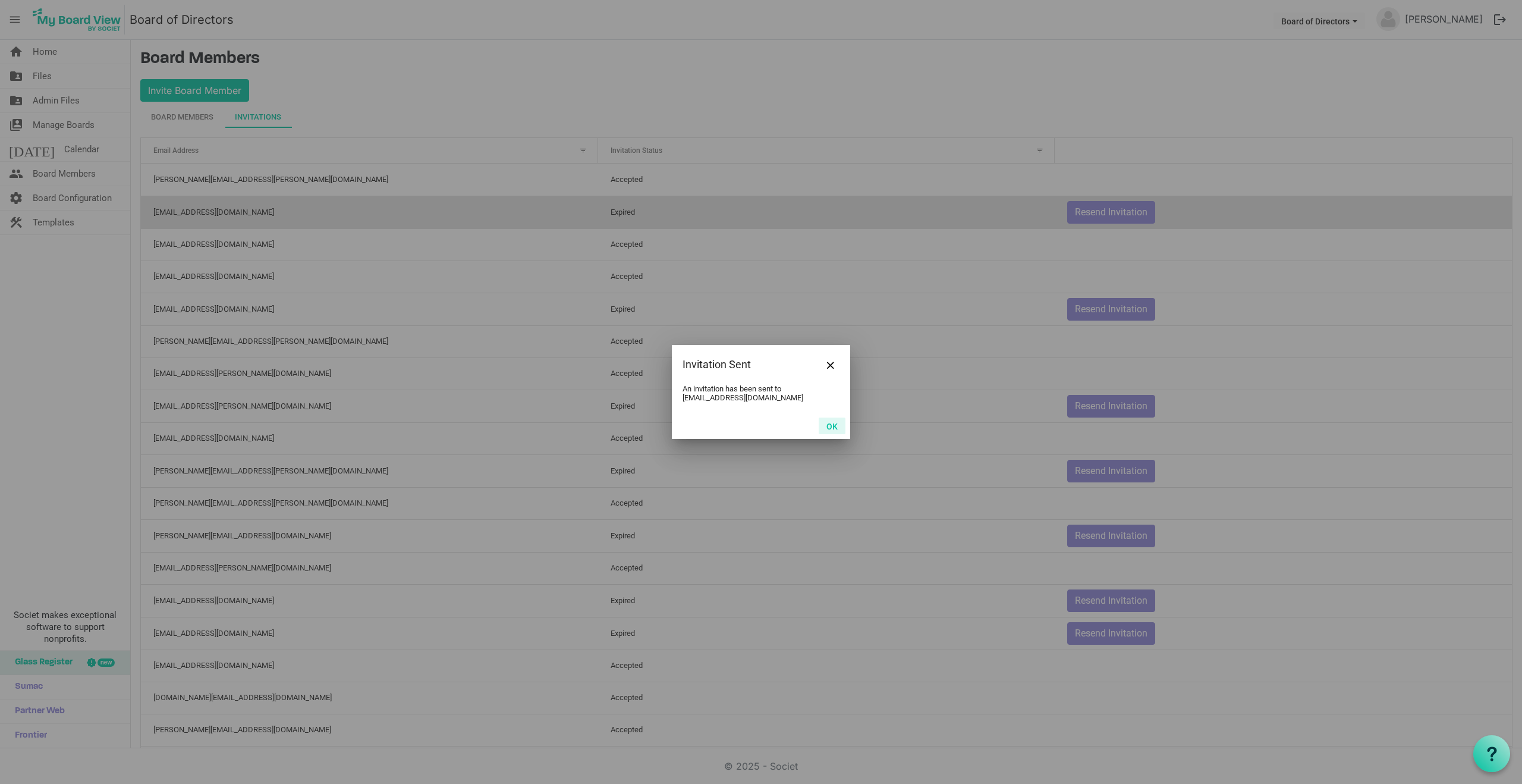
click at [832, 423] on button "OK" at bounding box center [832, 426] width 27 height 17
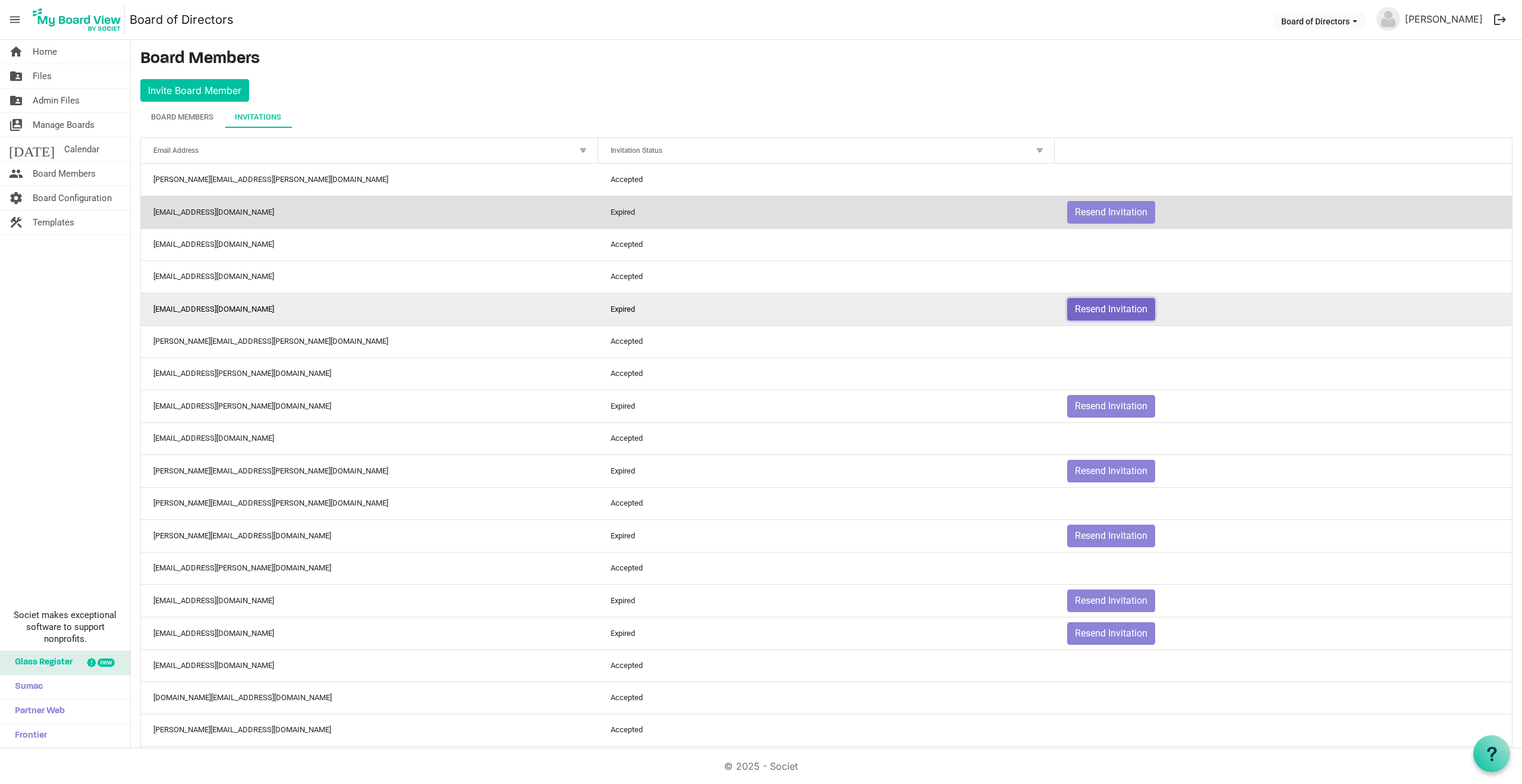
click at [1104, 311] on button "Resend Invitation" at bounding box center [1111, 309] width 88 height 22
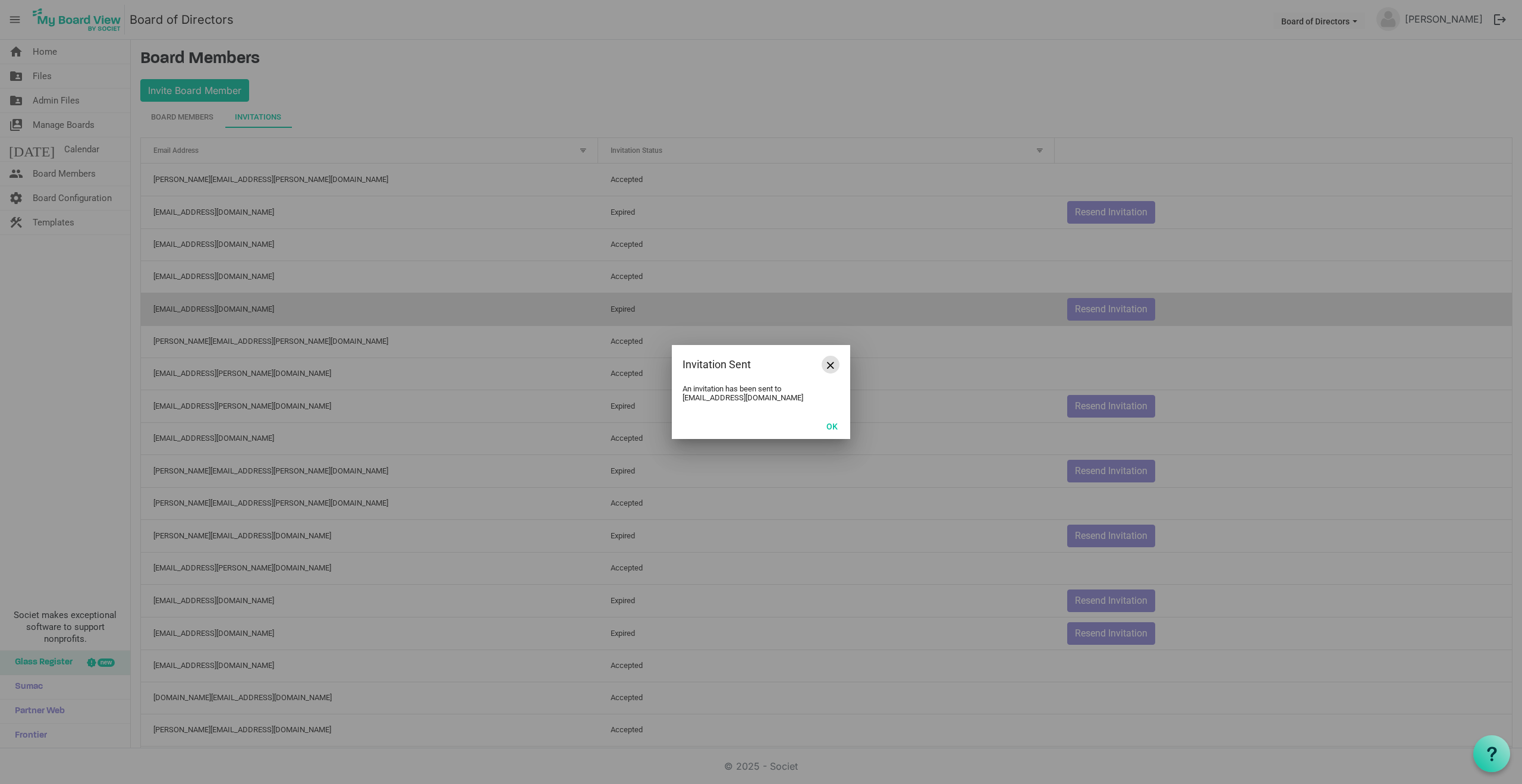
click at [832, 364] on span "Close" at bounding box center [831, 365] width 7 height 7
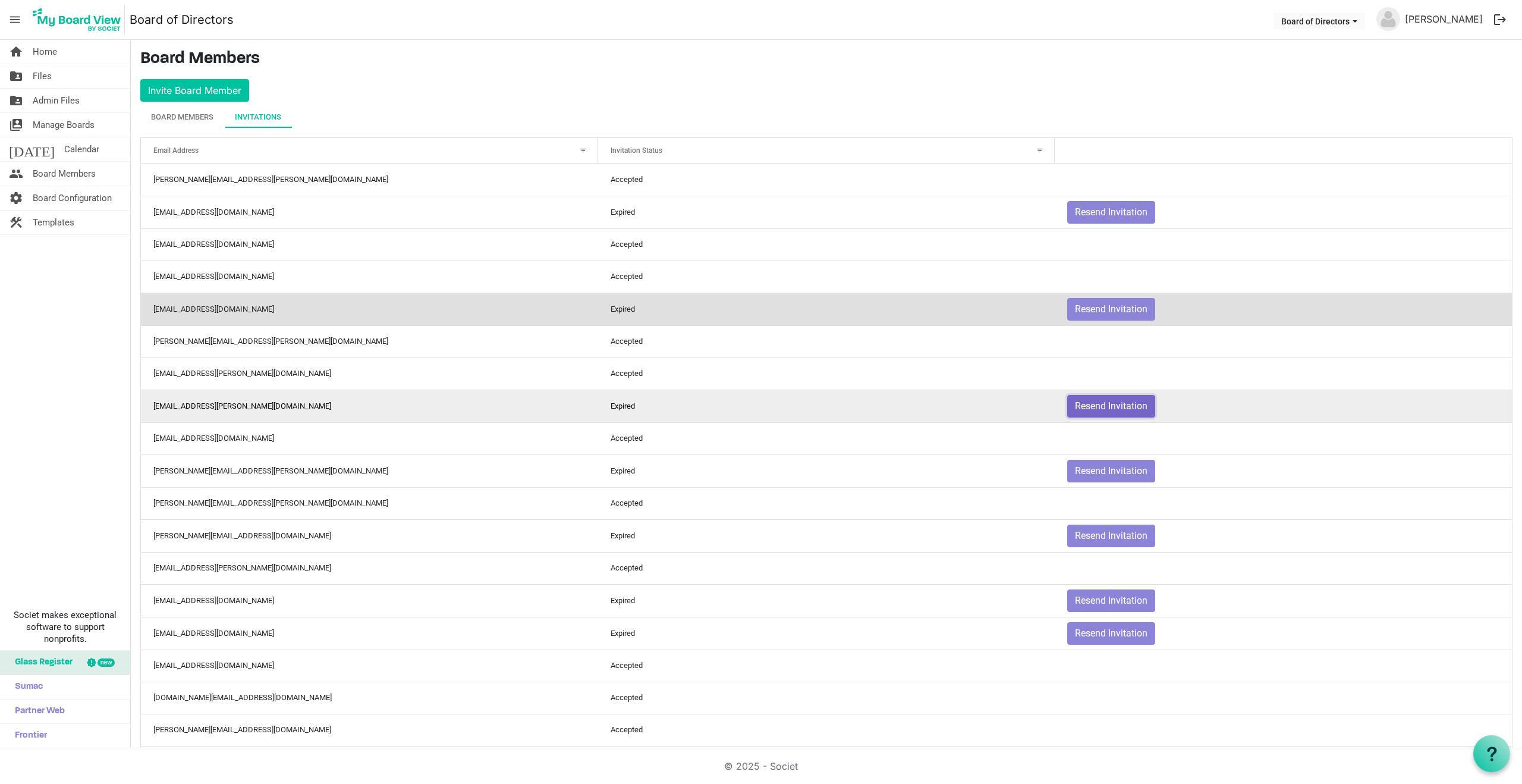
click at [1126, 404] on button "Resend Invitation" at bounding box center [1111, 406] width 88 height 22
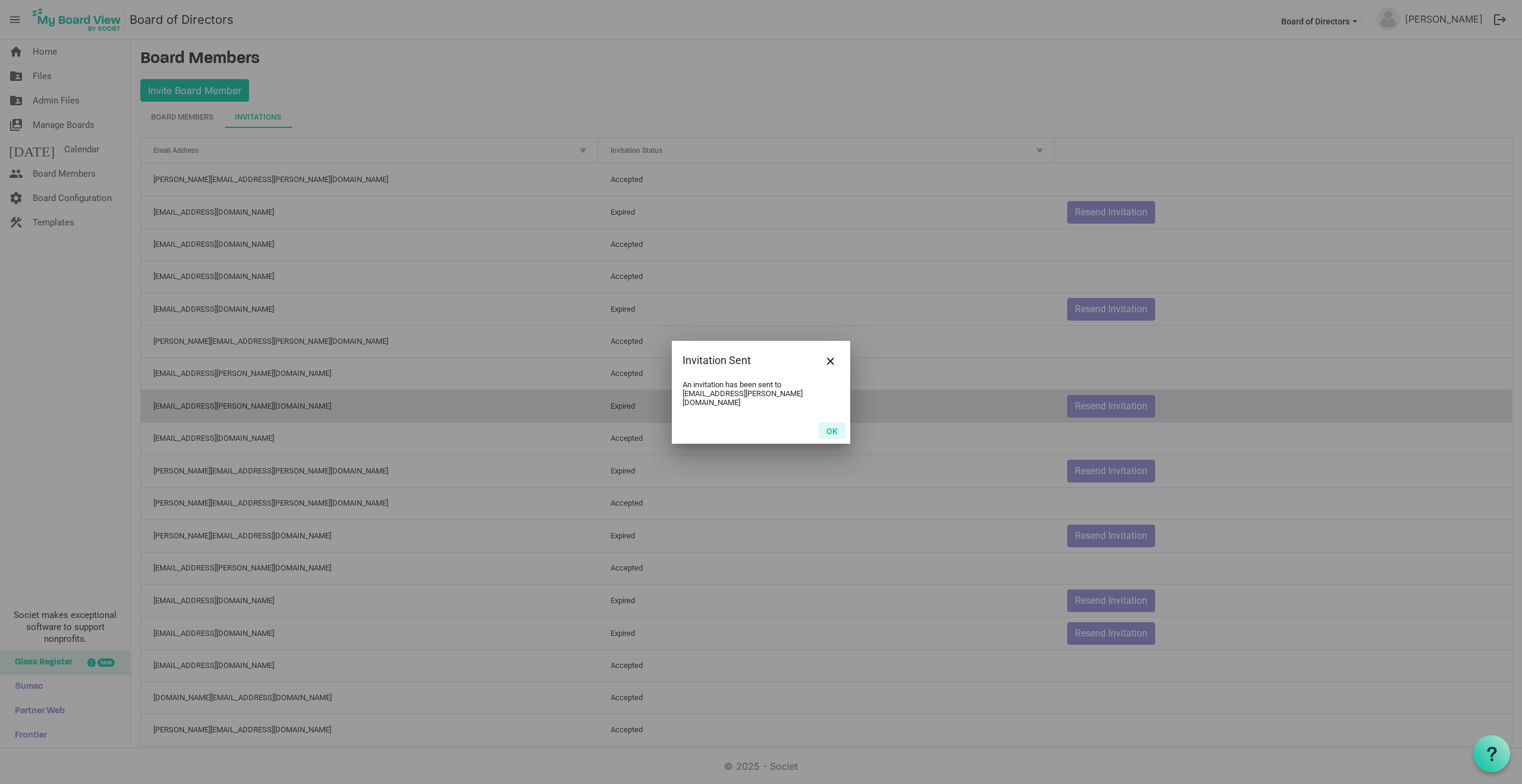
click at [832, 427] on button "OK" at bounding box center [832, 431] width 27 height 17
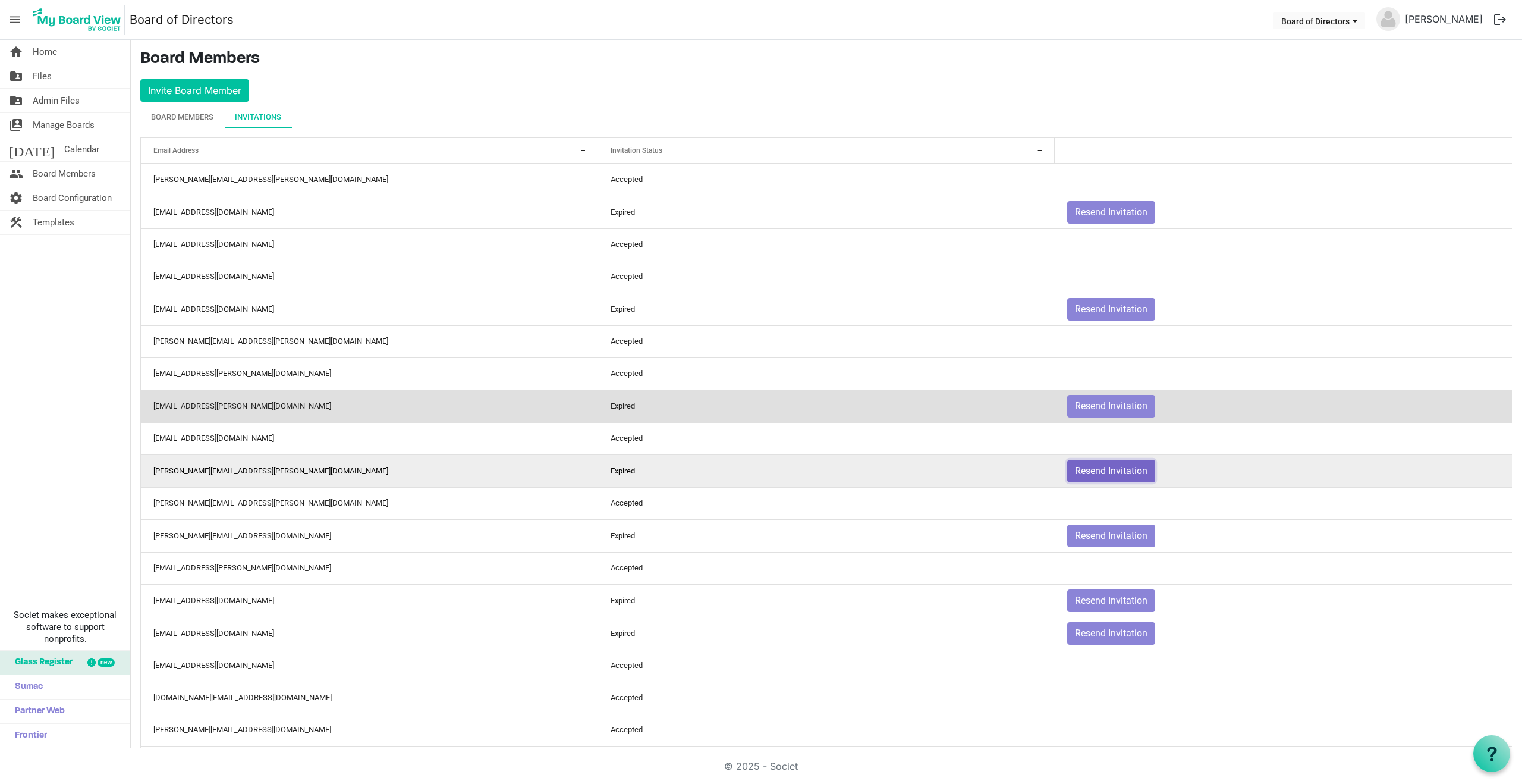
click at [1111, 469] on button "Resend Invitation" at bounding box center [1111, 471] width 88 height 22
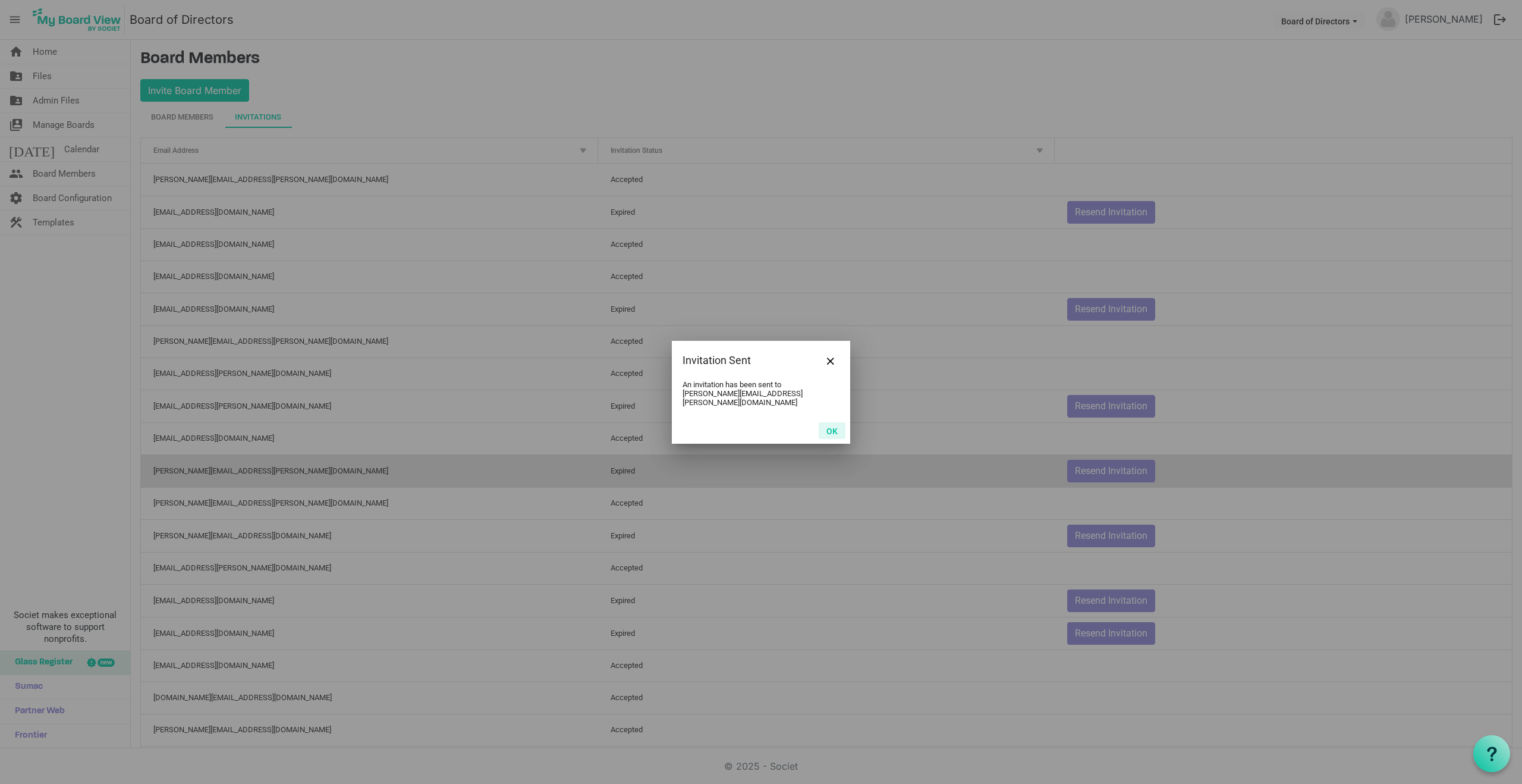
drag, startPoint x: 834, startPoint y: 424, endPoint x: 869, endPoint y: 440, distance: 38.5
click at [833, 424] on button "OK" at bounding box center [832, 431] width 27 height 17
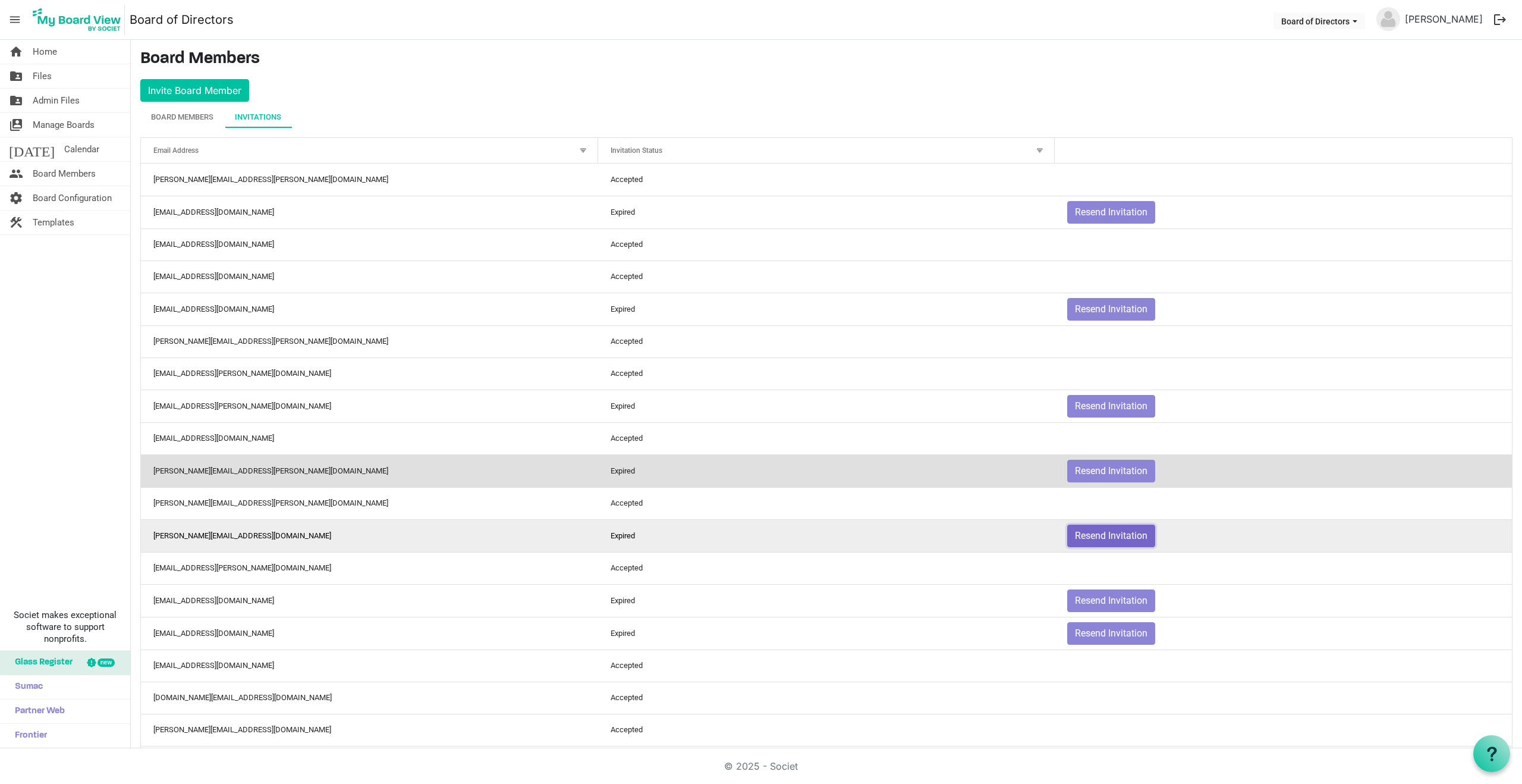
click at [1118, 535] on button "Resend Invitation" at bounding box center [1111, 535] width 88 height 22
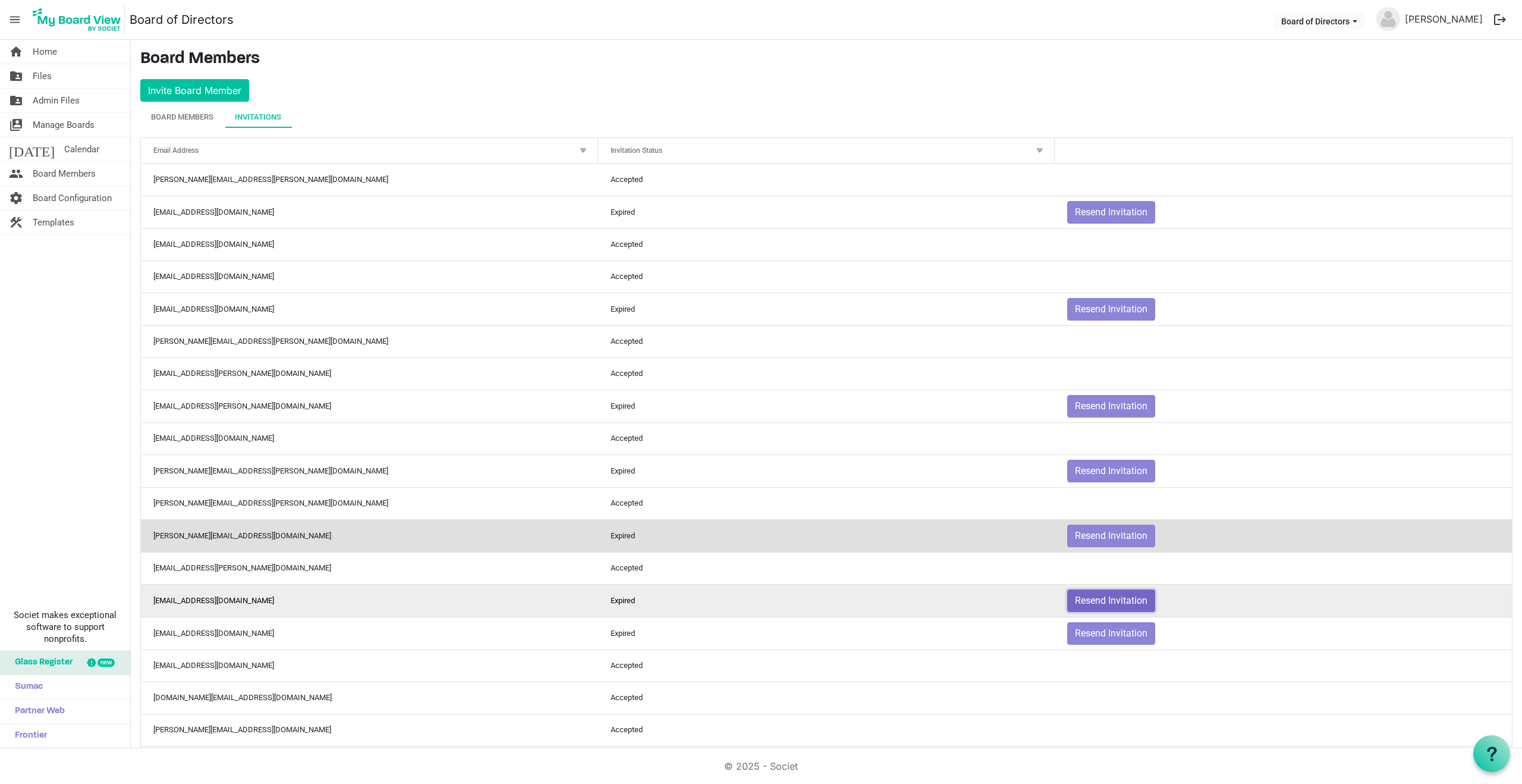
click at [1118, 602] on button "Resend Invitation" at bounding box center [1111, 600] width 88 height 22
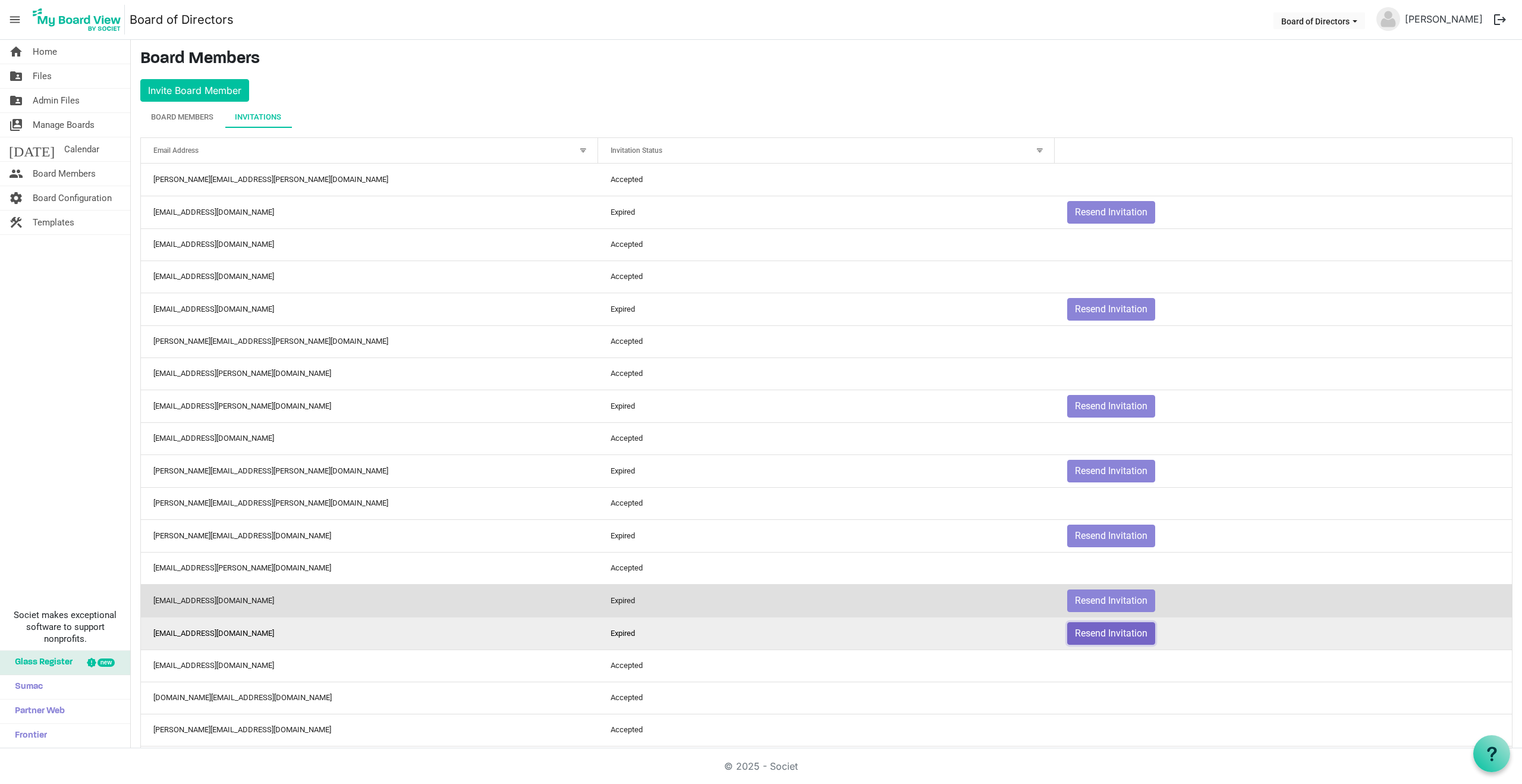
click at [1120, 632] on button "Resend Invitation" at bounding box center [1111, 633] width 88 height 22
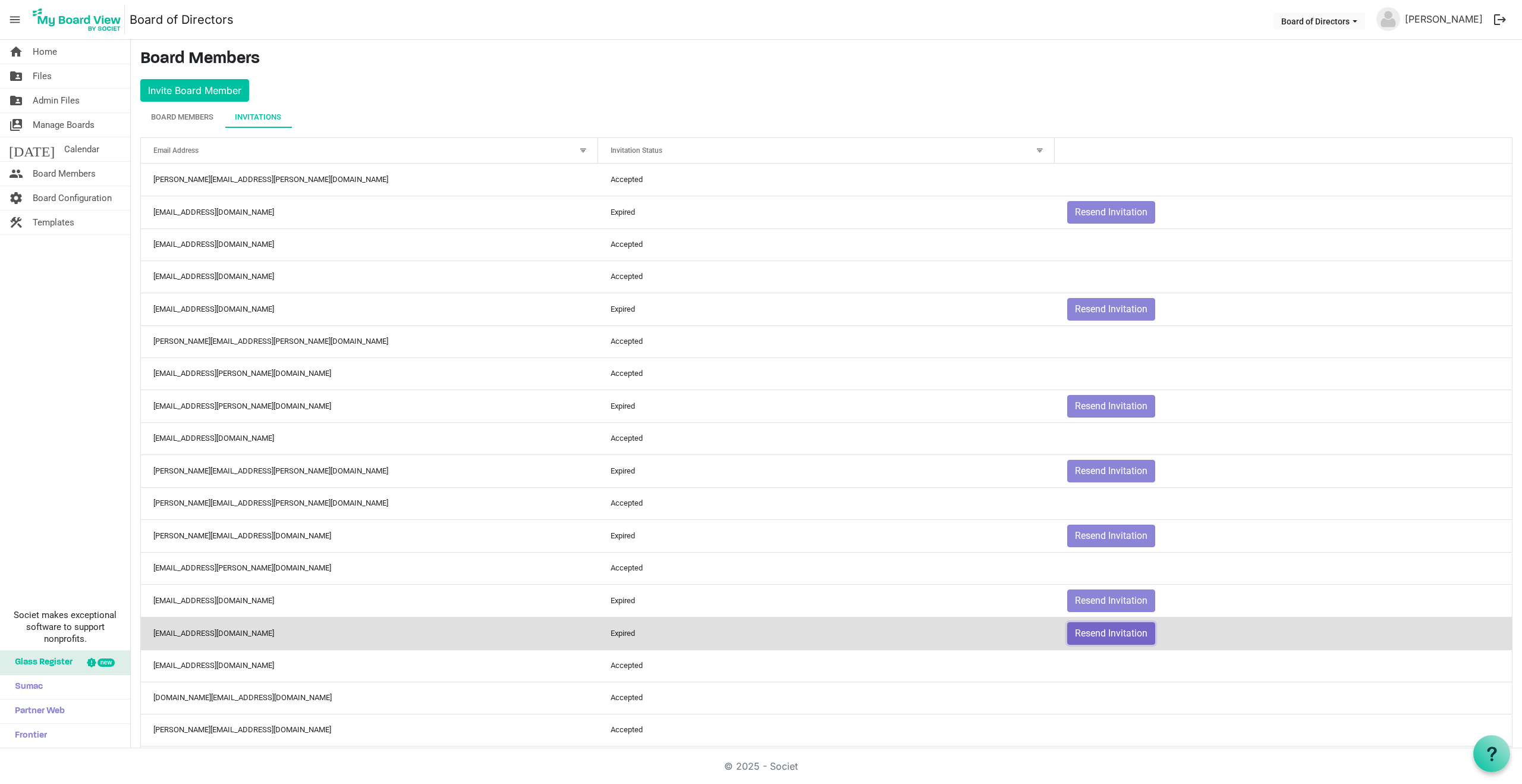
click at [1102, 632] on button "Resend Invitation" at bounding box center [1111, 633] width 88 height 22
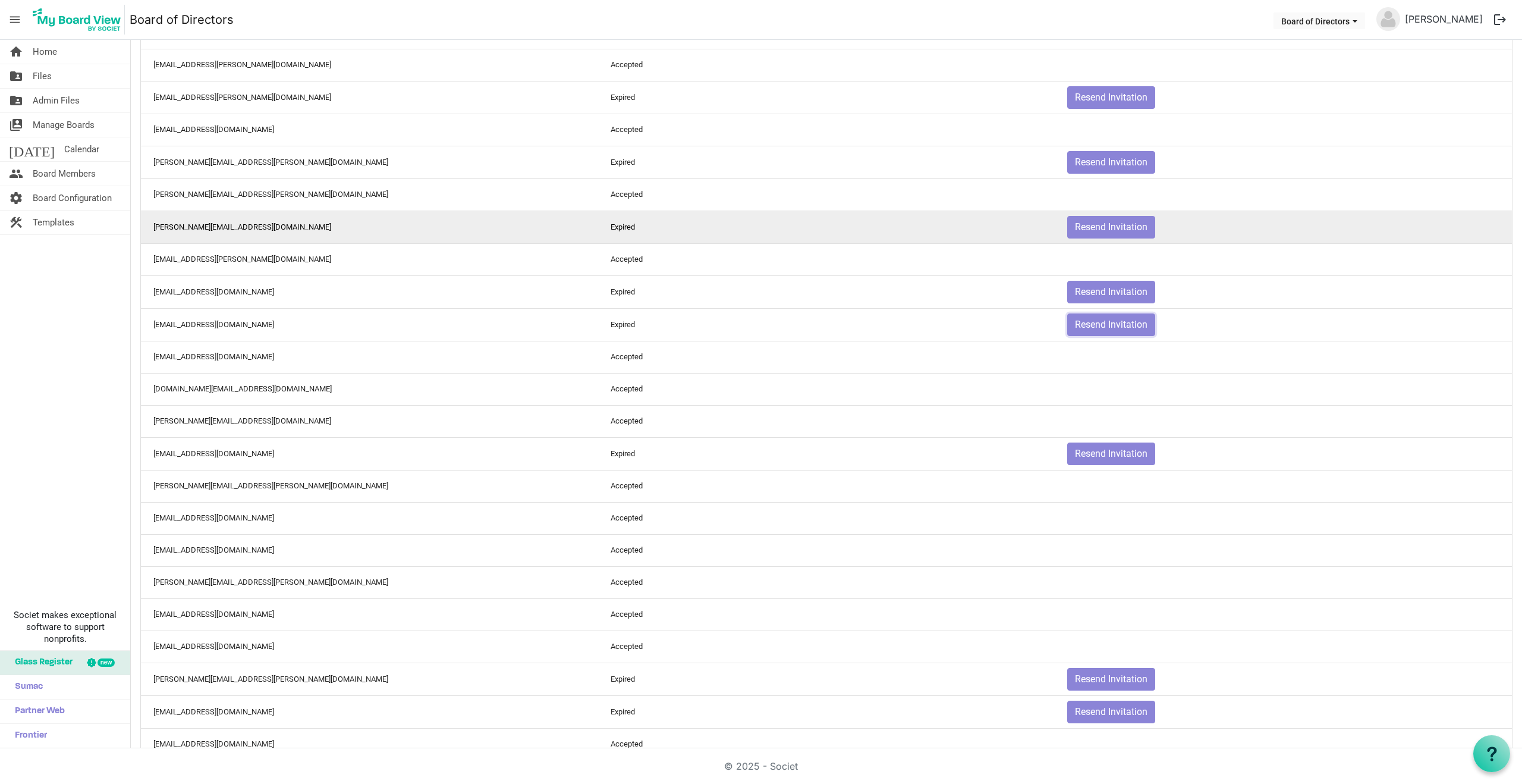
scroll to position [313, 0]
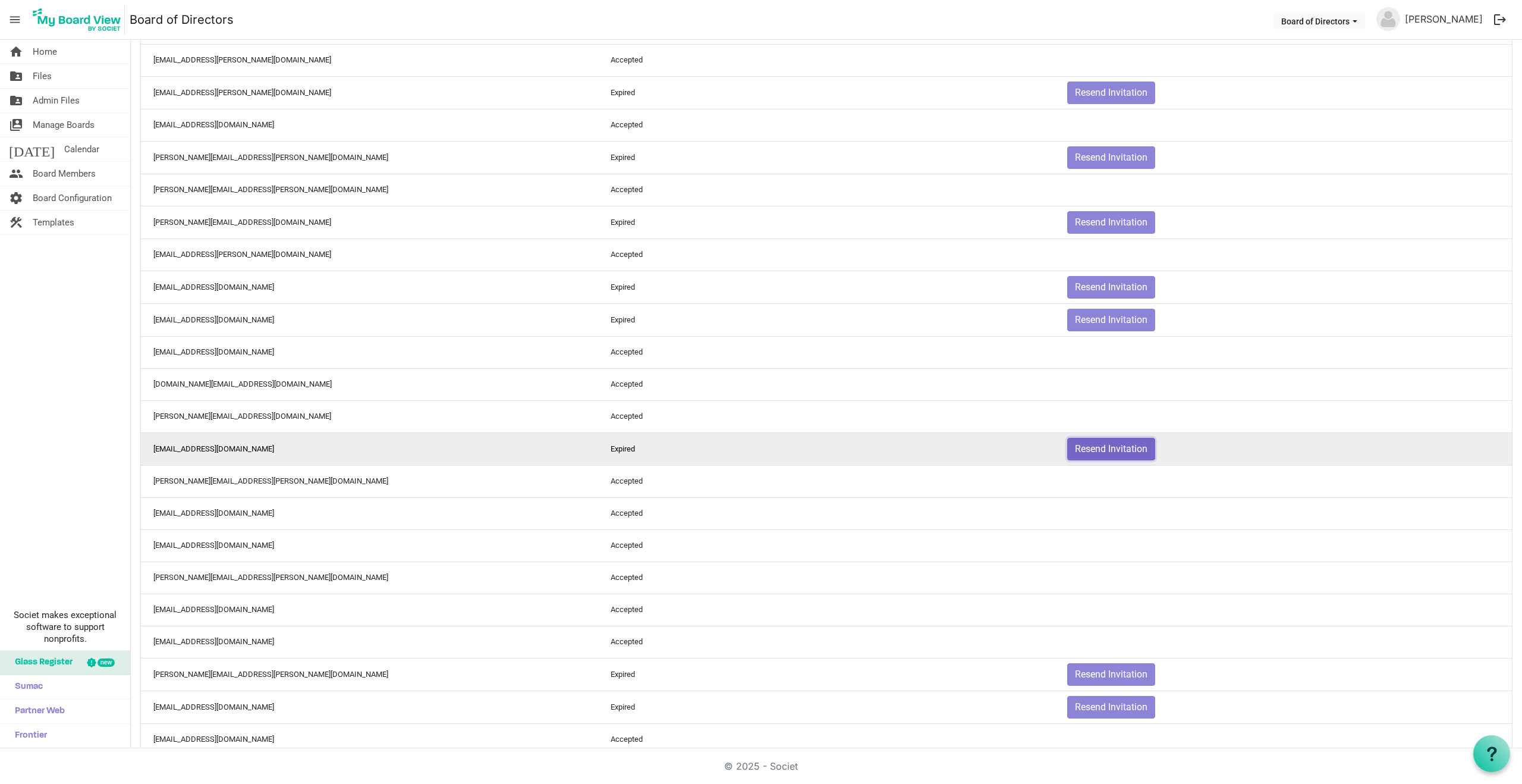
click at [1102, 452] on button "Resend Invitation" at bounding box center [1111, 449] width 88 height 22
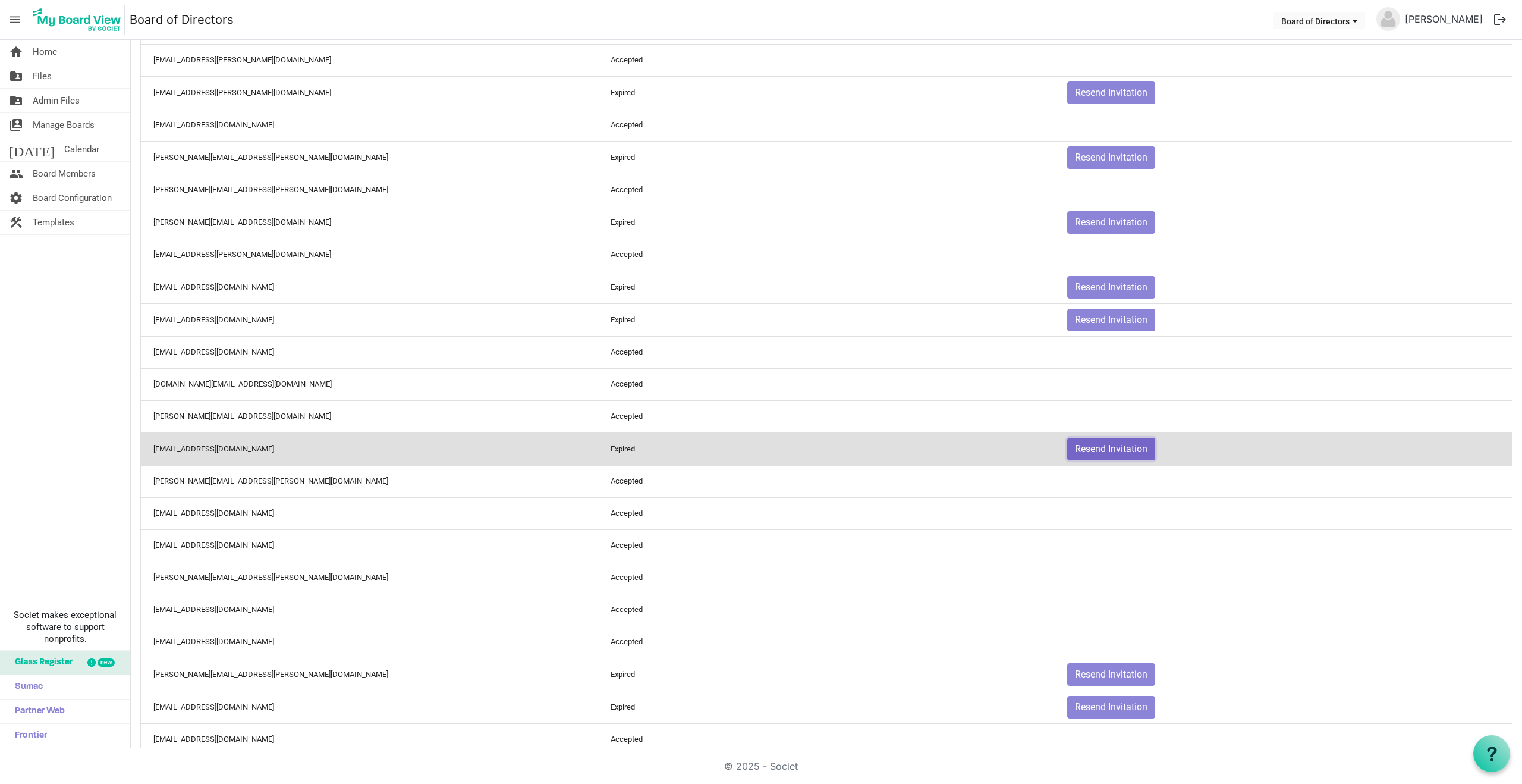
click at [1100, 448] on button "Resend Invitation" at bounding box center [1111, 449] width 88 height 22
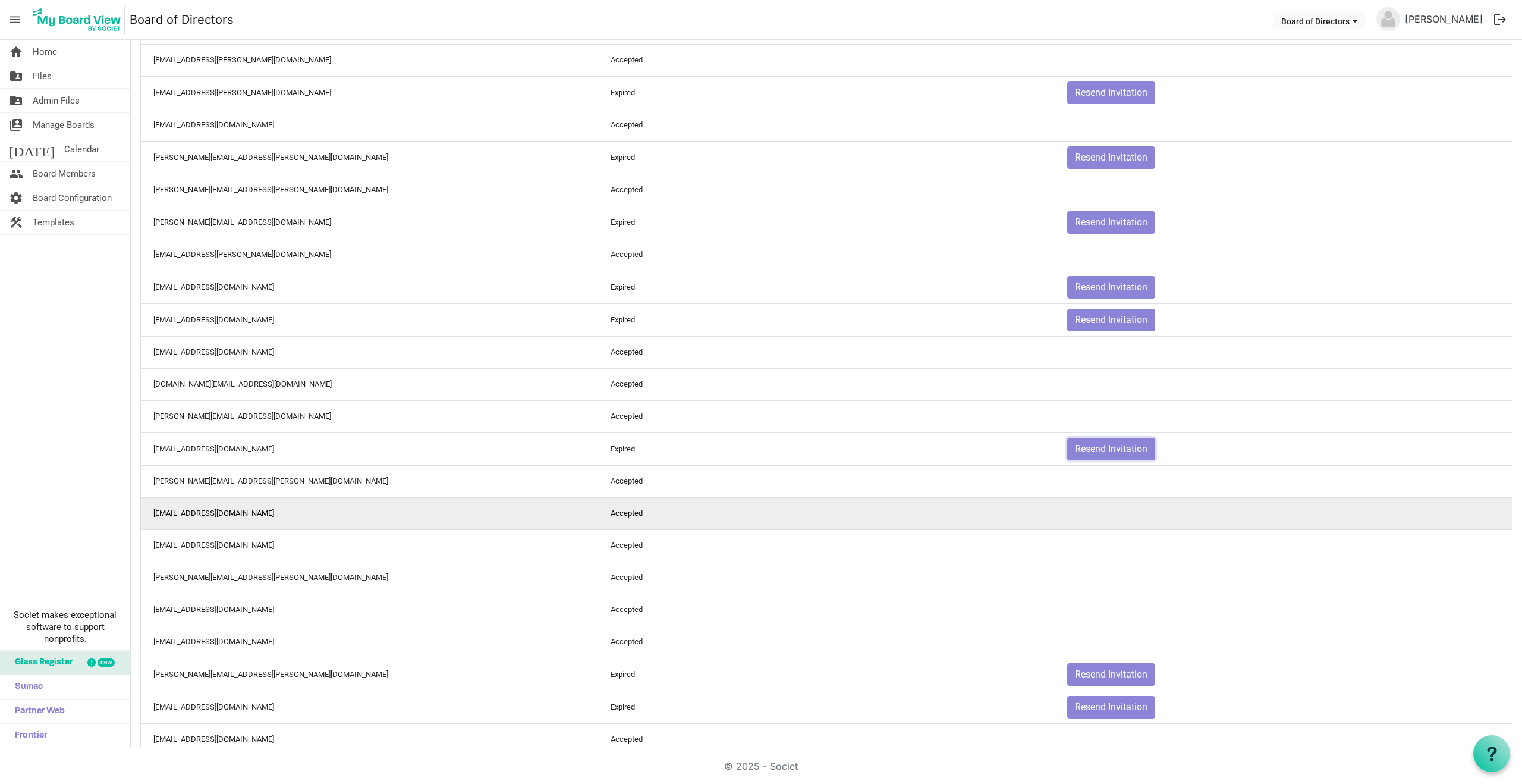
scroll to position [0, 0]
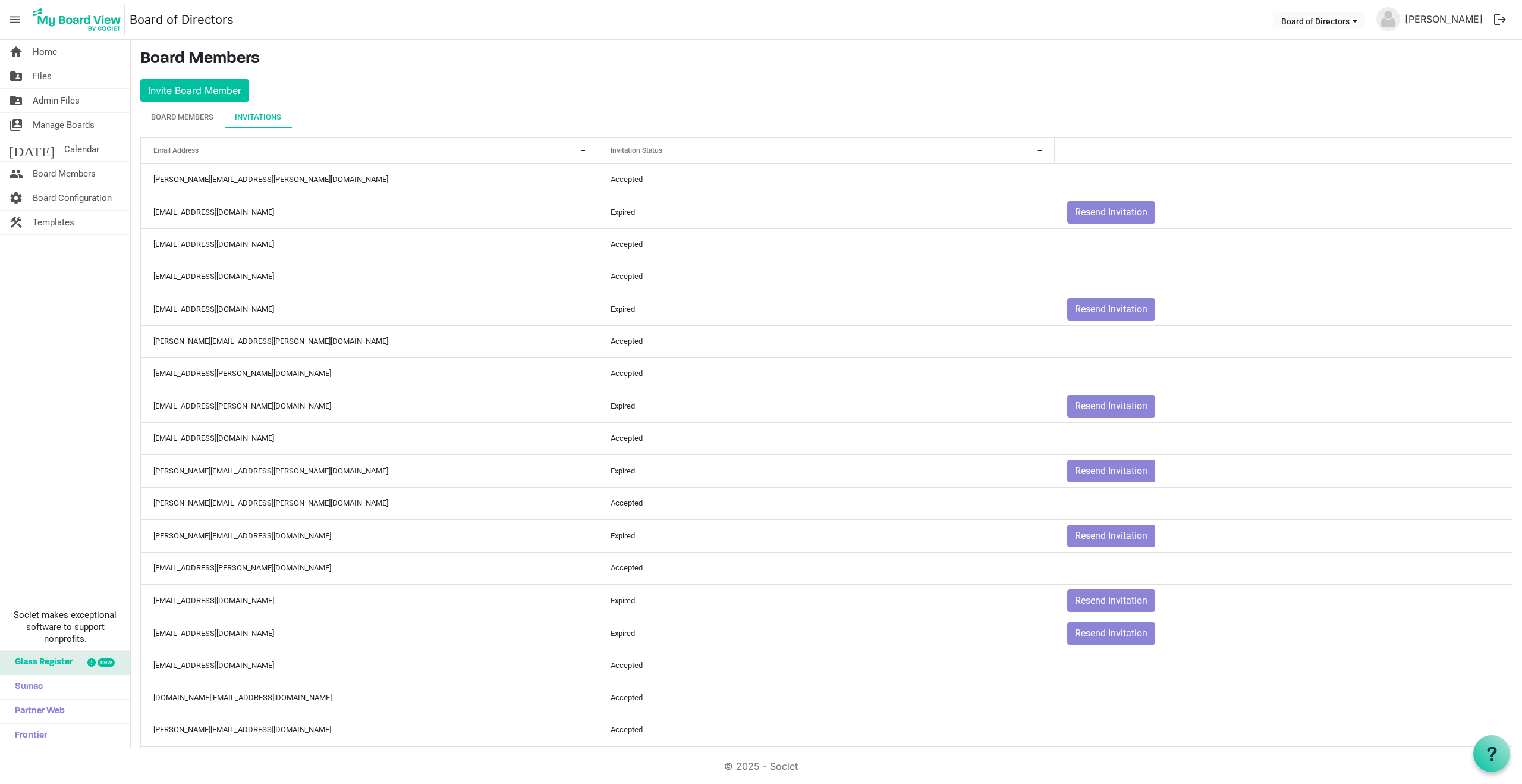
click at [260, 115] on div "Invitations" at bounding box center [258, 117] width 46 height 12
click at [190, 118] on div "Board Members" at bounding box center [182, 117] width 62 height 12
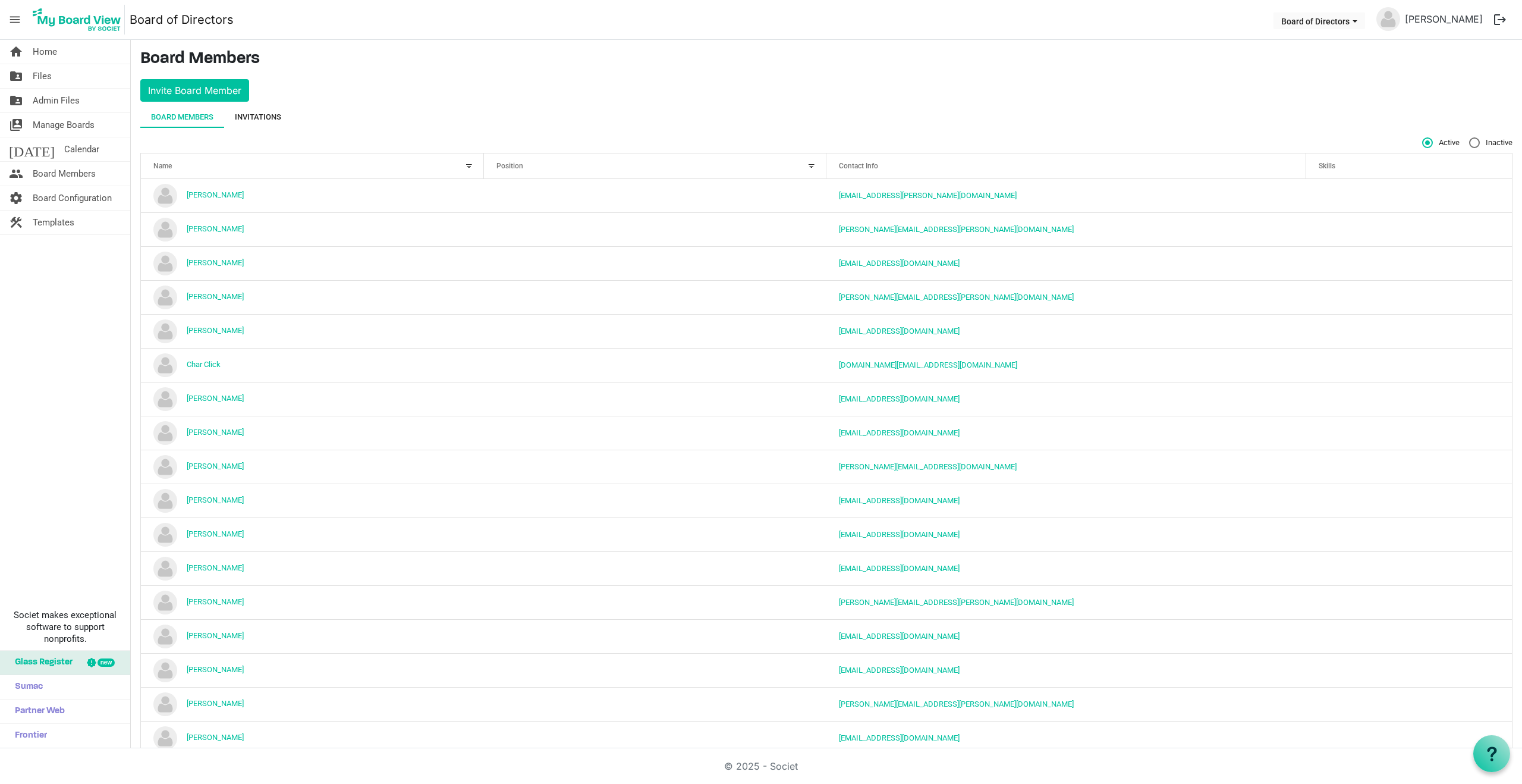
click at [254, 116] on div "Invitations" at bounding box center [258, 117] width 46 height 12
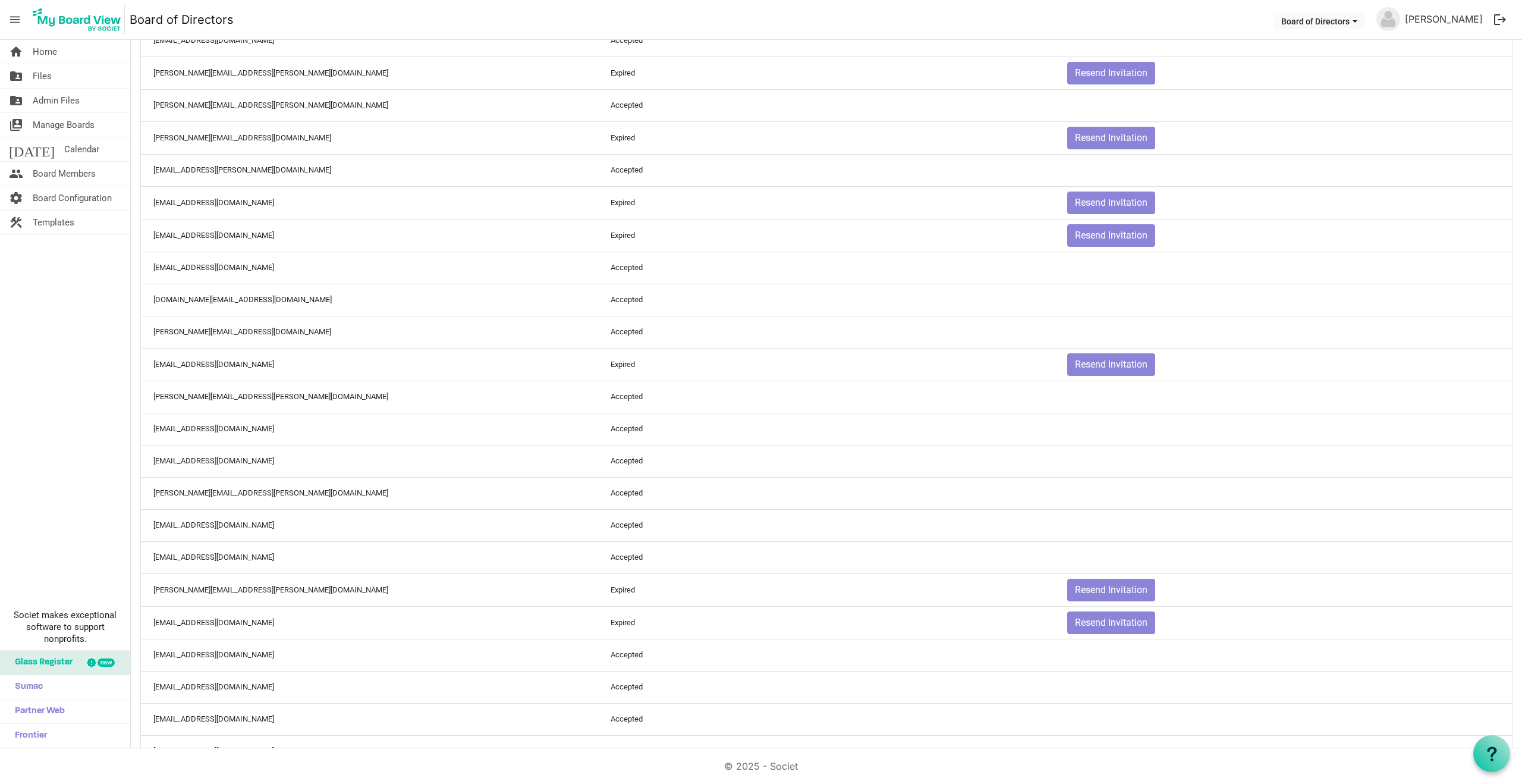
scroll to position [468, 0]
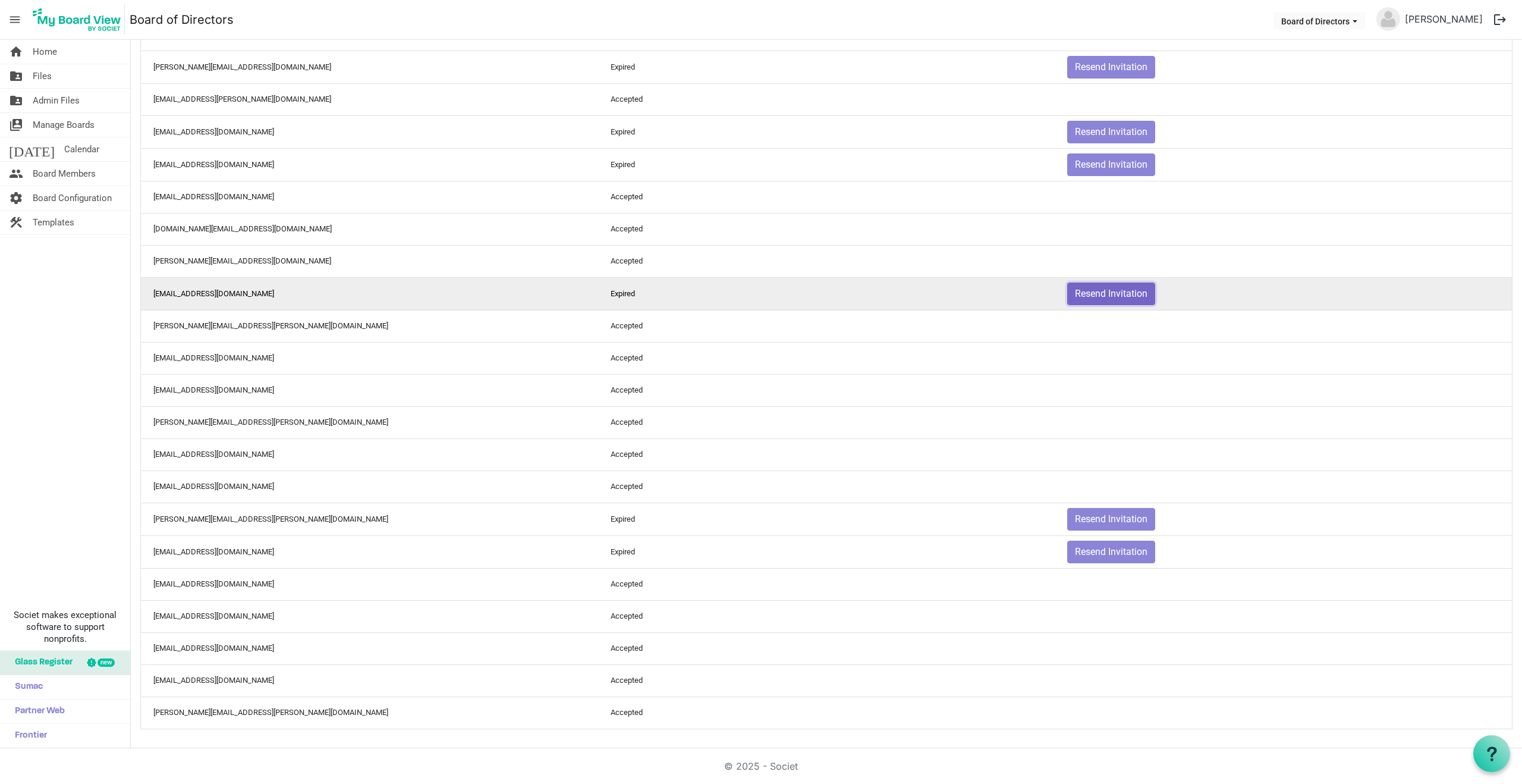
click at [1130, 293] on button "Resend Invitation" at bounding box center [1111, 294] width 88 height 22
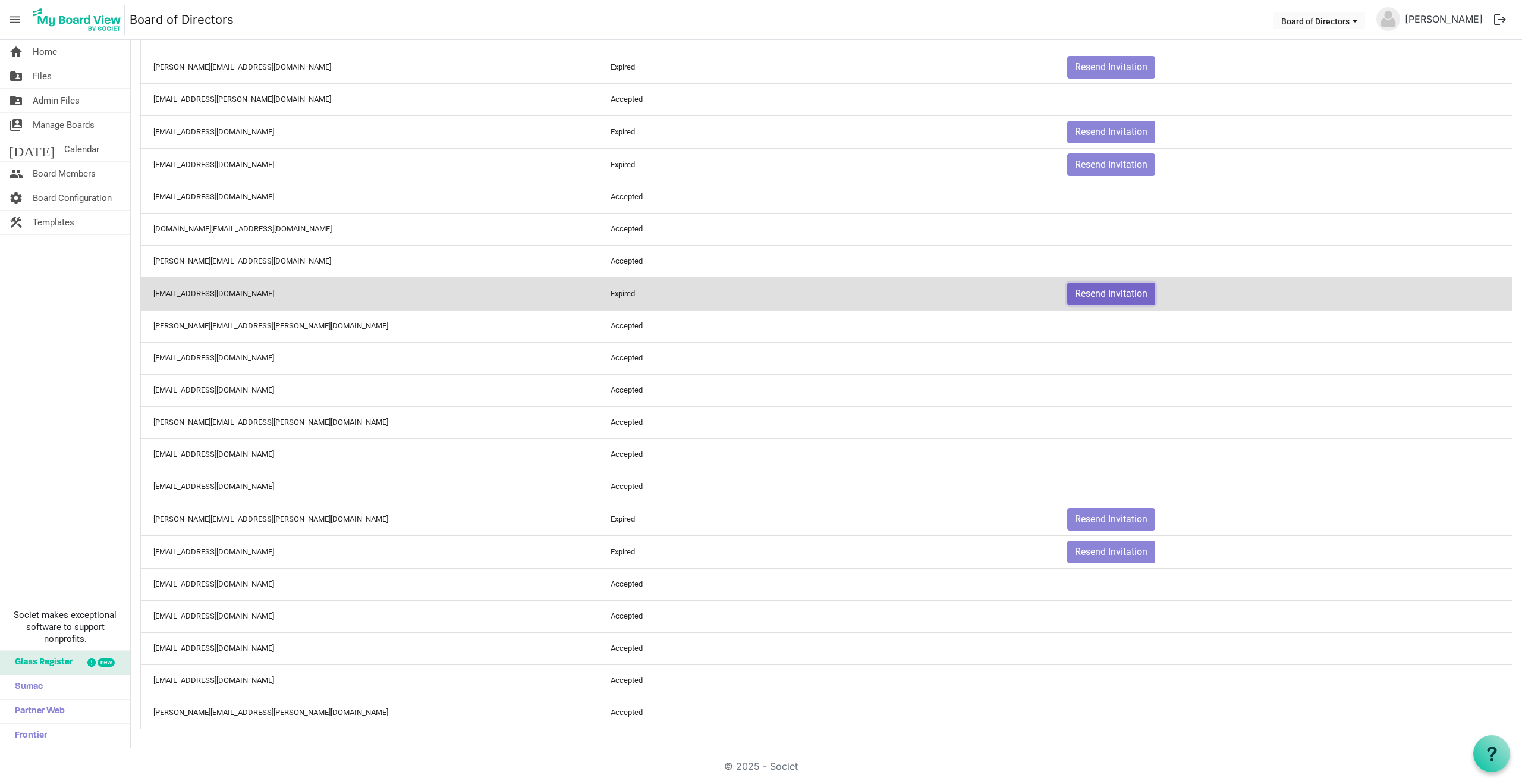
click at [1130, 293] on button "Resend Invitation" at bounding box center [1111, 294] width 88 height 22
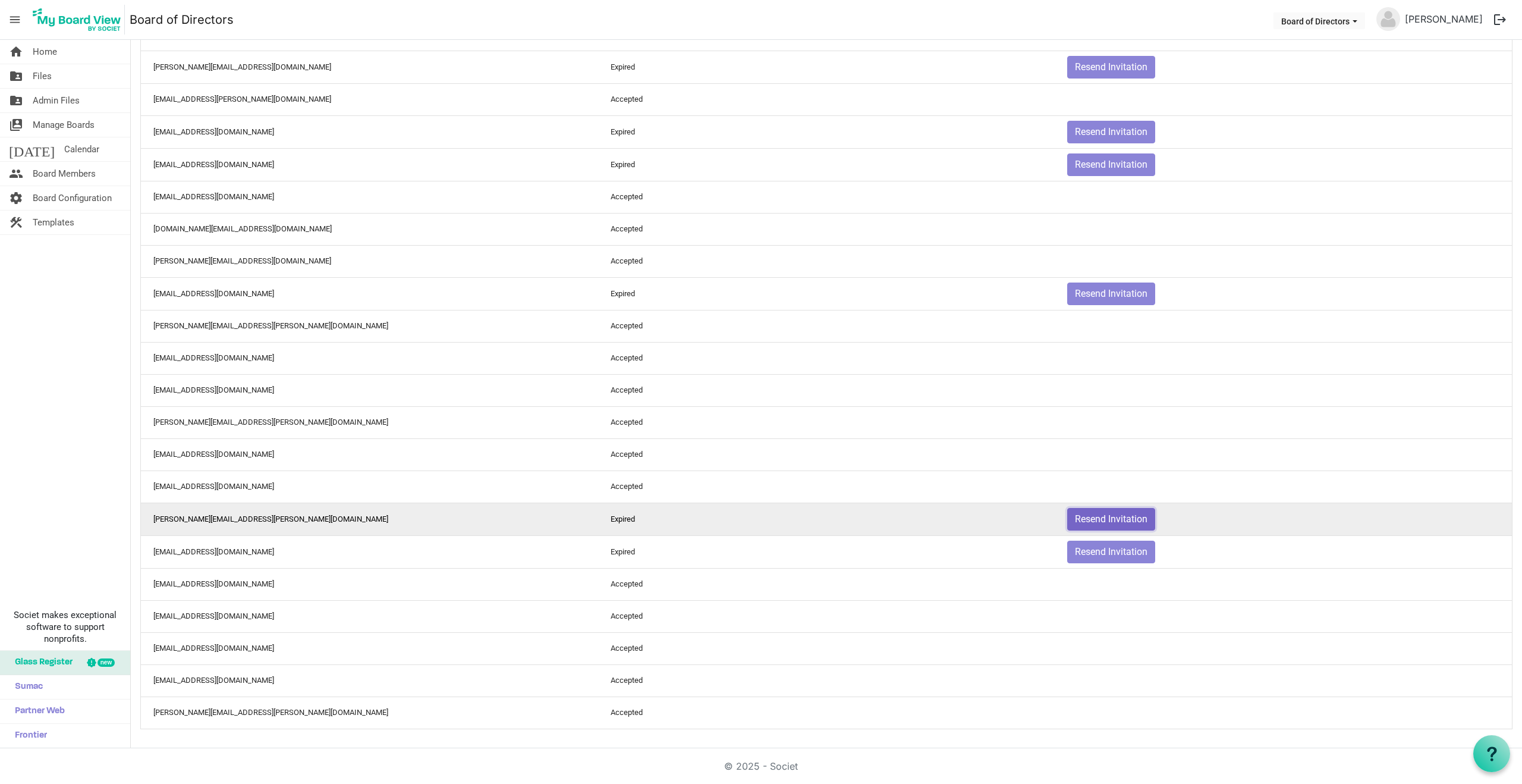
click at [1109, 523] on button "Resend Invitation" at bounding box center [1111, 519] width 88 height 22
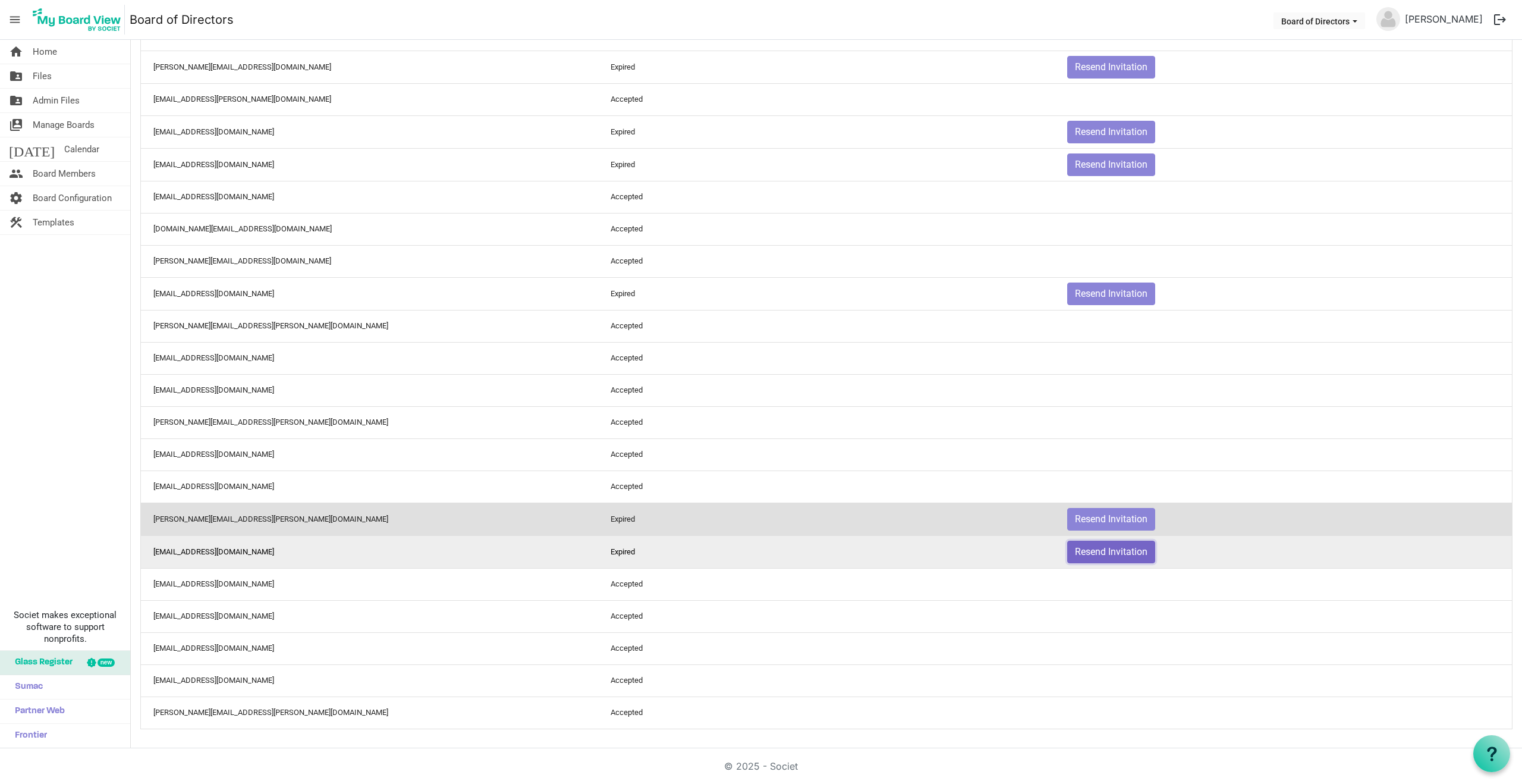
click at [1117, 554] on button "Resend Invitation" at bounding box center [1111, 552] width 88 height 22
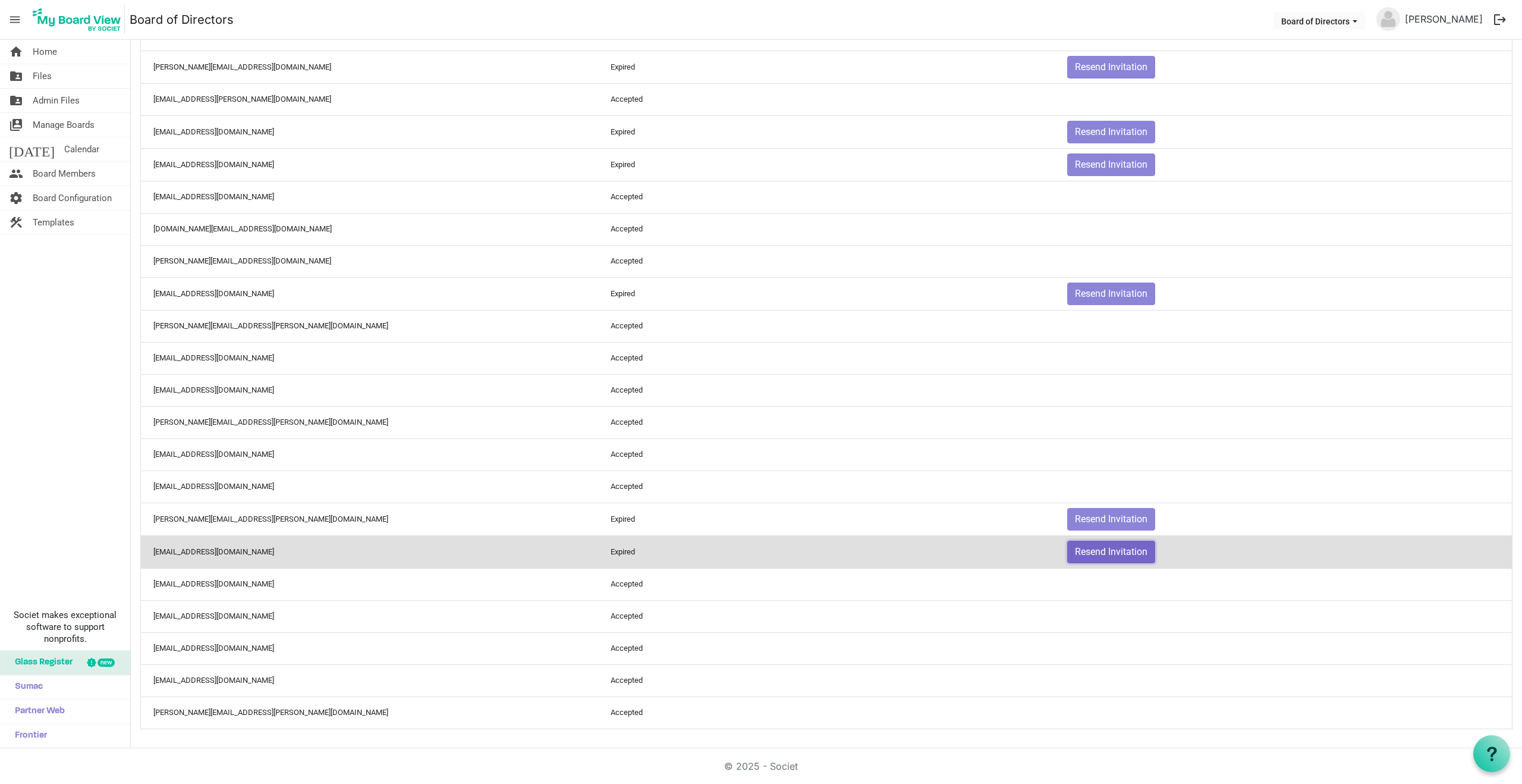
click at [1117, 554] on button "Resend Invitation" at bounding box center [1111, 552] width 88 height 22
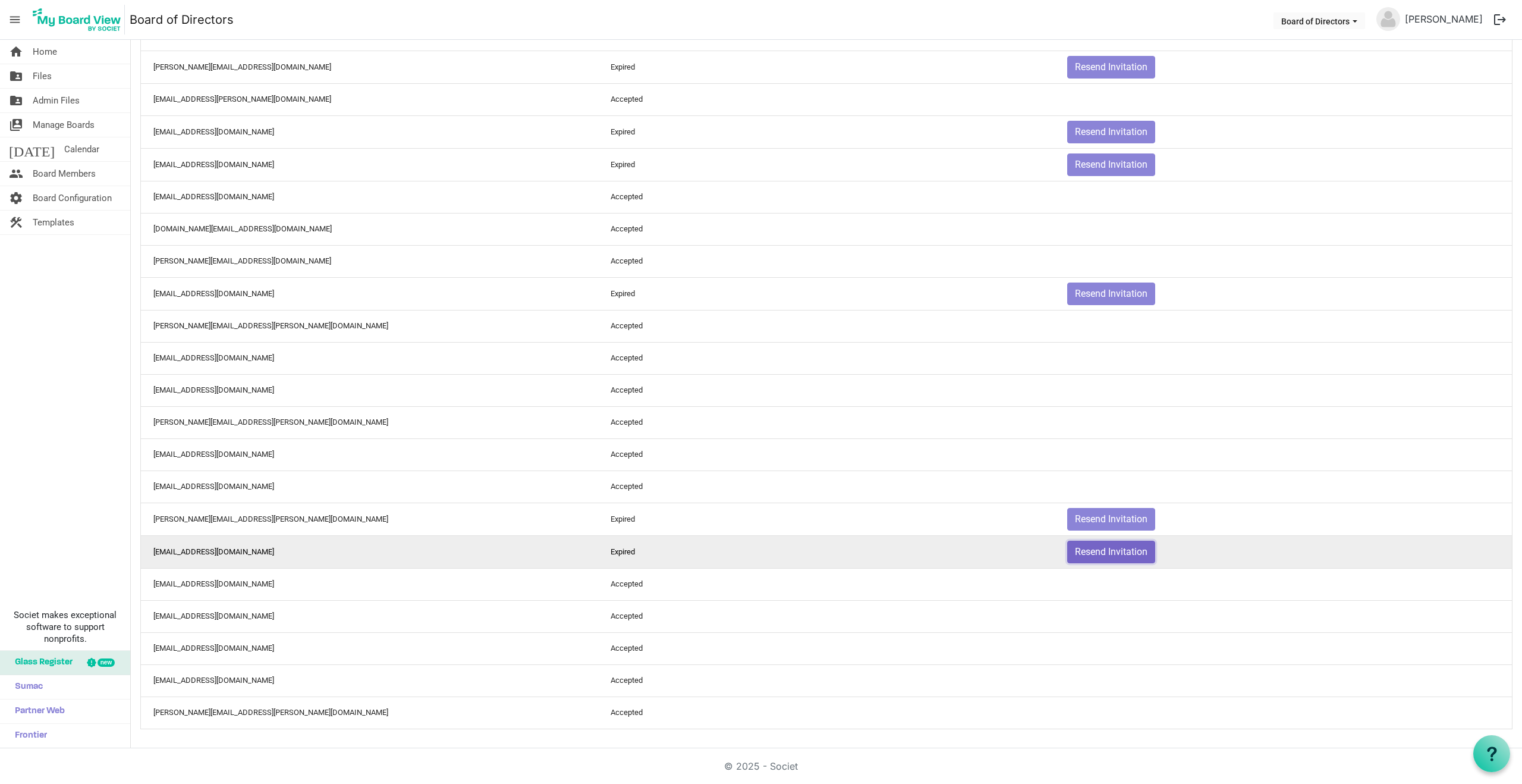
scroll to position [0, 0]
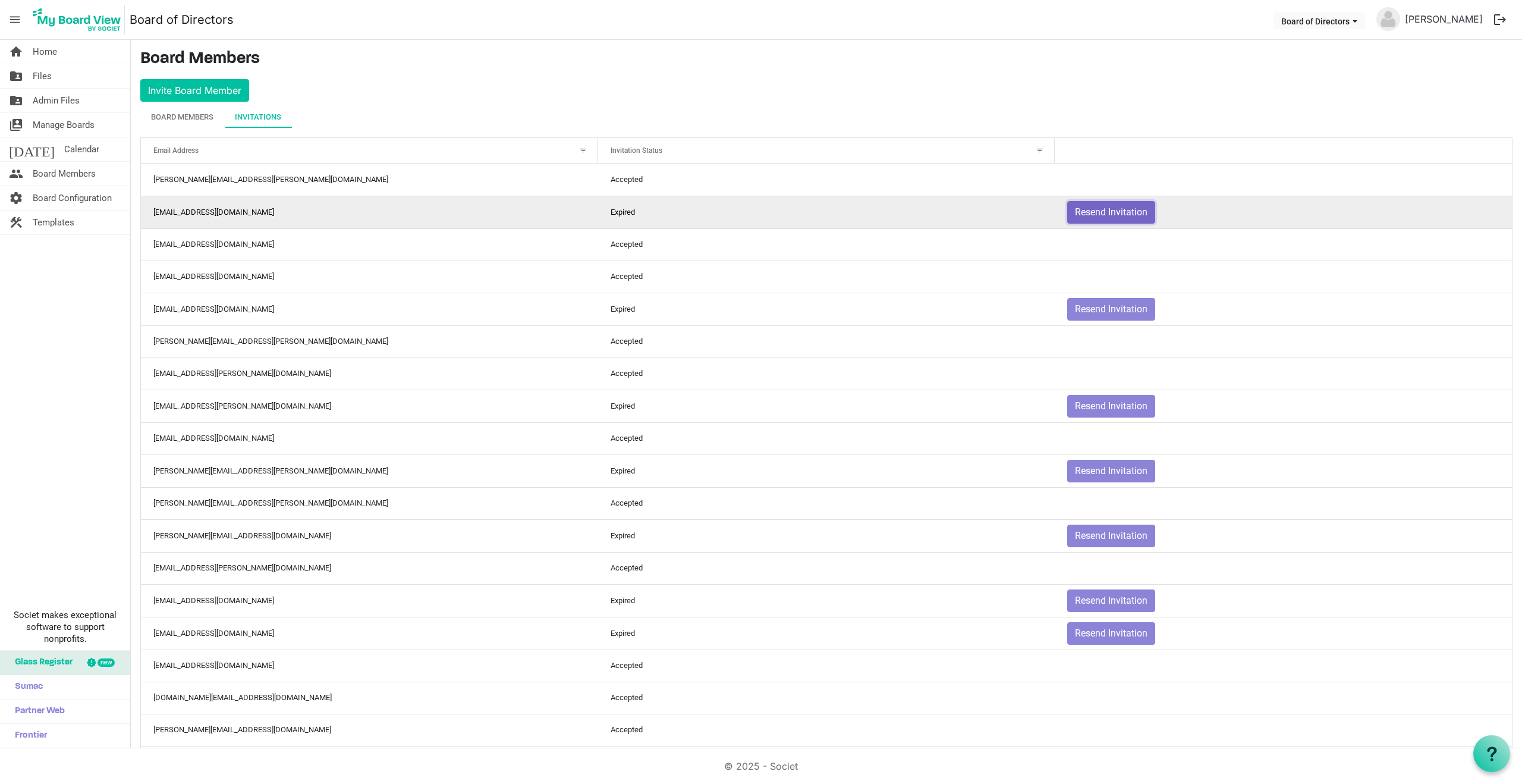
click at [1095, 207] on button "Resend Invitation" at bounding box center [1111, 212] width 88 height 22
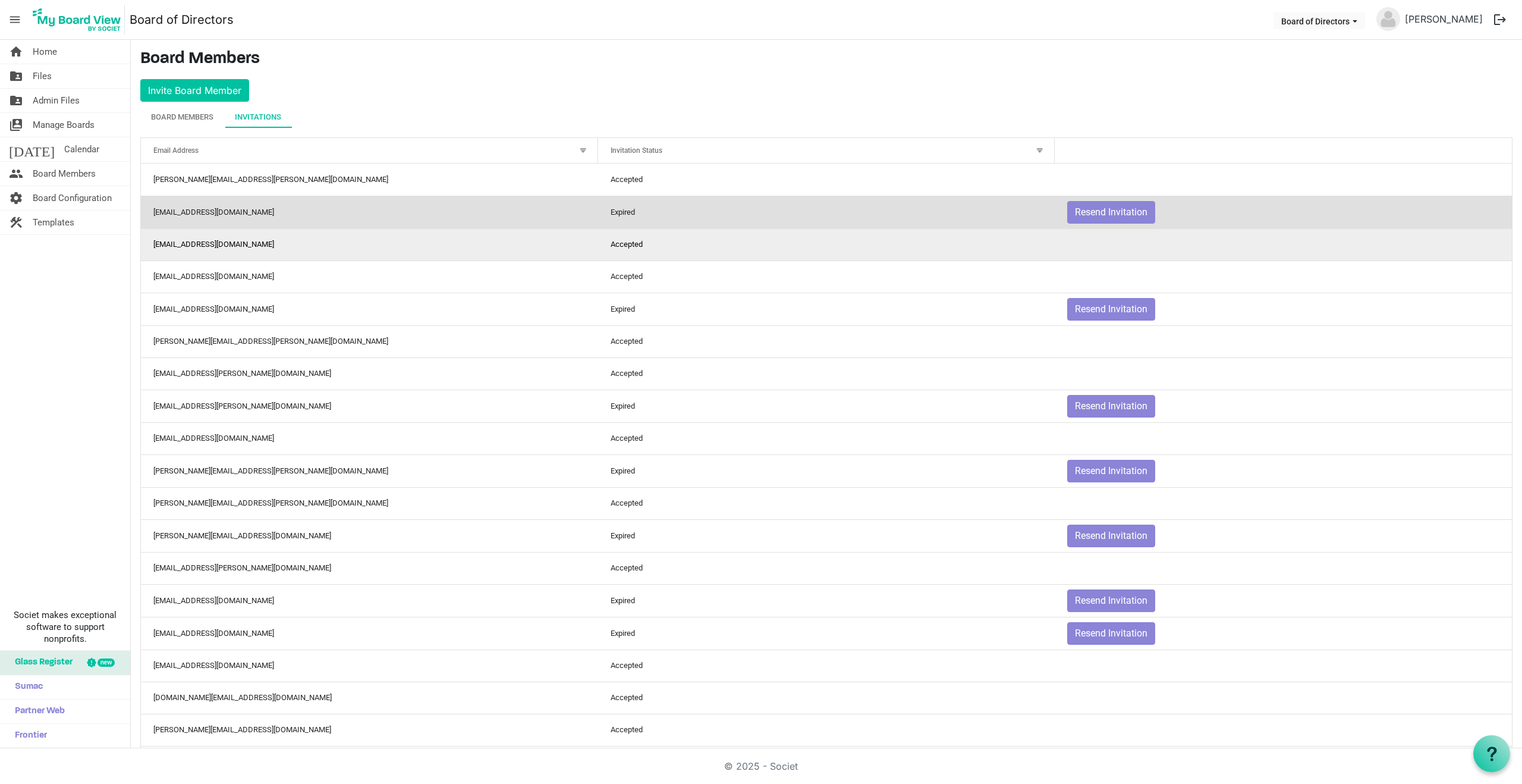
click at [931, 258] on td "Accepted" at bounding box center [827, 244] width 457 height 32
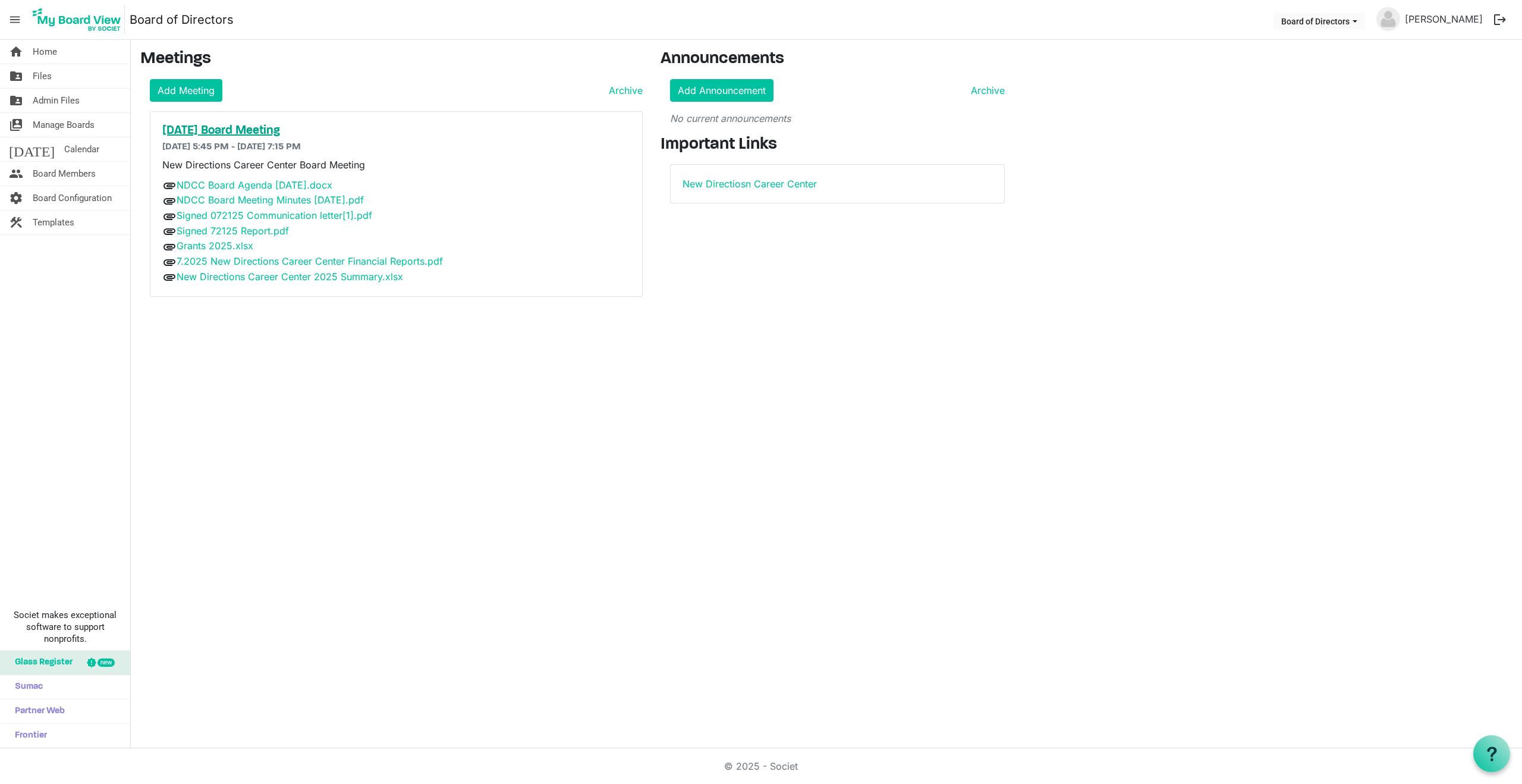
click at [221, 131] on h5 "[DATE] Board Meeting" at bounding box center [397, 131] width 468 height 14
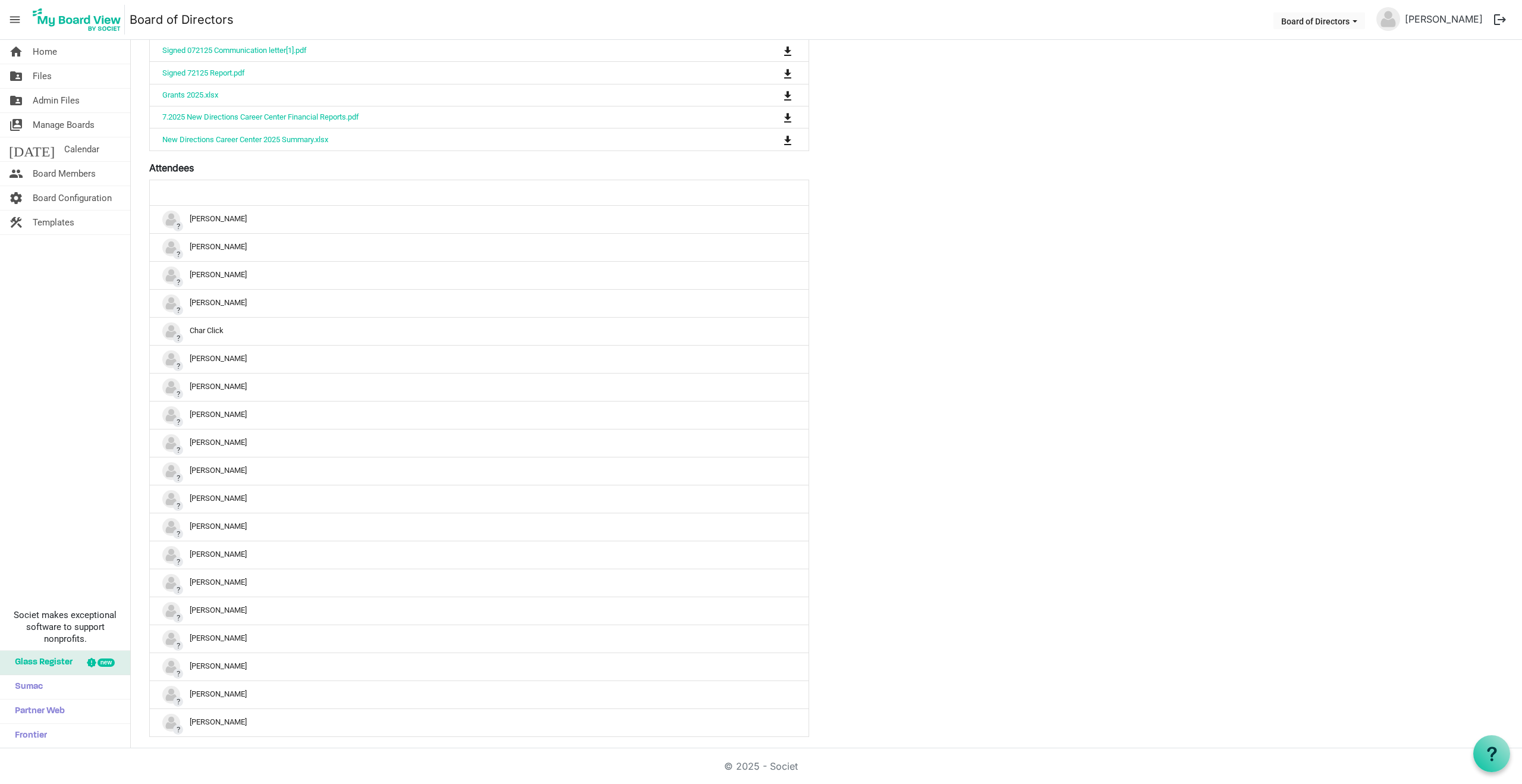
scroll to position [888, 0]
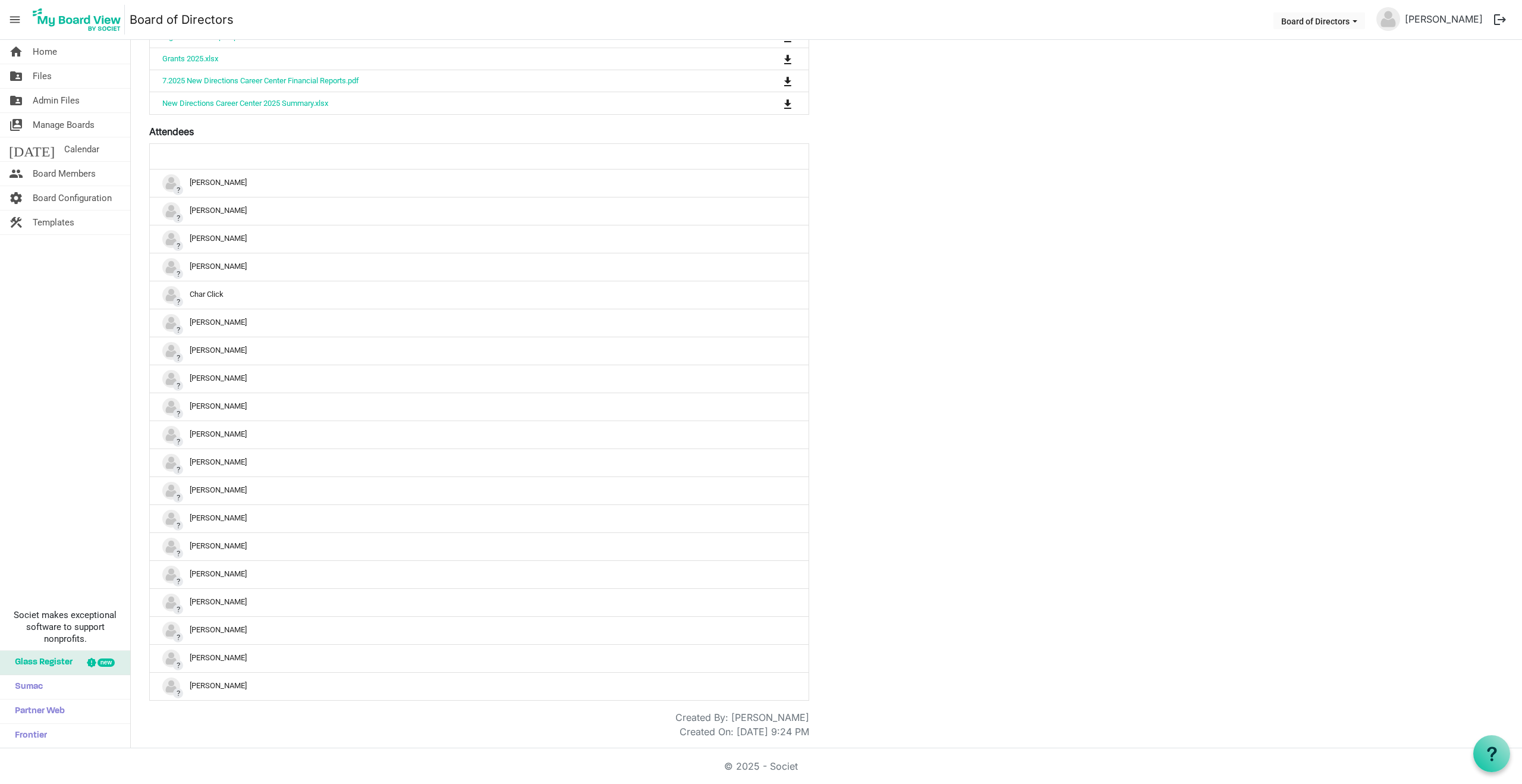
click at [174, 135] on label "Attendees" at bounding box center [172, 131] width 45 height 14
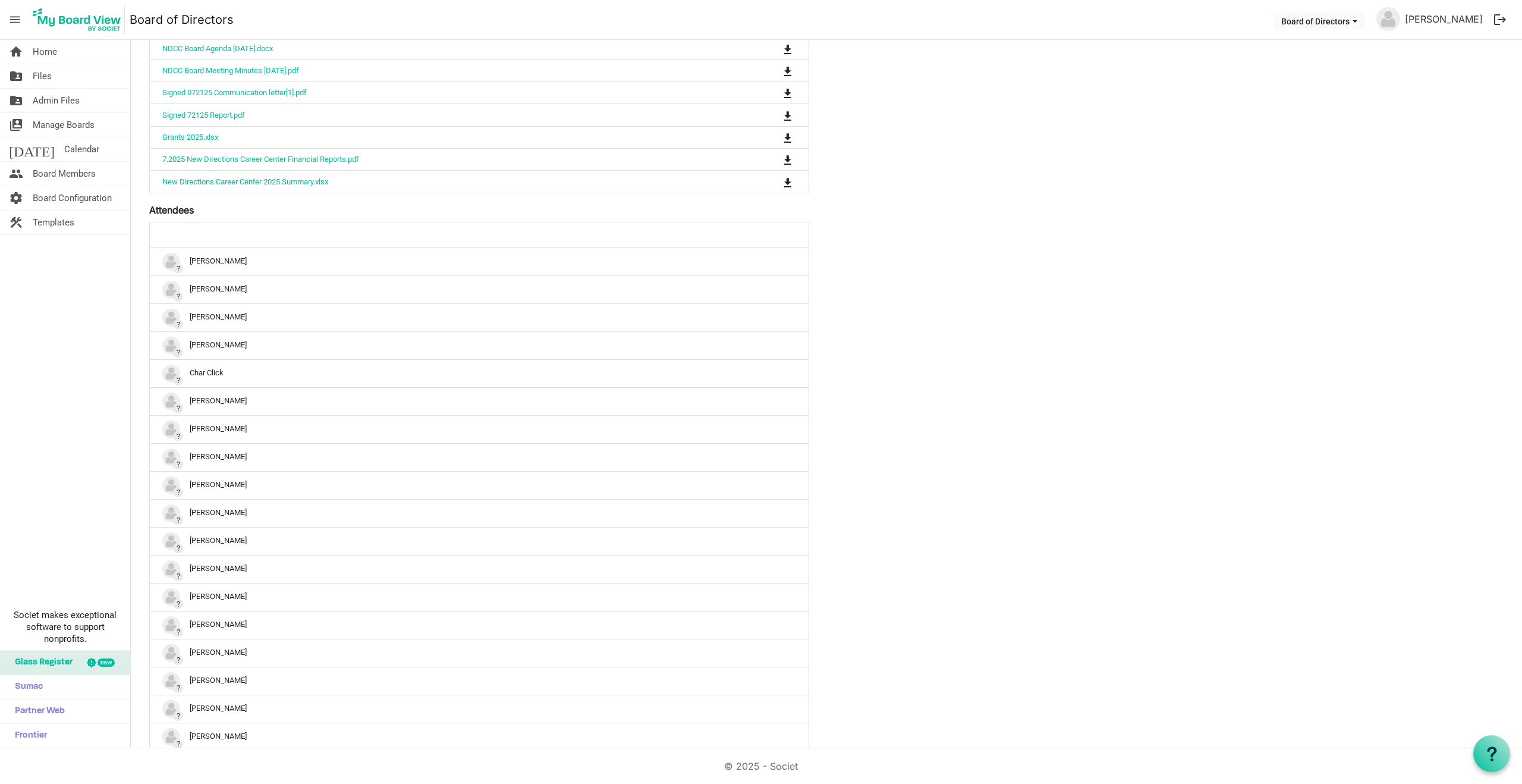
scroll to position [808, 0]
click at [77, 195] on span "Board Configuration" at bounding box center [72, 198] width 79 height 24
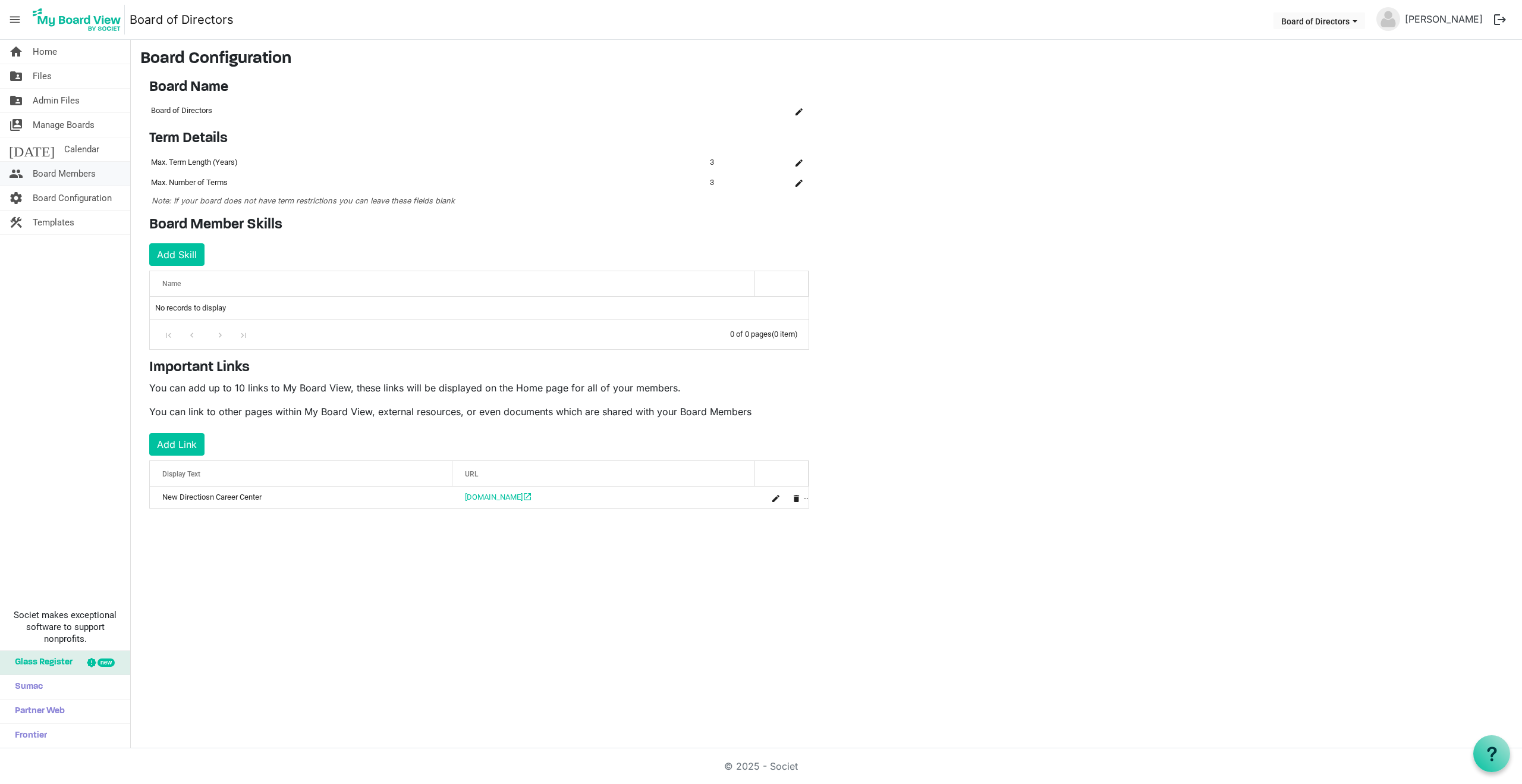
click at [70, 171] on span "Board Members" at bounding box center [64, 174] width 63 height 24
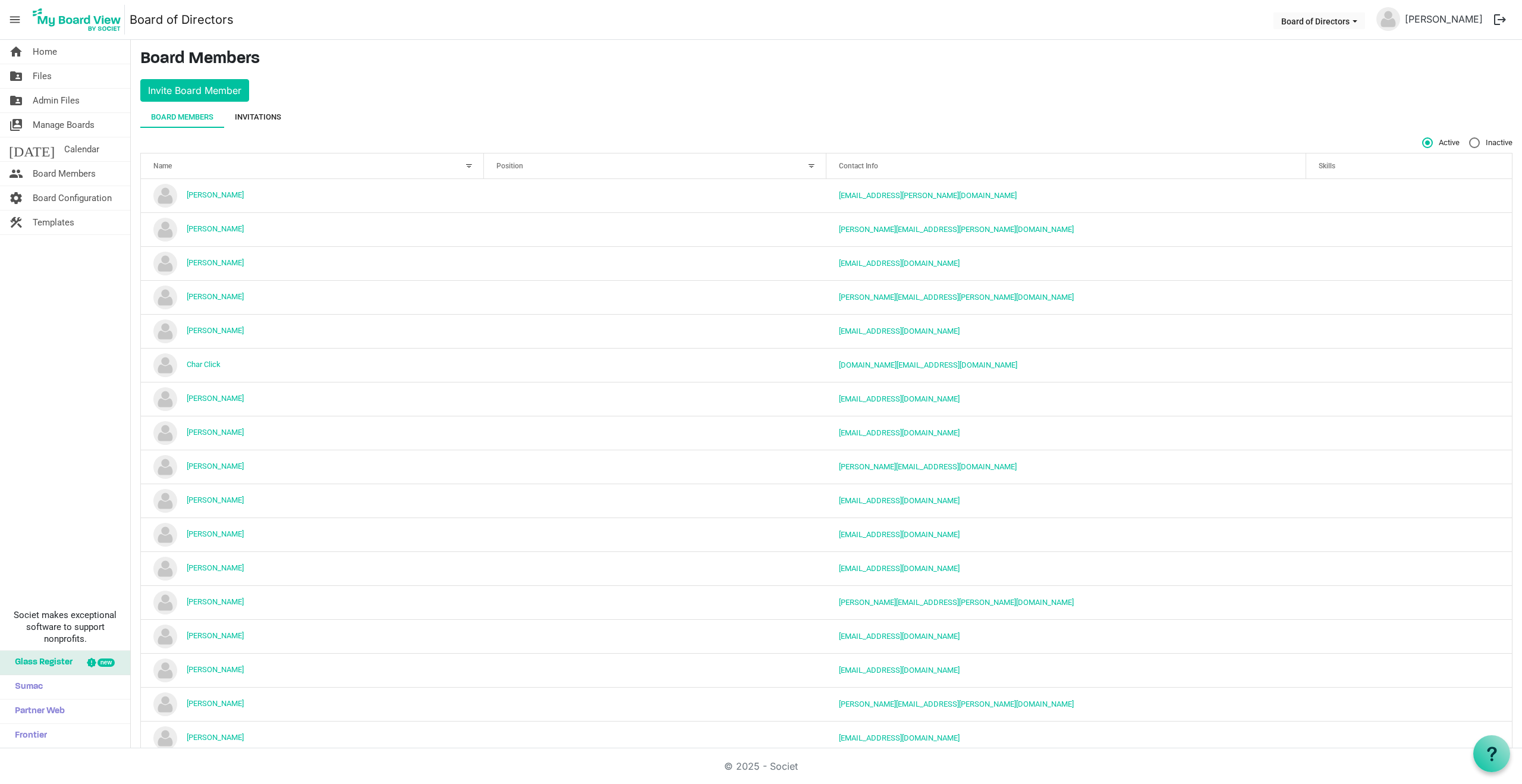
click at [256, 114] on div "Invitations" at bounding box center [258, 117] width 46 height 12
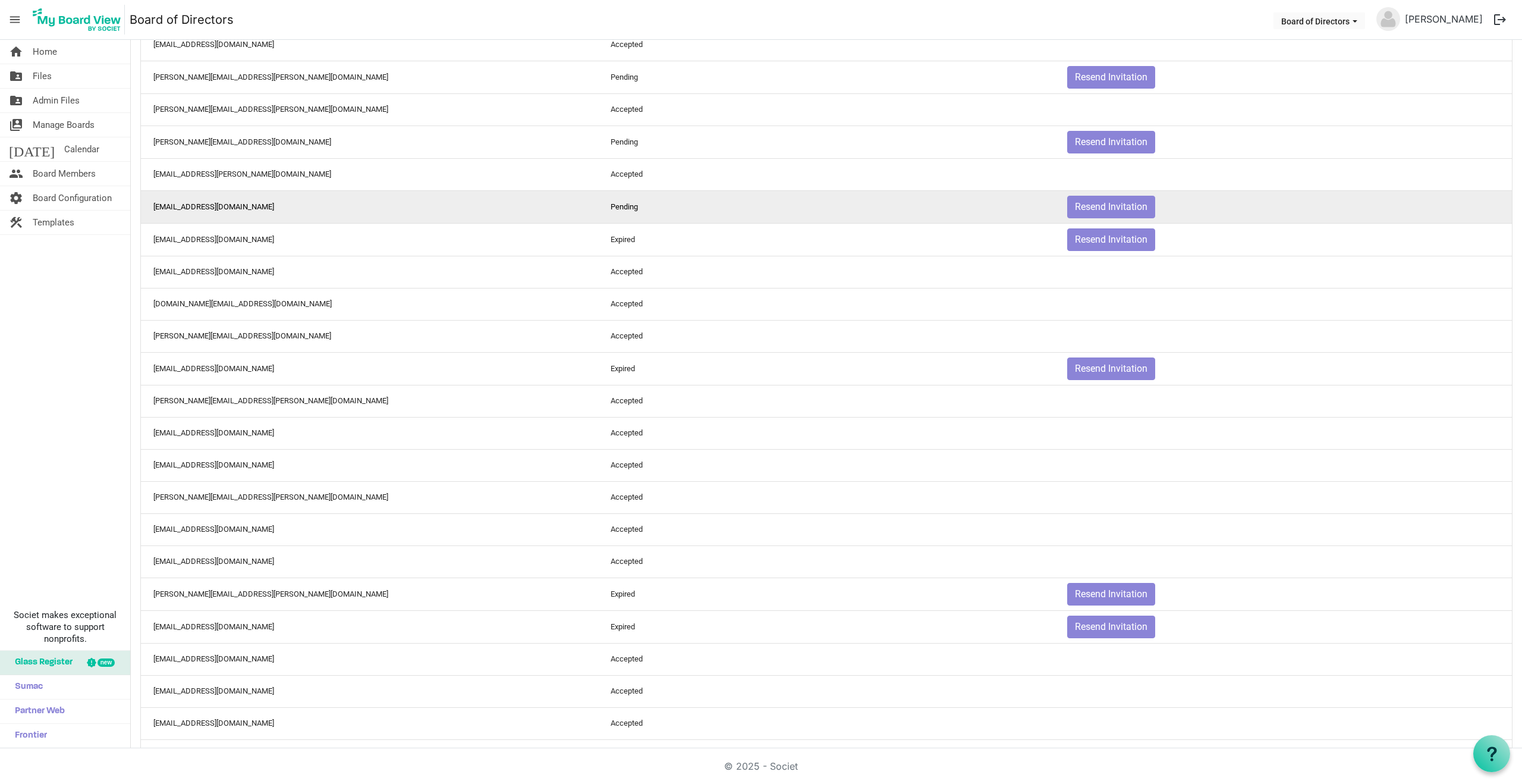
scroll to position [397, 0]
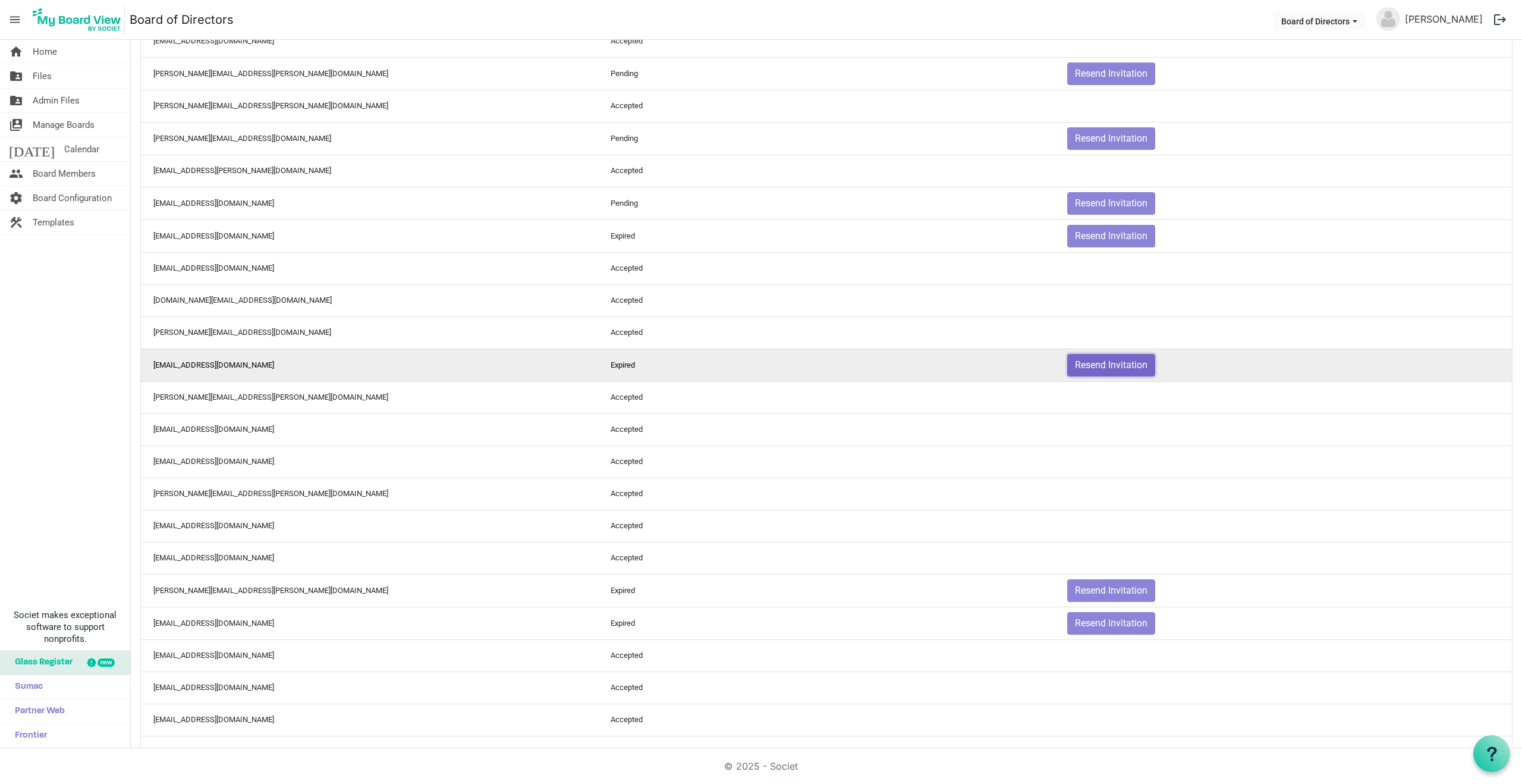
click at [1116, 366] on button "Resend Invitation" at bounding box center [1111, 365] width 88 height 22
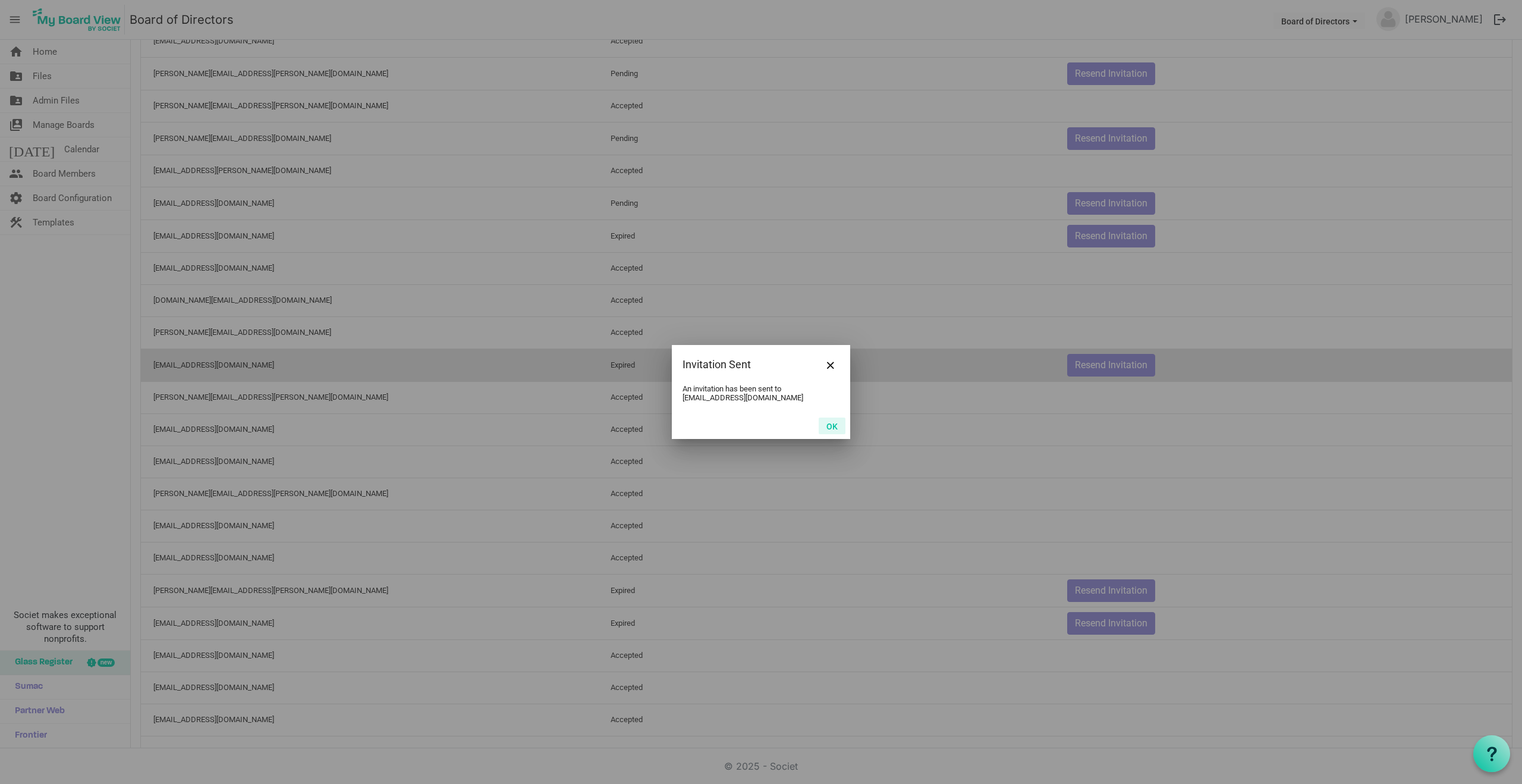
click at [836, 423] on button "OK" at bounding box center [832, 426] width 27 height 17
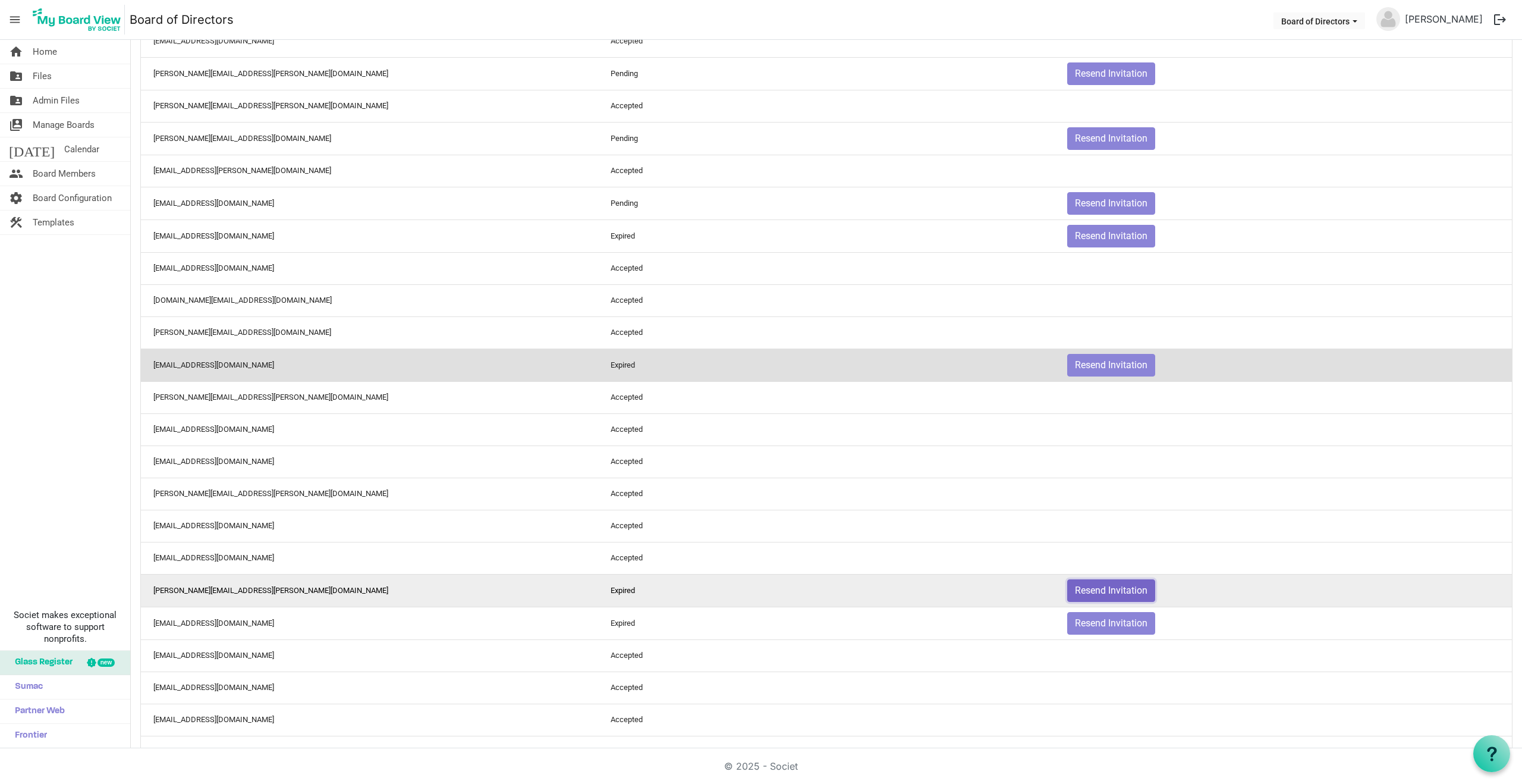
click at [1104, 586] on button "Resend Invitation" at bounding box center [1111, 591] width 88 height 22
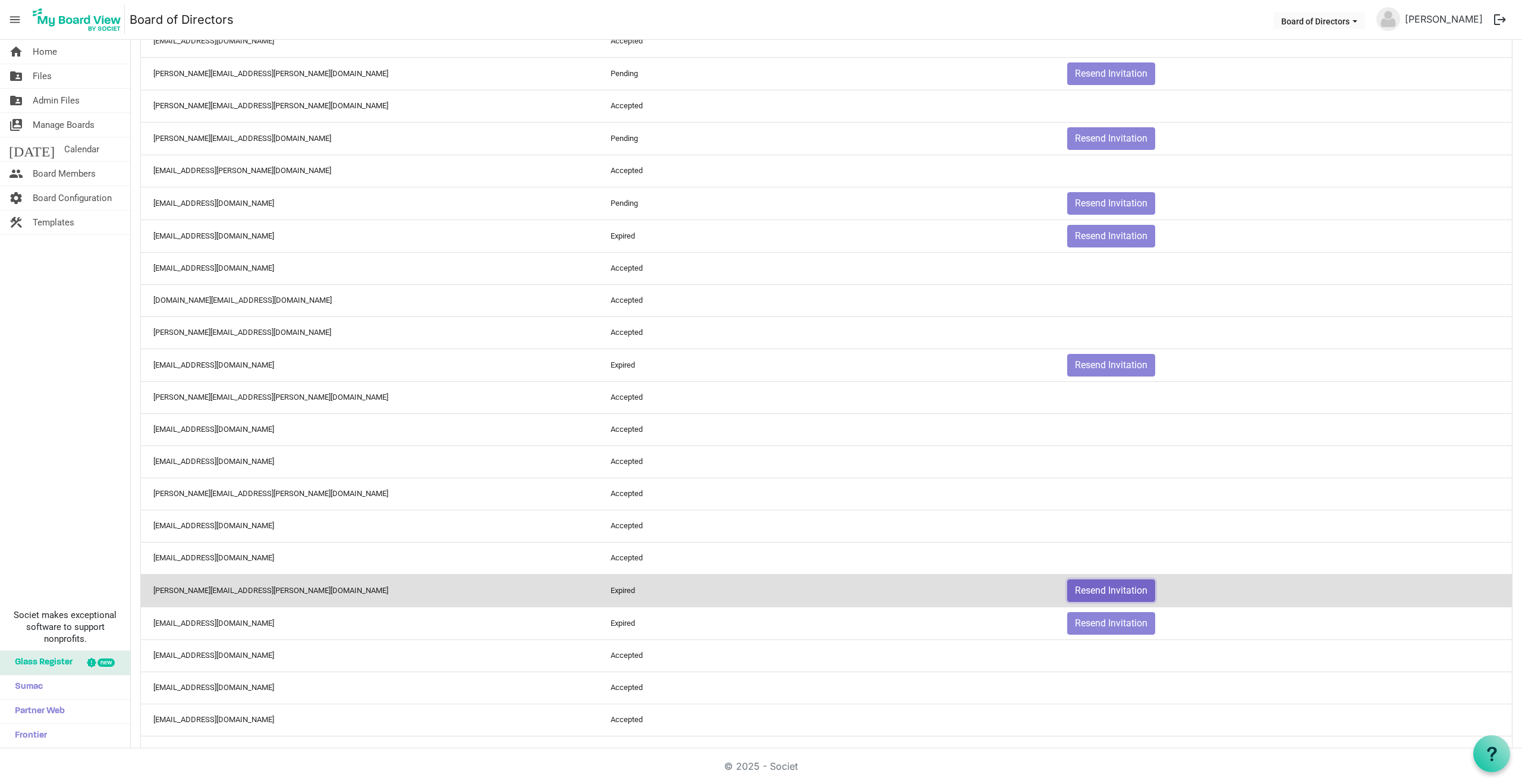
click at [1104, 586] on body "menu Board of Directors Board of Directors Celeste Gamble logout home Home fold…" at bounding box center [761, 373] width 1522 height 748
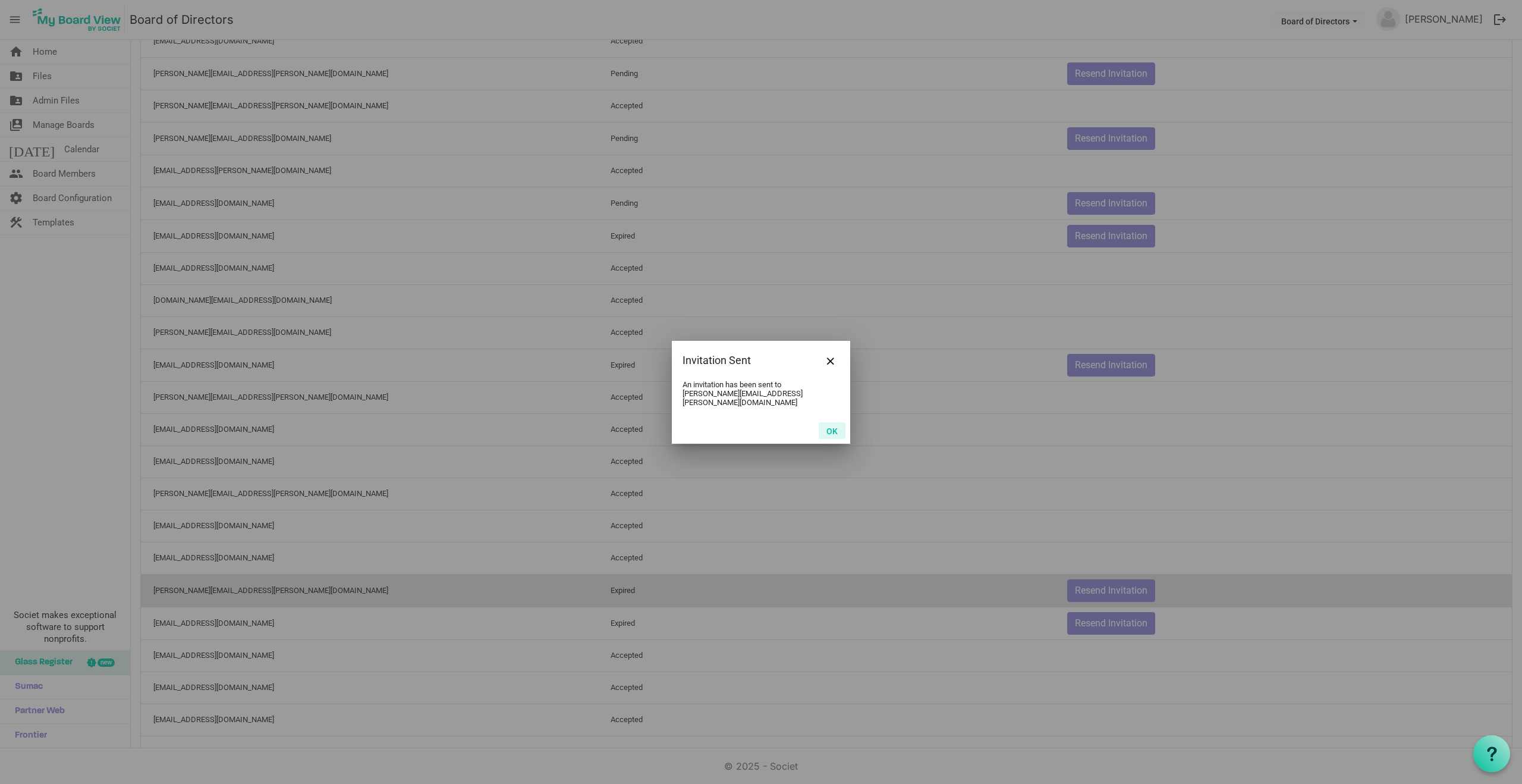
click at [834, 427] on button "OK" at bounding box center [832, 431] width 27 height 17
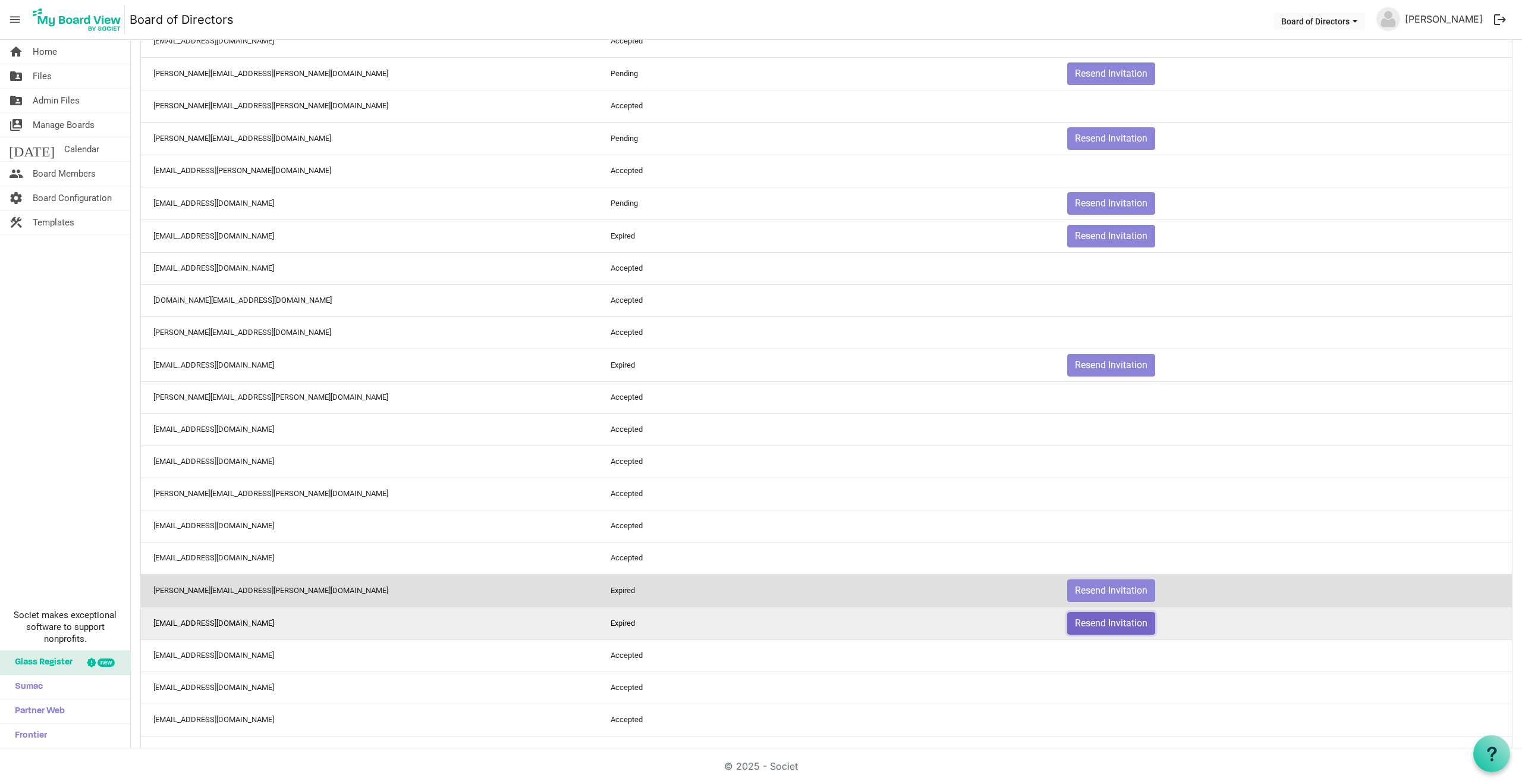
click at [1103, 622] on button "Resend Invitation" at bounding box center [1111, 623] width 88 height 22
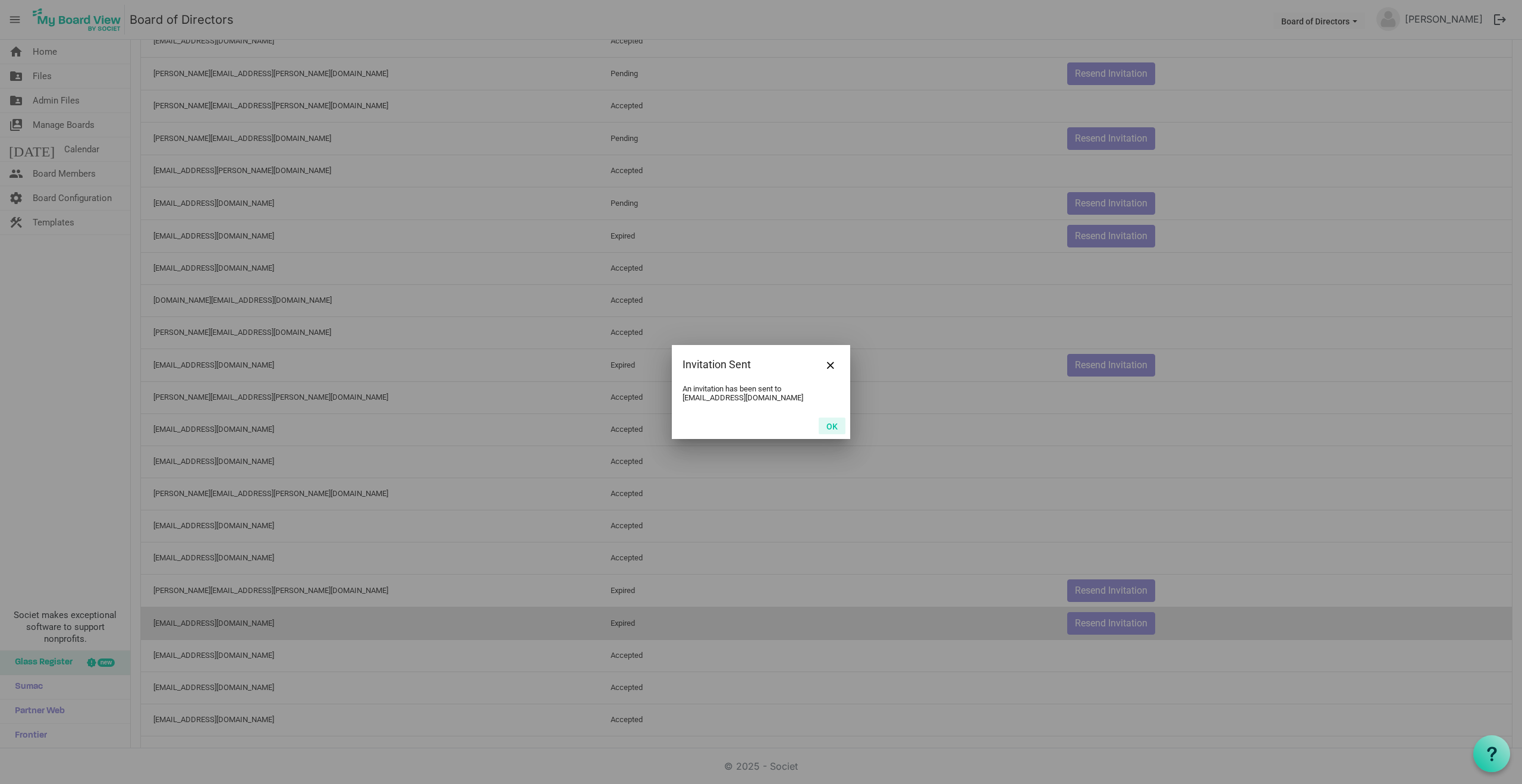
click at [836, 427] on button "OK" at bounding box center [832, 426] width 27 height 17
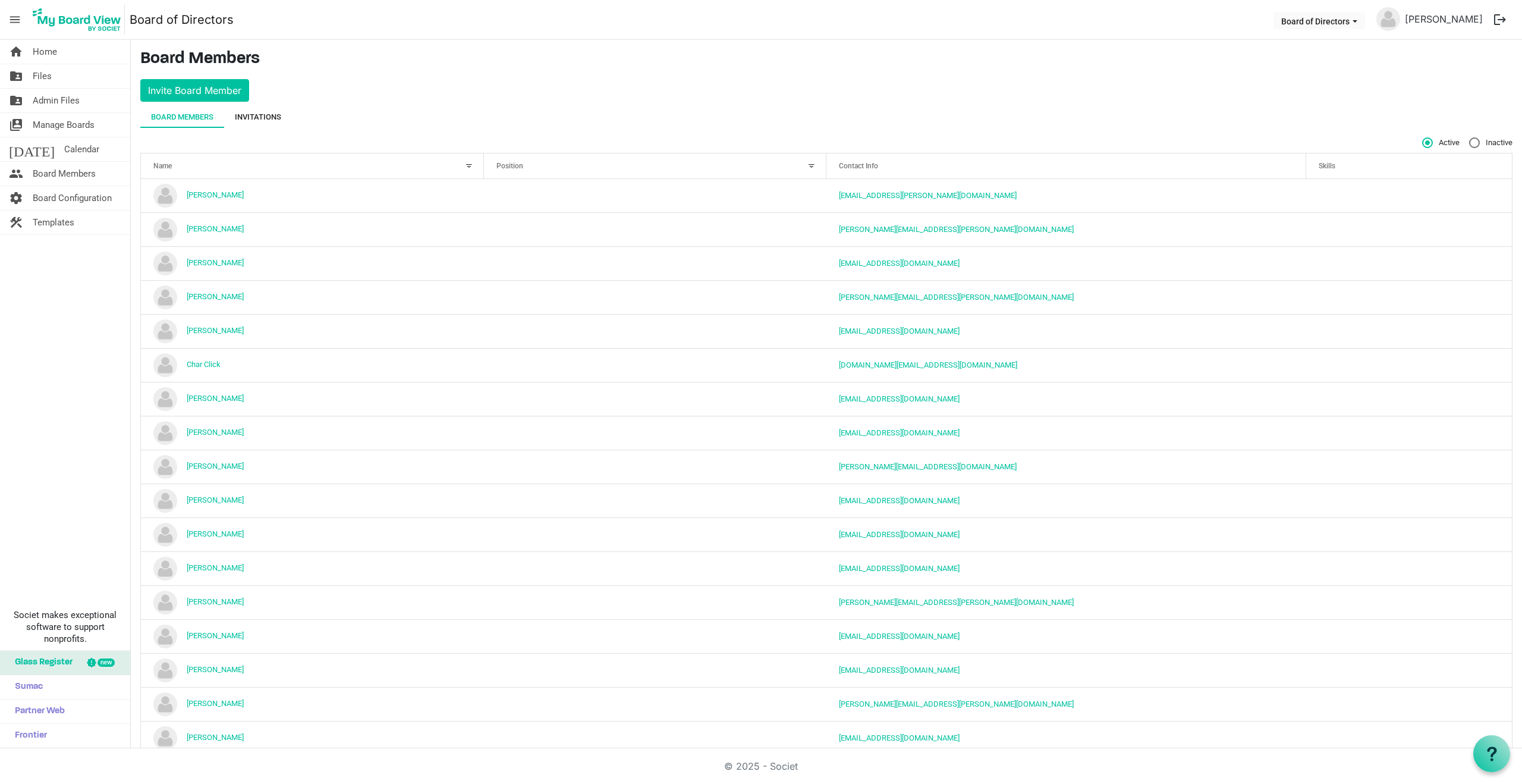
click at [263, 112] on div "Invitations" at bounding box center [258, 117] width 46 height 12
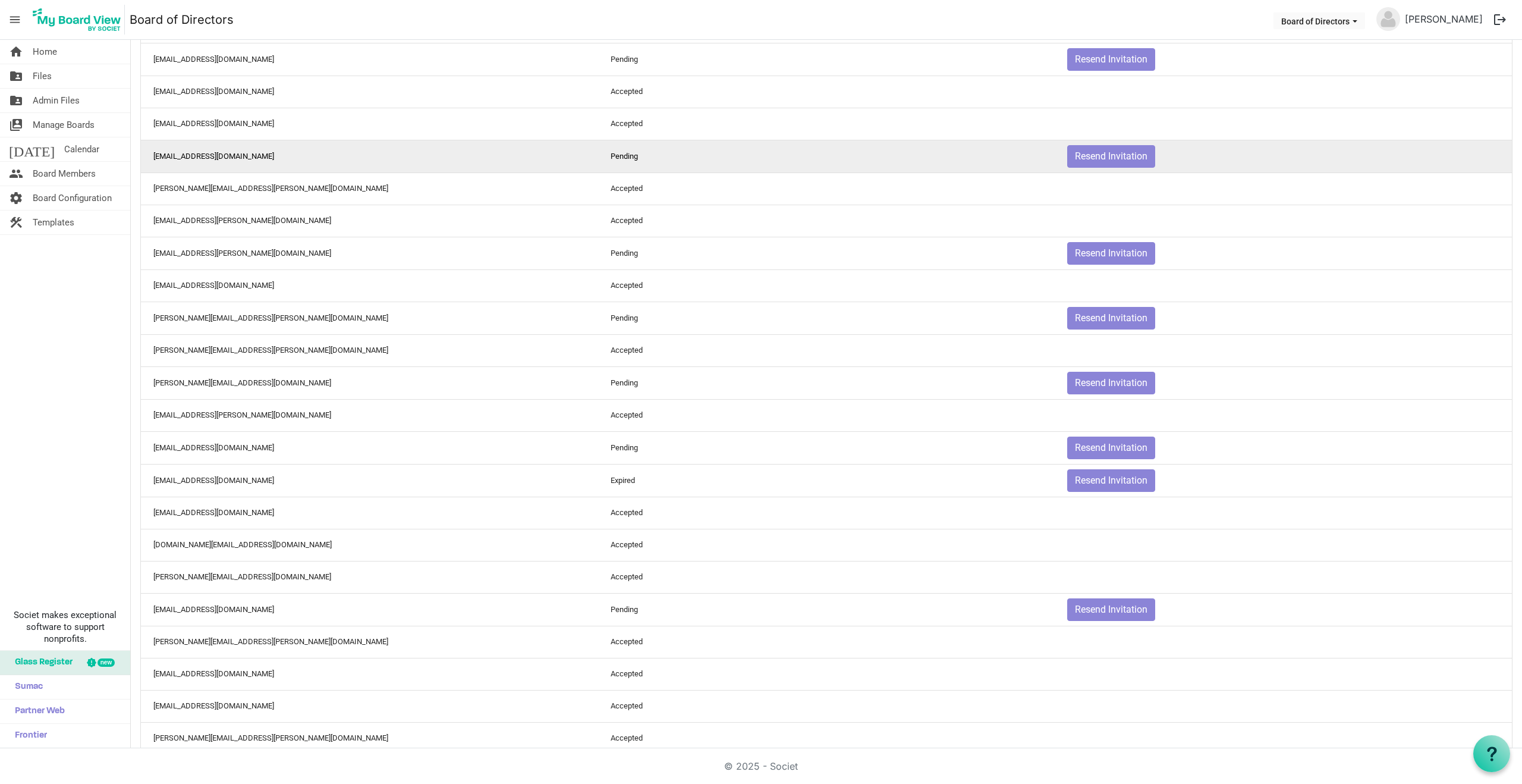
scroll to position [162, 0]
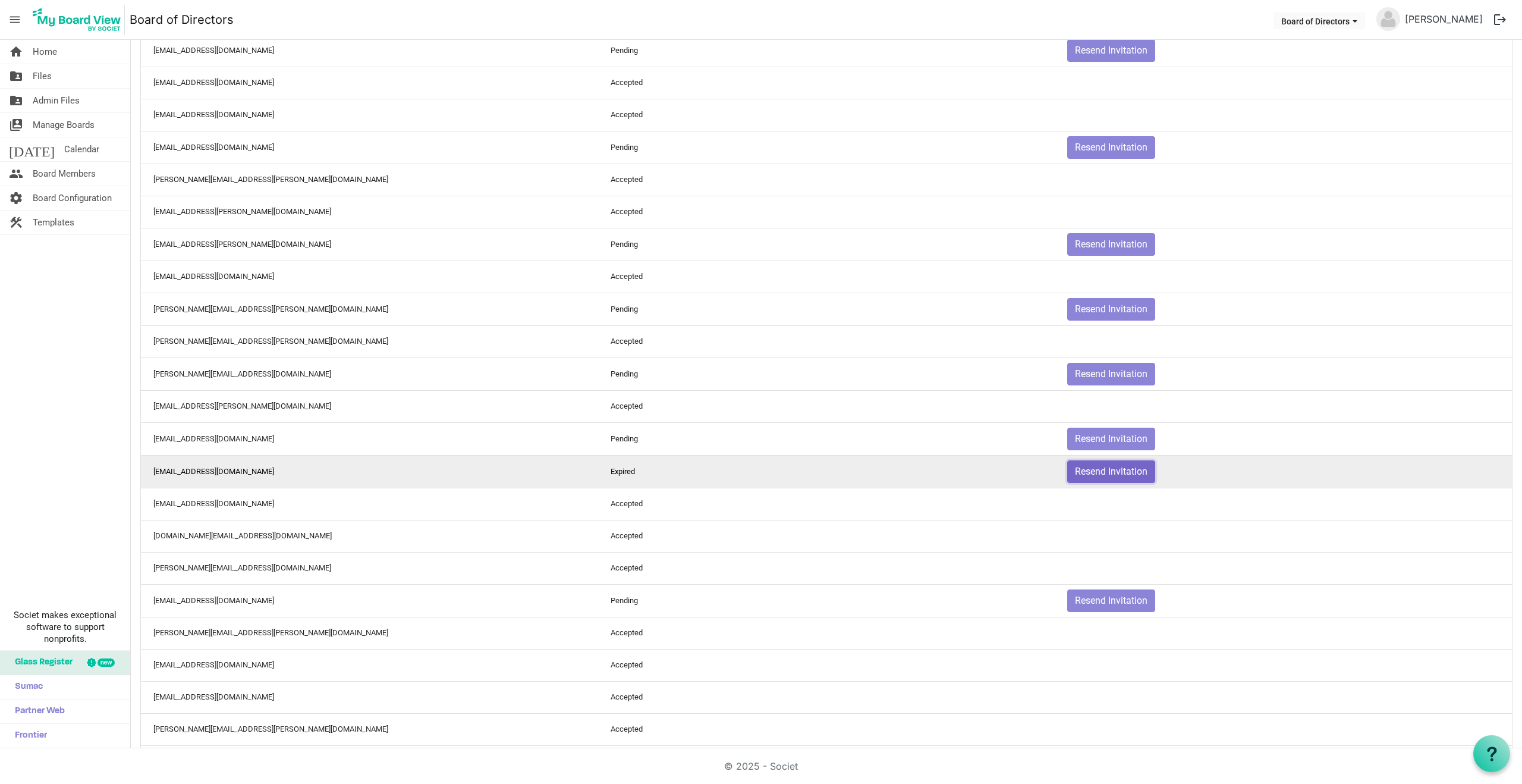
click at [1101, 469] on button "Resend Invitation" at bounding box center [1111, 471] width 88 height 22
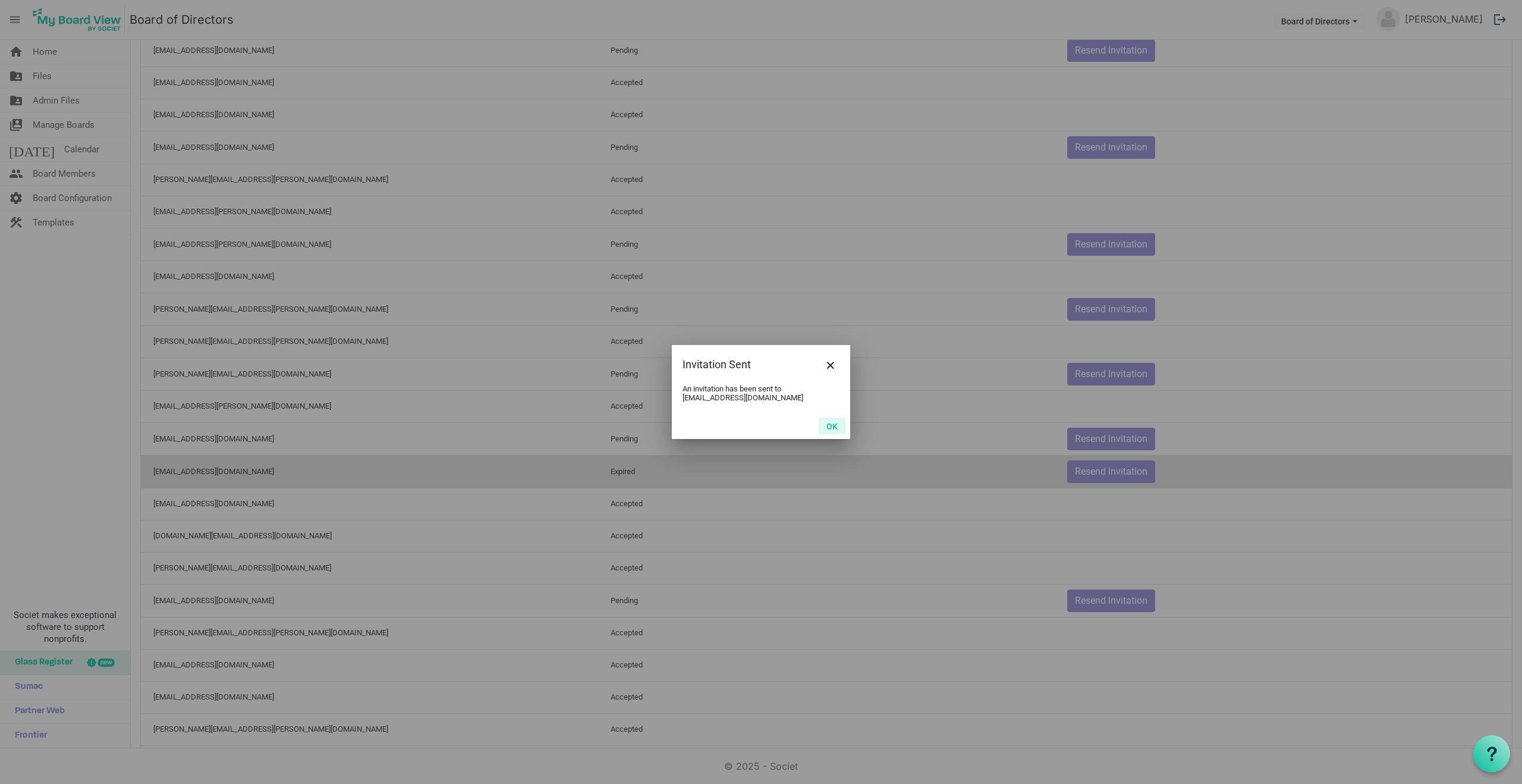
click at [832, 425] on button "OK" at bounding box center [832, 426] width 27 height 17
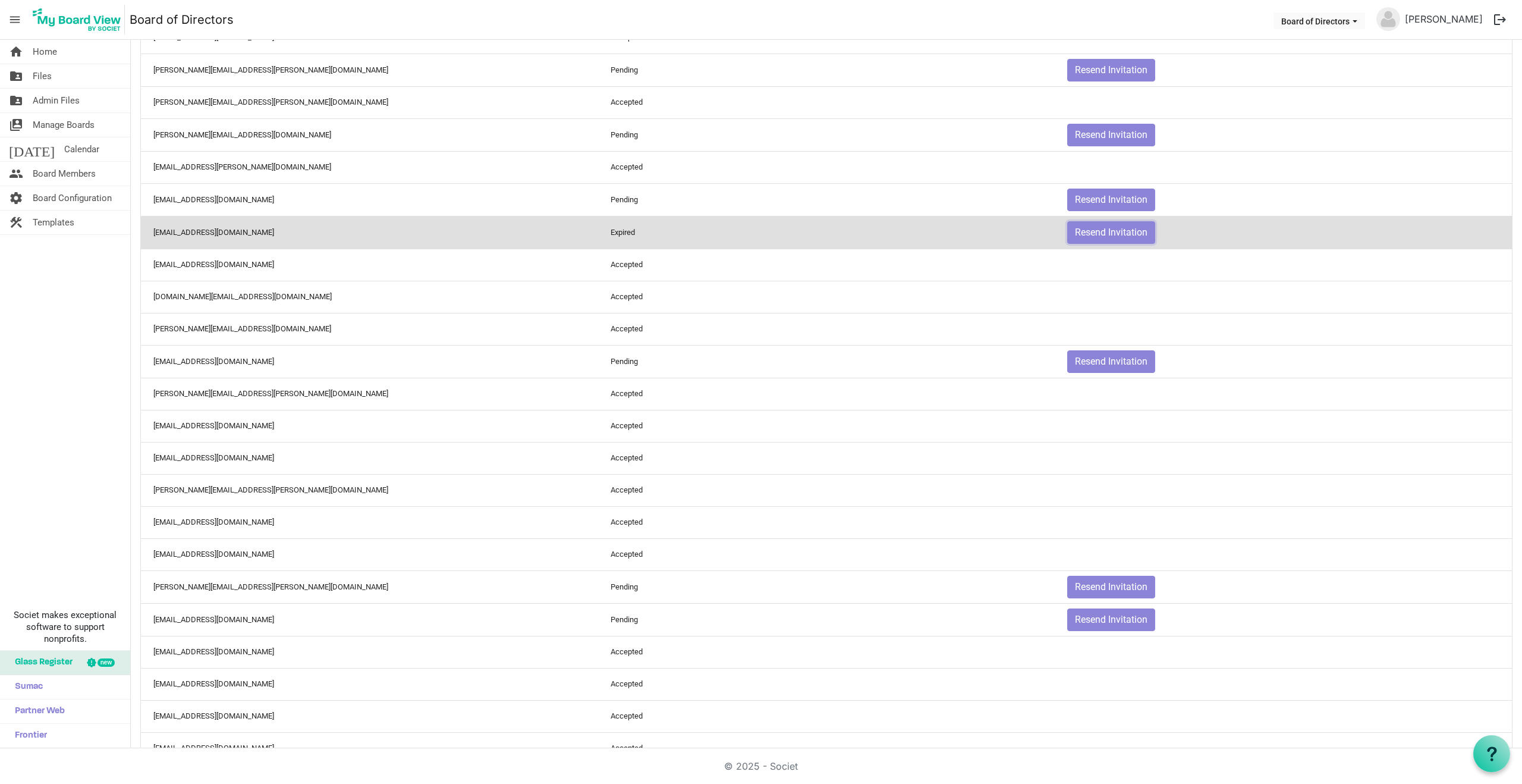
scroll to position [468, 0]
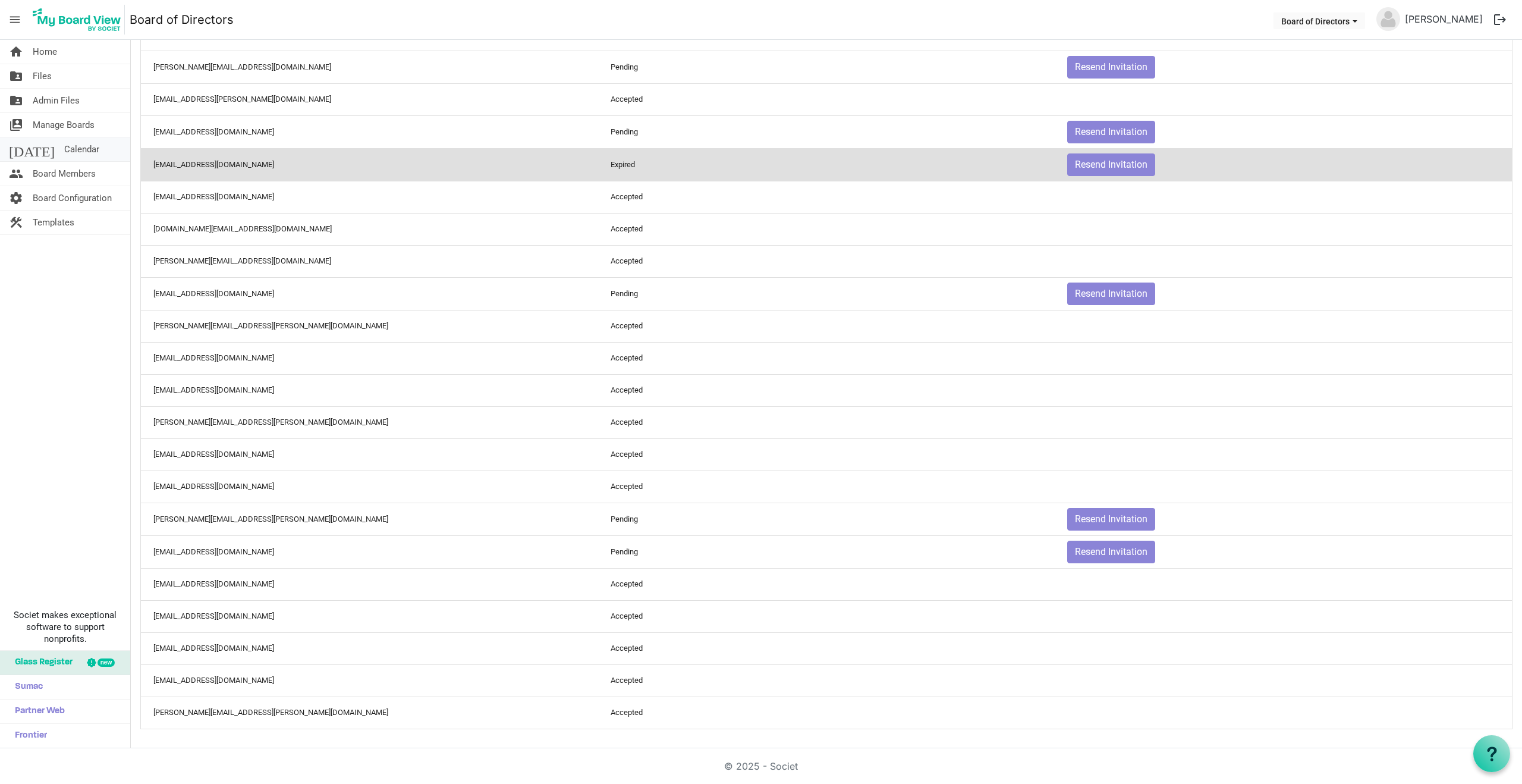
click at [64, 149] on span "Calendar" at bounding box center [82, 149] width 35 height 24
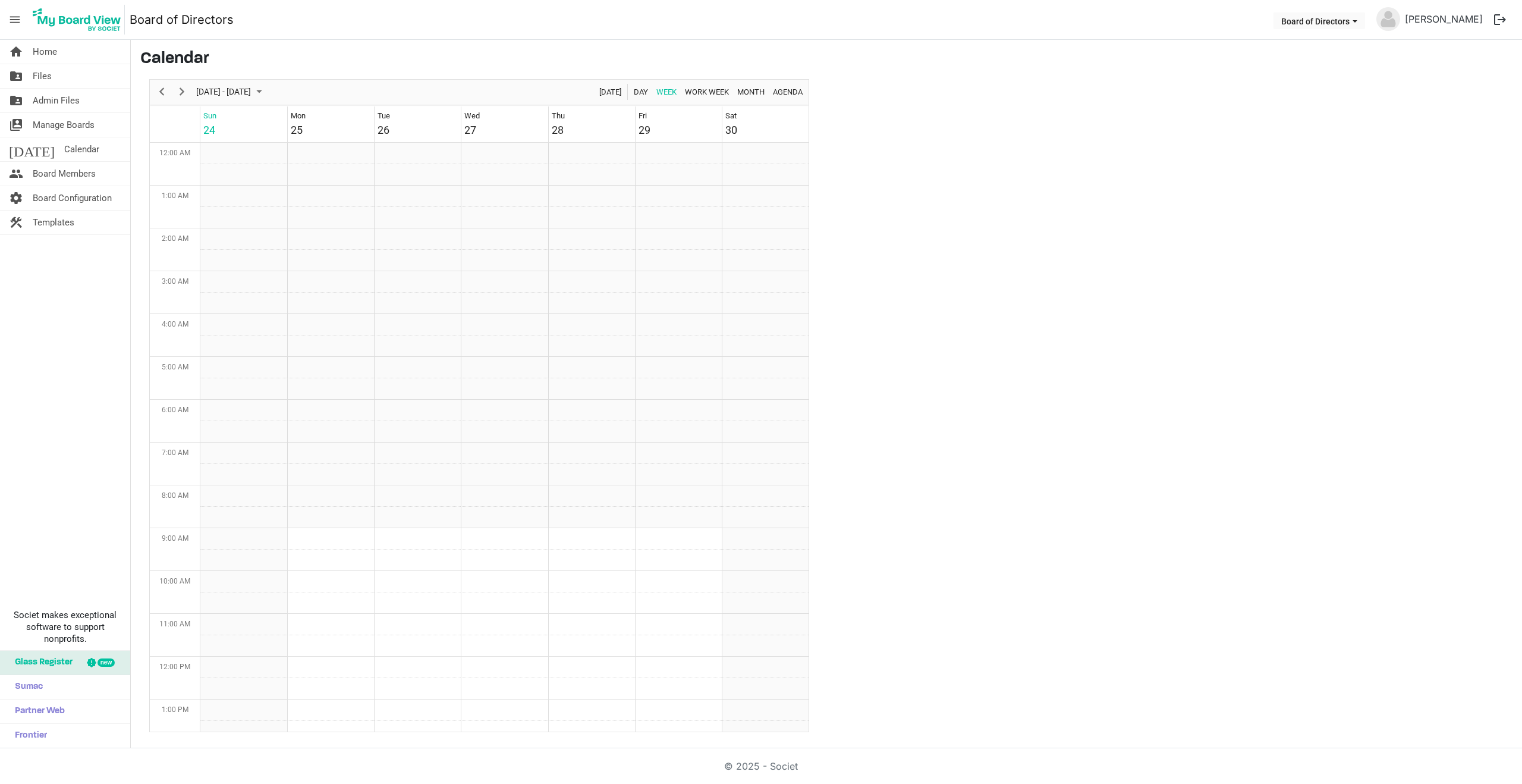
scroll to position [385, 0]
click at [396, 122] on td "Tue 26" at bounding box center [418, 124] width 87 height 36
click at [40, 52] on span "Home" at bounding box center [45, 52] width 24 height 24
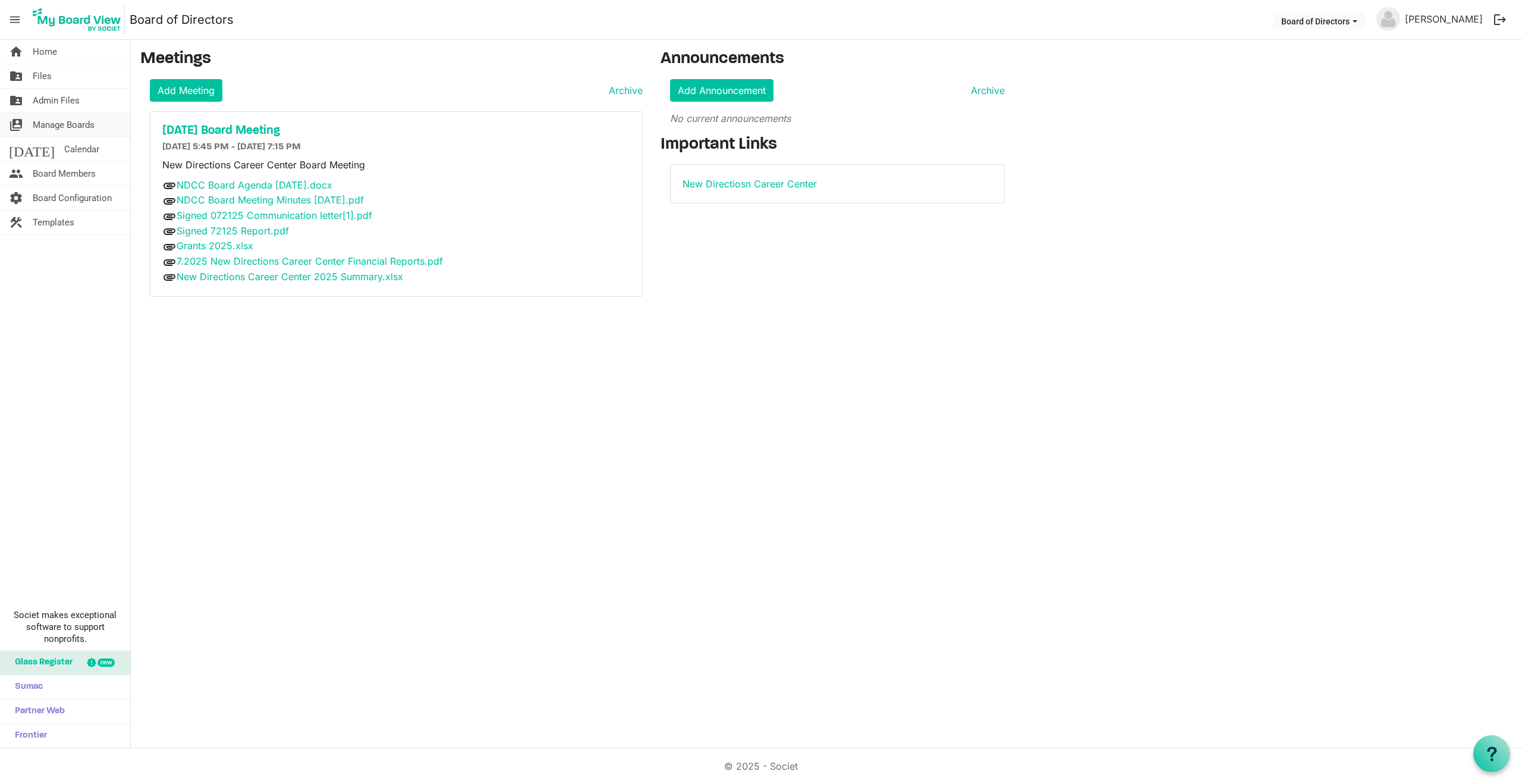
click at [66, 122] on span "Manage Boards" at bounding box center [64, 125] width 62 height 24
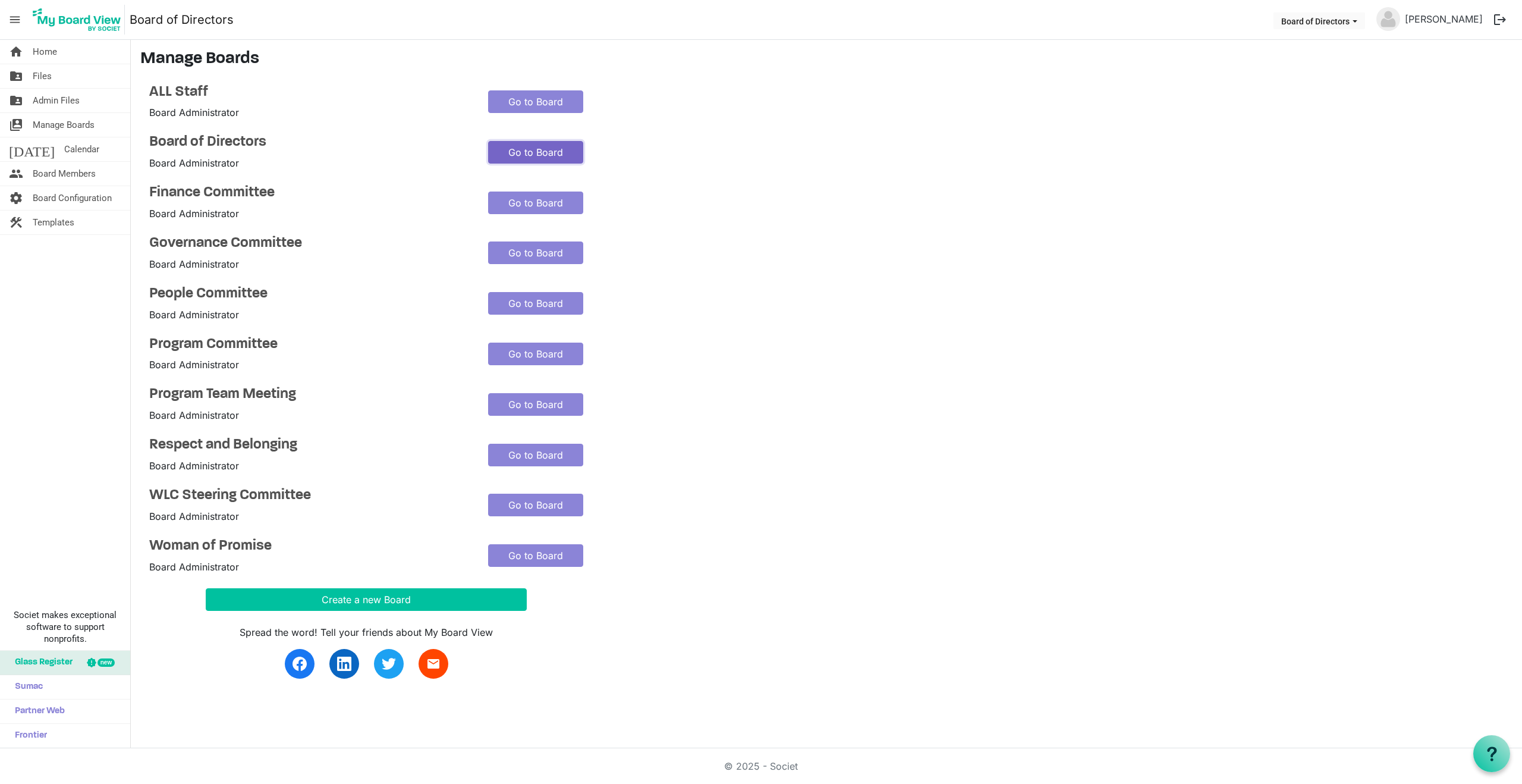
click at [554, 151] on link "Go to Board" at bounding box center [535, 152] width 95 height 22
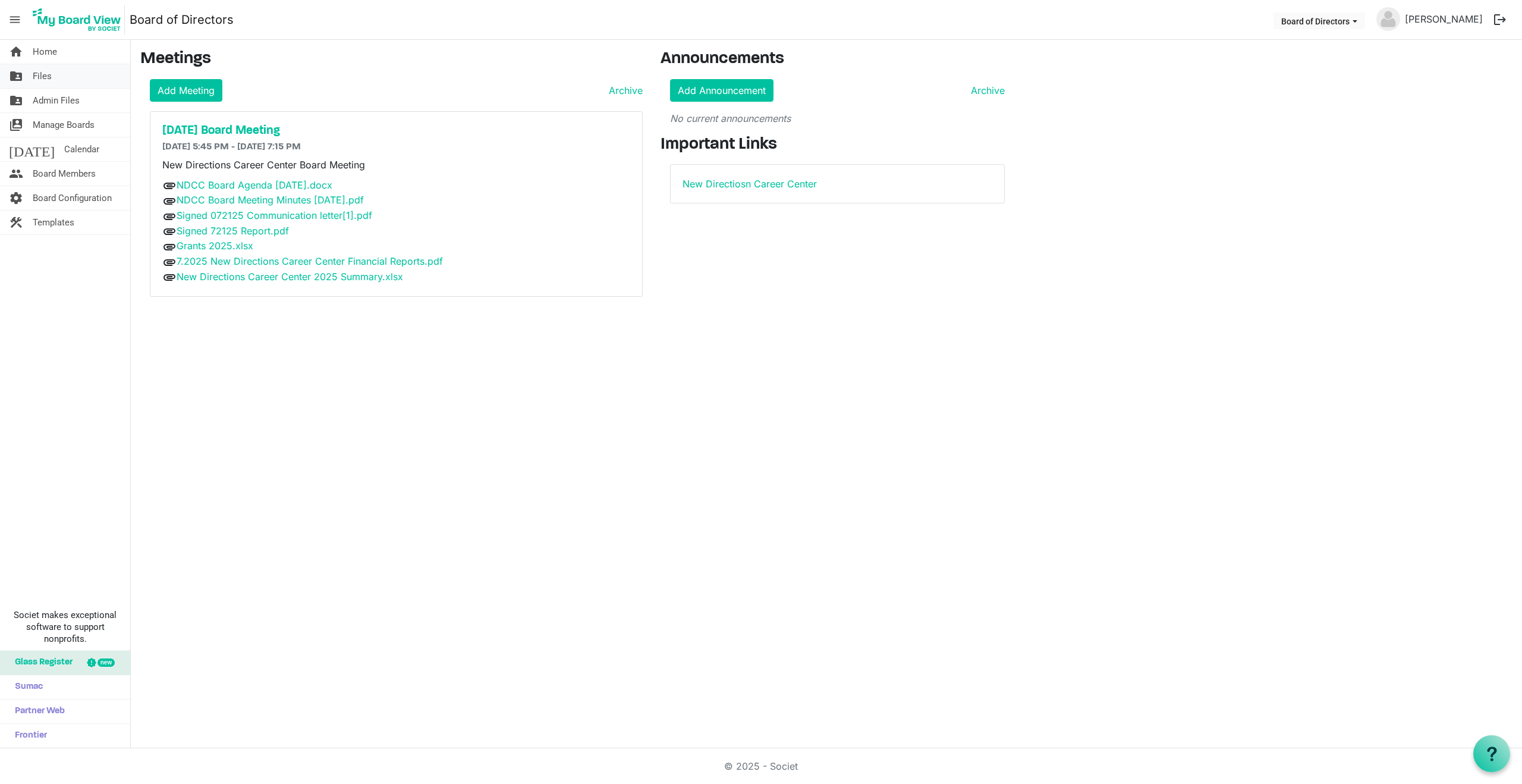
click at [38, 77] on span "Files" at bounding box center [42, 76] width 19 height 24
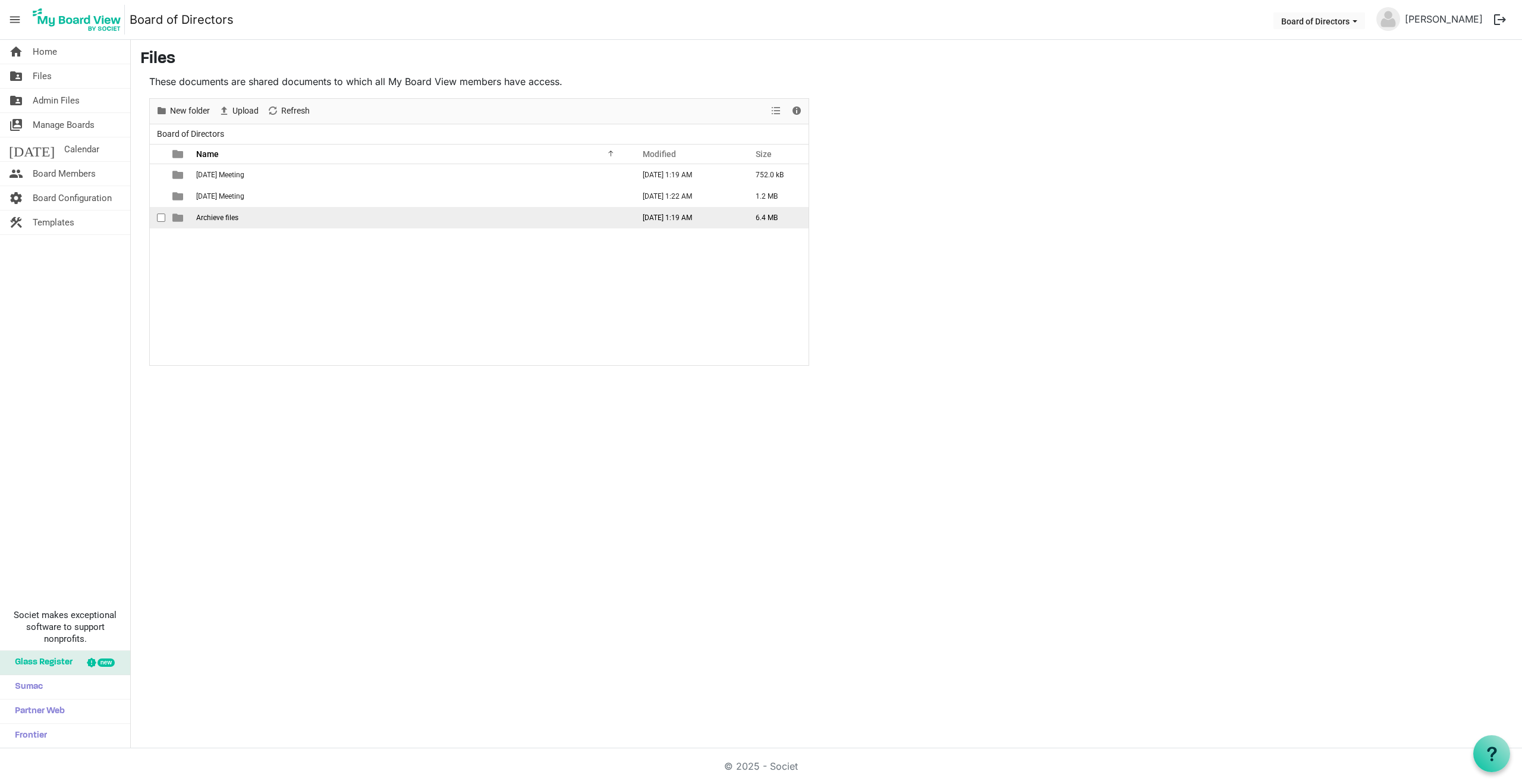
click at [219, 219] on span "Archieve files" at bounding box center [217, 218] width 42 height 8
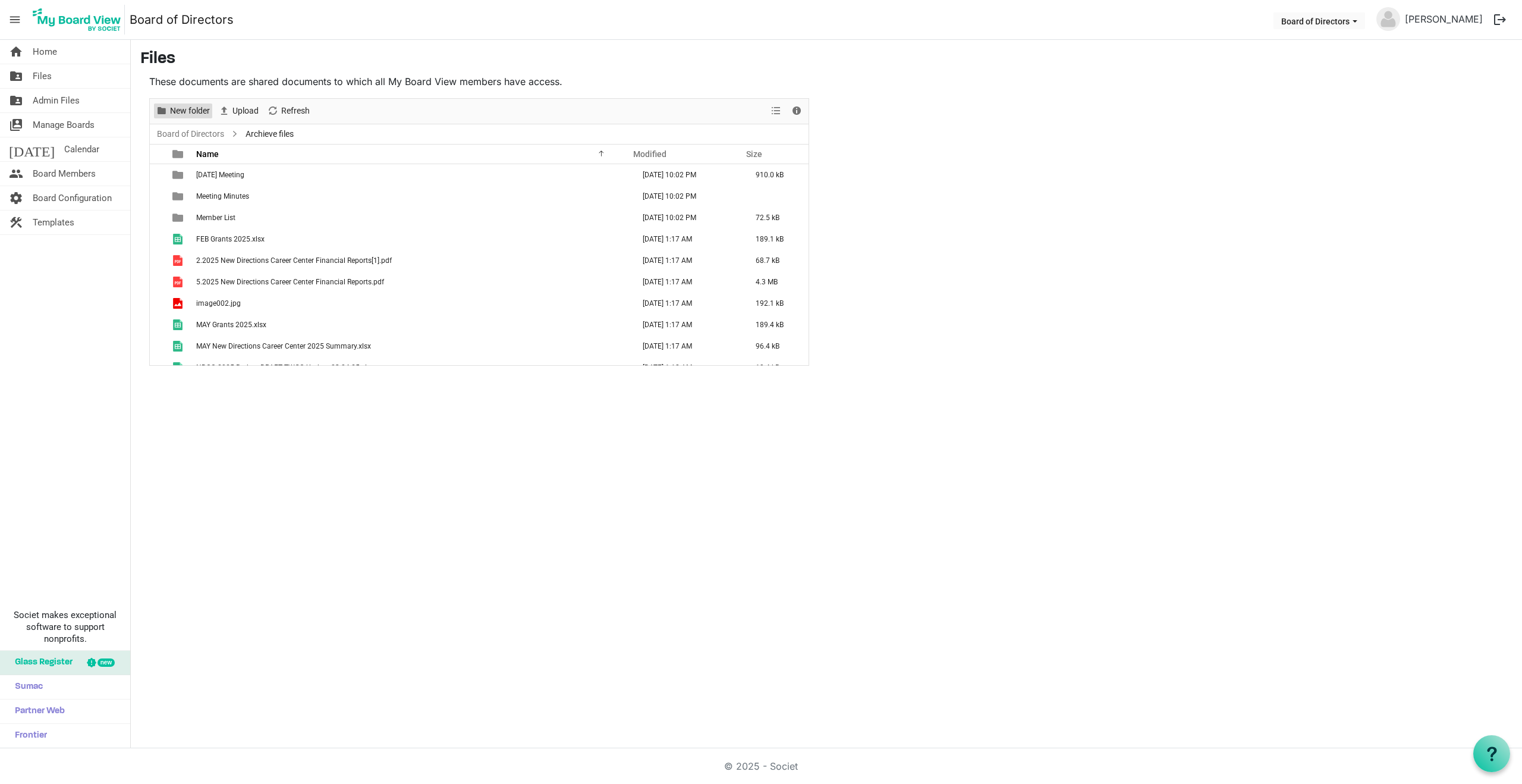
click at [186, 110] on span "New folder" at bounding box center [190, 110] width 42 height 15
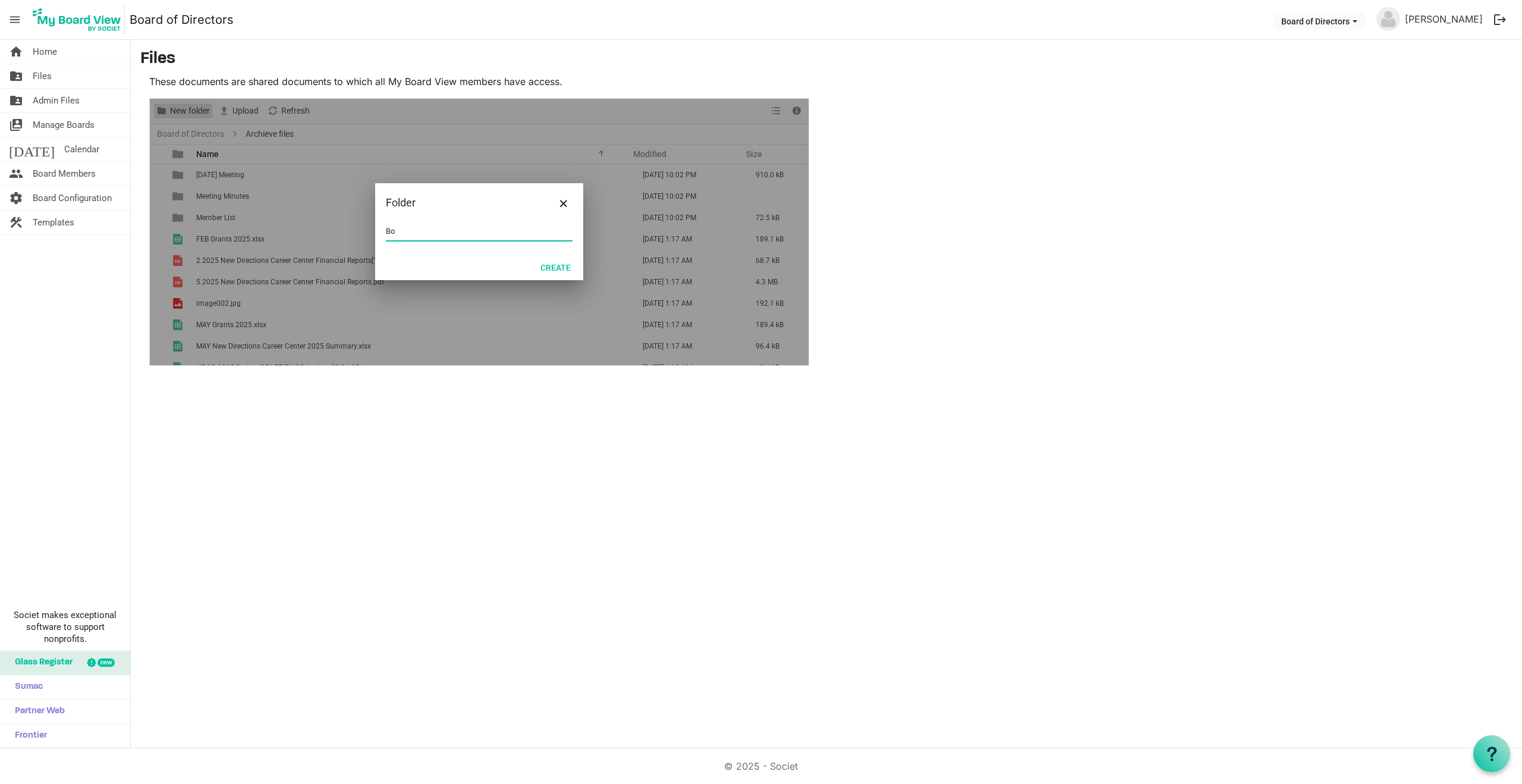
type input "B"
drag, startPoint x: 424, startPoint y: 230, endPoint x: 467, endPoint y: 236, distance: 43.4
click at [425, 230] on input "Board Orgizational Docs" at bounding box center [479, 232] width 186 height 18
type input "Board Organizational Docs"
click at [554, 266] on button "Create" at bounding box center [556, 267] width 46 height 17
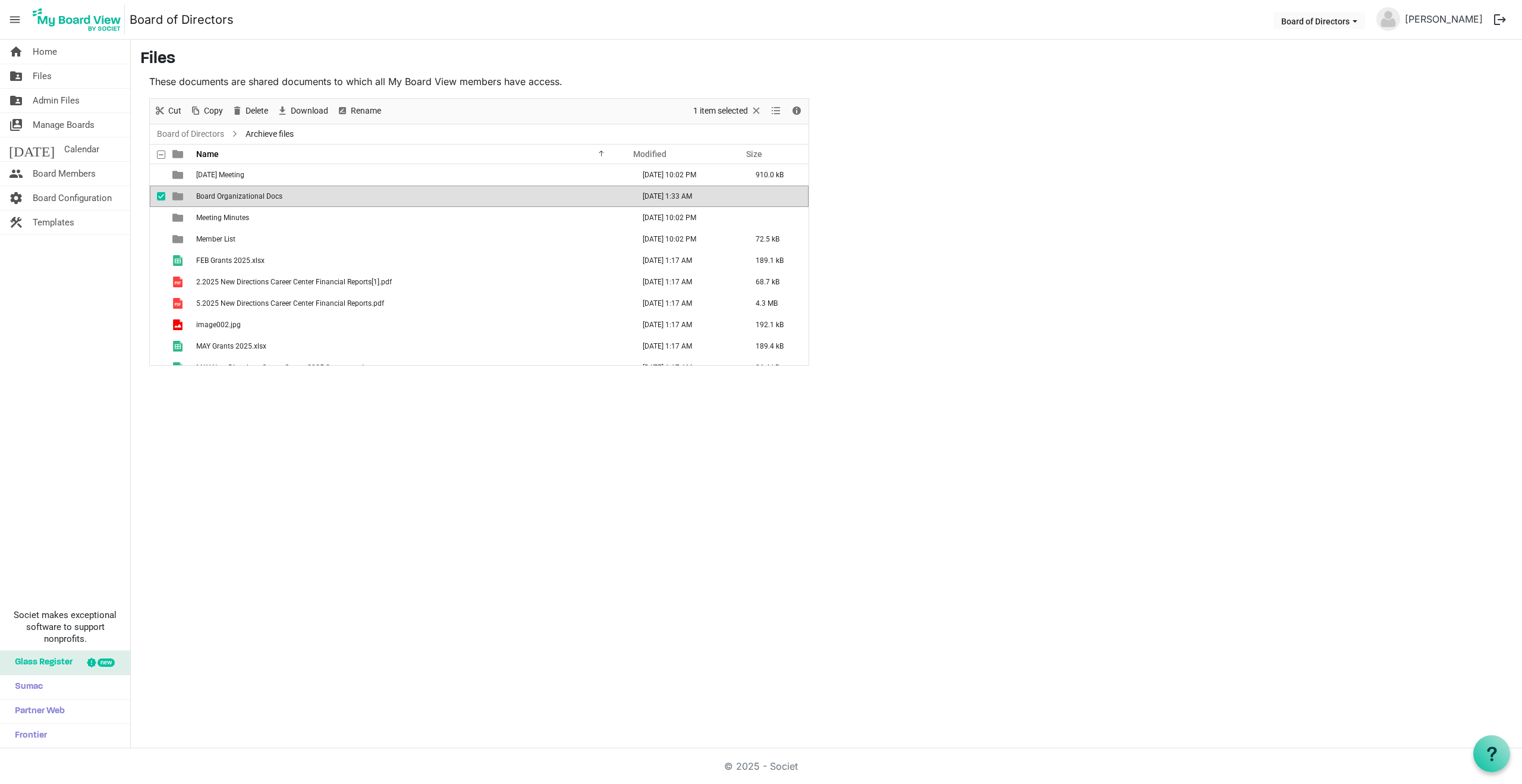
click at [251, 196] on span "Board Organizational Docs" at bounding box center [239, 196] width 86 height 8
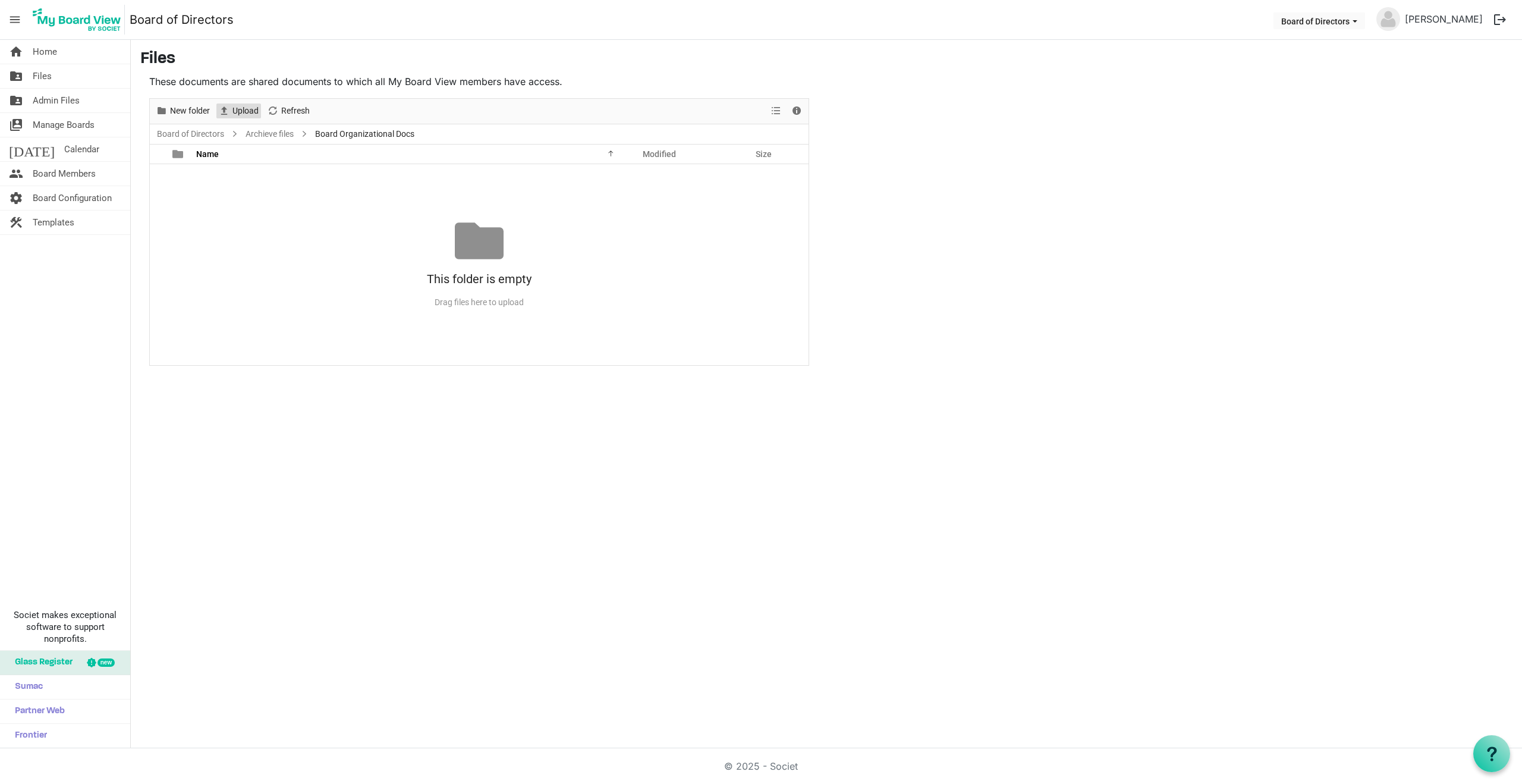
click at [243, 108] on span "Upload" at bounding box center [245, 110] width 29 height 15
